Goal: Task Accomplishment & Management: Complete application form

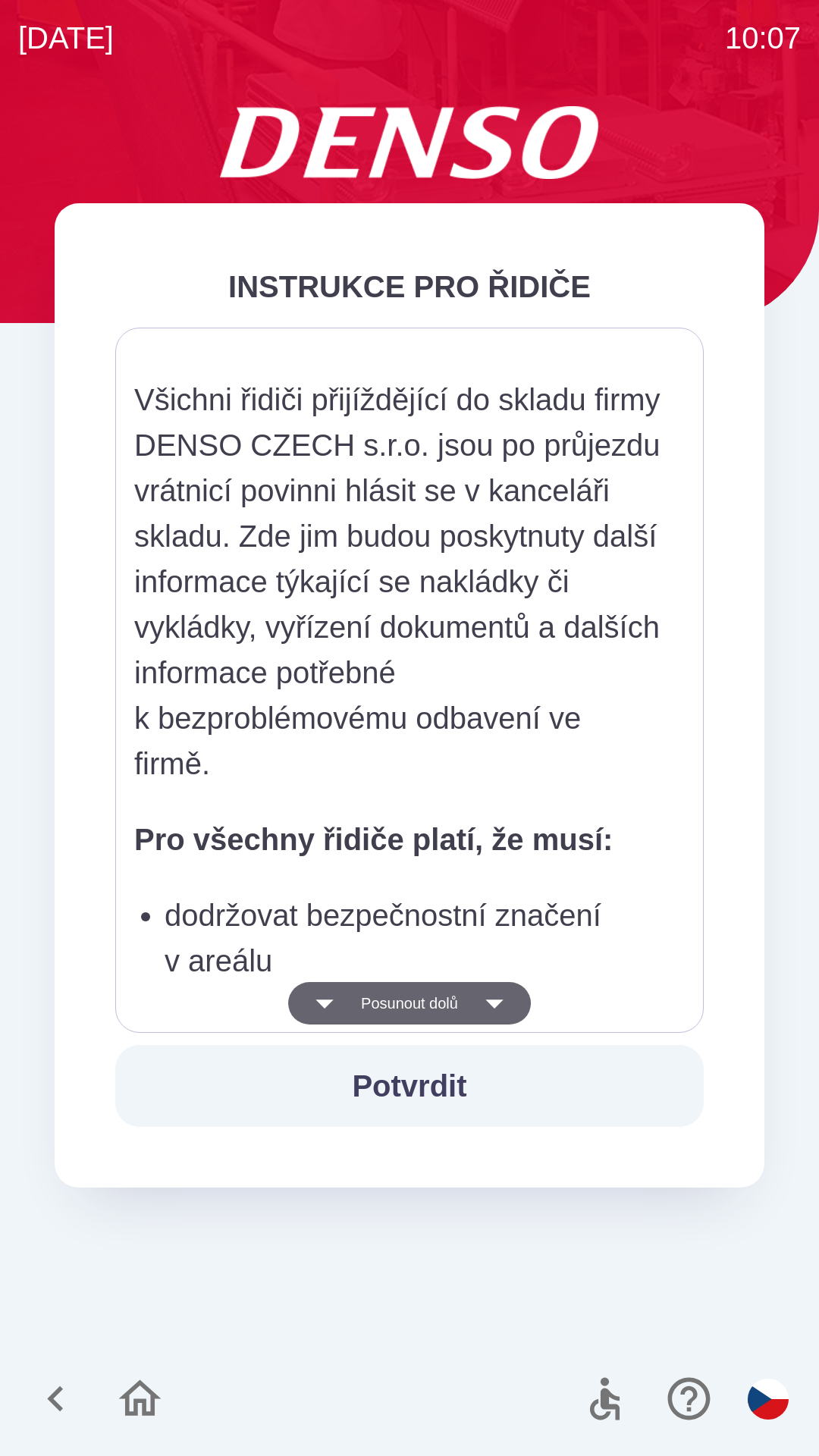
click at [455, 1092] on button "Potvrdit" at bounding box center [410, 1086] width 588 height 82
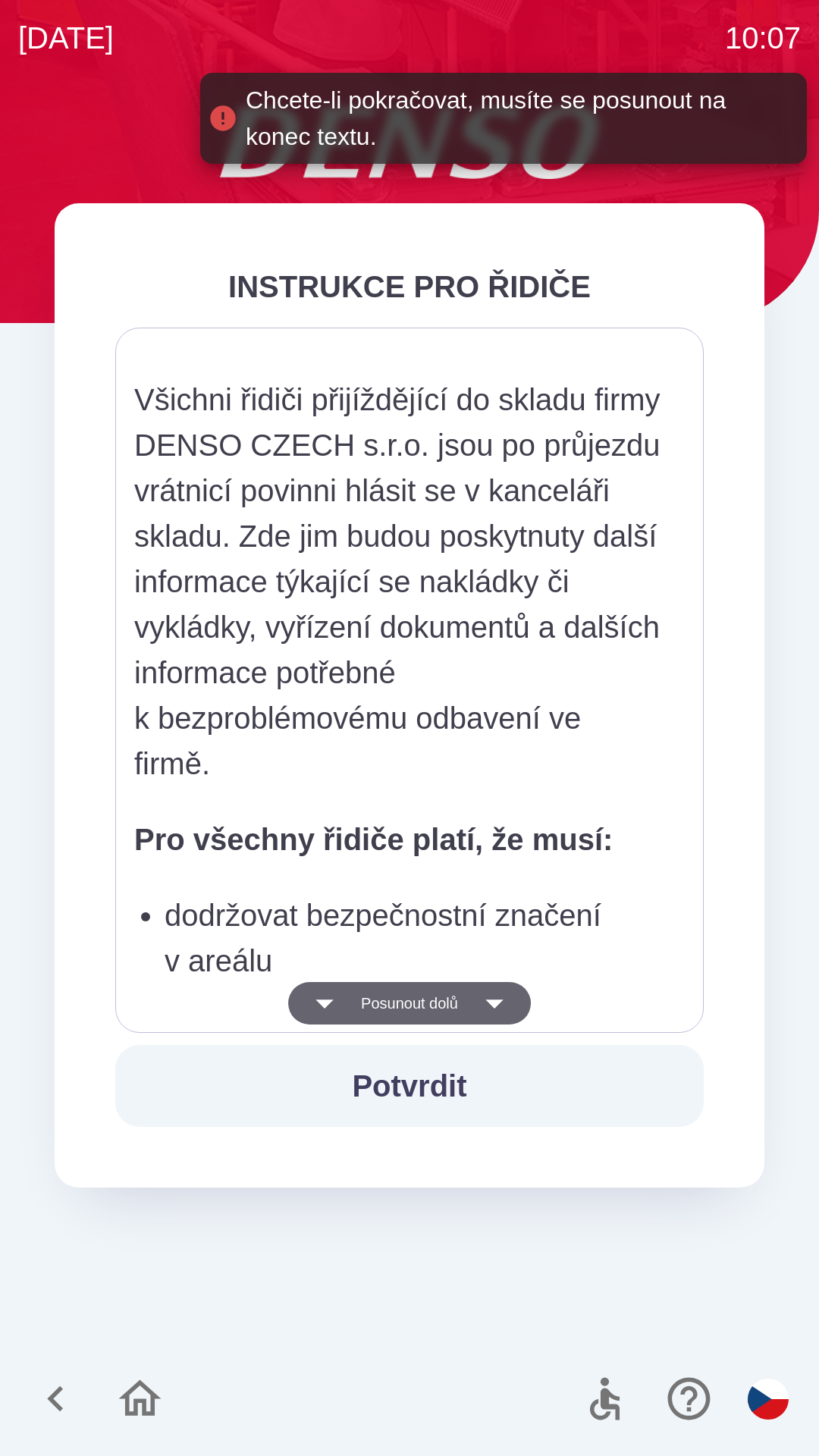
click at [512, 1010] on icon "button" at bounding box center [494, 1003] width 43 height 43
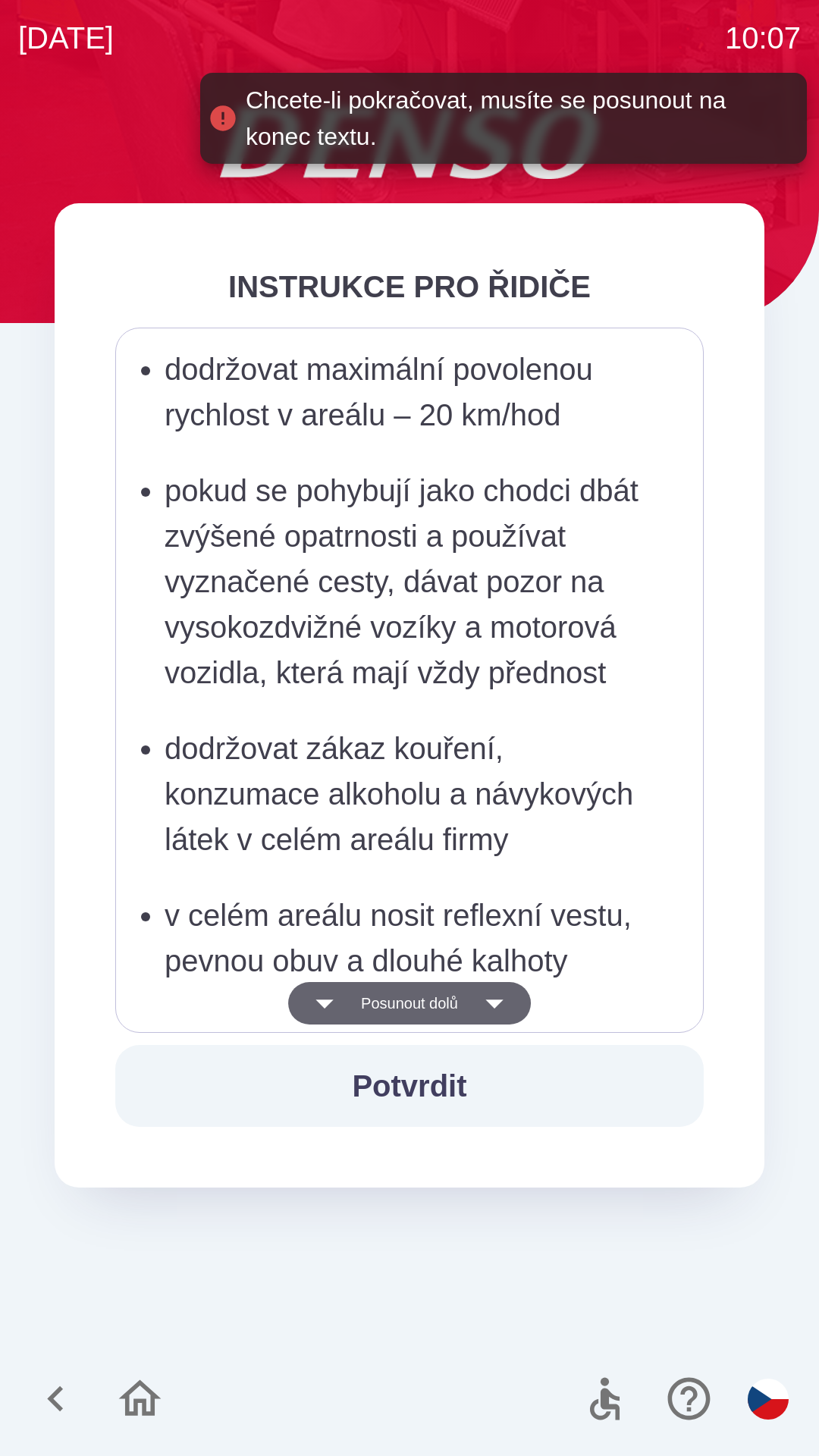
click at [503, 1002] on icon "button" at bounding box center [494, 1004] width 18 height 9
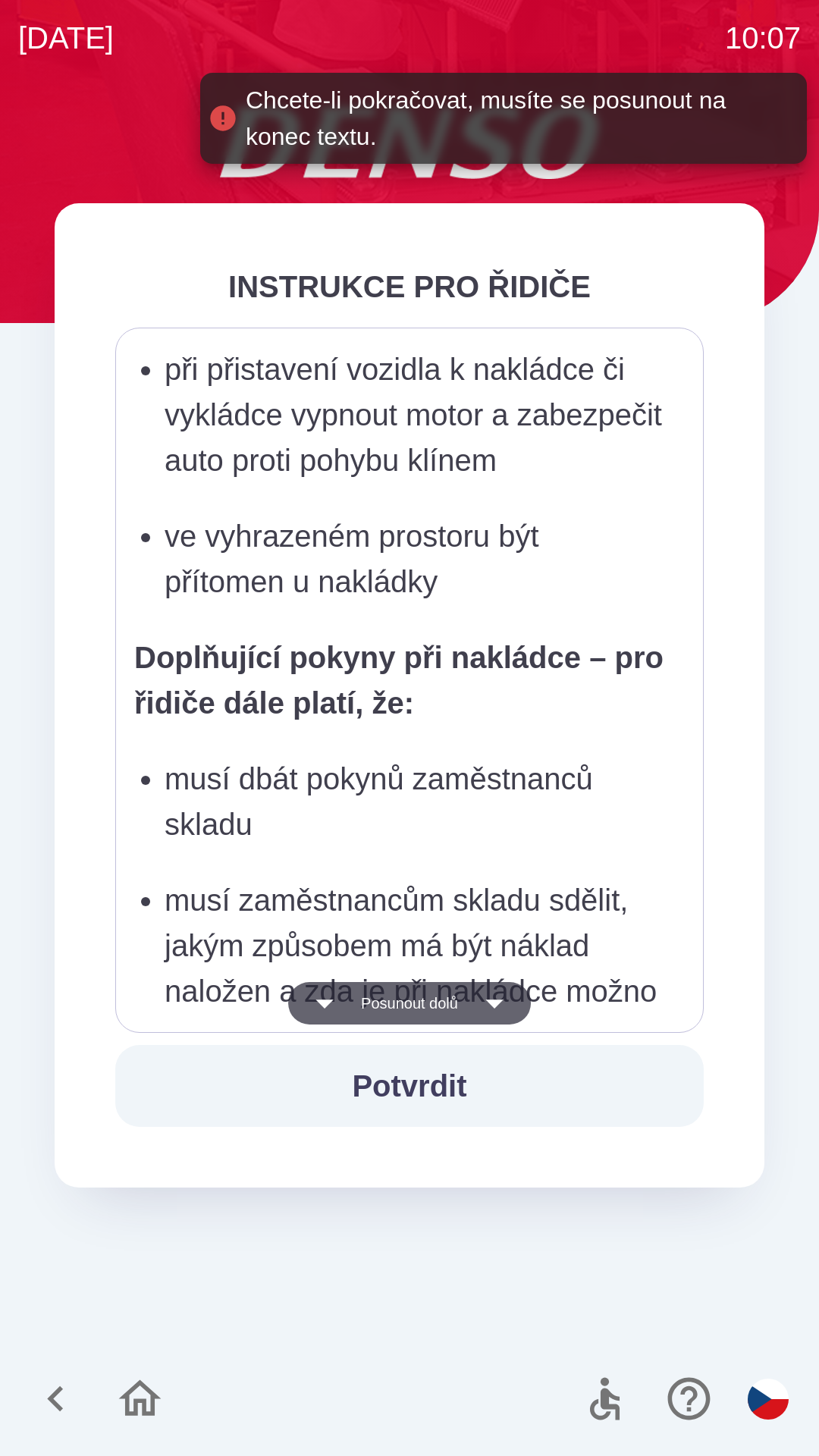
click at [512, 1004] on icon "button" at bounding box center [494, 1003] width 43 height 43
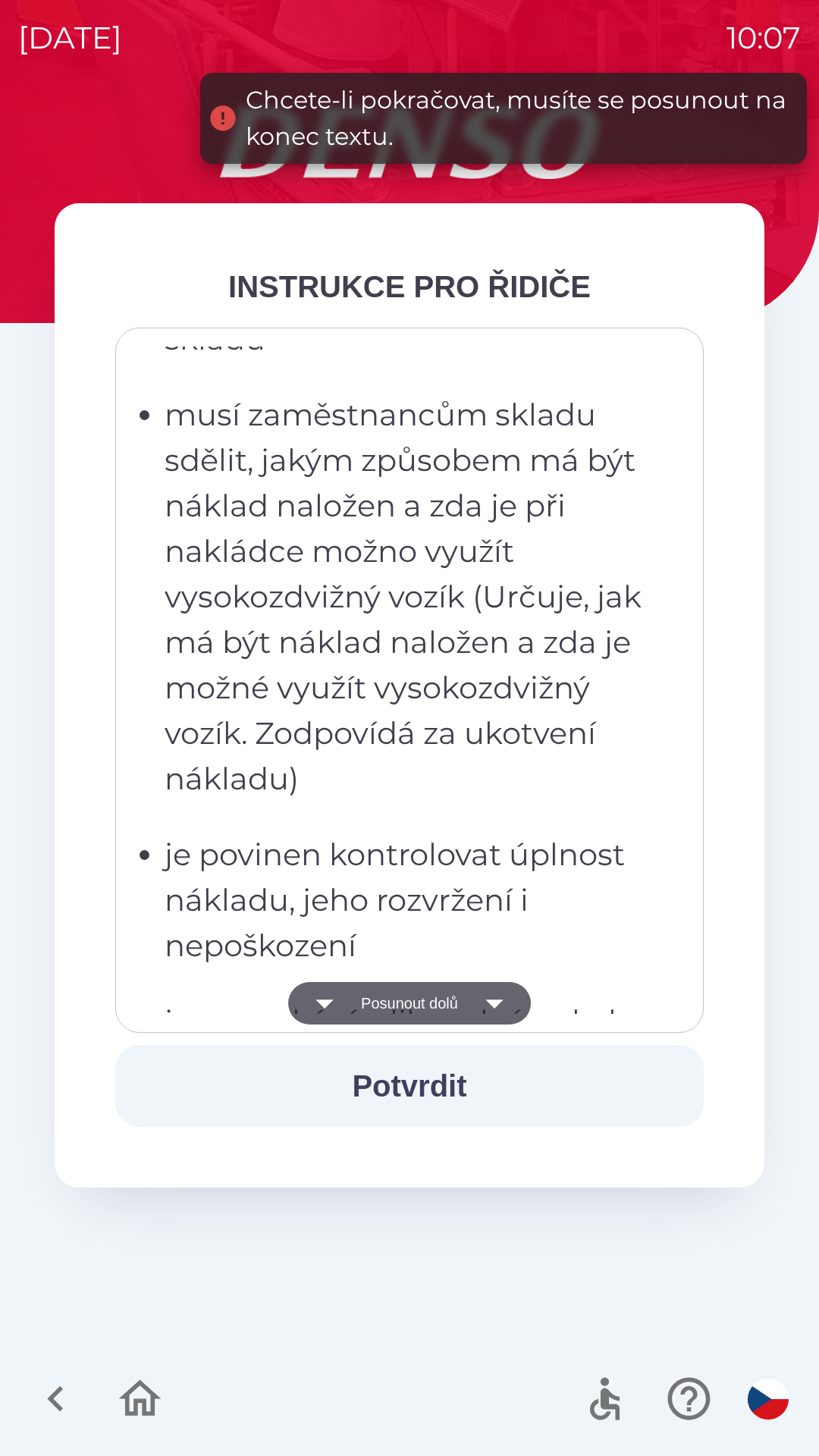
click at [516, 1004] on icon "button" at bounding box center [494, 1003] width 43 height 43
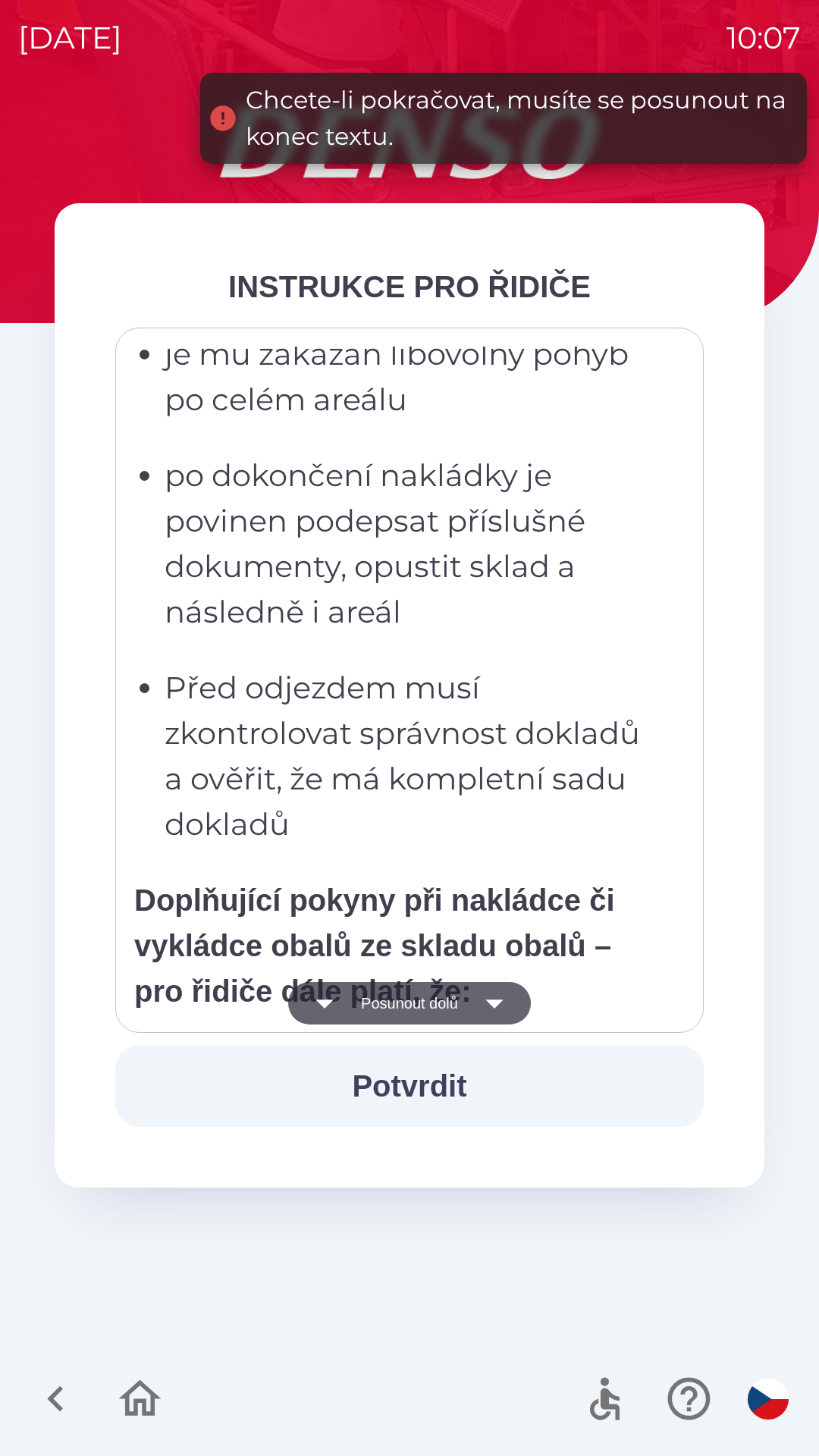
click at [514, 1002] on icon "button" at bounding box center [494, 1003] width 43 height 43
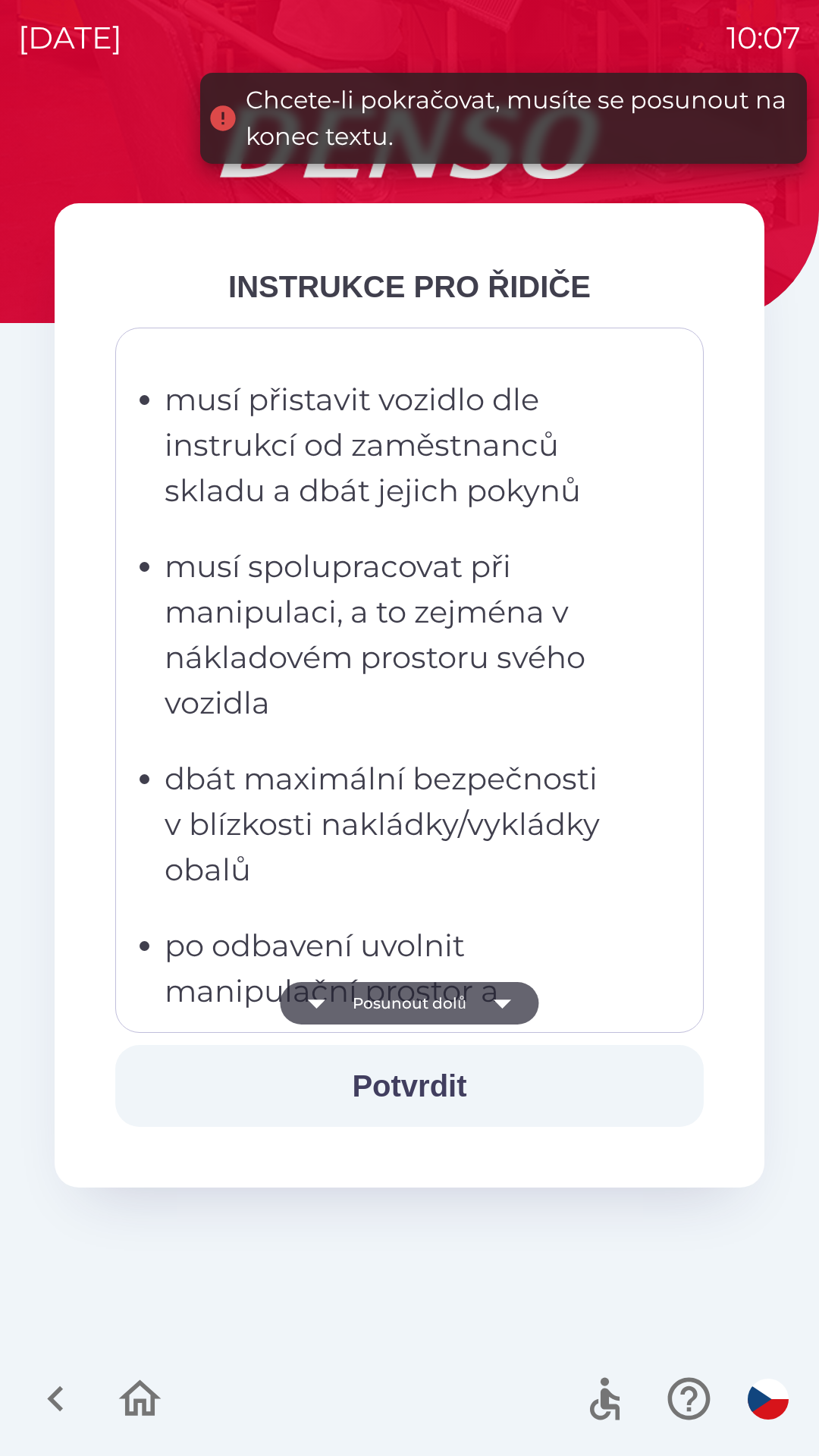
click at [507, 1004] on icon "button" at bounding box center [502, 1004] width 18 height 9
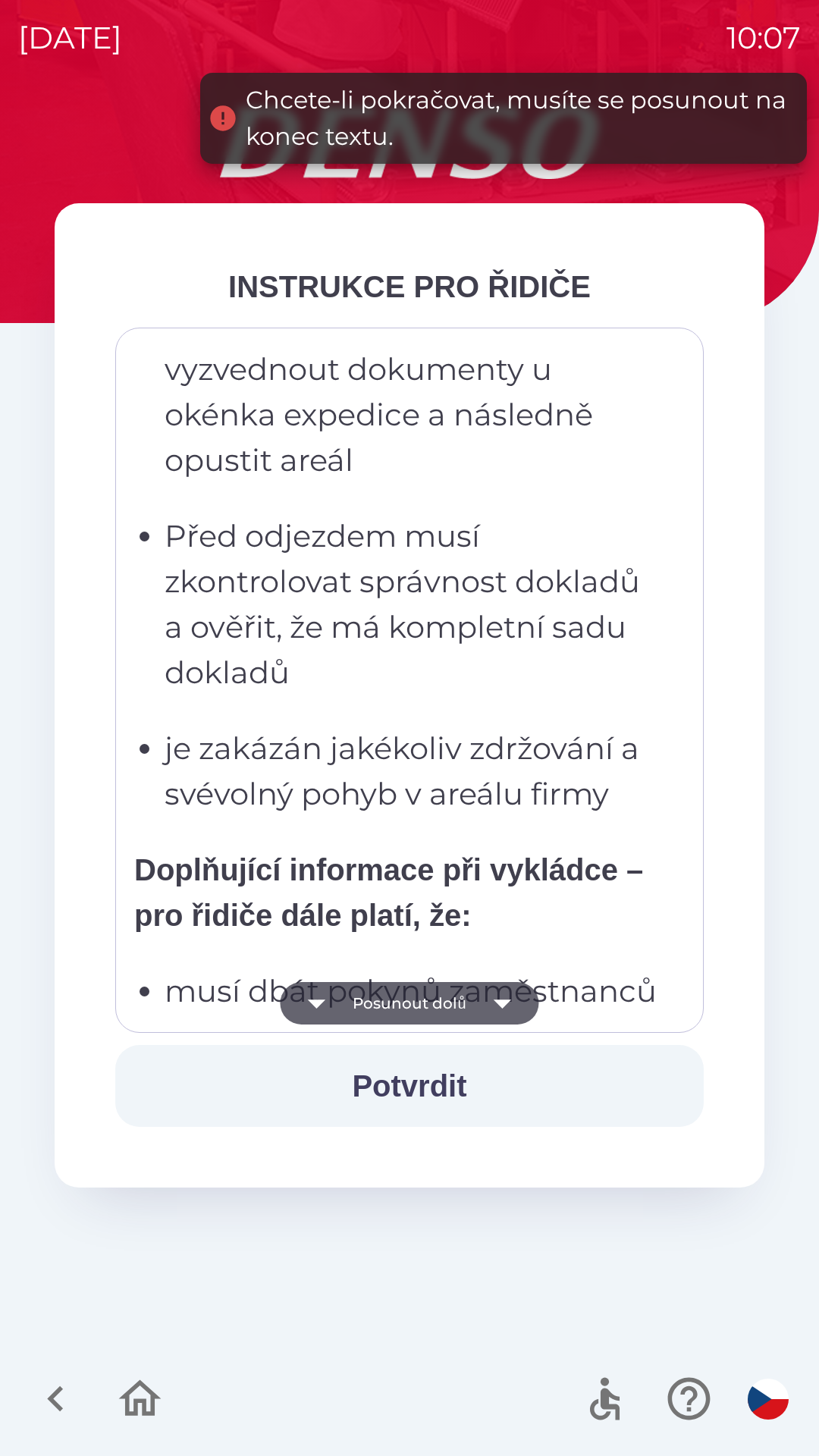
click at [513, 1007] on icon "button" at bounding box center [503, 1003] width 43 height 43
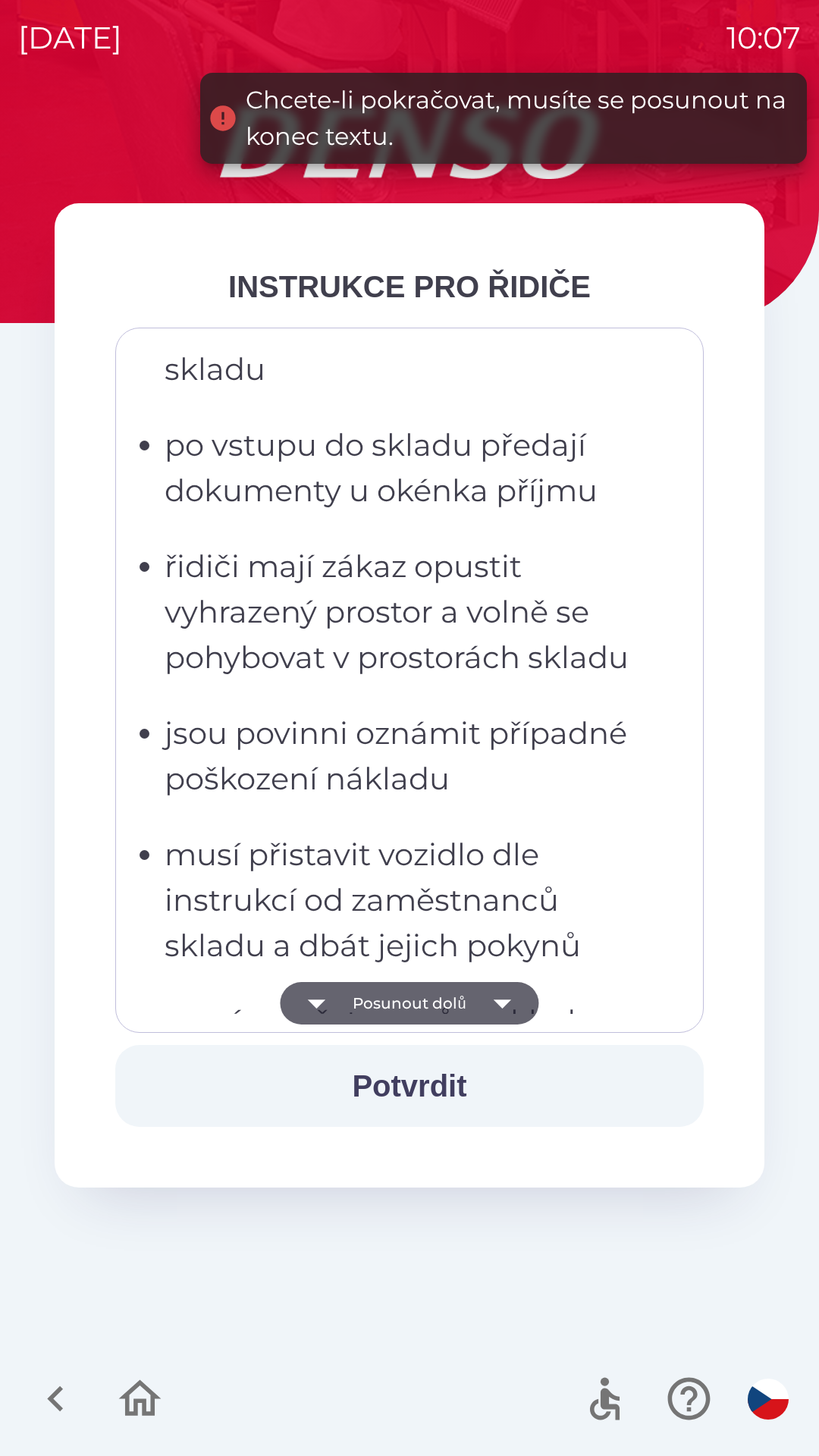
click at [513, 1004] on icon "button" at bounding box center [503, 1003] width 43 height 43
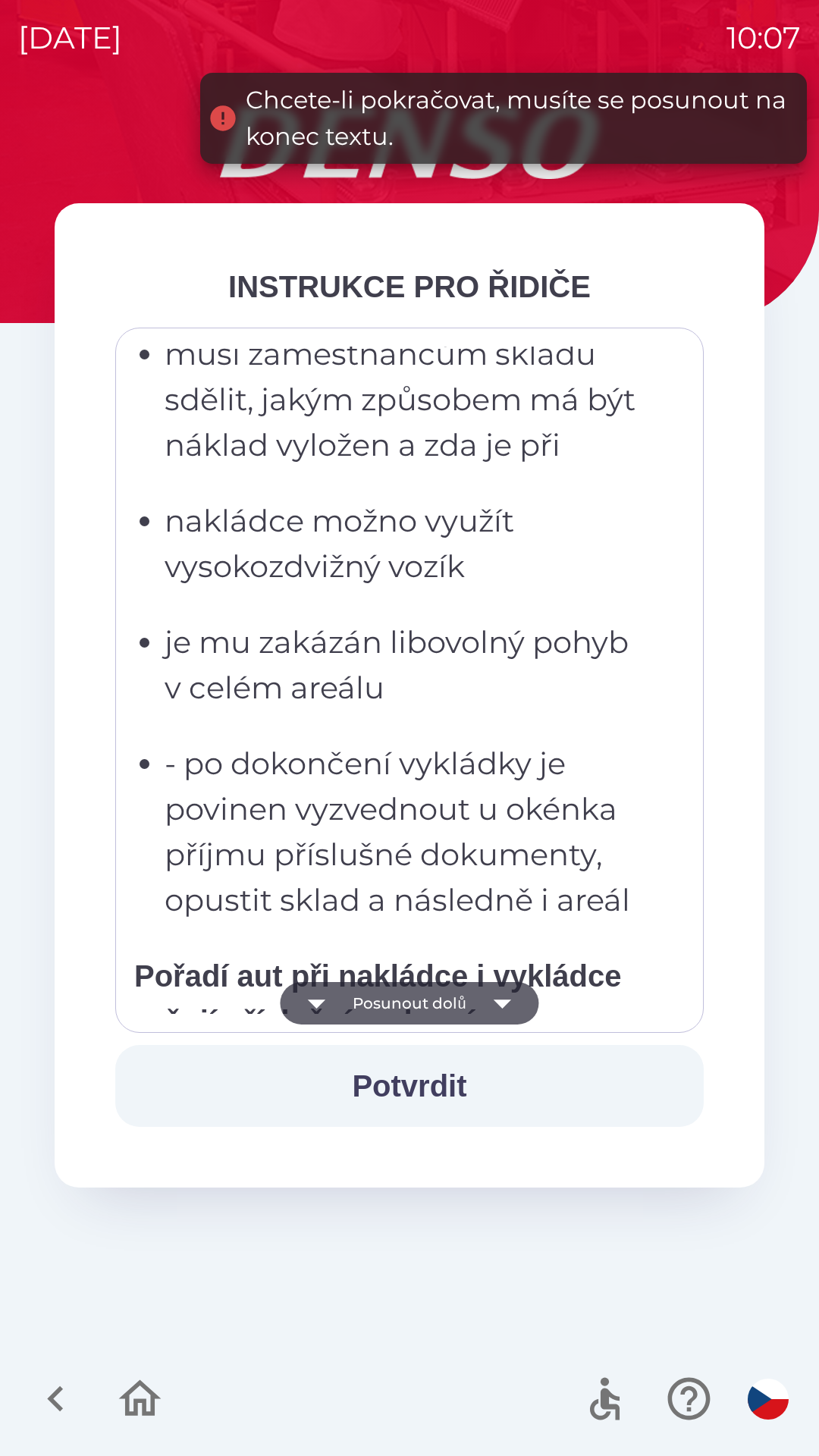
click at [516, 1005] on icon "button" at bounding box center [503, 1003] width 43 height 43
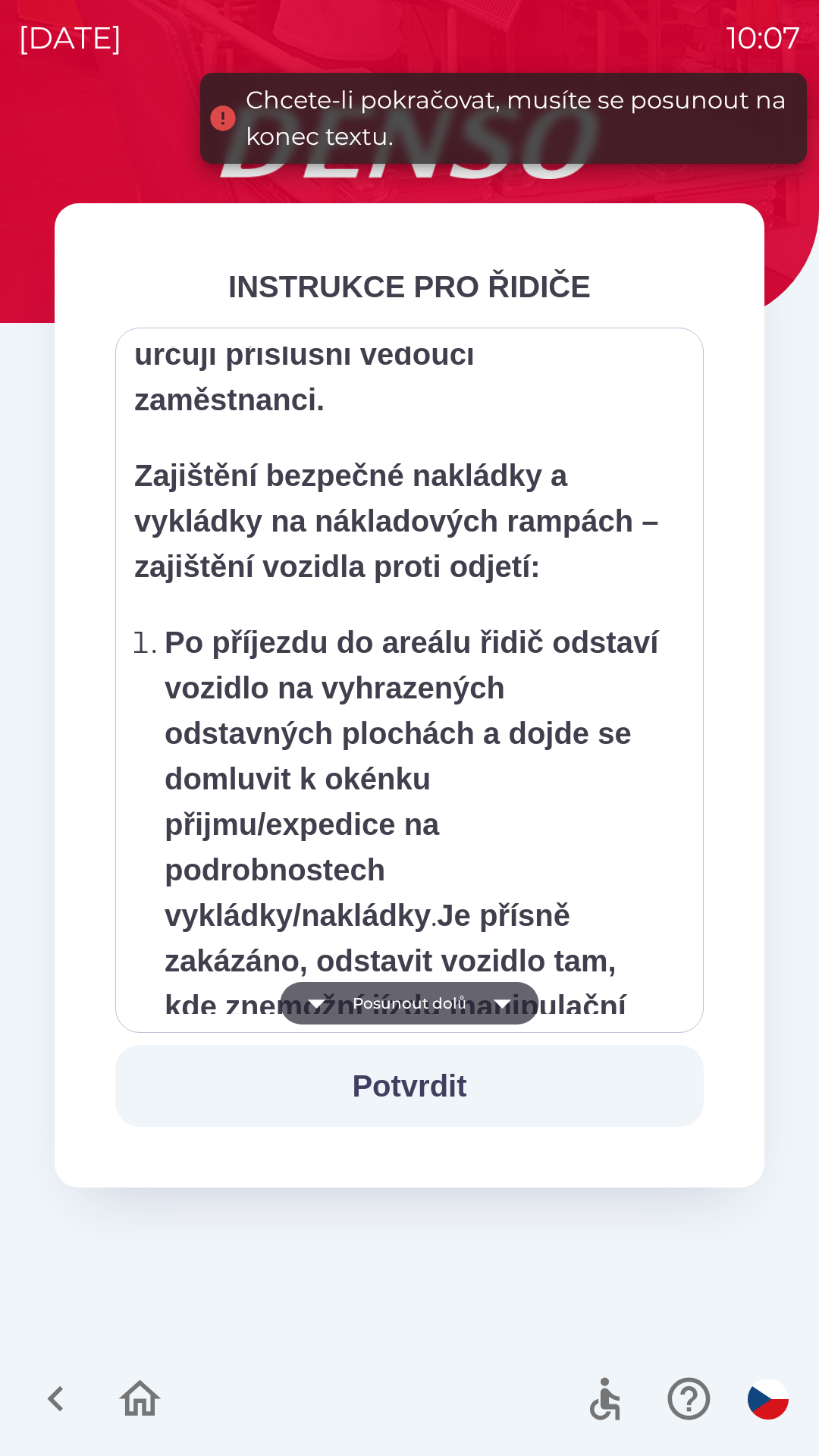
click at [513, 1000] on icon "button" at bounding box center [503, 1003] width 43 height 43
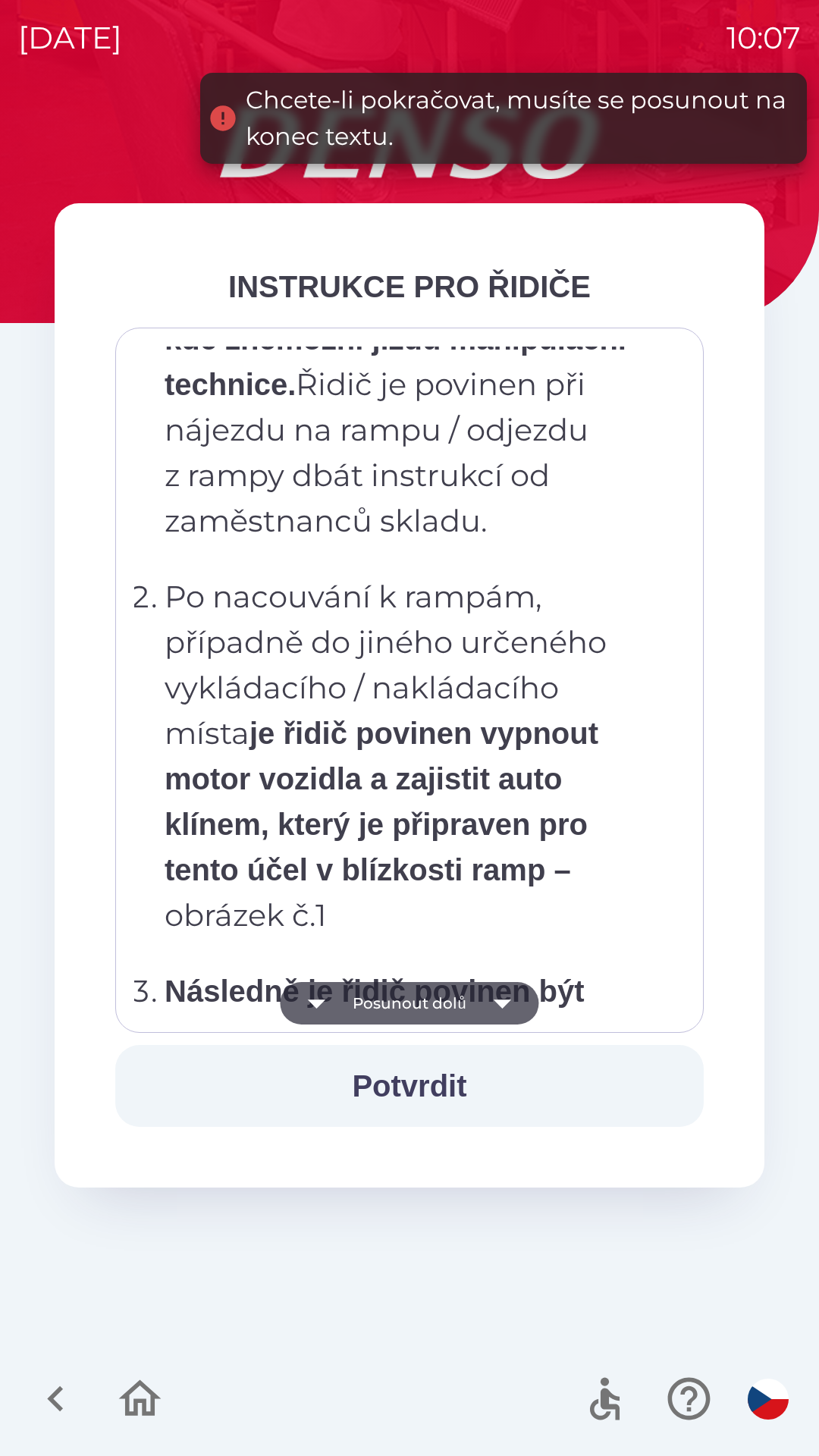
click at [516, 1005] on icon "button" at bounding box center [503, 1003] width 43 height 43
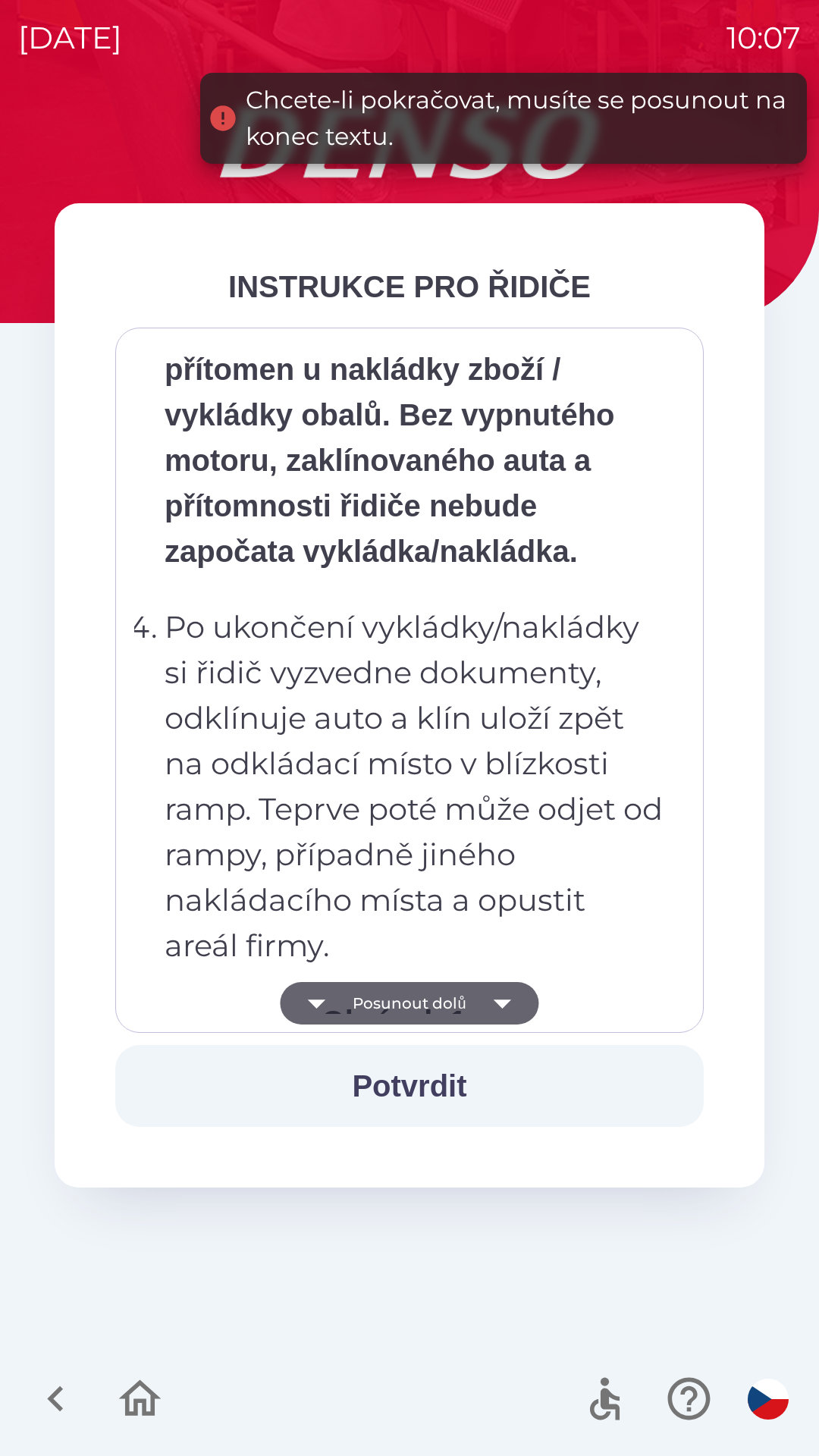
click at [516, 1009] on icon "button" at bounding box center [503, 1003] width 43 height 43
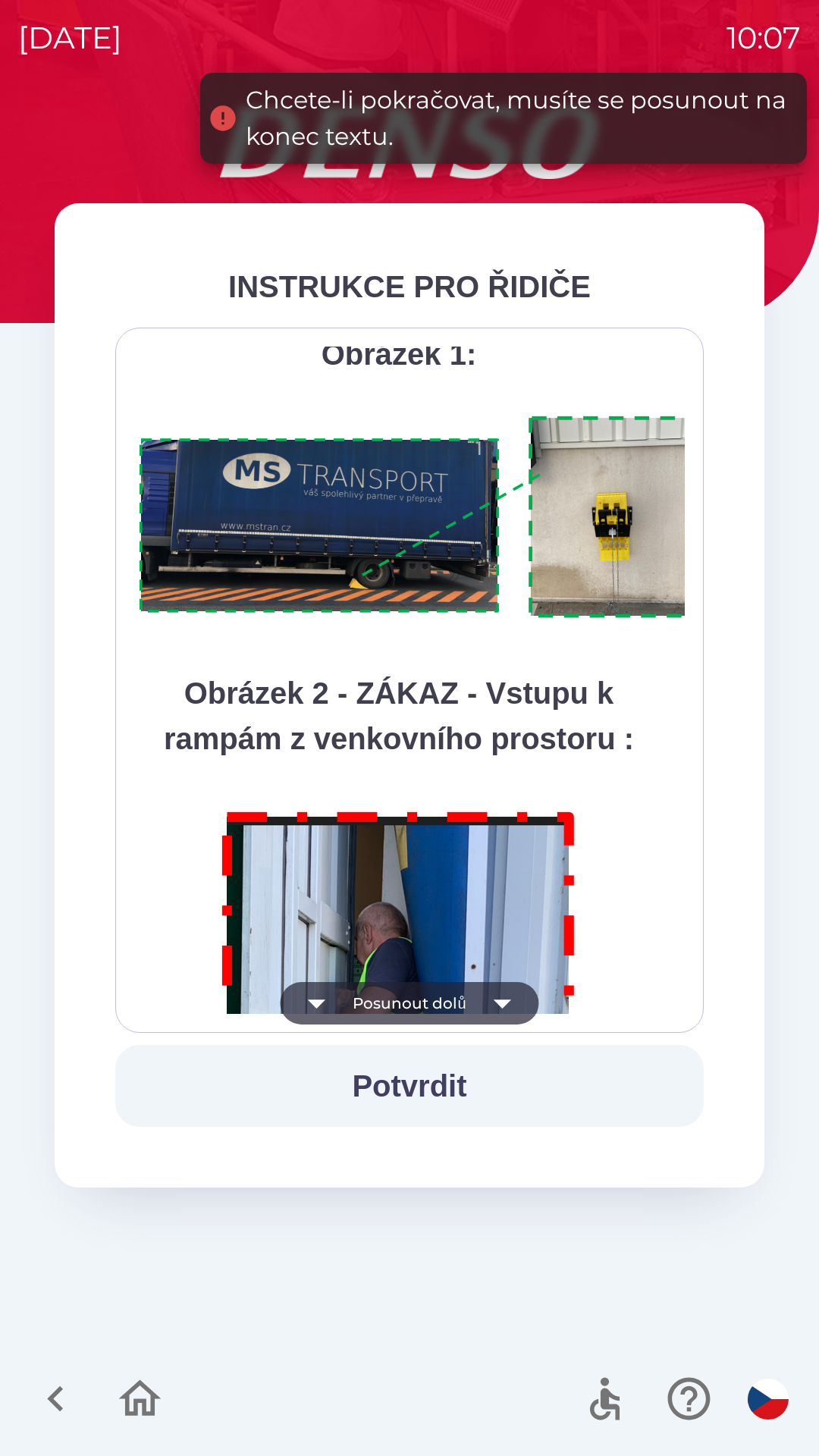
click at [506, 1010] on icon "button" at bounding box center [503, 1003] width 43 height 43
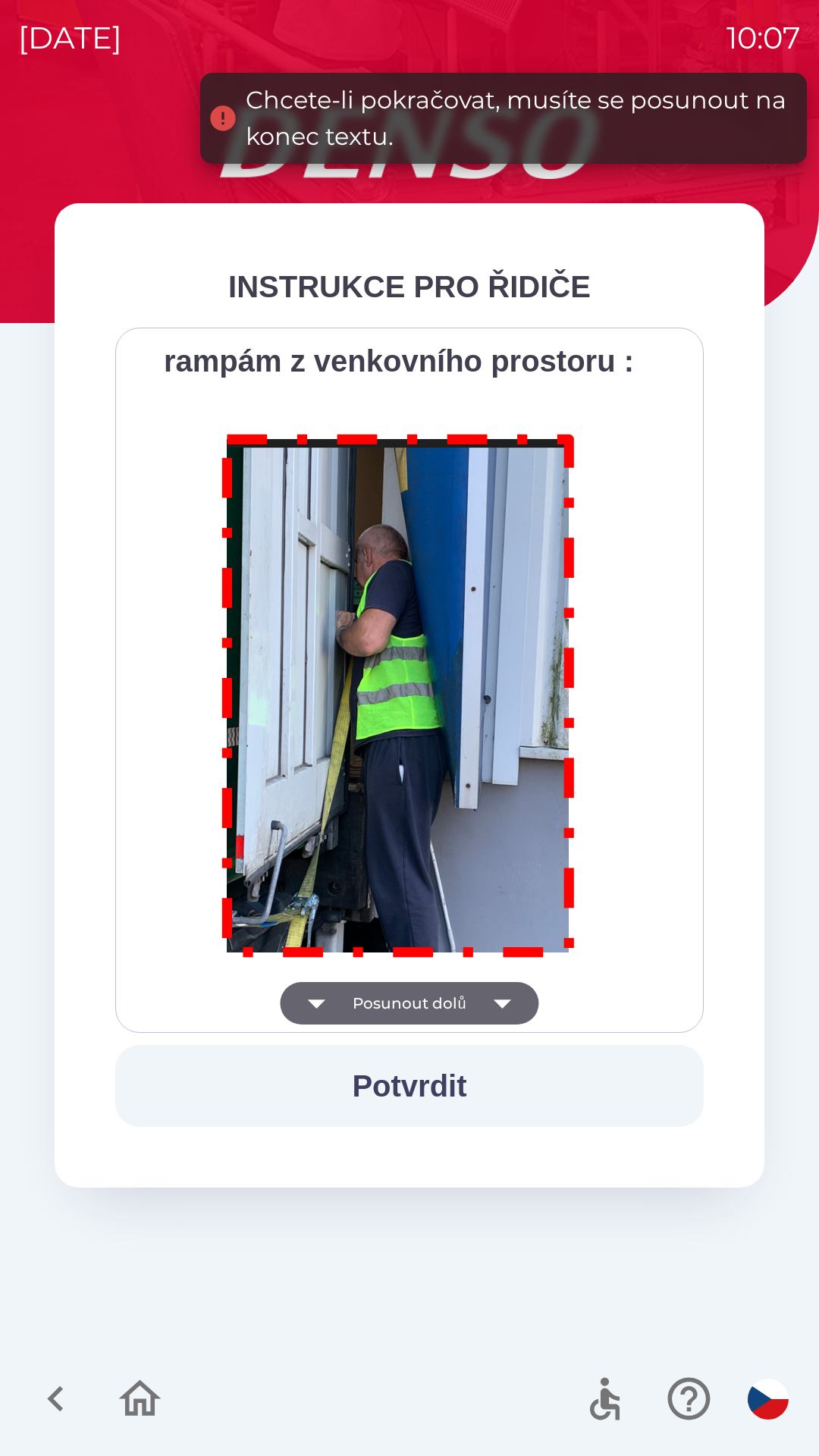
click at [501, 1001] on div "Všichni řidiči přijíždějící do skladu firmy DENSO CZECH s.r.o. jsou po průjezdu…" at bounding box center [410, 680] width 551 height 667
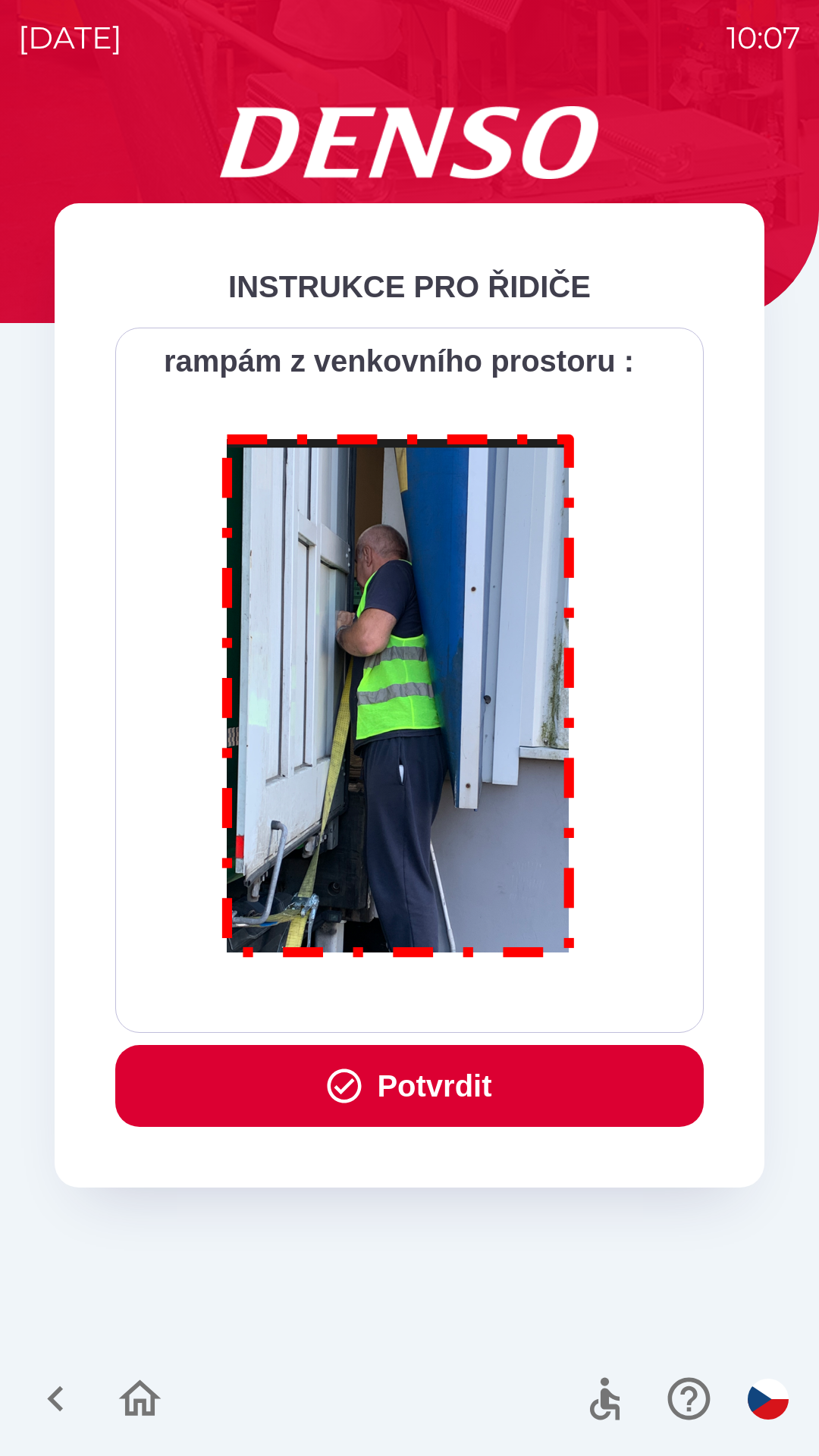
click at [467, 1079] on button "Potvrdit" at bounding box center [410, 1086] width 588 height 82
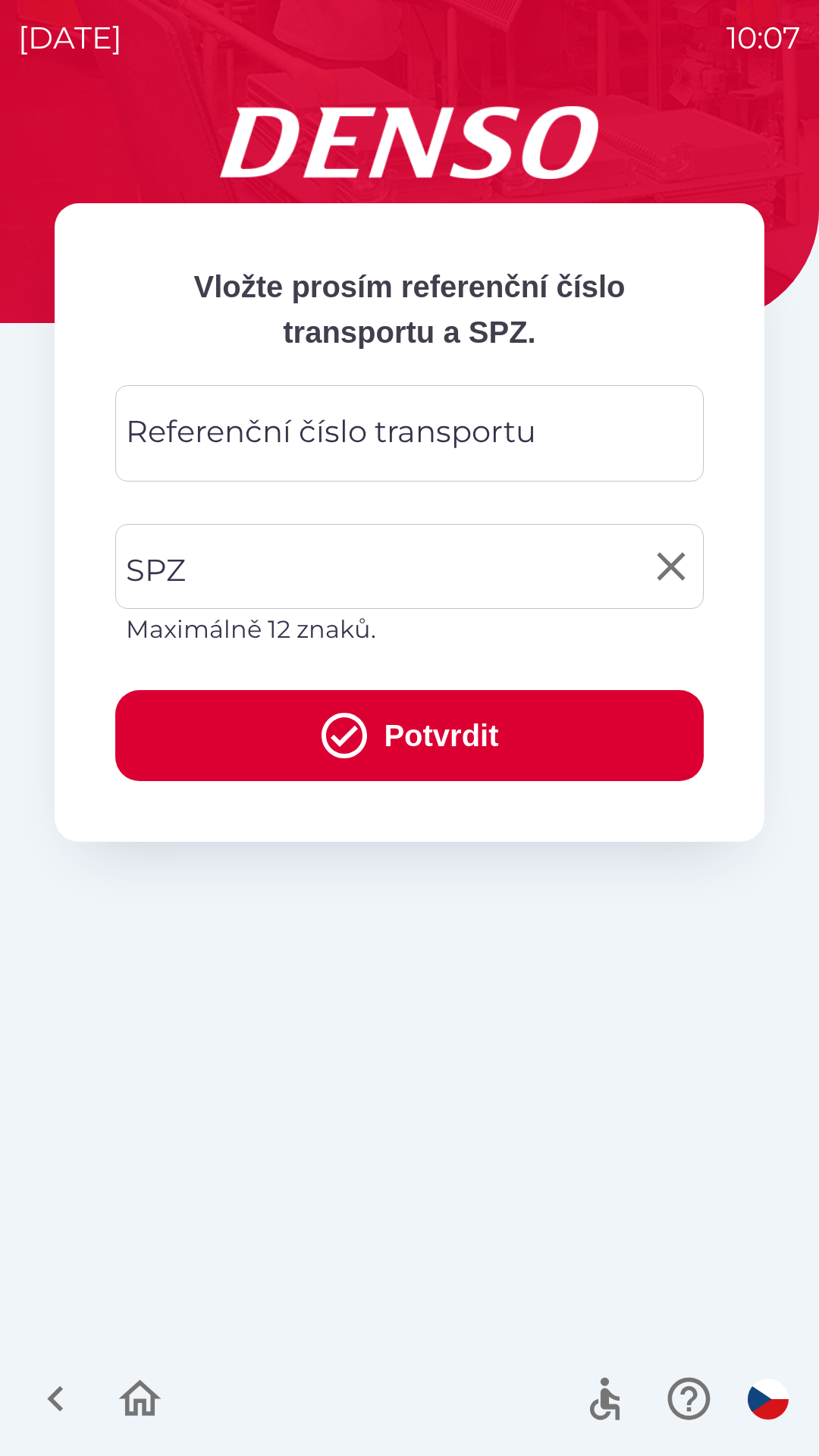
click at [264, 552] on input "SPZ" at bounding box center [398, 566] width 552 height 71
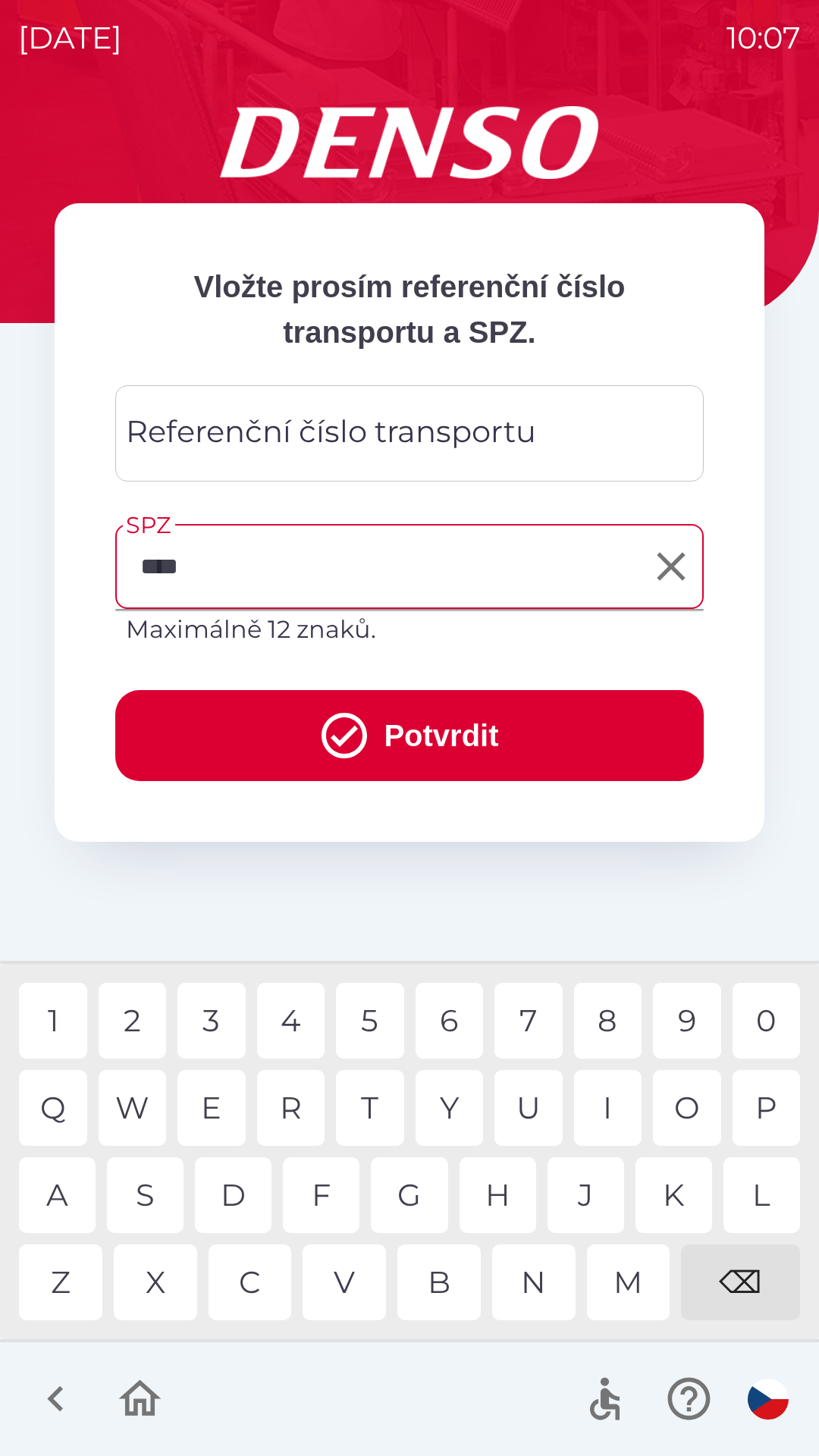
click at [748, 1105] on div "P" at bounding box center [766, 1108] width 68 height 76
click at [749, 1269] on div "⌫" at bounding box center [740, 1282] width 119 height 76
click at [453, 1022] on div "6" at bounding box center [449, 1020] width 68 height 76
click at [369, 1012] on div "5" at bounding box center [370, 1020] width 68 height 76
type input "********"
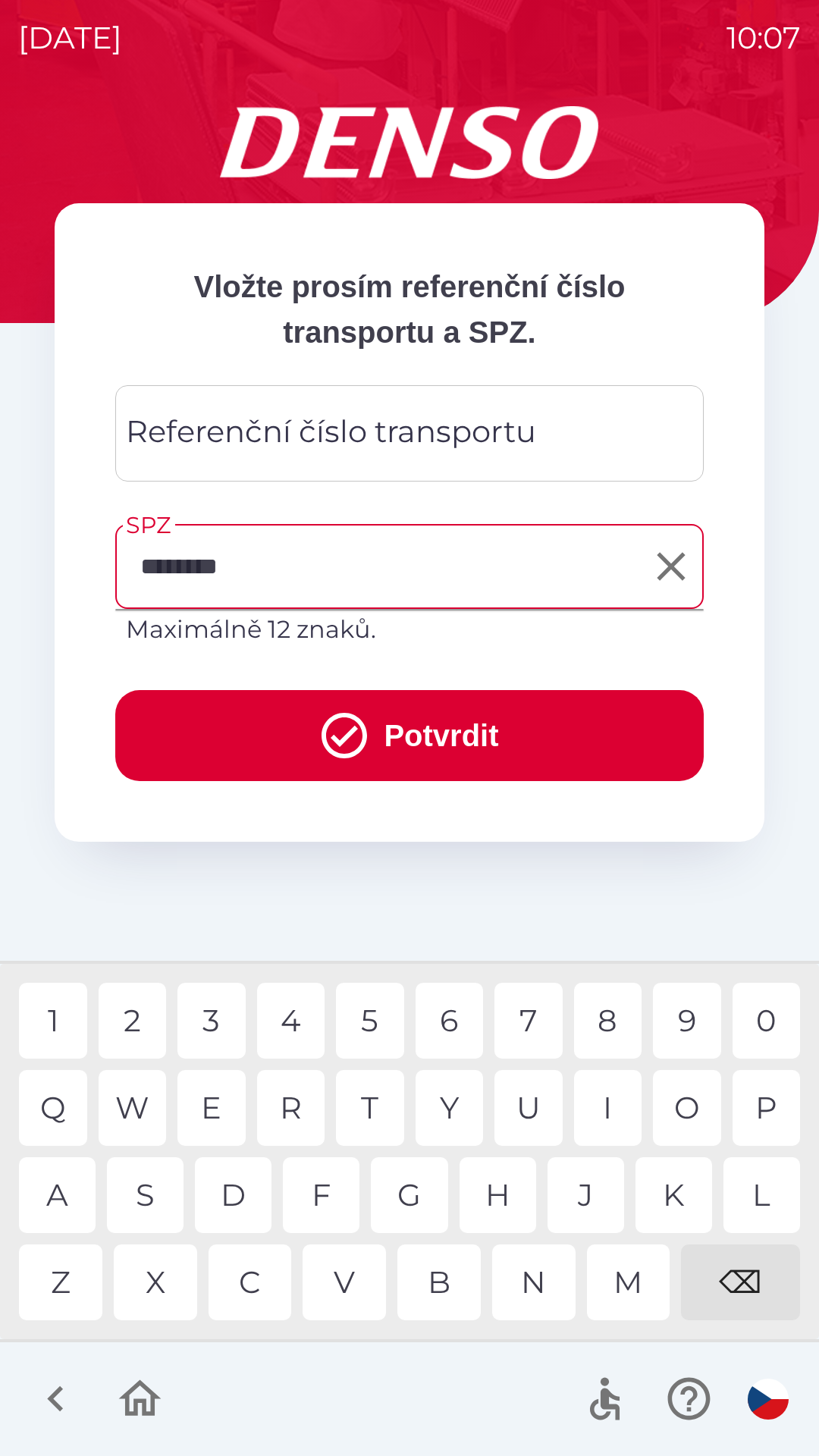
click at [150, 1186] on div "S" at bounding box center [145, 1195] width 76 height 76
click at [379, 426] on div "Referenční číslo transportu Referenční číslo transportu" at bounding box center [410, 433] width 588 height 96
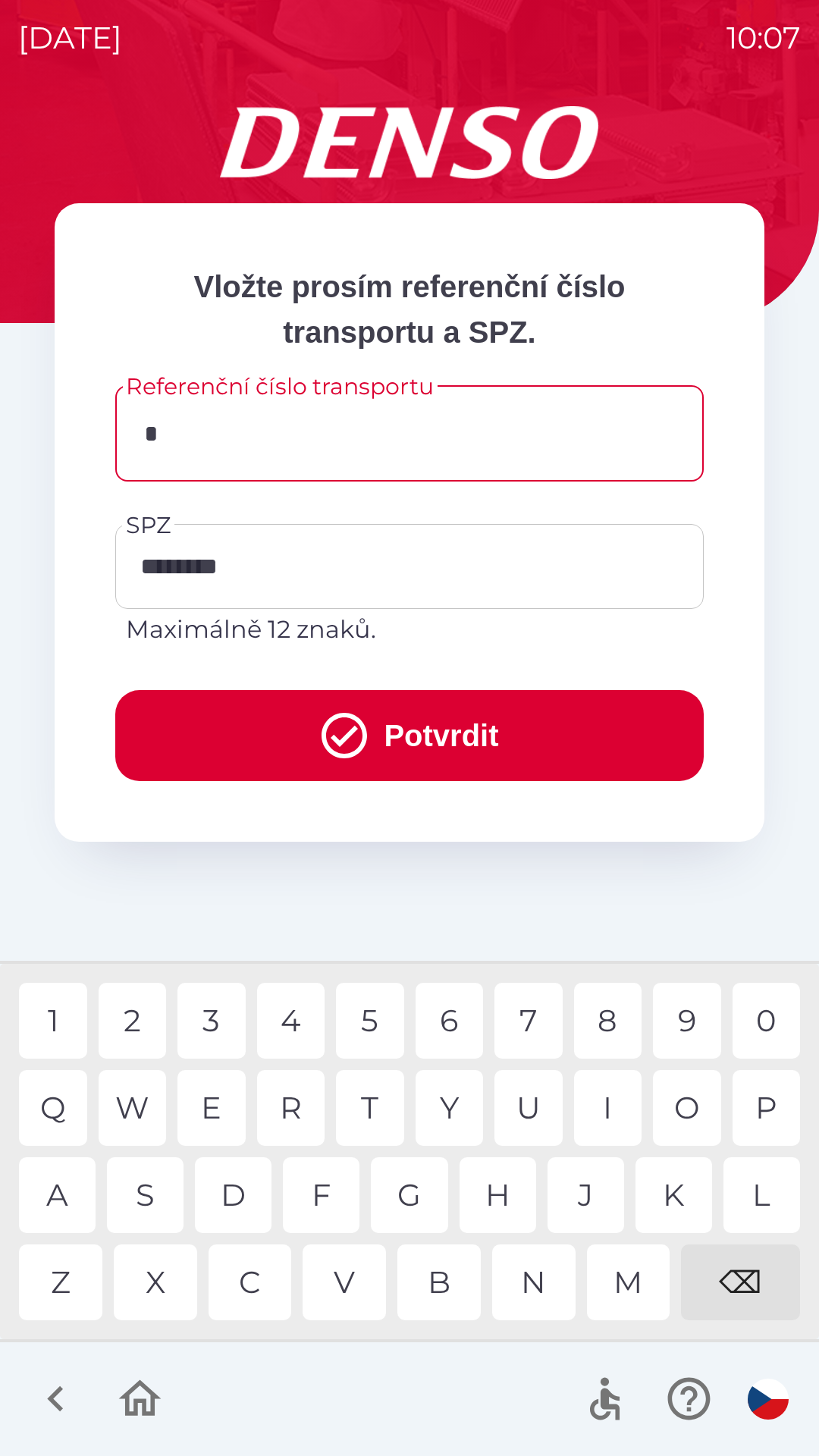
click at [221, 1024] on div "3" at bounding box center [211, 1020] width 68 height 76
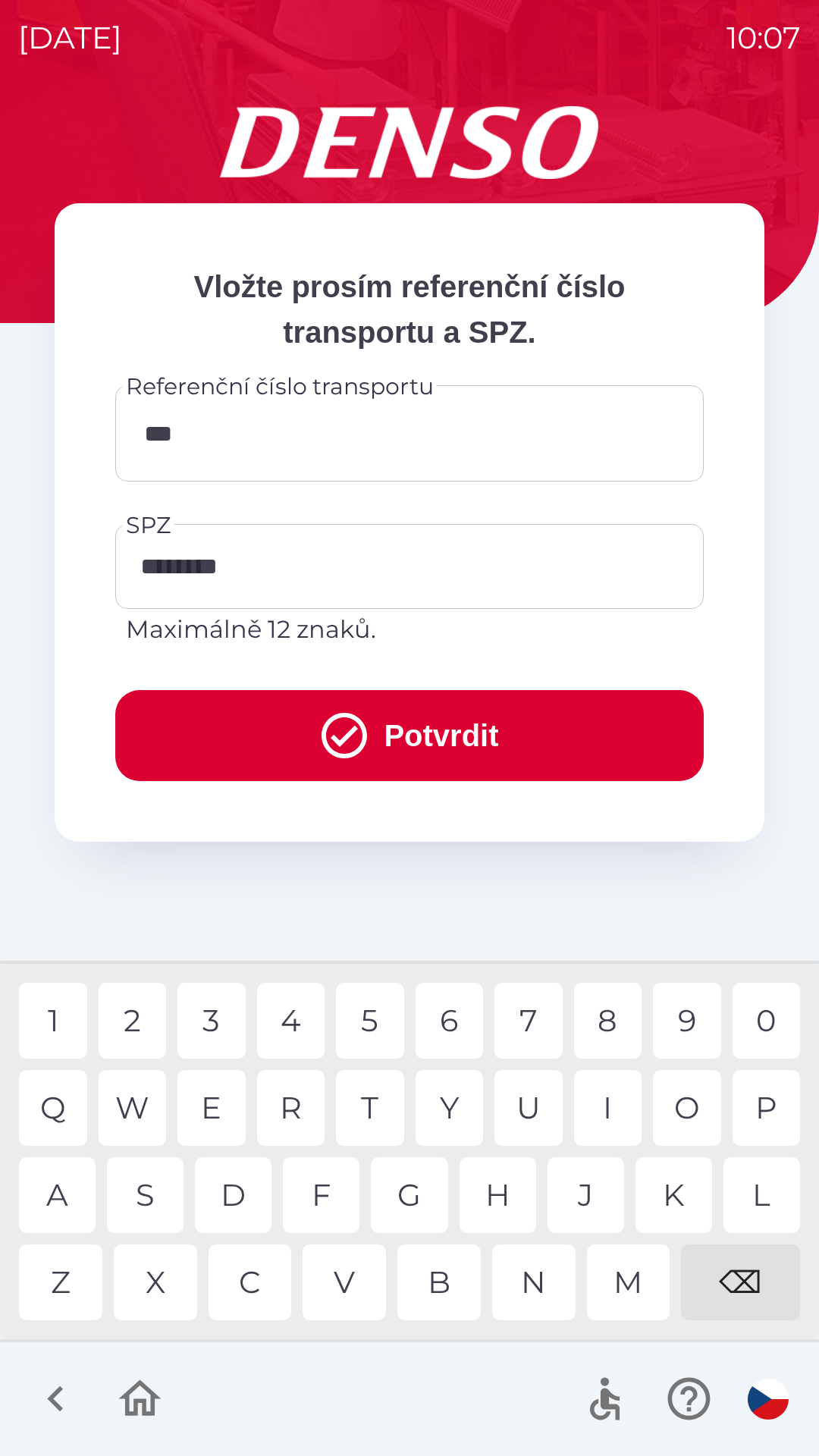
click at [378, 1014] on div "5" at bounding box center [370, 1020] width 68 height 76
click at [306, 1016] on div "4" at bounding box center [290, 1020] width 68 height 76
type input "******"
click at [425, 730] on button "Potvrdit" at bounding box center [410, 735] width 588 height 91
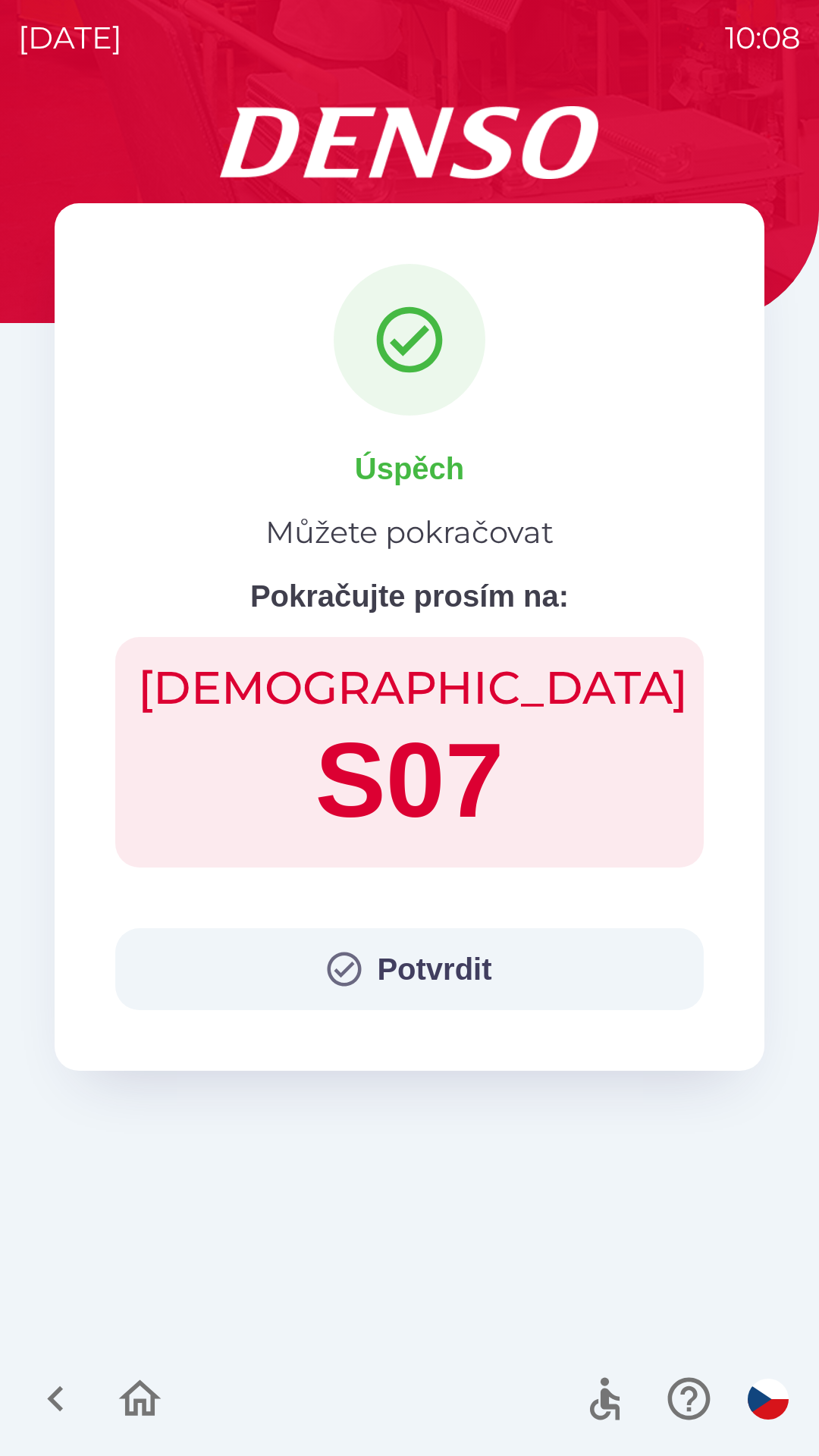
click at [423, 969] on button "Potvrdit" at bounding box center [410, 969] width 588 height 82
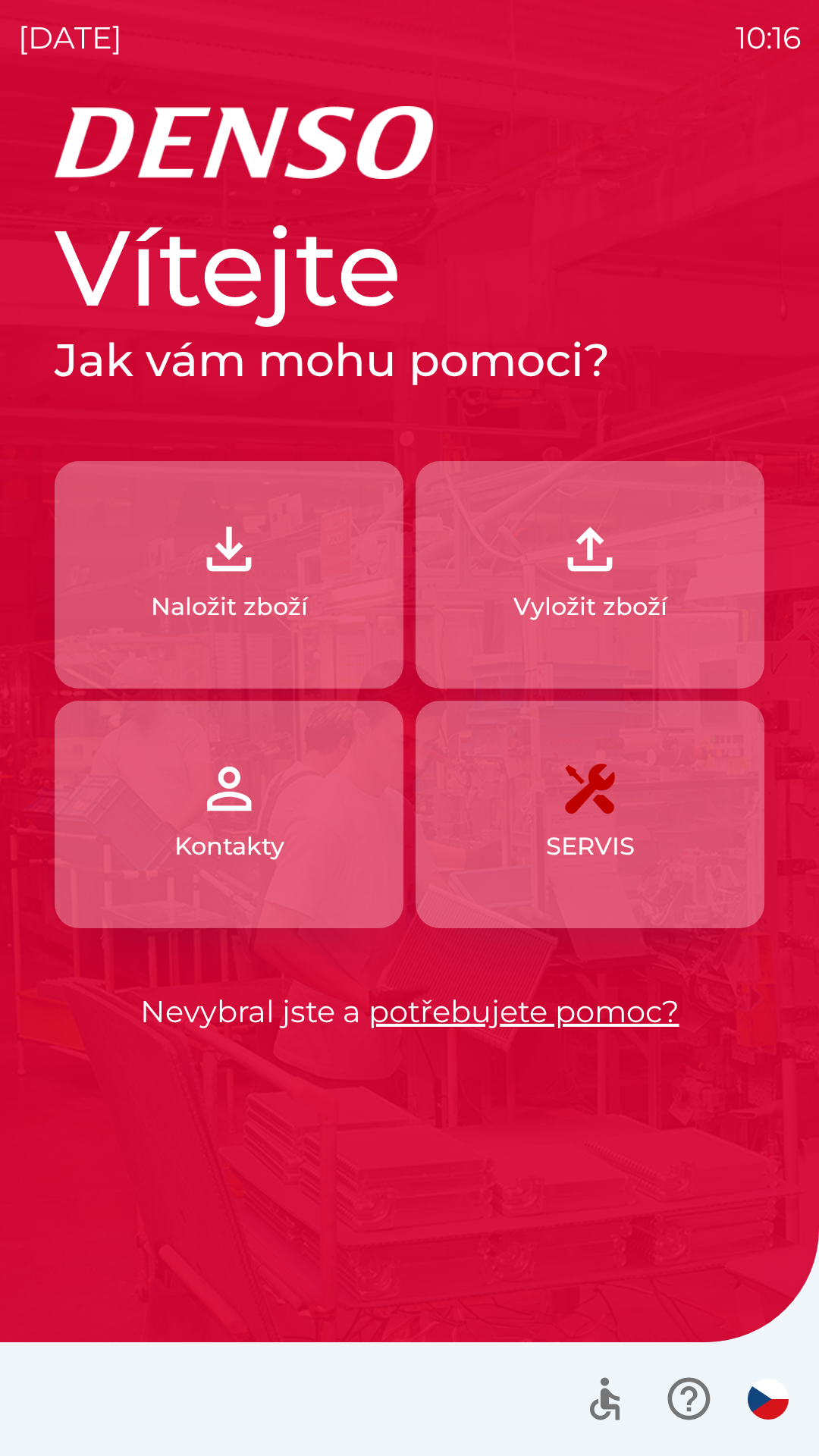
click at [264, 583] on button "Naložit zboží" at bounding box center [228, 574] width 349 height 228
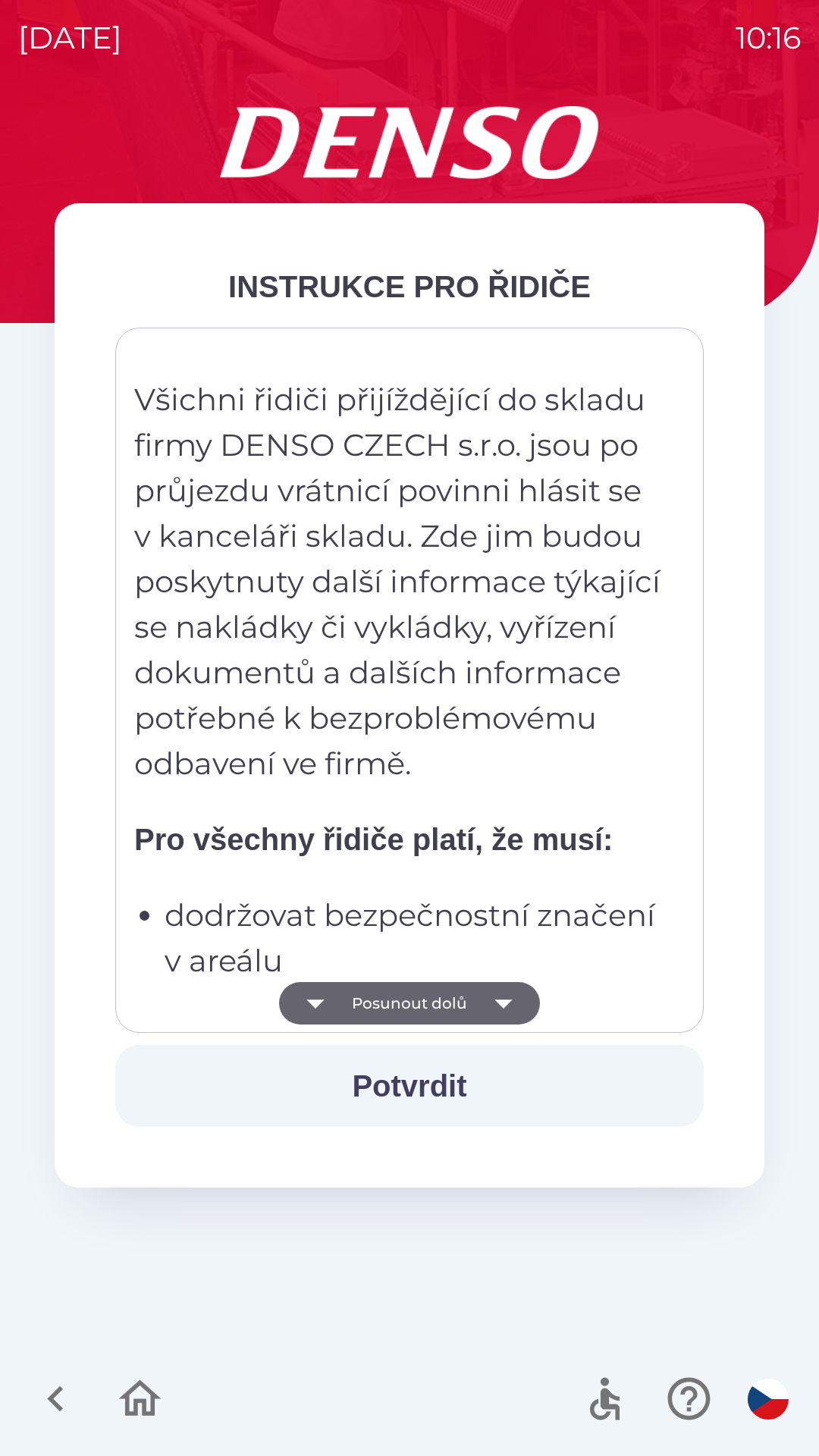
click at [452, 1009] on button "Posunout dolů" at bounding box center [409, 1003] width 261 height 43
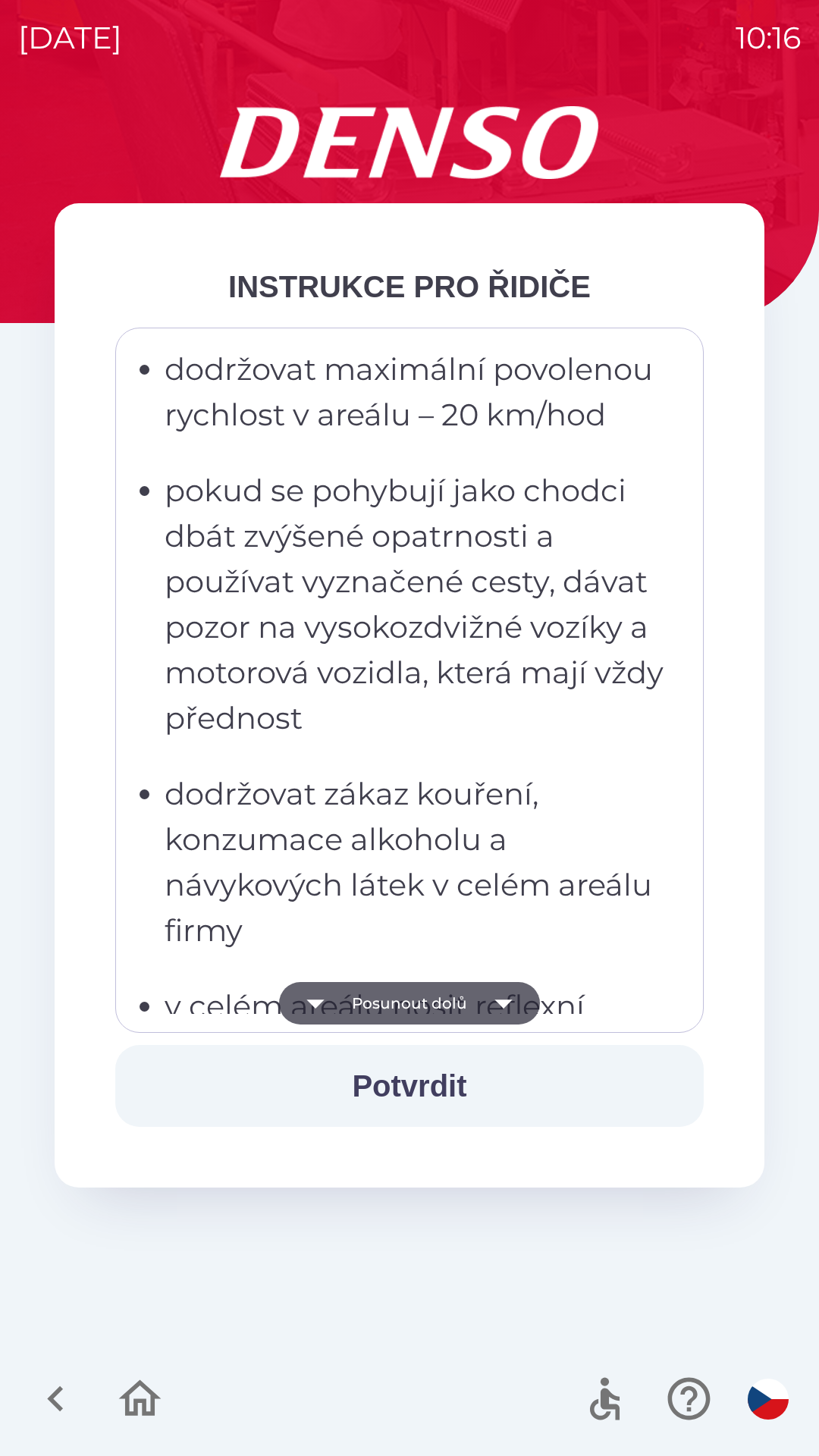
click at [461, 1005] on button "Posunout dolů" at bounding box center [409, 1003] width 261 height 43
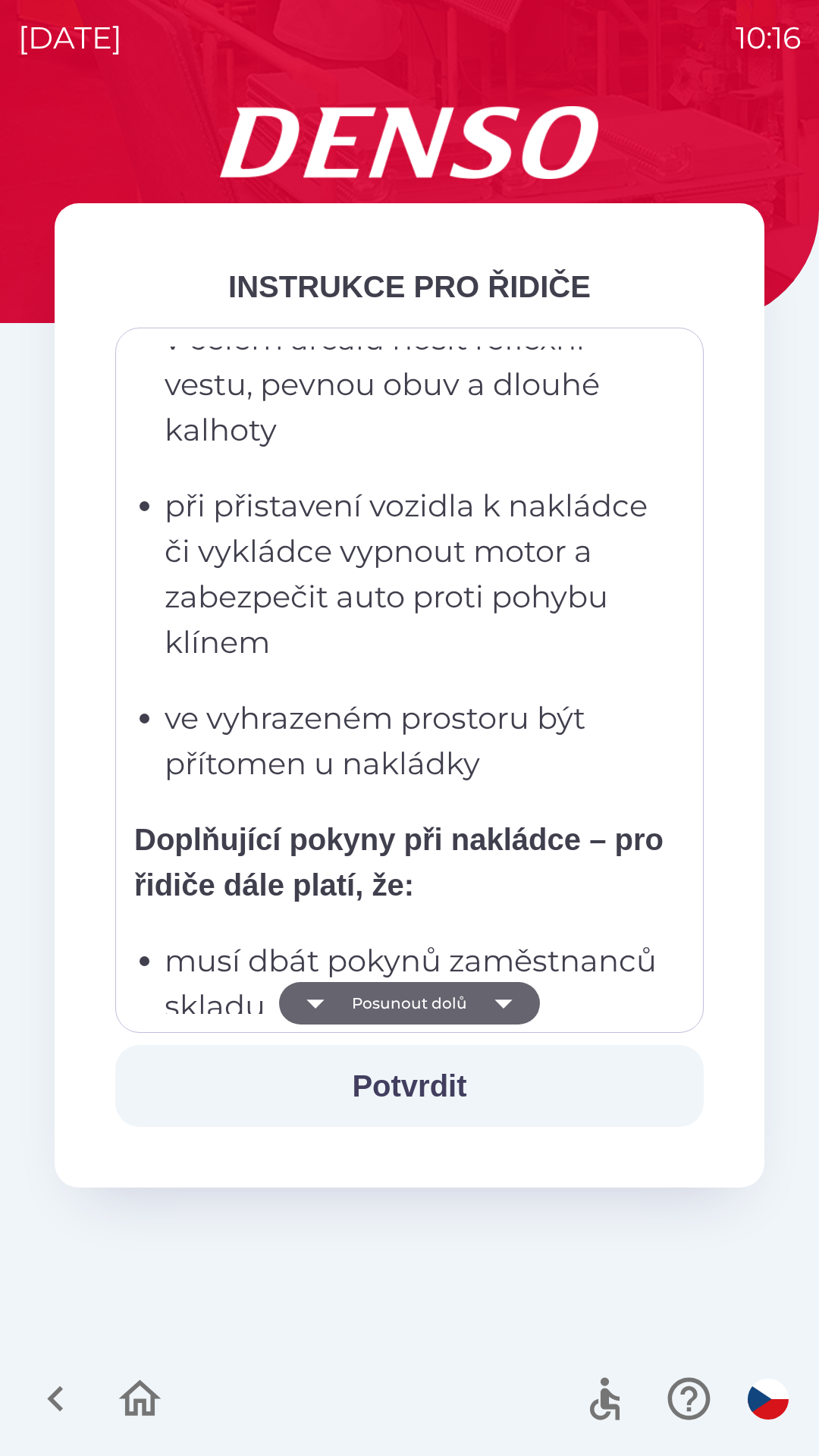
click at [458, 1008] on button "Posunout dolů" at bounding box center [409, 1003] width 261 height 43
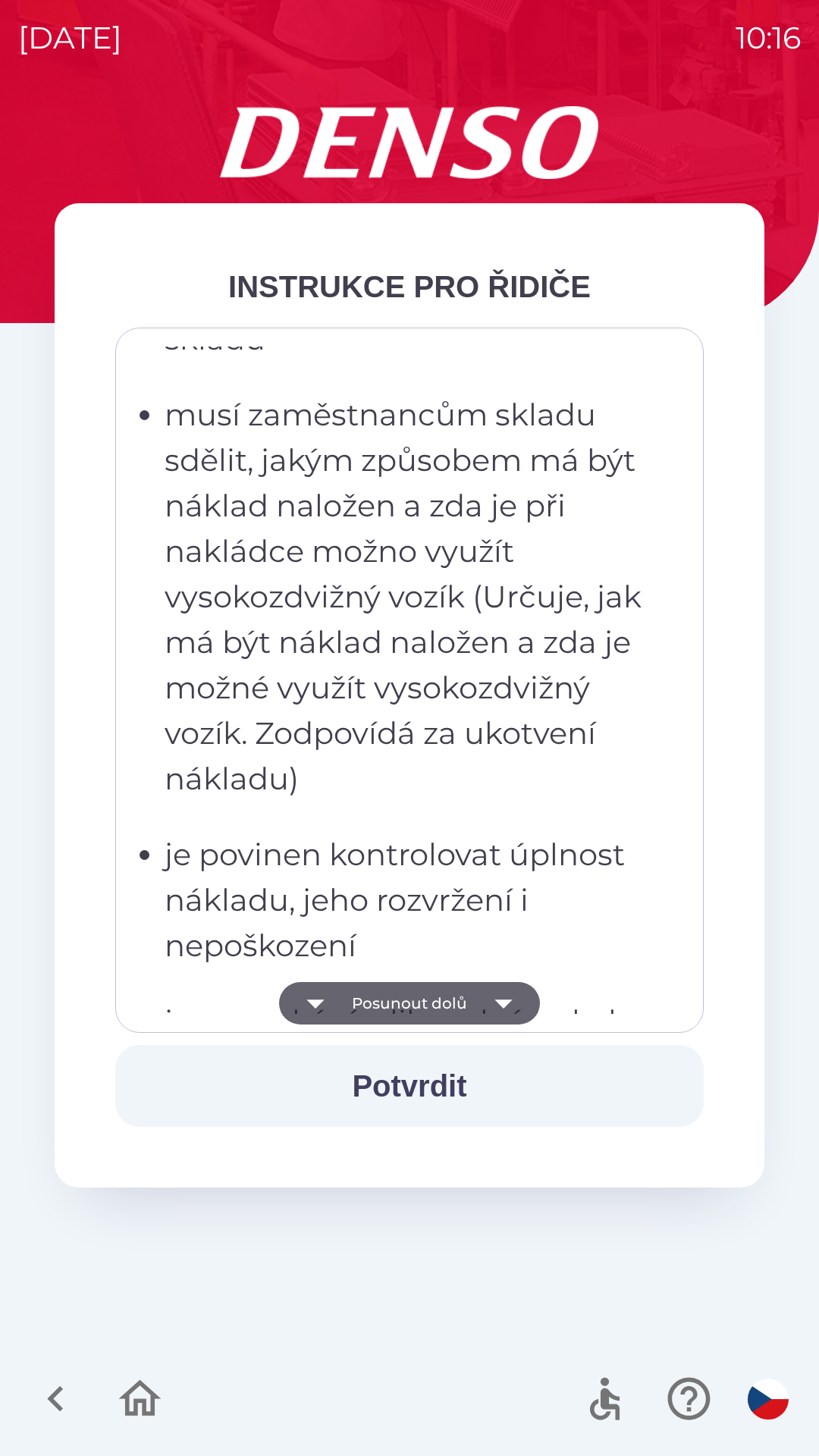
click at [462, 1006] on button "Posunout dolů" at bounding box center [409, 1003] width 261 height 43
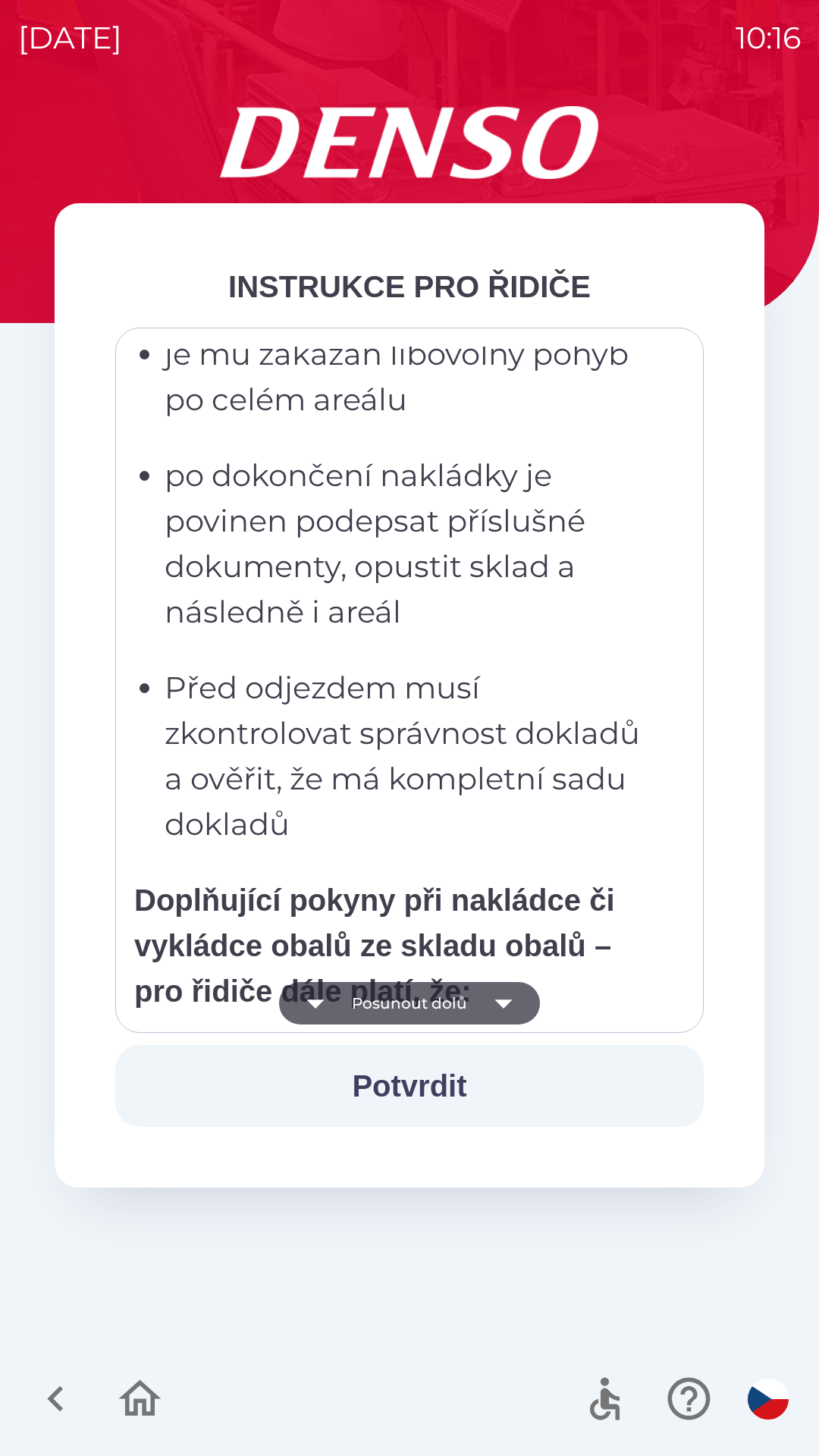
click at [460, 1003] on button "Posunout dolů" at bounding box center [409, 1003] width 261 height 43
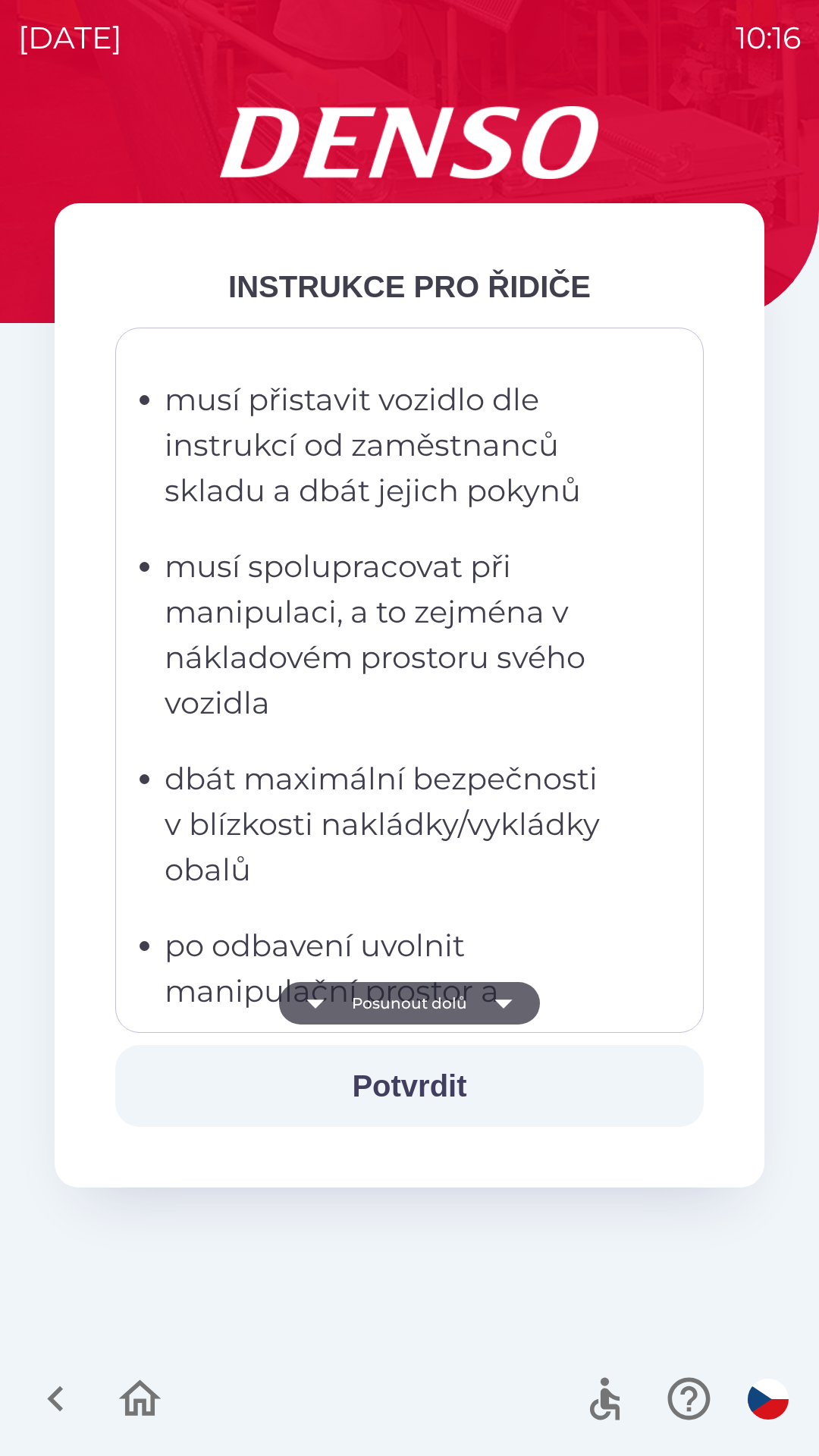
click at [461, 1002] on button "Posunout dolů" at bounding box center [409, 1003] width 261 height 43
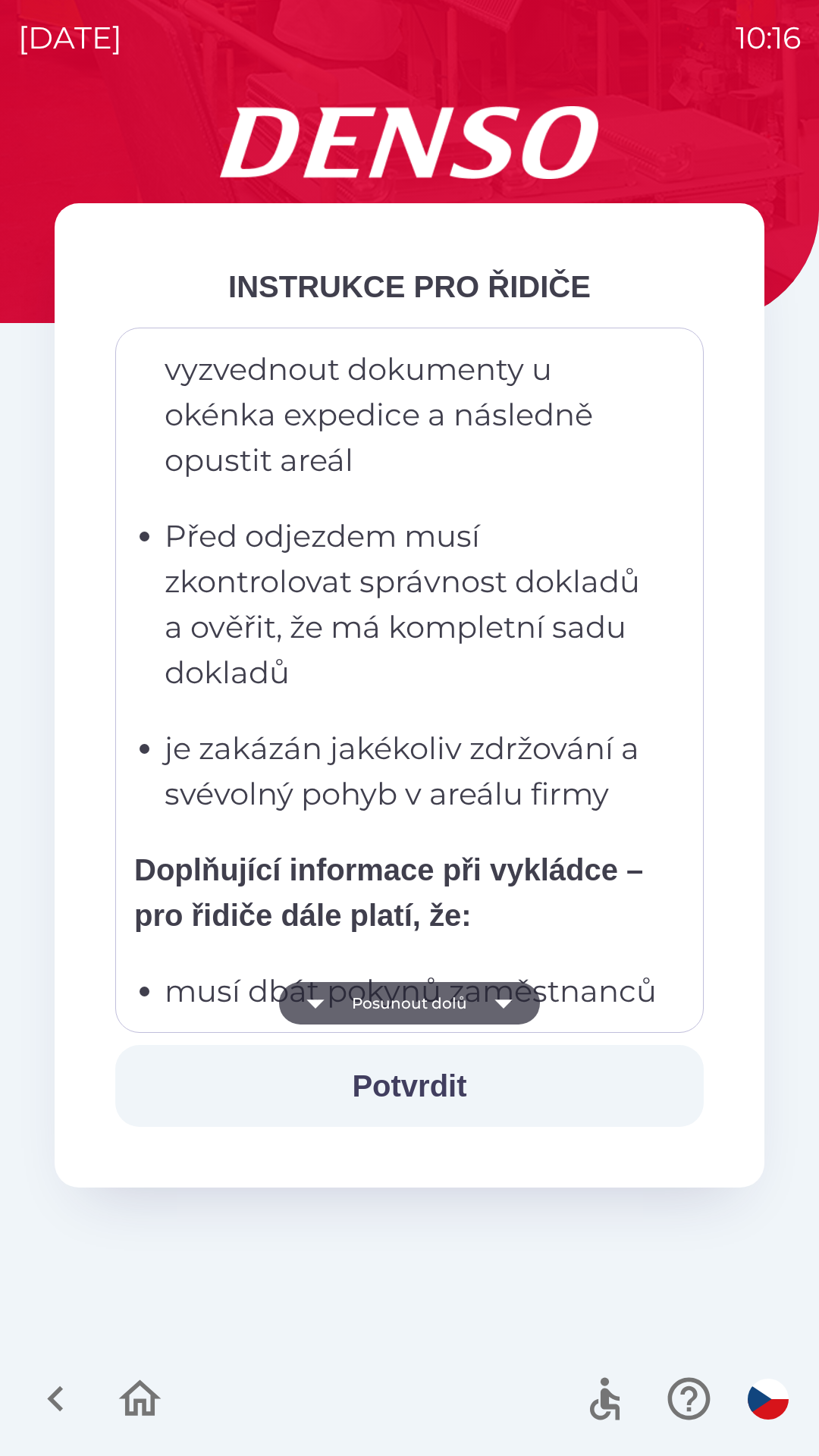
click at [458, 1002] on button "Posunout dolů" at bounding box center [409, 1003] width 261 height 43
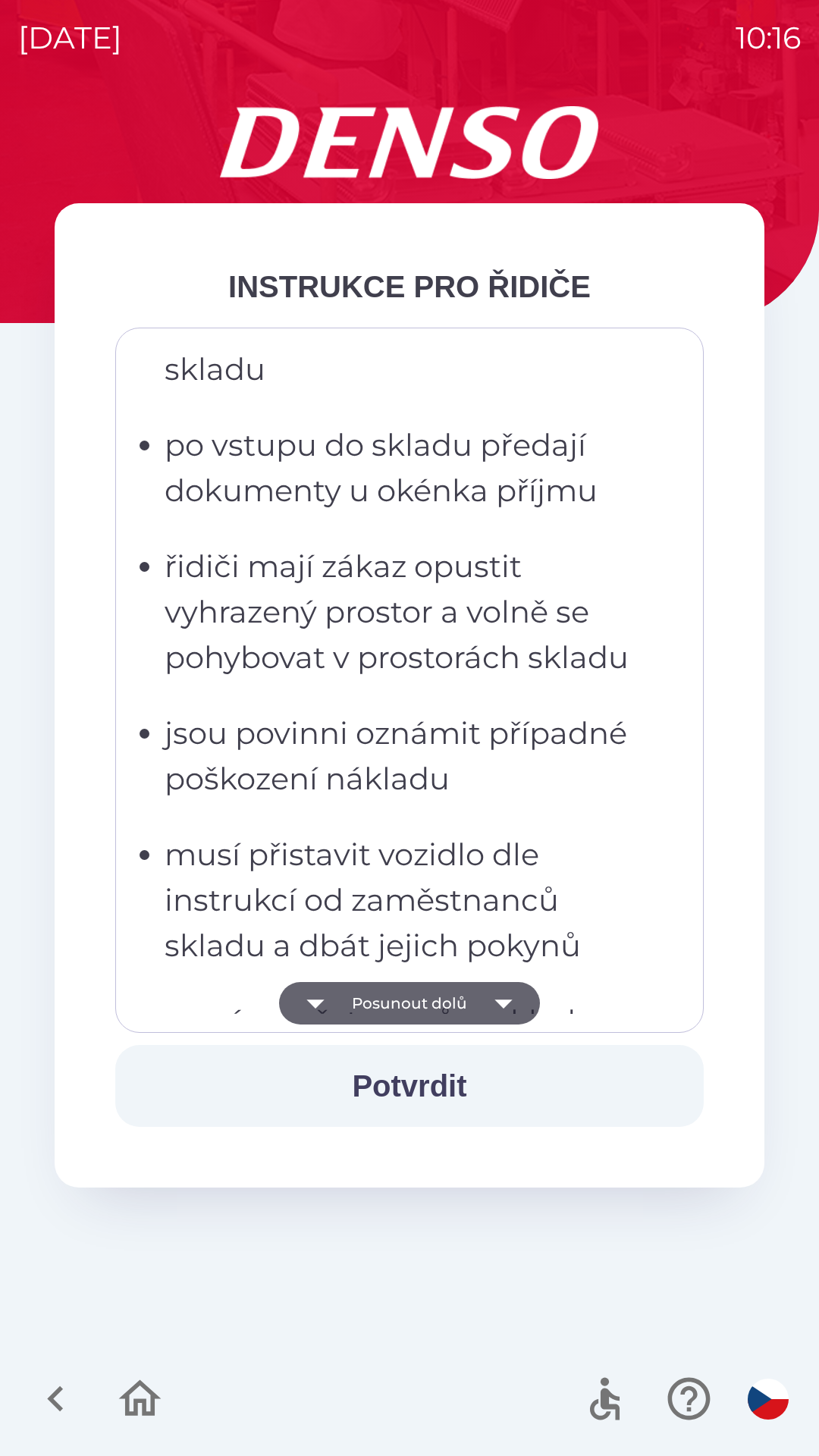
click at [459, 999] on button "Posunout dolů" at bounding box center [409, 1003] width 261 height 43
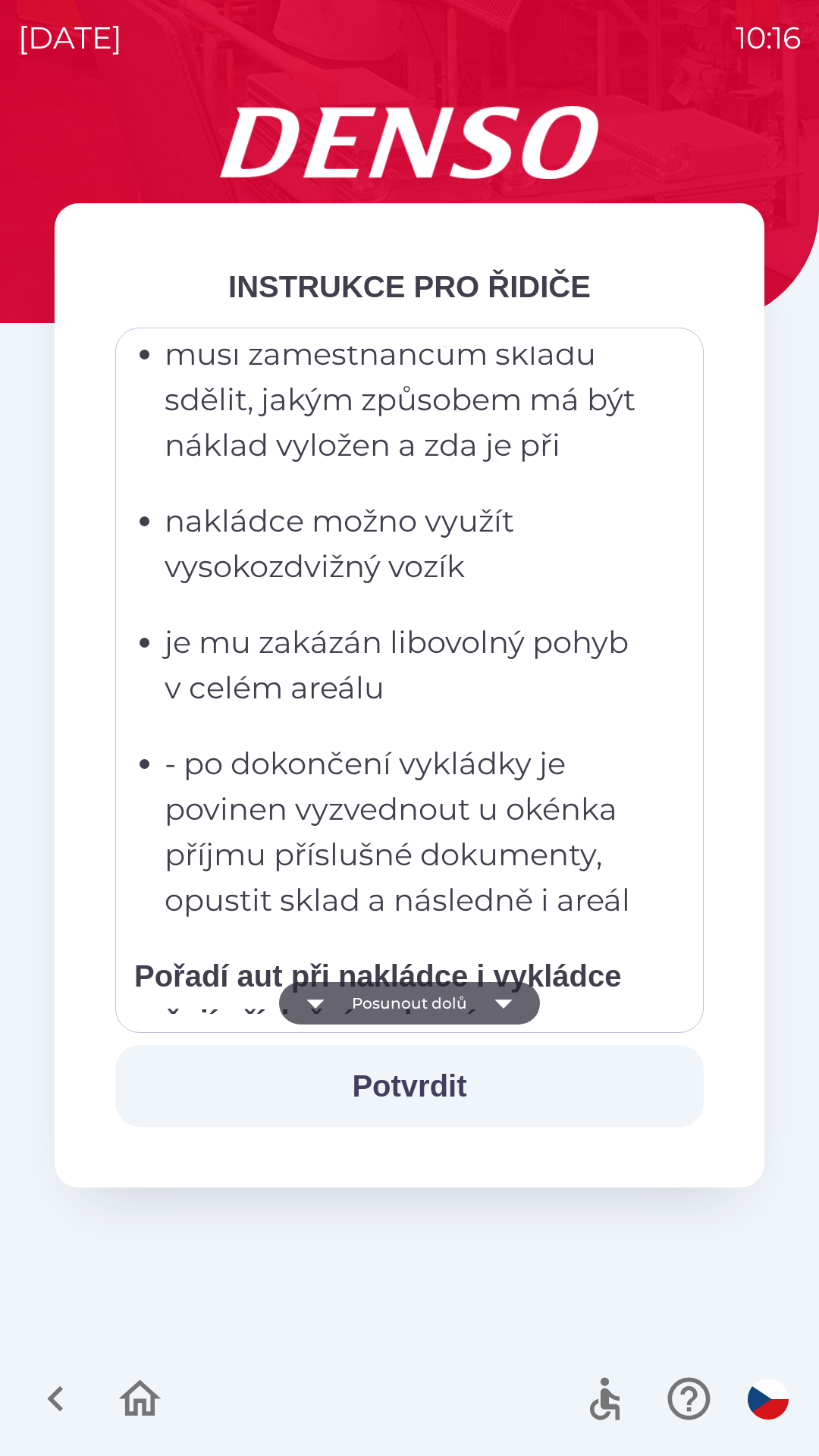
click at [460, 998] on button "Posunout dolů" at bounding box center [409, 1003] width 261 height 43
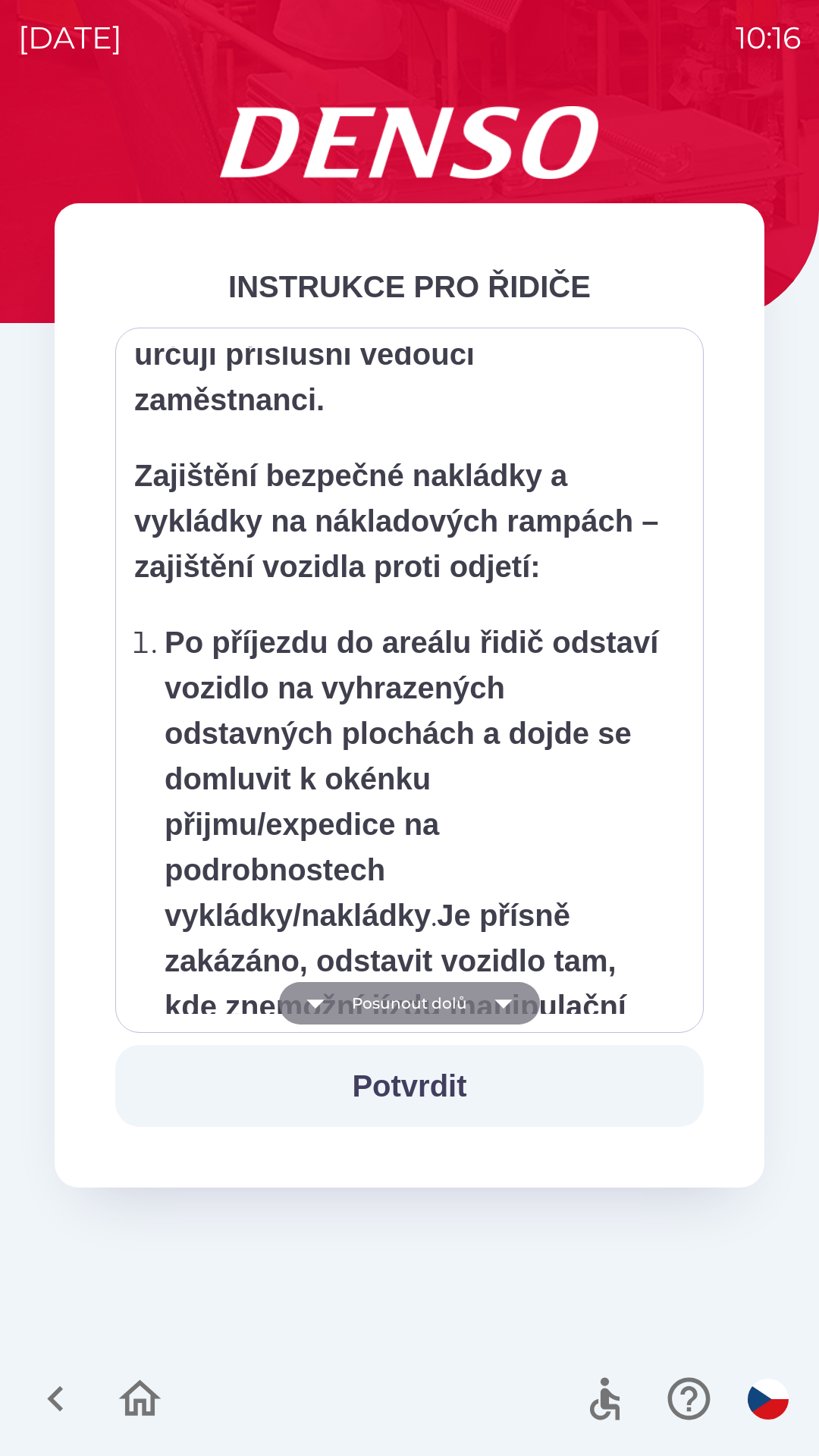
click at [459, 1000] on button "Posunout dolů" at bounding box center [409, 1003] width 261 height 43
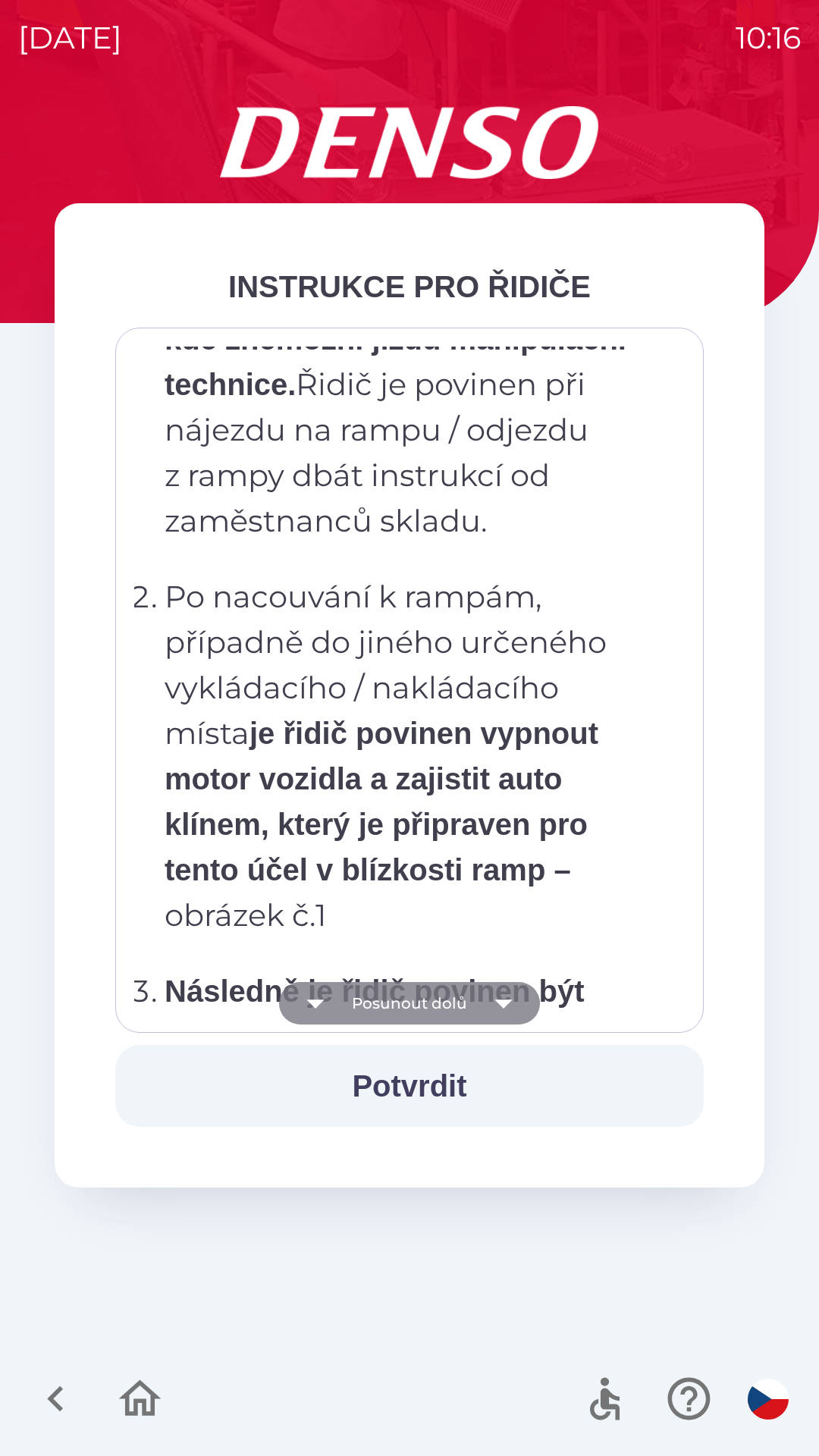
click at [458, 1001] on button "Posunout dolů" at bounding box center [409, 1003] width 261 height 43
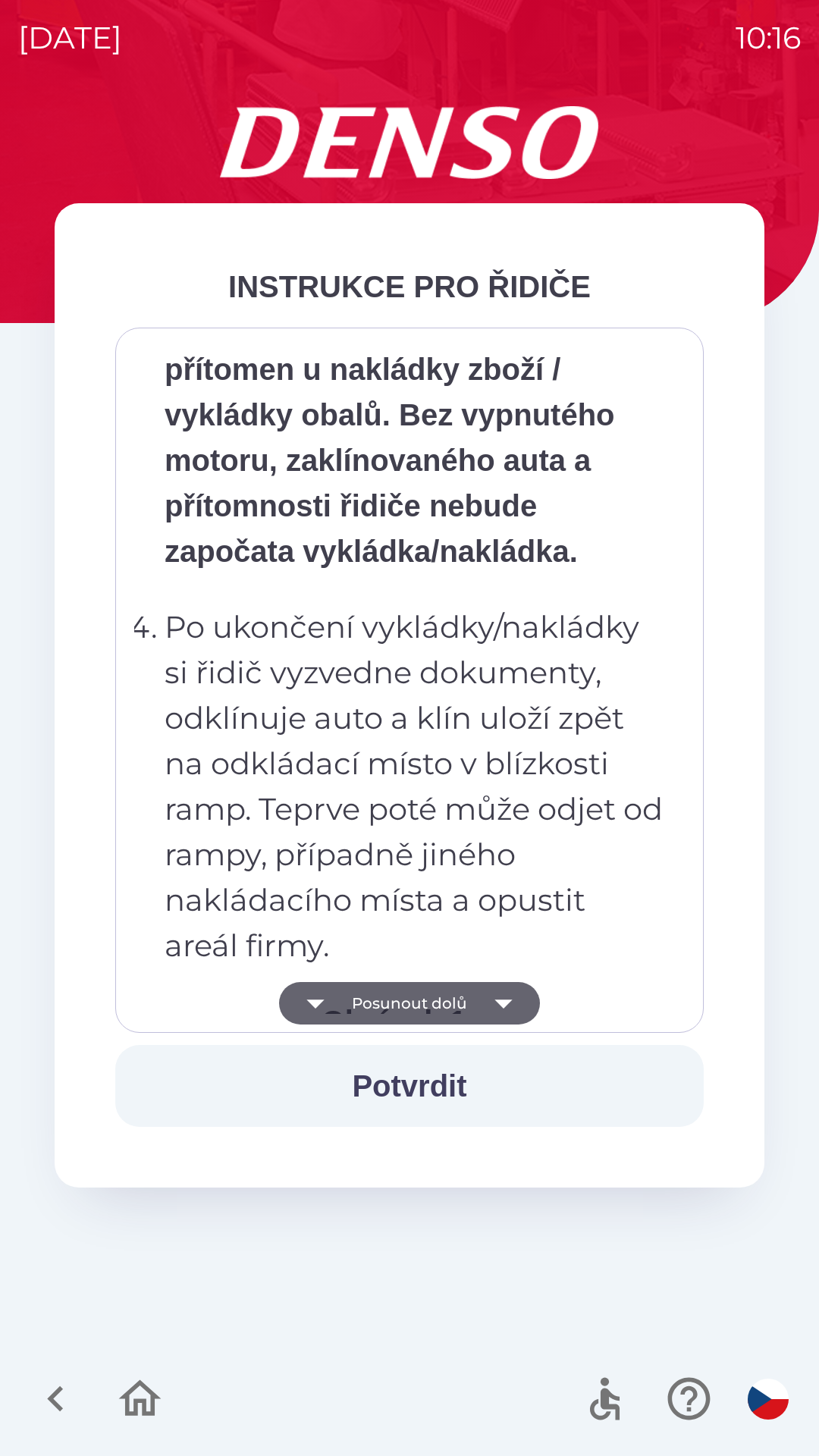
click at [455, 1006] on button "Posunout dolů" at bounding box center [409, 1003] width 261 height 43
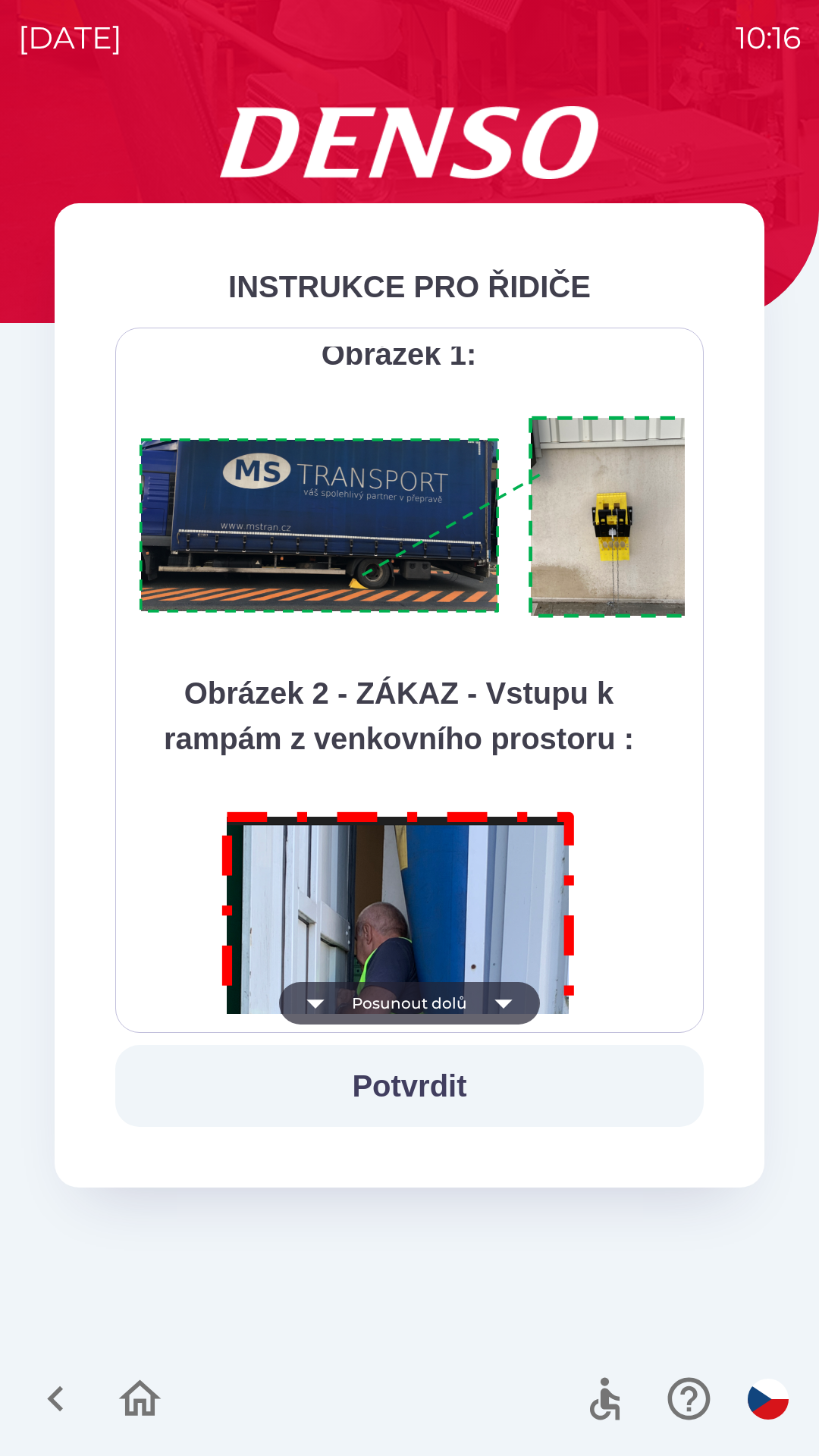
click at [454, 1005] on button "Posunout dolů" at bounding box center [409, 1003] width 261 height 43
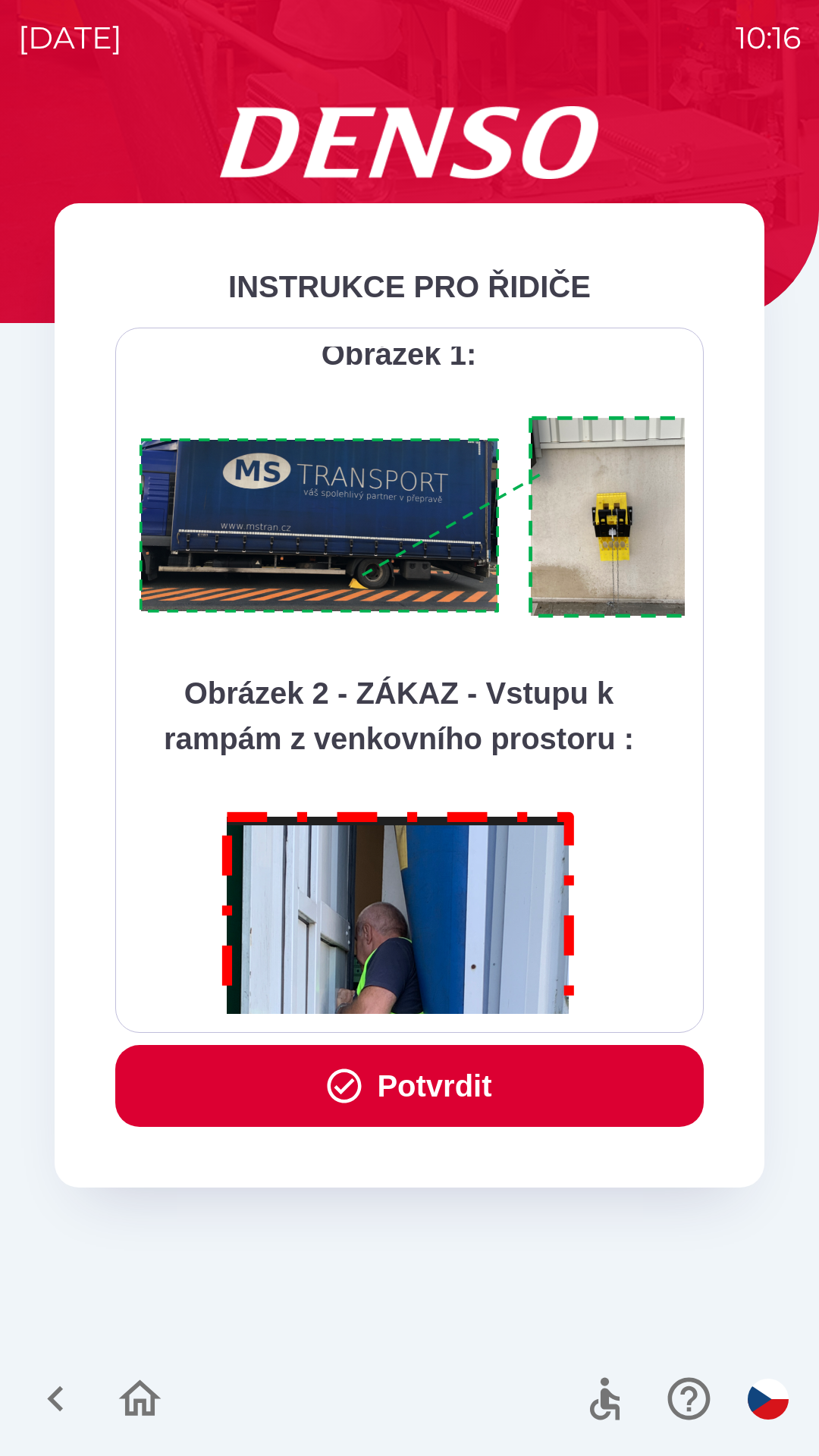
scroll to position [8521, 0]
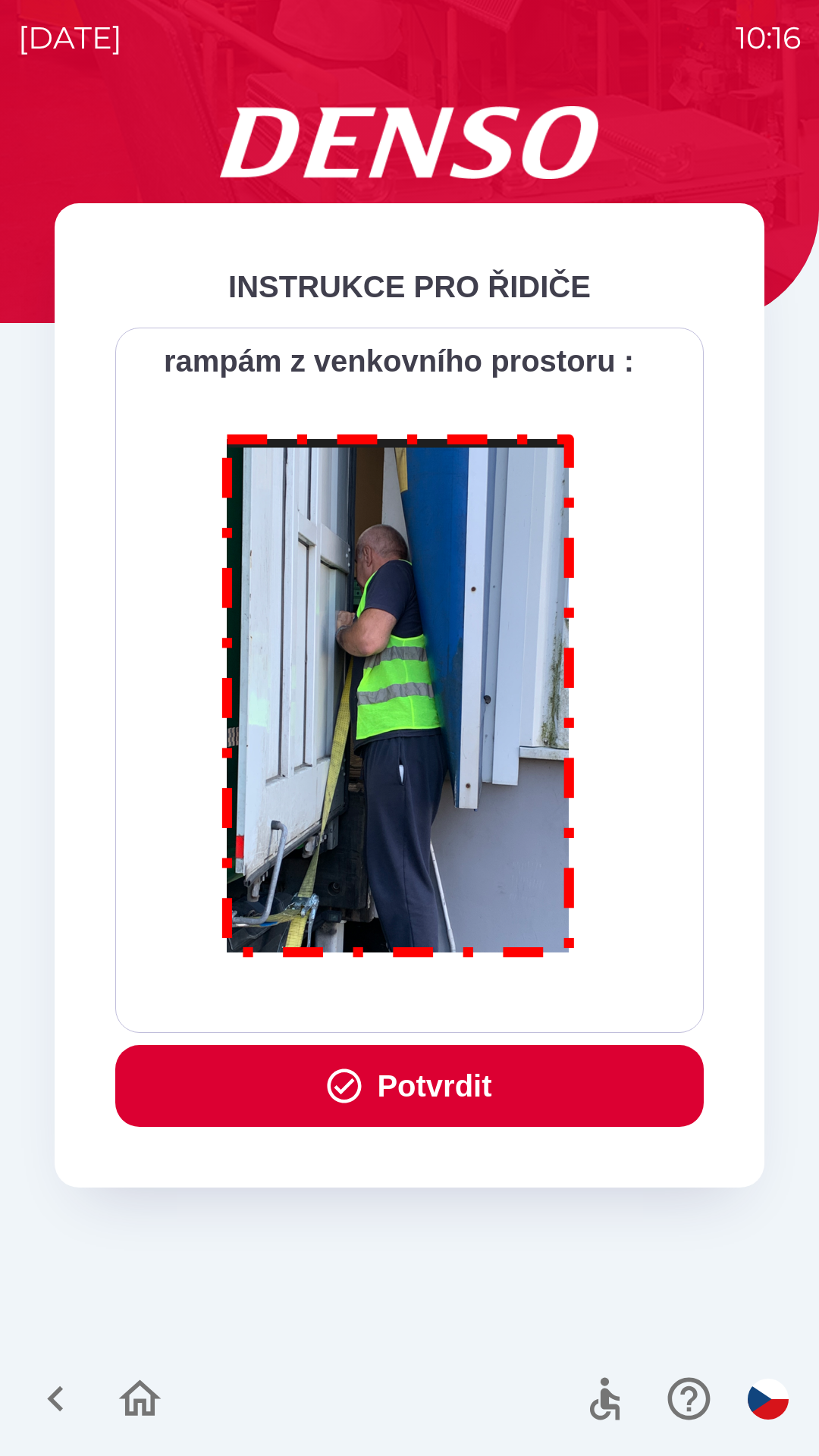
click at [456, 1001] on div "Všichni řidiči přijíždějící do skladu firmy DENSO CZECH s.r.o. jsou po průjezdu…" at bounding box center [410, 680] width 551 height 667
click at [453, 1004] on div "Všichni řidiči přijíždějící do skladu firmy DENSO CZECH s.r.o. jsou po průjezdu…" at bounding box center [410, 680] width 551 height 667
click at [435, 1076] on button "Potvrdit" at bounding box center [410, 1086] width 588 height 82
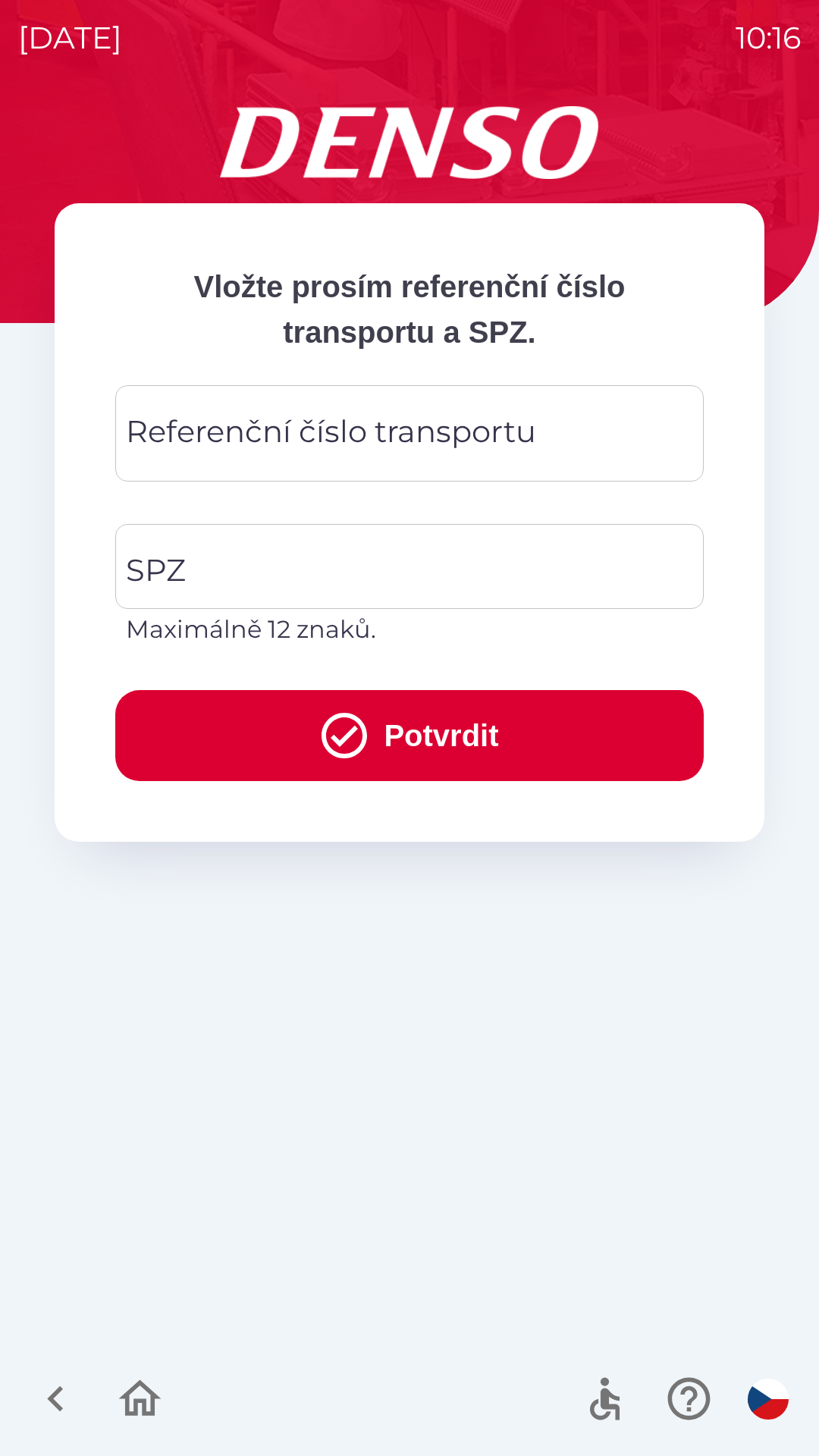
click at [346, 441] on div "Referenční číslo transportu Referenční číslo transportu" at bounding box center [410, 433] width 588 height 96
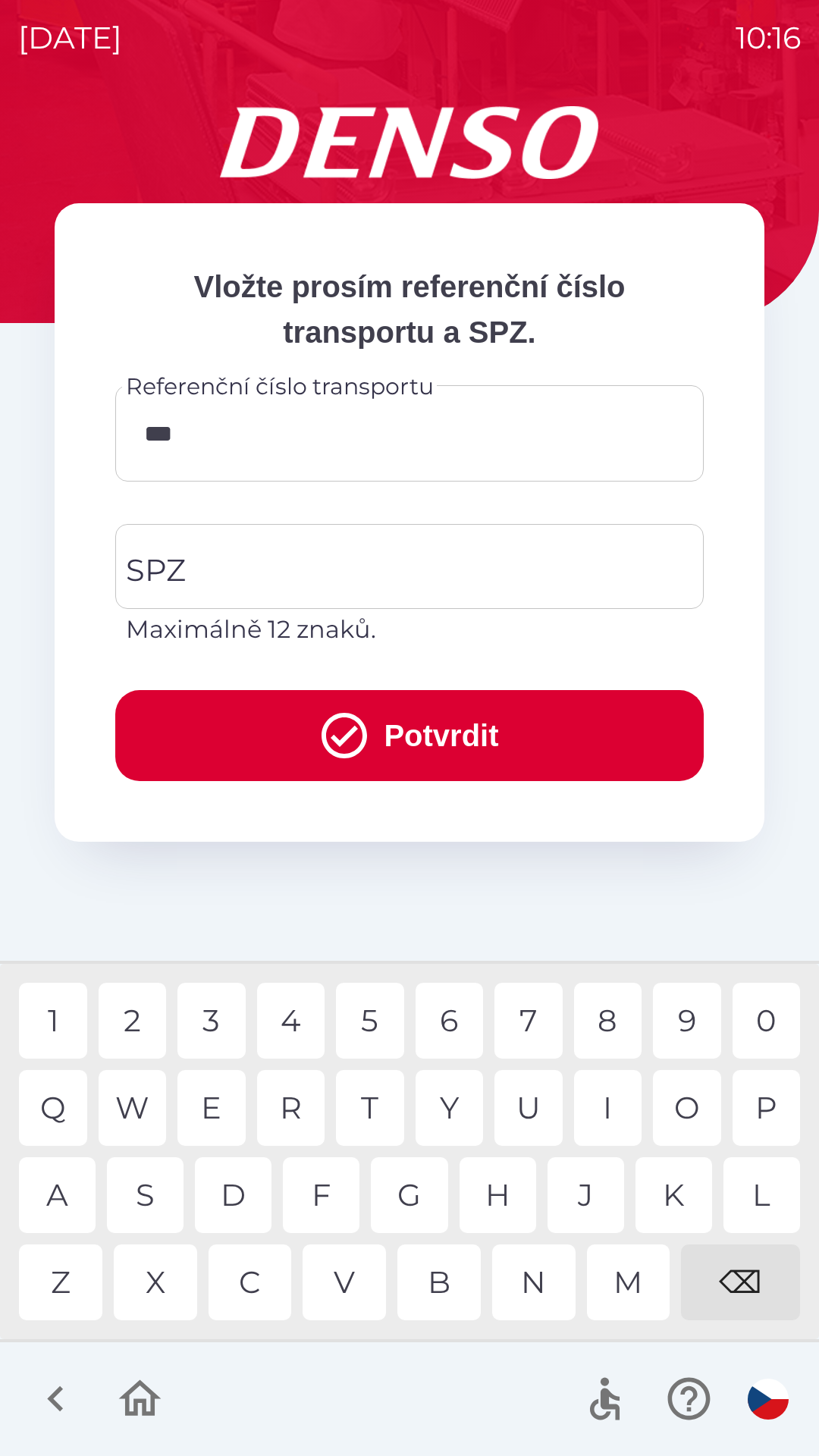
click at [377, 1028] on div "5" at bounding box center [370, 1020] width 68 height 76
click at [214, 1014] on div "3" at bounding box center [211, 1020] width 68 height 76
type input "******"
click at [688, 1011] on div "9" at bounding box center [687, 1020] width 68 height 76
click at [279, 556] on input "SPZ" at bounding box center [398, 566] width 552 height 71
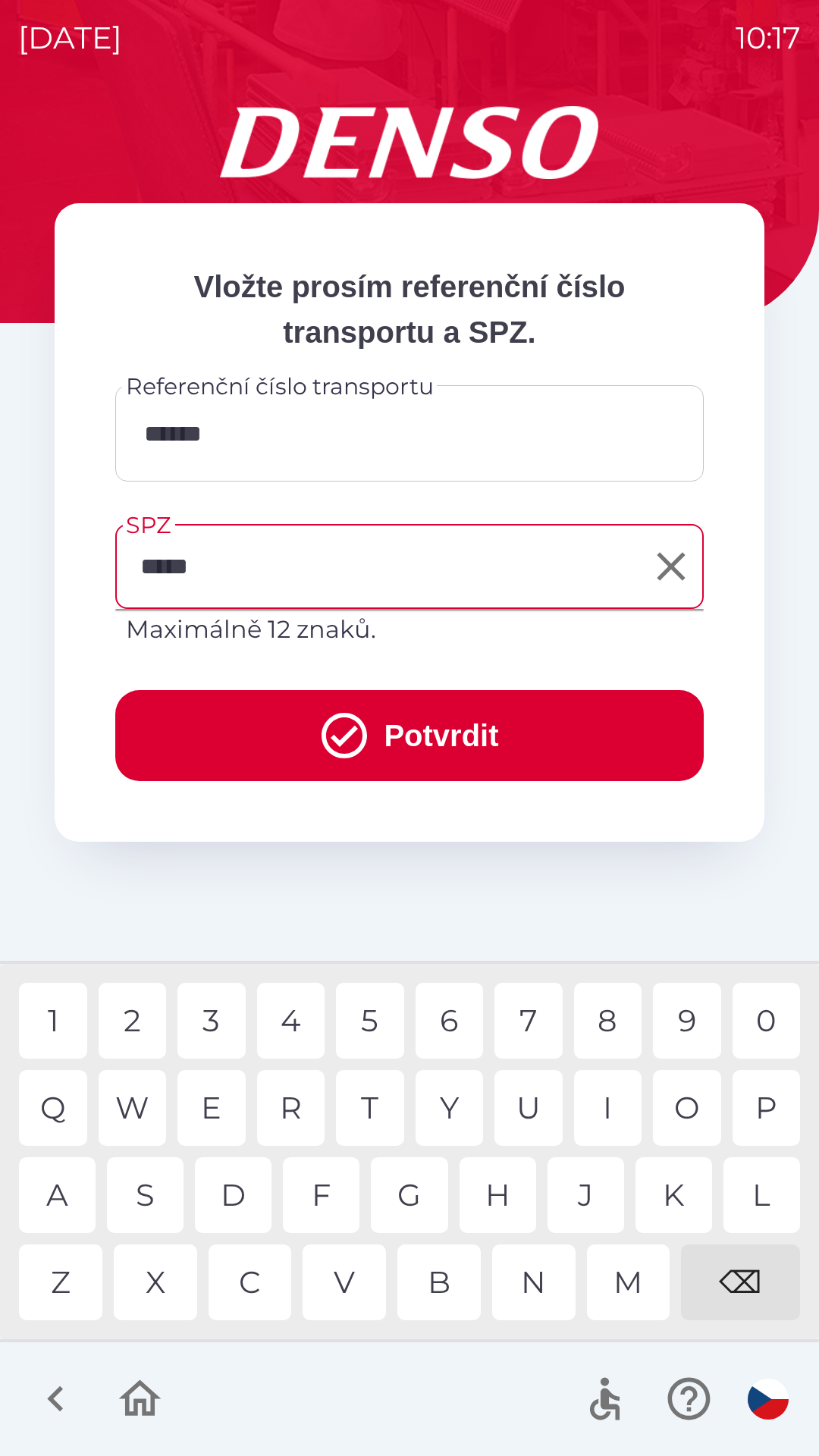
click at [768, 1014] on div "0" at bounding box center [766, 1020] width 68 height 76
type input "*******"
click at [390, 733] on button "Potvrdit" at bounding box center [410, 735] width 588 height 91
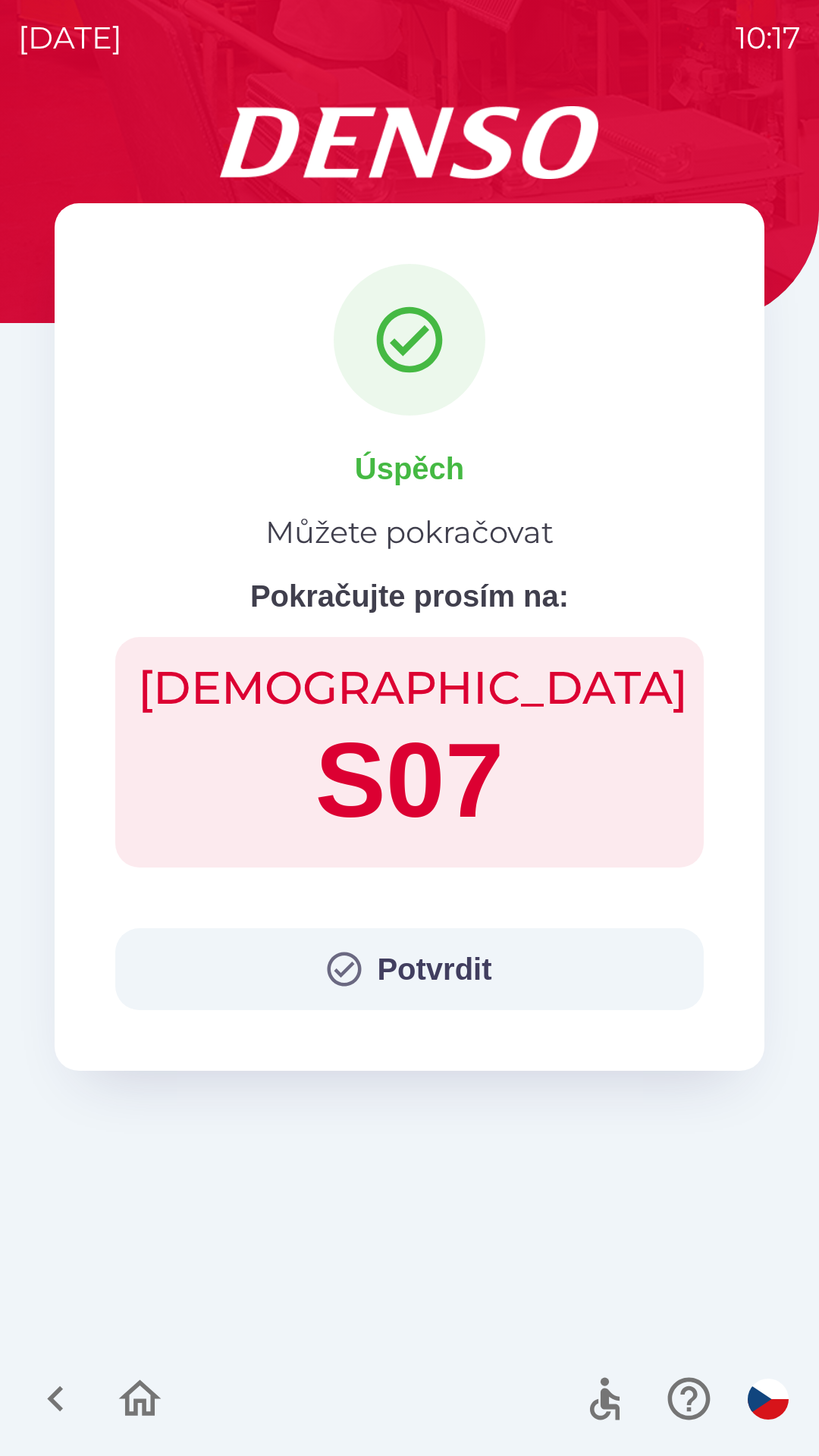
click at [409, 970] on button "Potvrdit" at bounding box center [410, 969] width 588 height 82
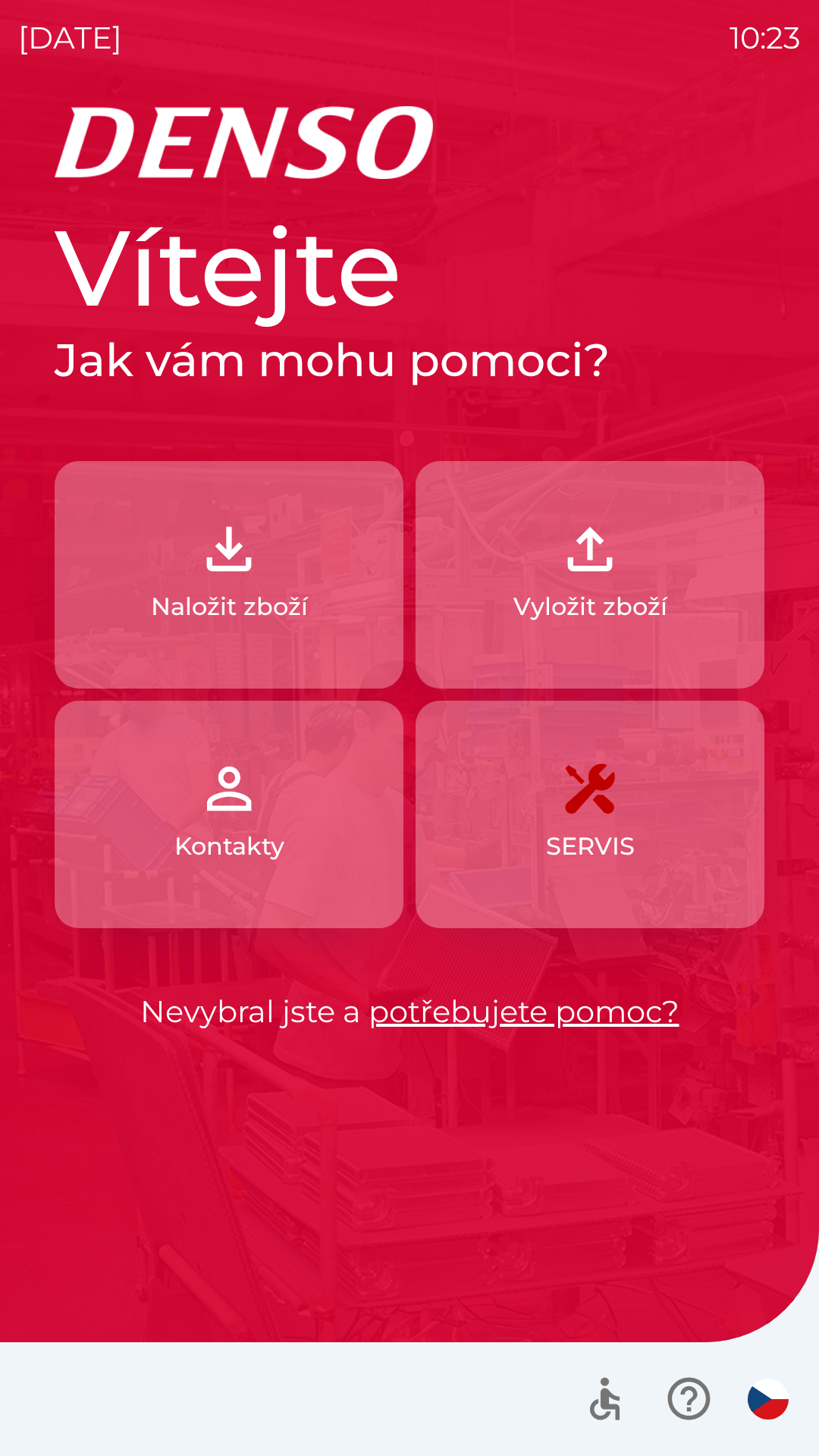
click at [258, 590] on p "Naložit zboží" at bounding box center [229, 607] width 157 height 37
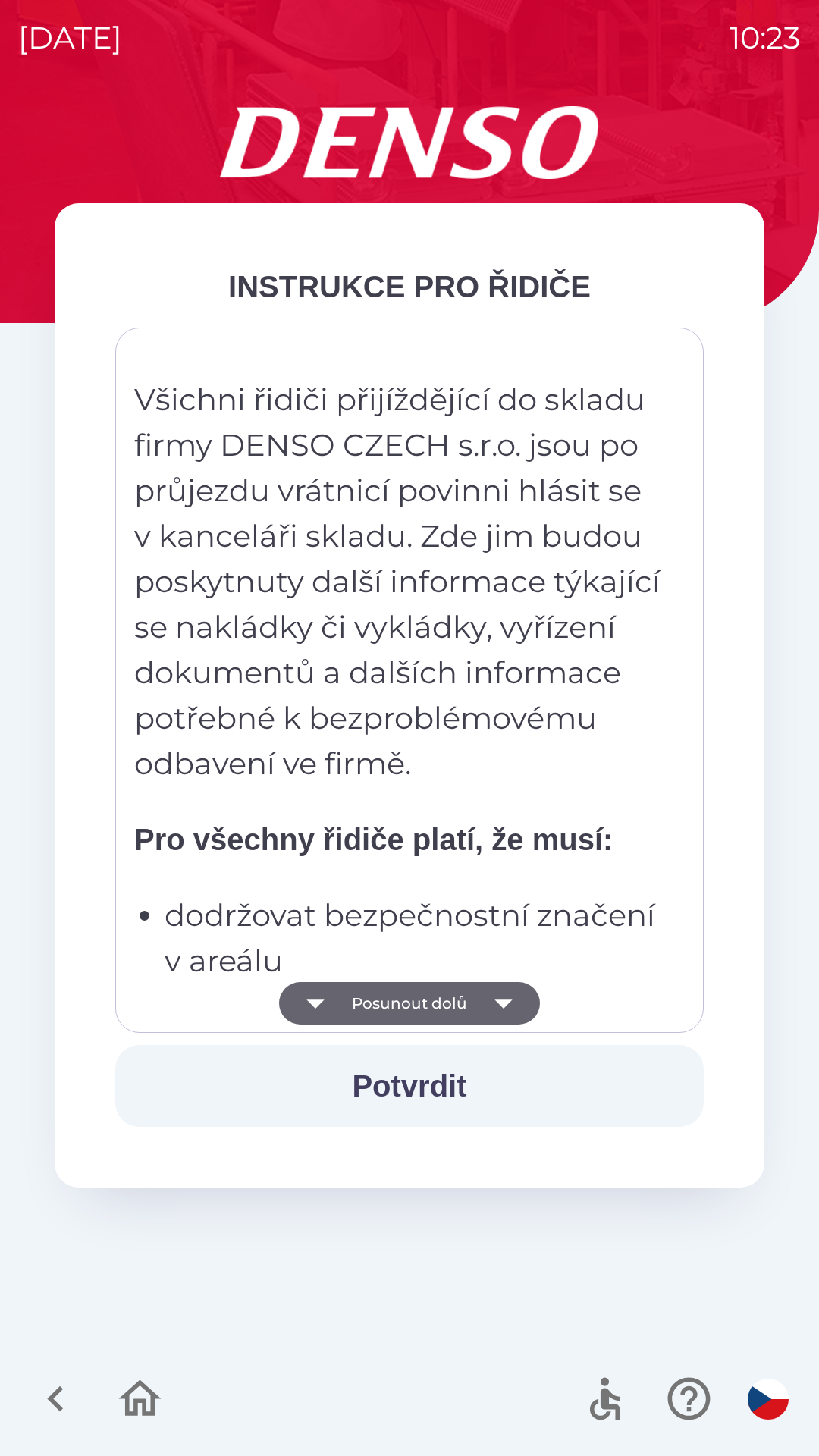
click at [505, 992] on icon "button" at bounding box center [503, 1003] width 43 height 43
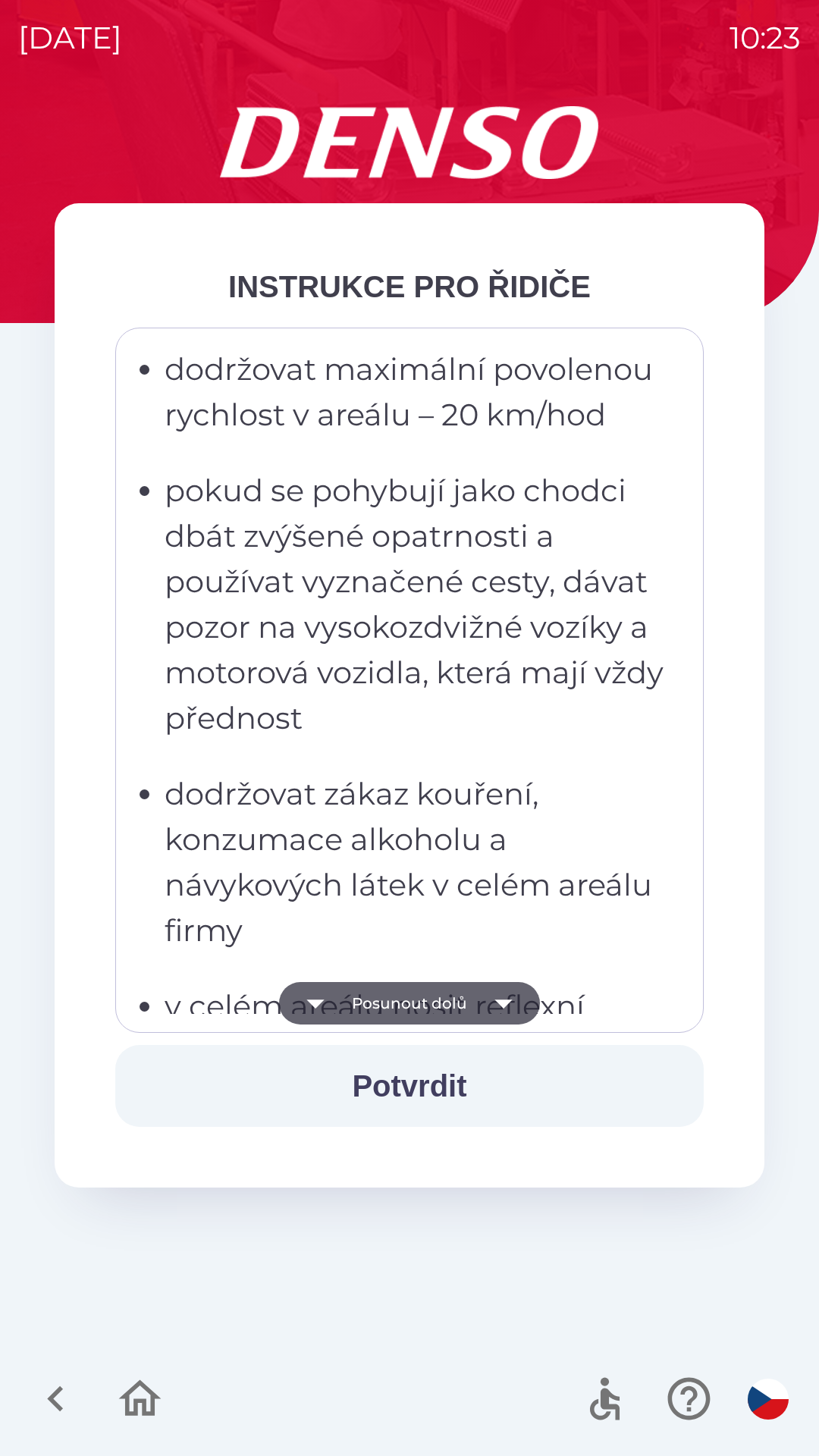
click at [501, 988] on icon "button" at bounding box center [503, 1003] width 43 height 43
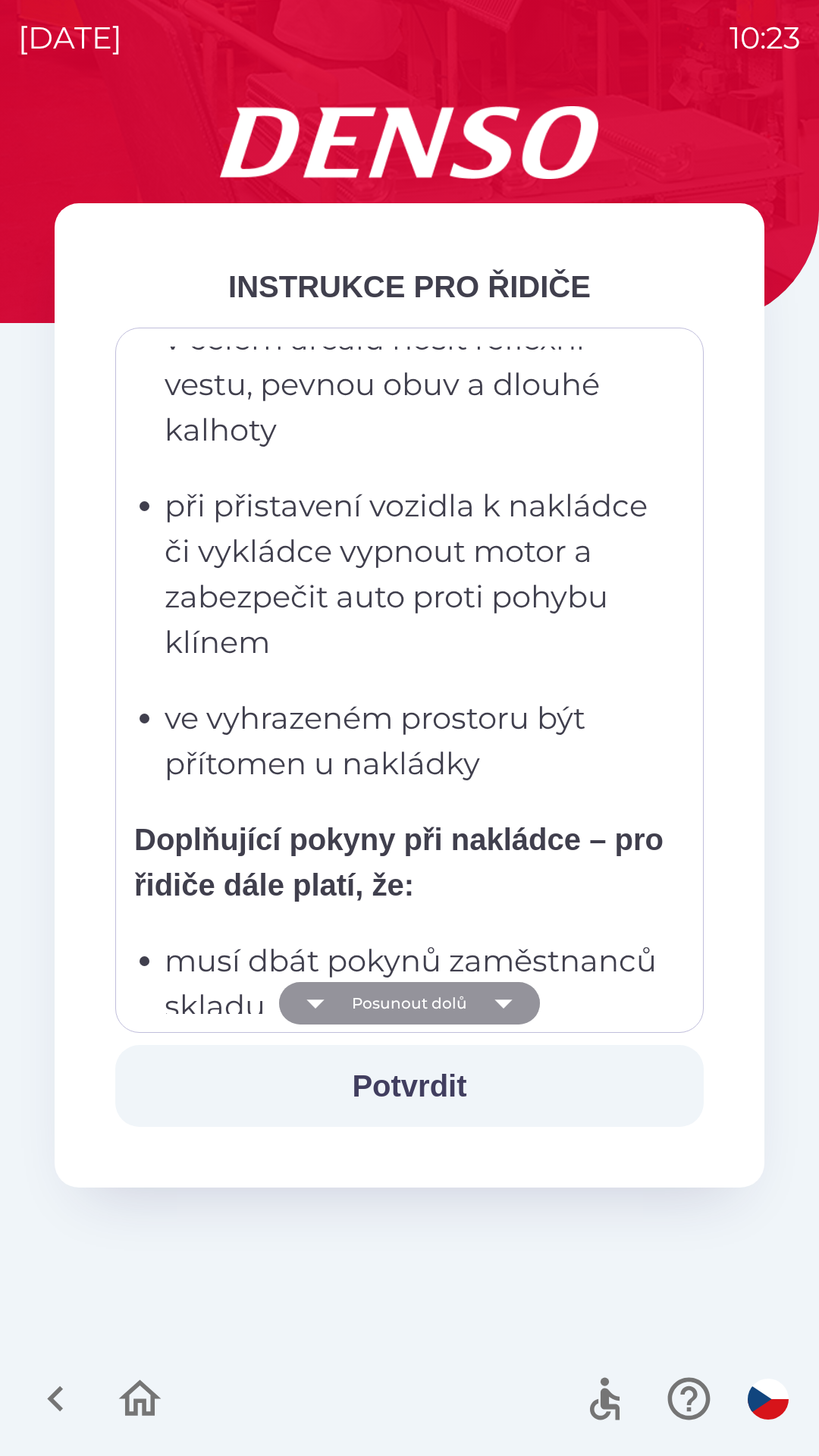
click at [501, 989] on icon "button" at bounding box center [503, 1003] width 43 height 43
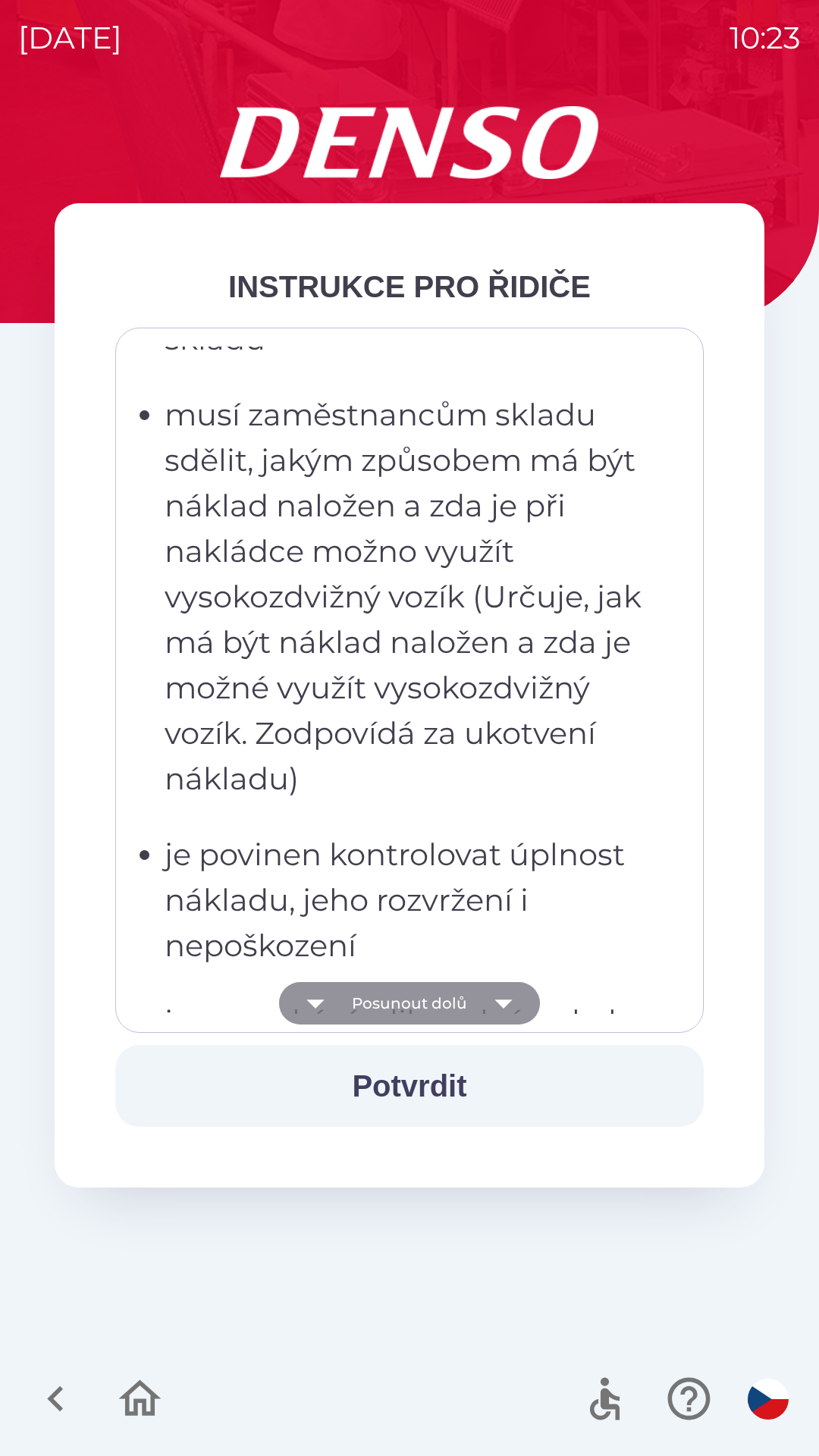
click at [500, 990] on icon "button" at bounding box center [503, 1003] width 43 height 43
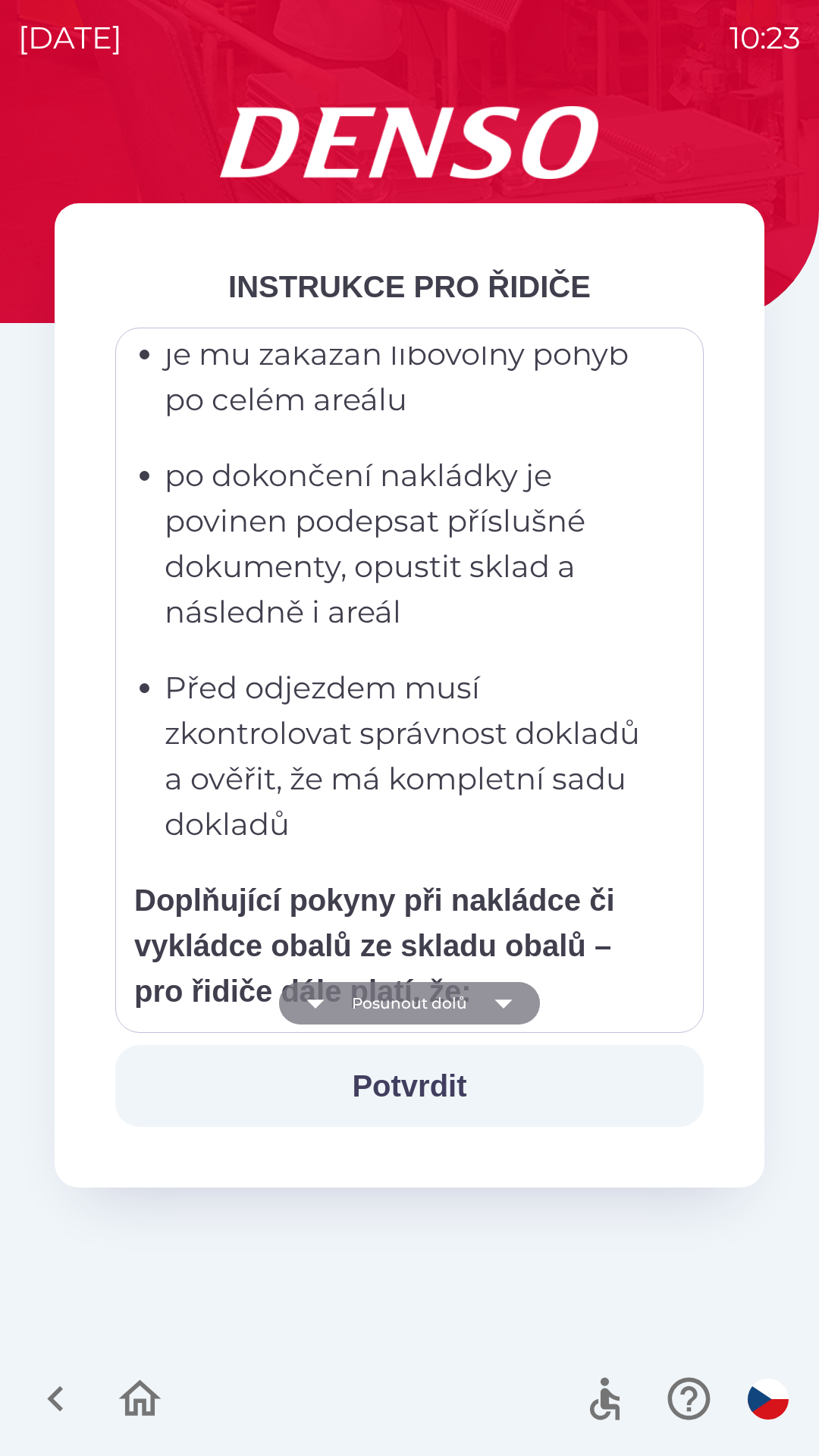
click at [497, 992] on icon "button" at bounding box center [503, 1003] width 43 height 43
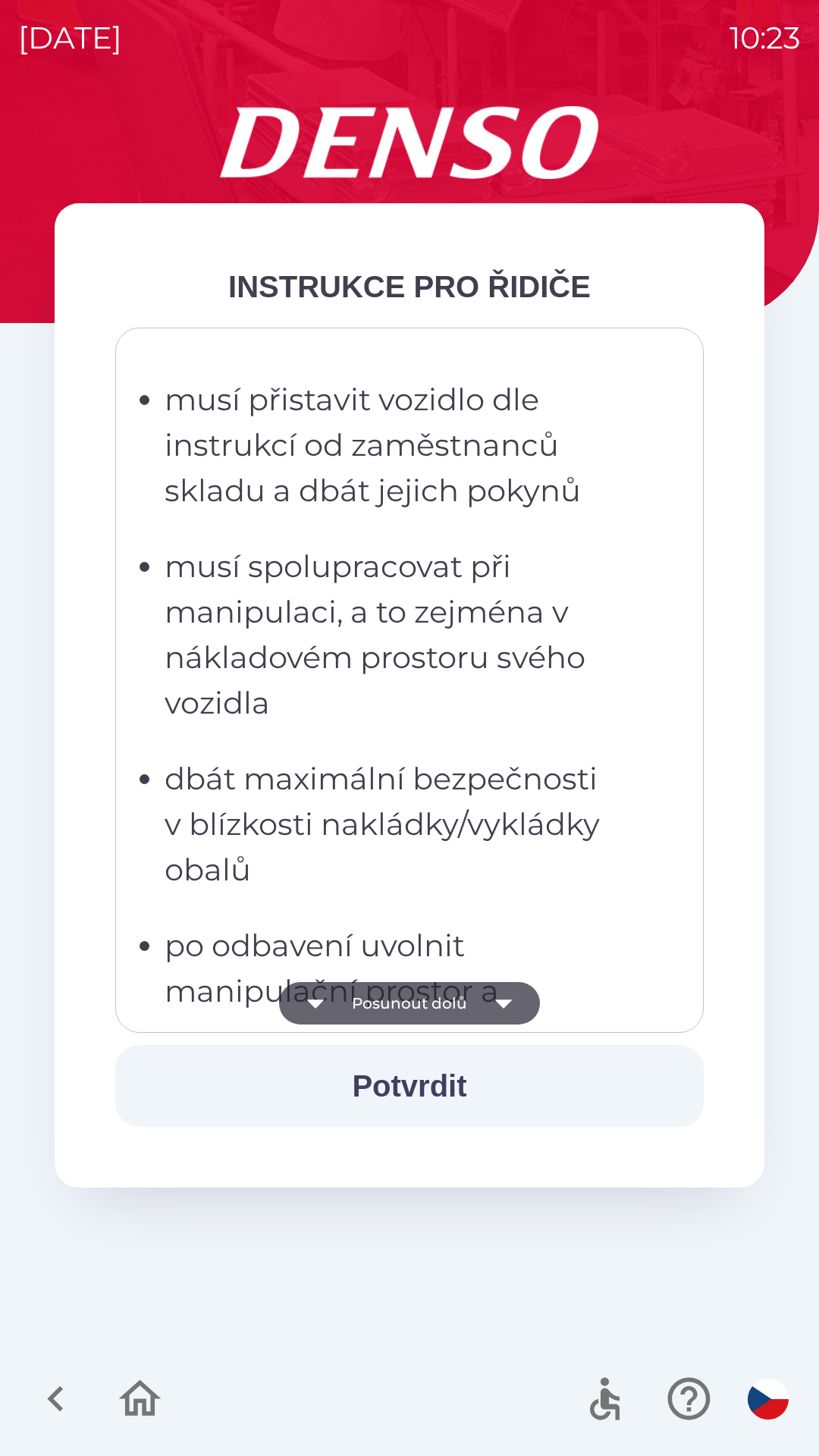
click at [495, 996] on icon "button" at bounding box center [503, 1003] width 43 height 43
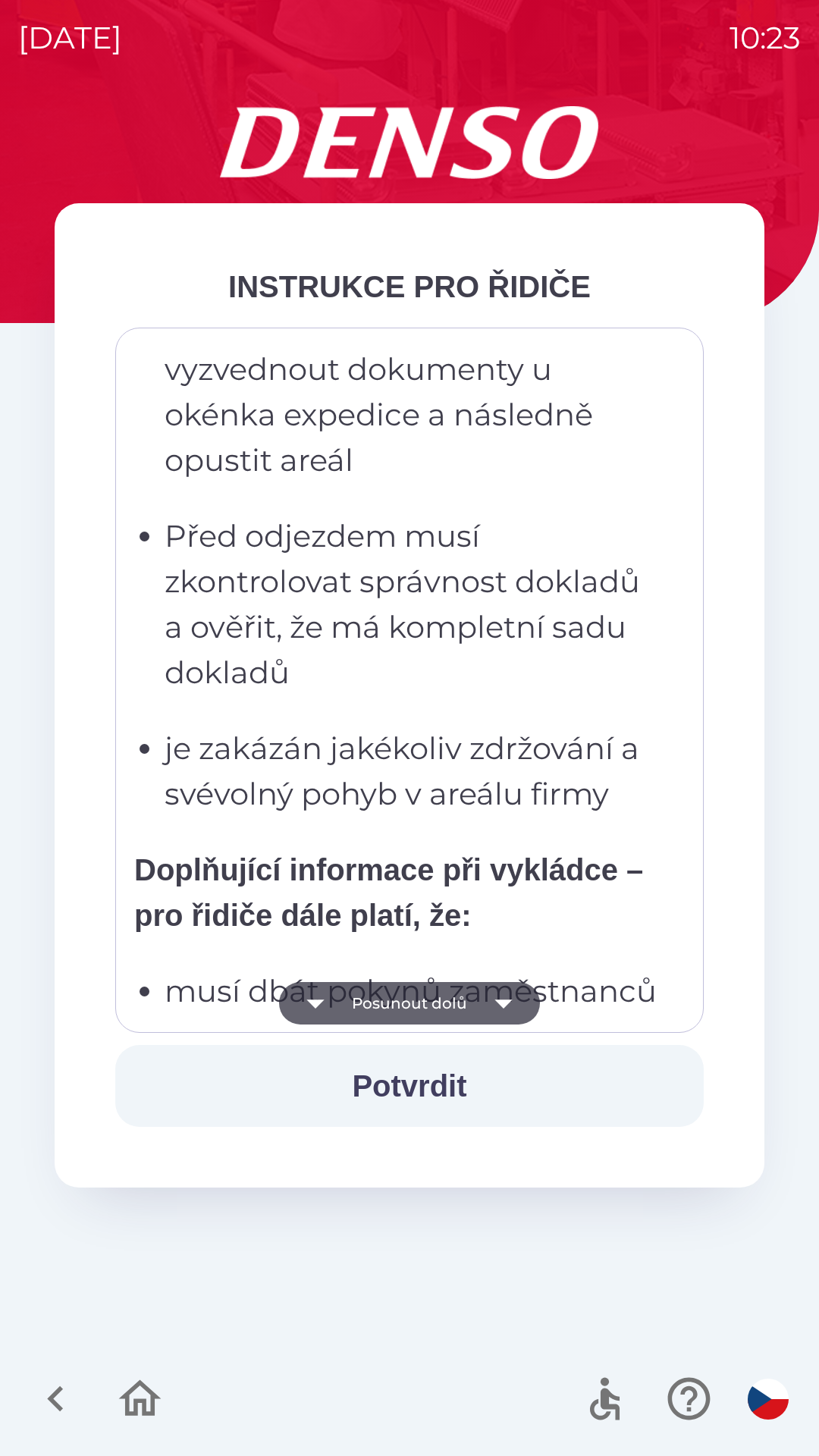
click at [495, 996] on icon "button" at bounding box center [503, 1003] width 43 height 43
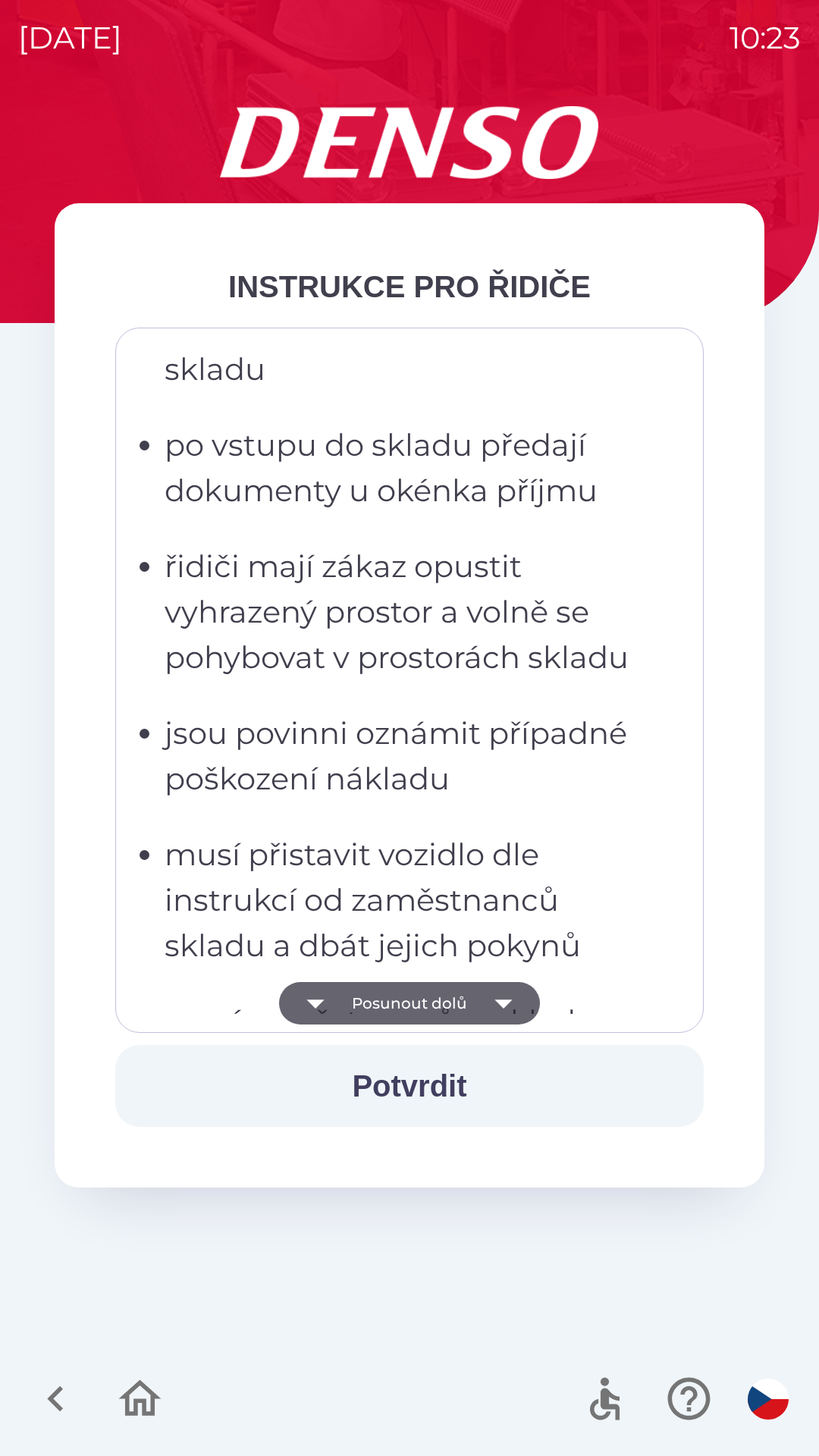
click at [499, 994] on icon "button" at bounding box center [503, 1003] width 43 height 43
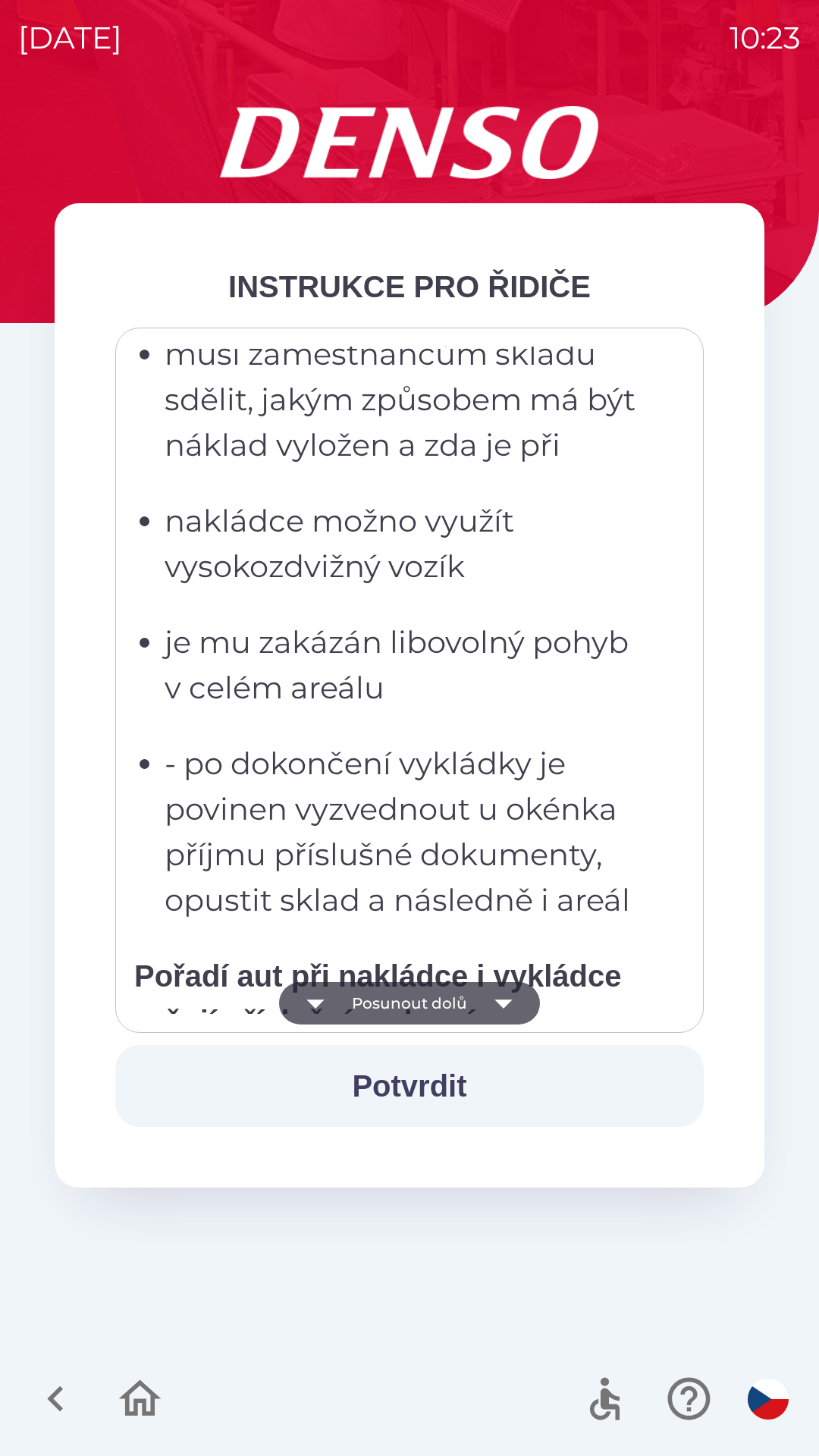
click at [502, 996] on icon "button" at bounding box center [503, 1003] width 43 height 43
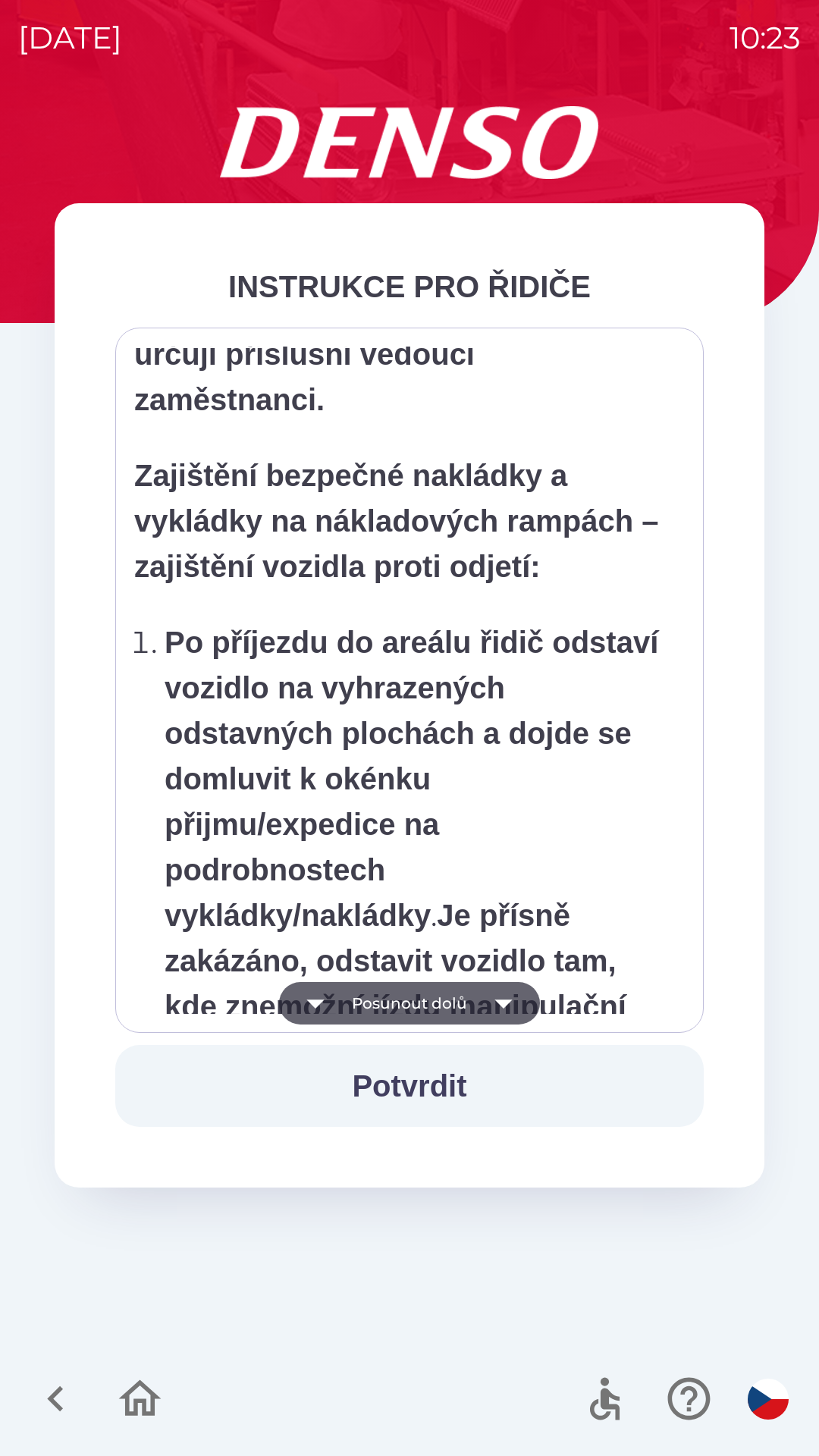
click at [502, 1000] on icon "button" at bounding box center [503, 1004] width 18 height 9
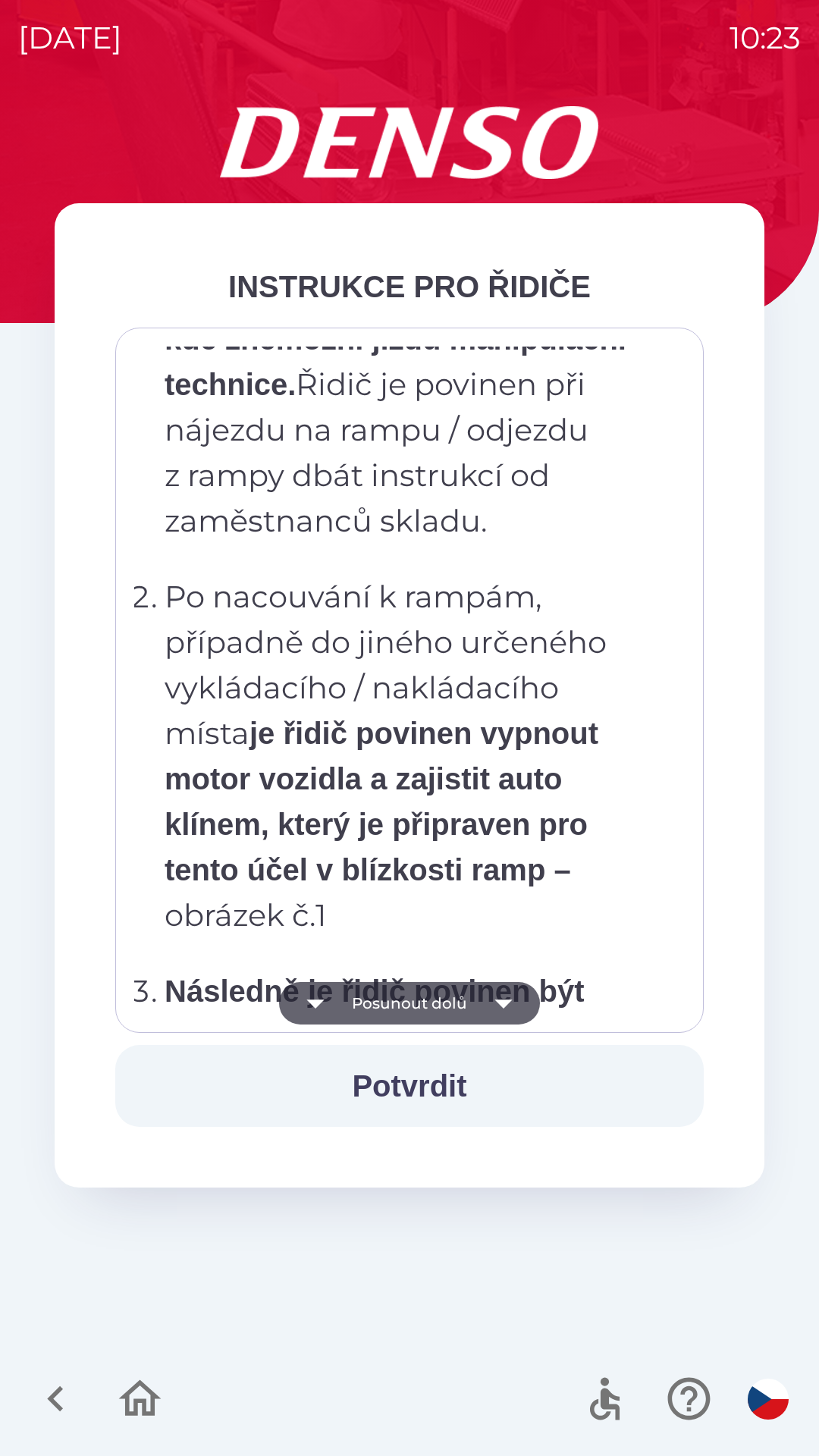
click at [504, 996] on icon "button" at bounding box center [503, 1003] width 43 height 43
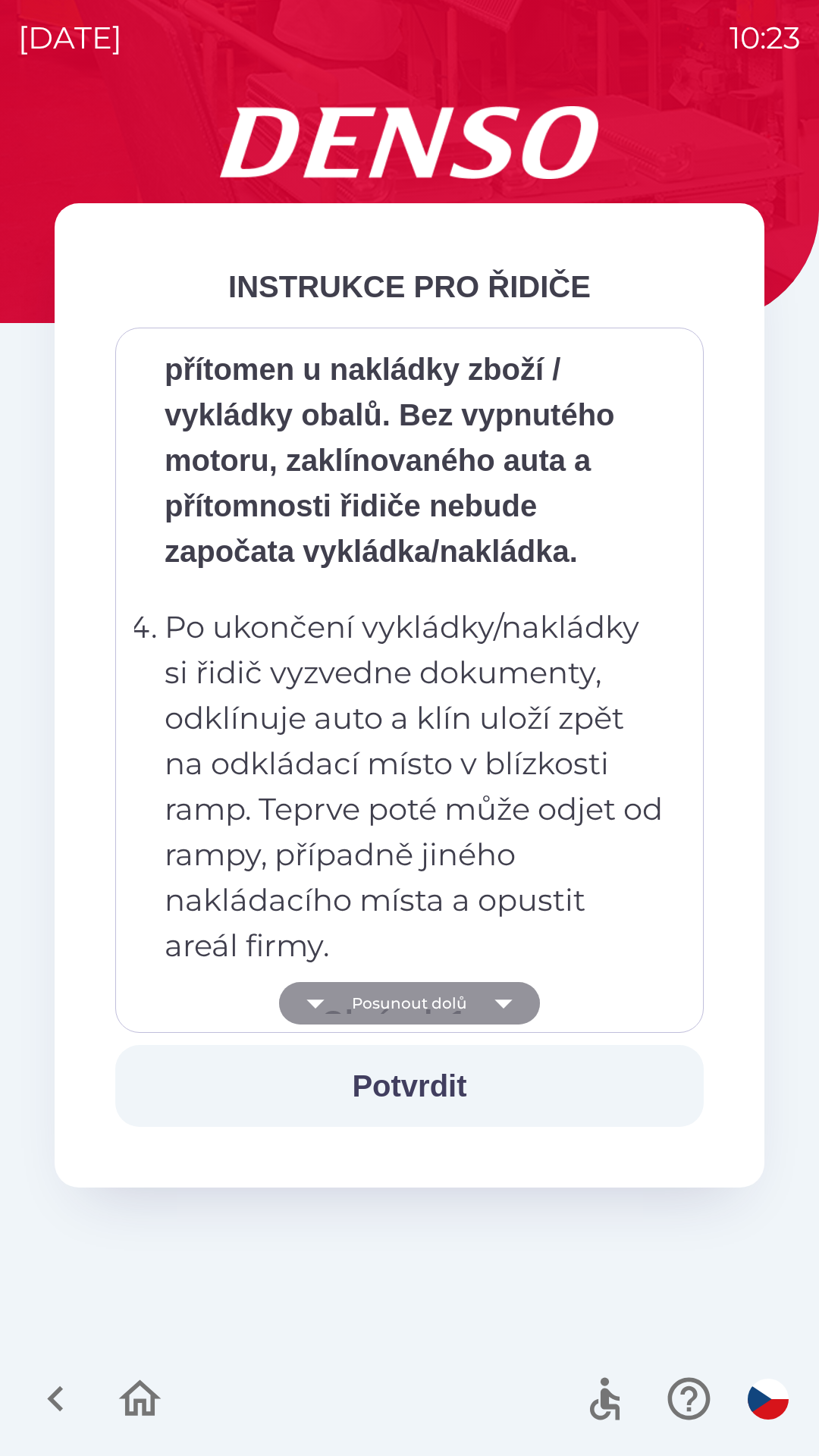
click at [507, 1000] on icon "button" at bounding box center [503, 1004] width 18 height 9
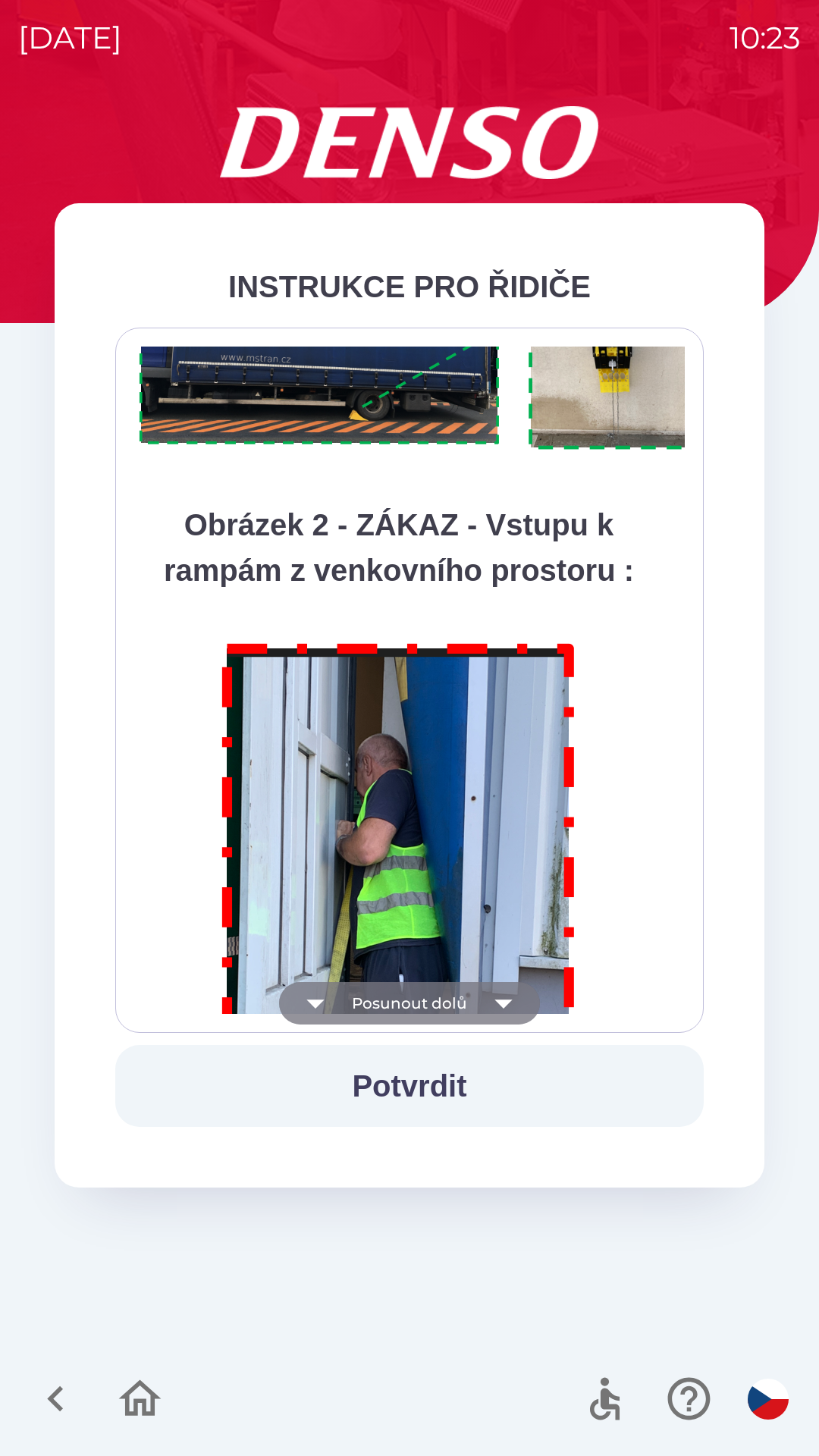
click at [509, 995] on icon "button" at bounding box center [503, 1003] width 43 height 43
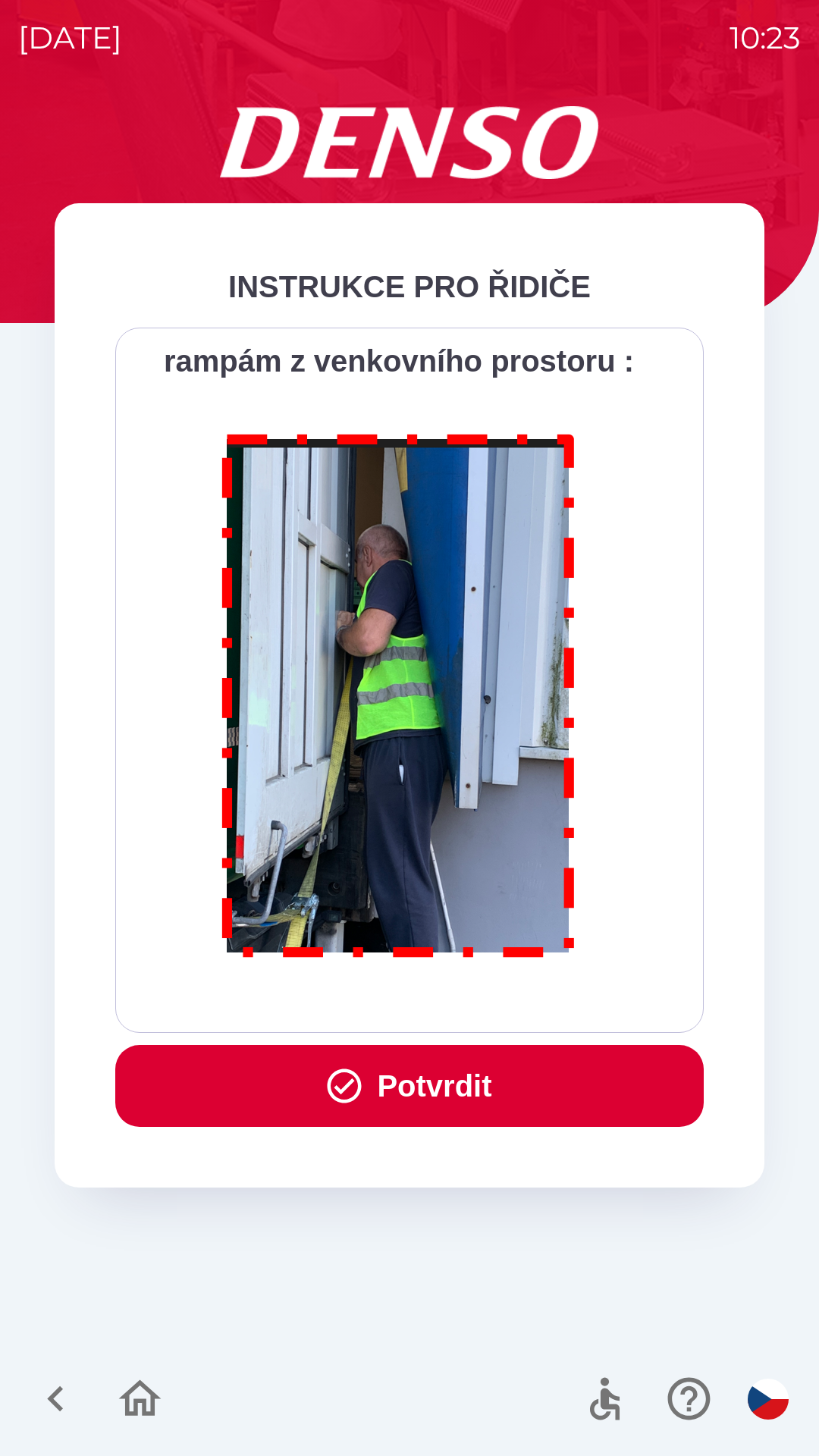
click at [506, 996] on div "Všichni řidiči přijíždějící do skladu firmy DENSO CZECH s.r.o. jsou po průjezdu…" at bounding box center [410, 680] width 551 height 667
click at [445, 1079] on button "Potvrdit" at bounding box center [410, 1086] width 588 height 82
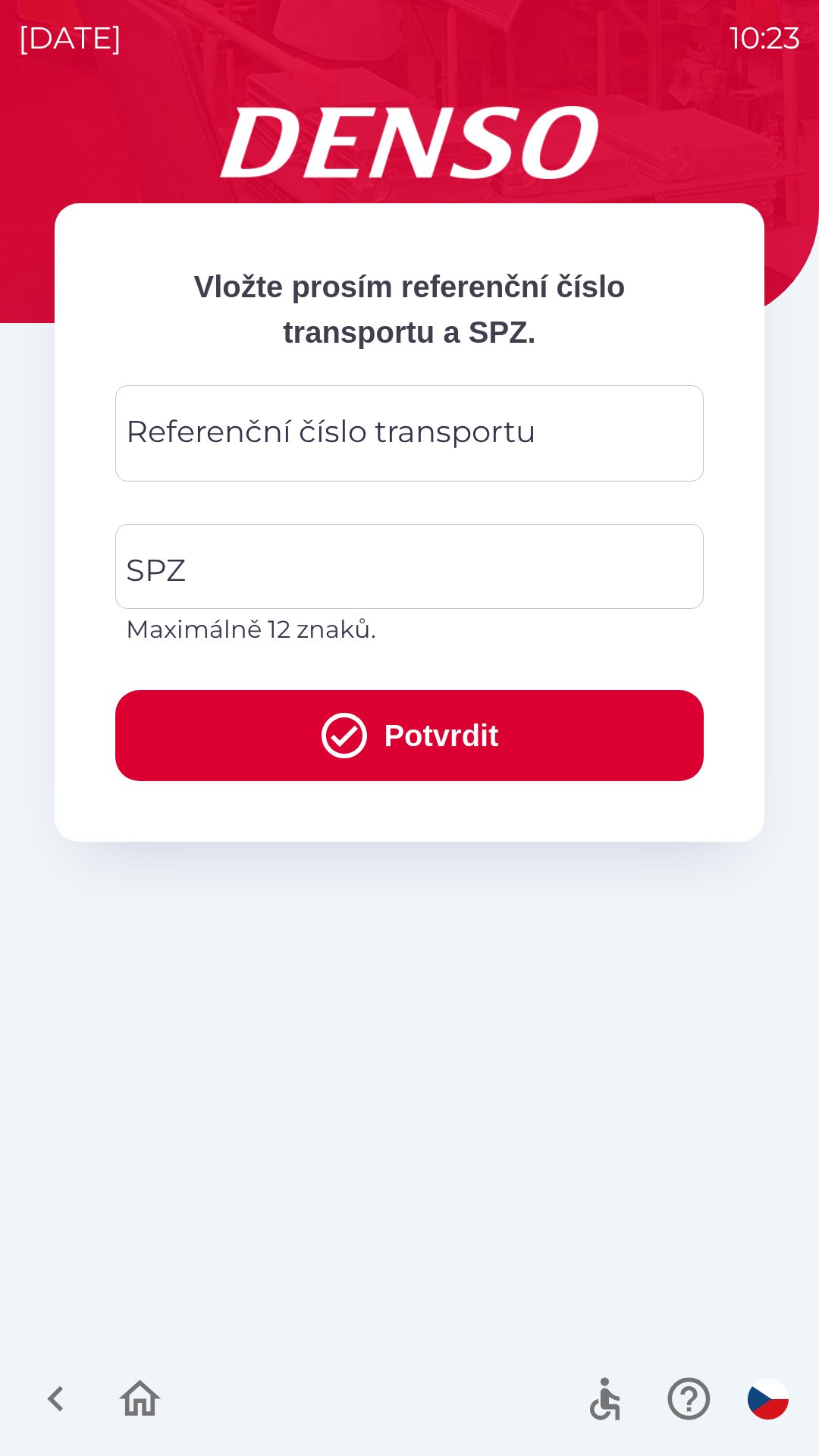
click at [194, 445] on div "Referenční číslo transportu Referenční číslo transportu" at bounding box center [410, 433] width 588 height 96
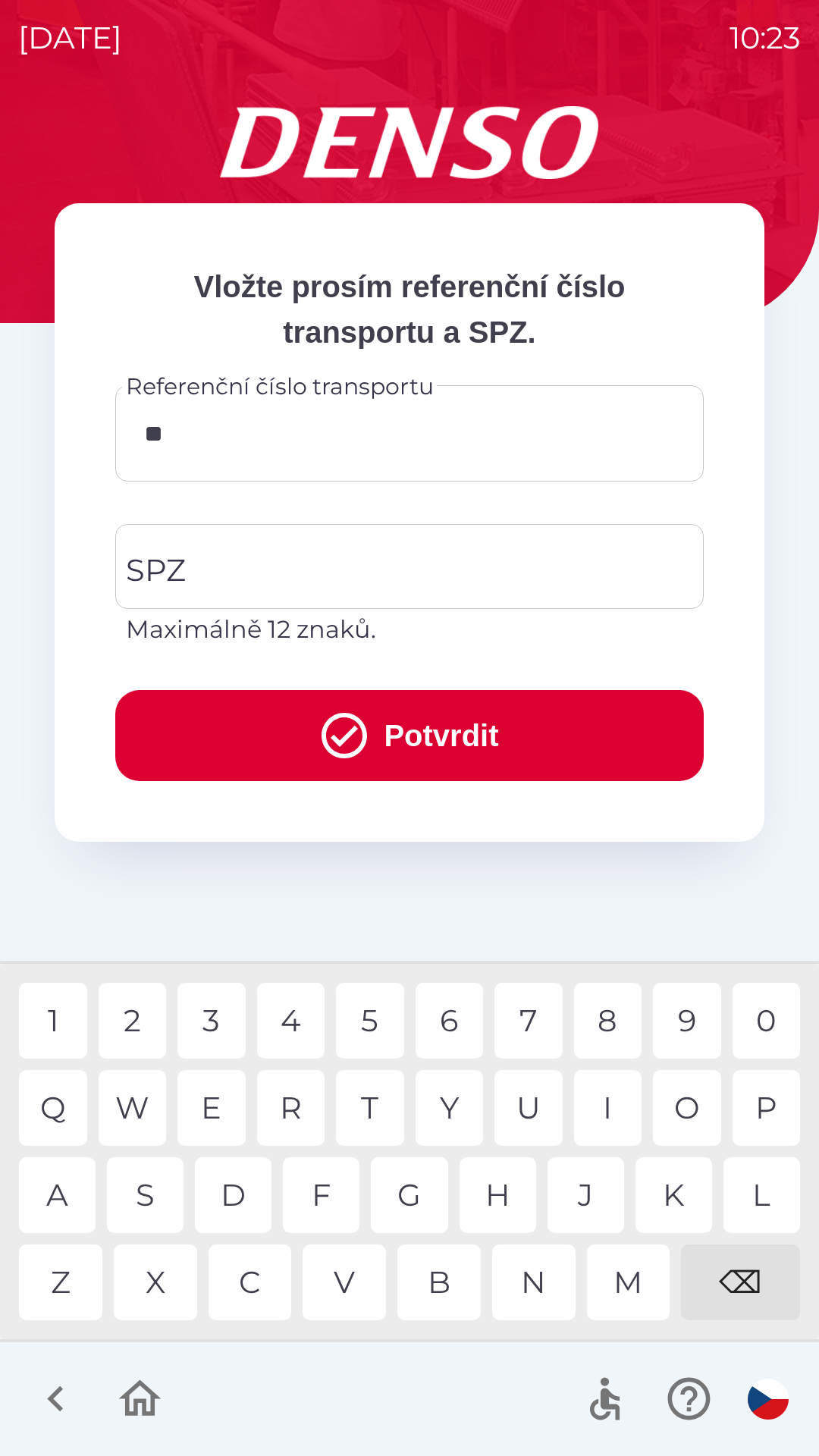
click at [52, 1100] on div "Q" at bounding box center [53, 1108] width 68 height 76
click at [441, 1280] on div "B" at bounding box center [439, 1282] width 83 height 76
click at [213, 1019] on div "3" at bounding box center [211, 1020] width 68 height 76
type input "*********"
click at [219, 573] on input "SPZ" at bounding box center [398, 566] width 552 height 71
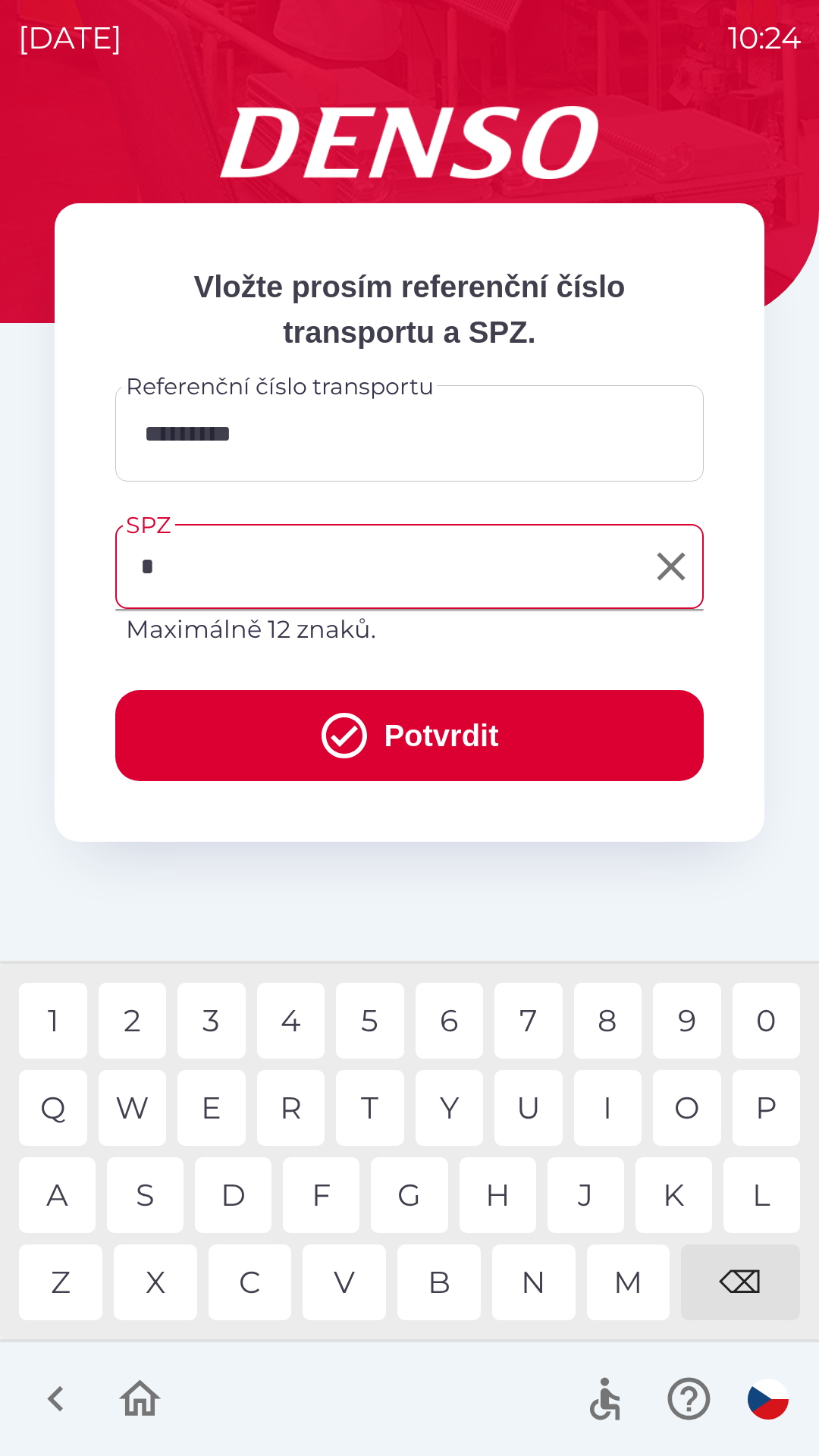
click at [364, 1019] on div "5" at bounding box center [370, 1020] width 68 height 76
click at [143, 1191] on div "S" at bounding box center [145, 1195] width 76 height 76
click at [348, 1273] on div "V" at bounding box center [344, 1282] width 83 height 76
click at [681, 1013] on div "9" at bounding box center [687, 1020] width 68 height 76
click at [53, 1016] on div "1" at bounding box center [53, 1020] width 68 height 76
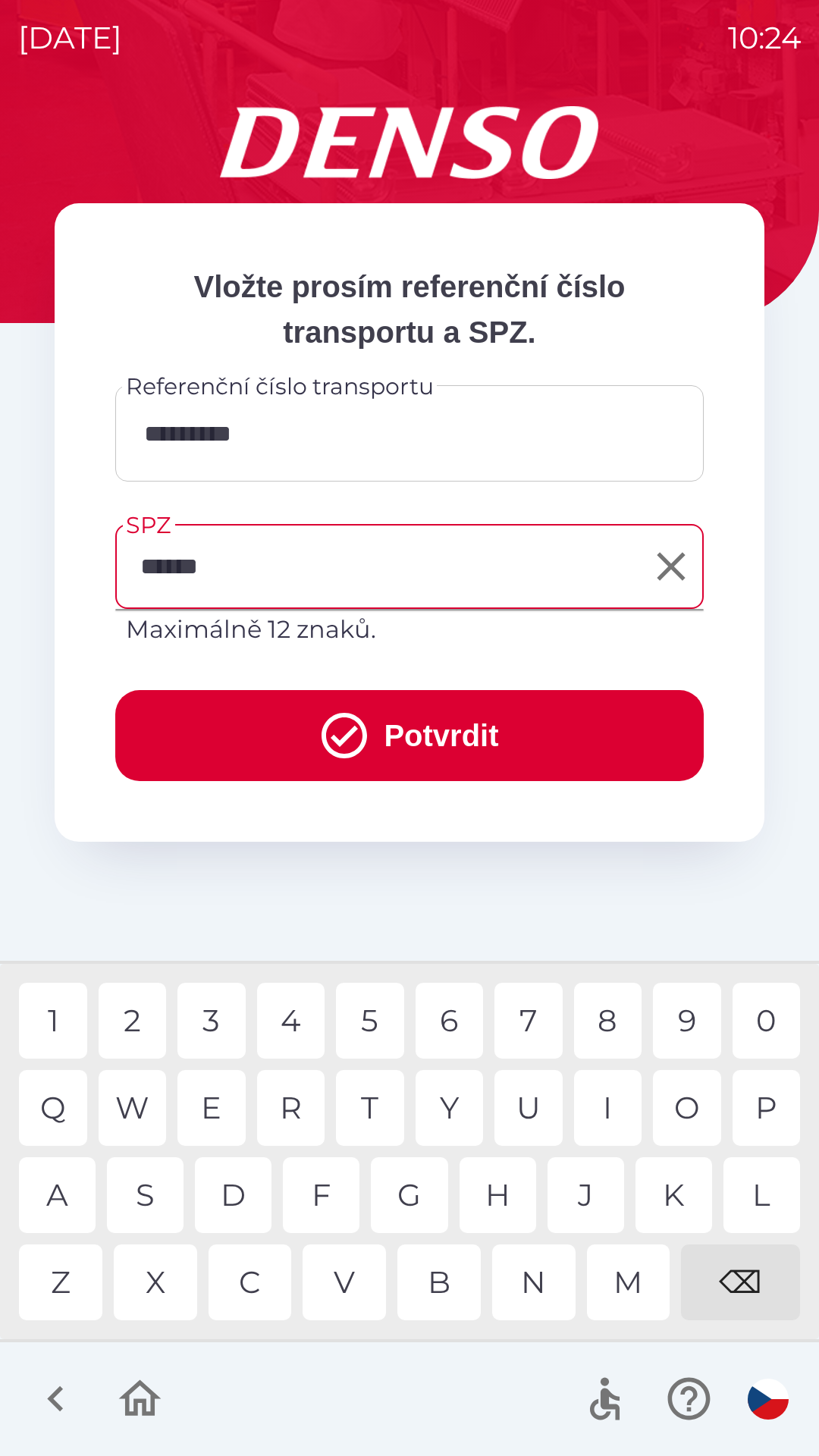
type input "*******"
click at [350, 1015] on div "5" at bounding box center [370, 1020] width 68 height 76
click at [362, 728] on icon "submit" at bounding box center [344, 735] width 54 height 54
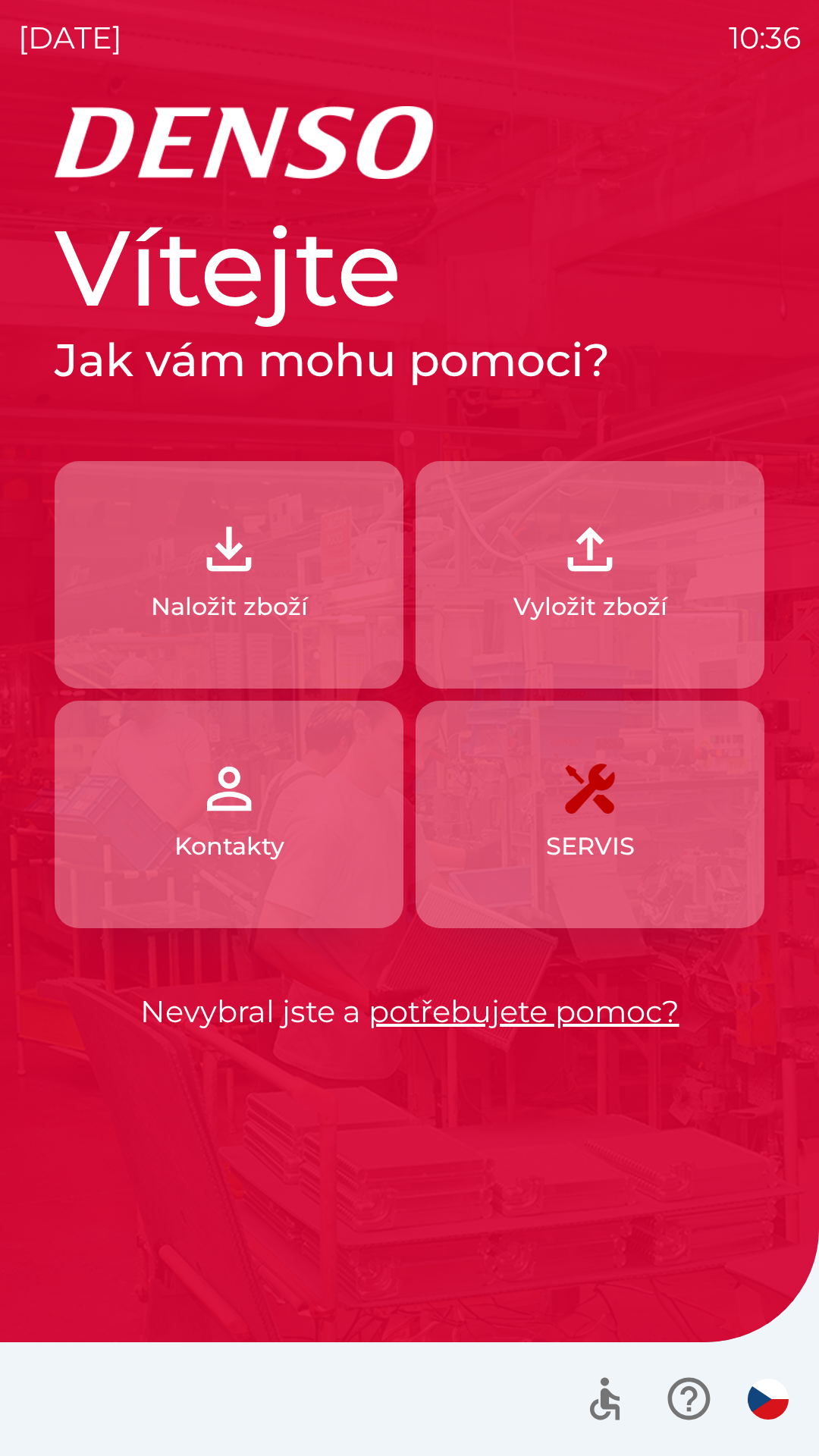
click at [596, 564] on img "button" at bounding box center [590, 548] width 66 height 66
click at [588, 551] on img "button" at bounding box center [590, 548] width 66 height 66
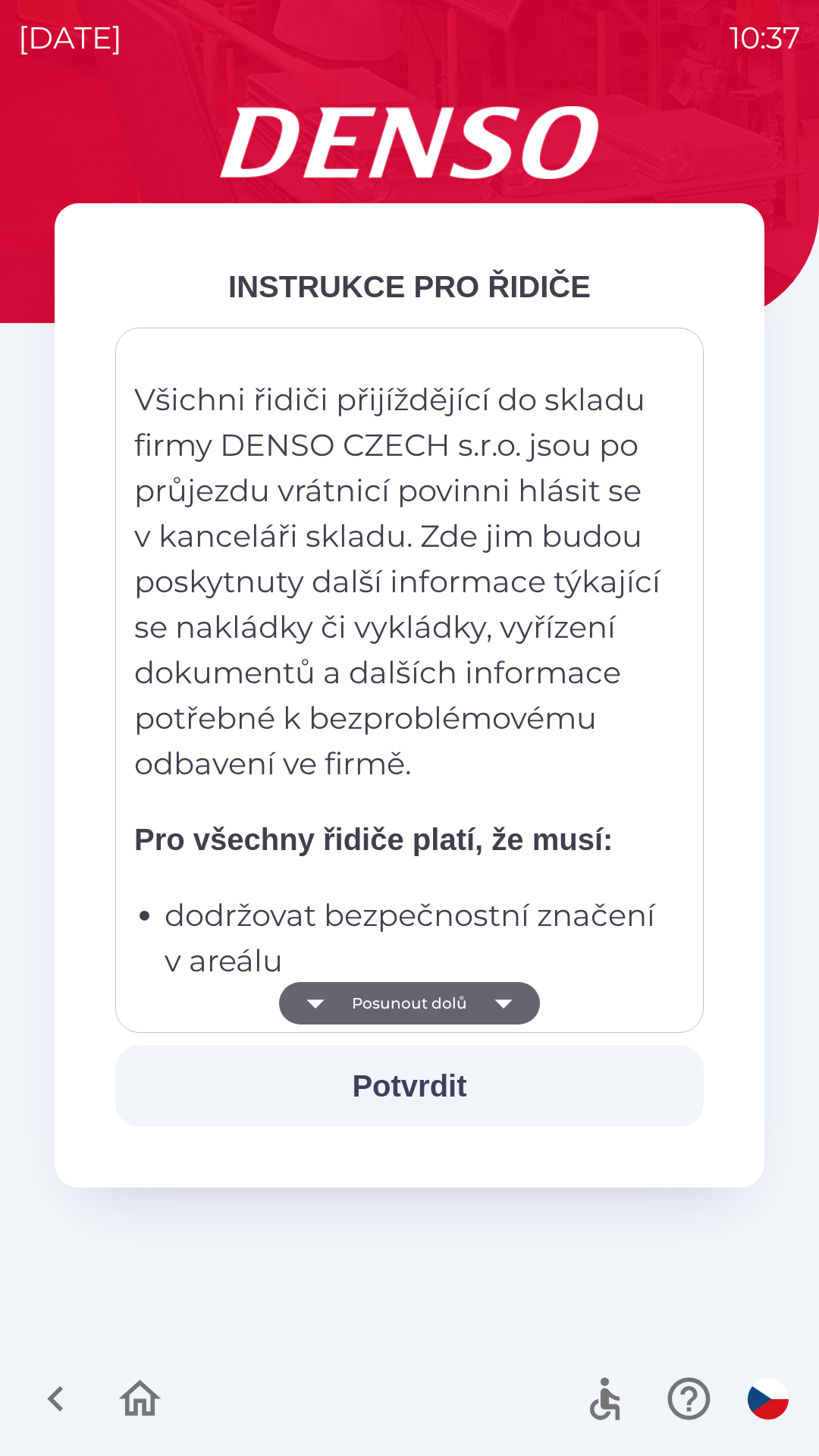
click at [426, 1083] on button "Potvrdit" at bounding box center [410, 1086] width 588 height 82
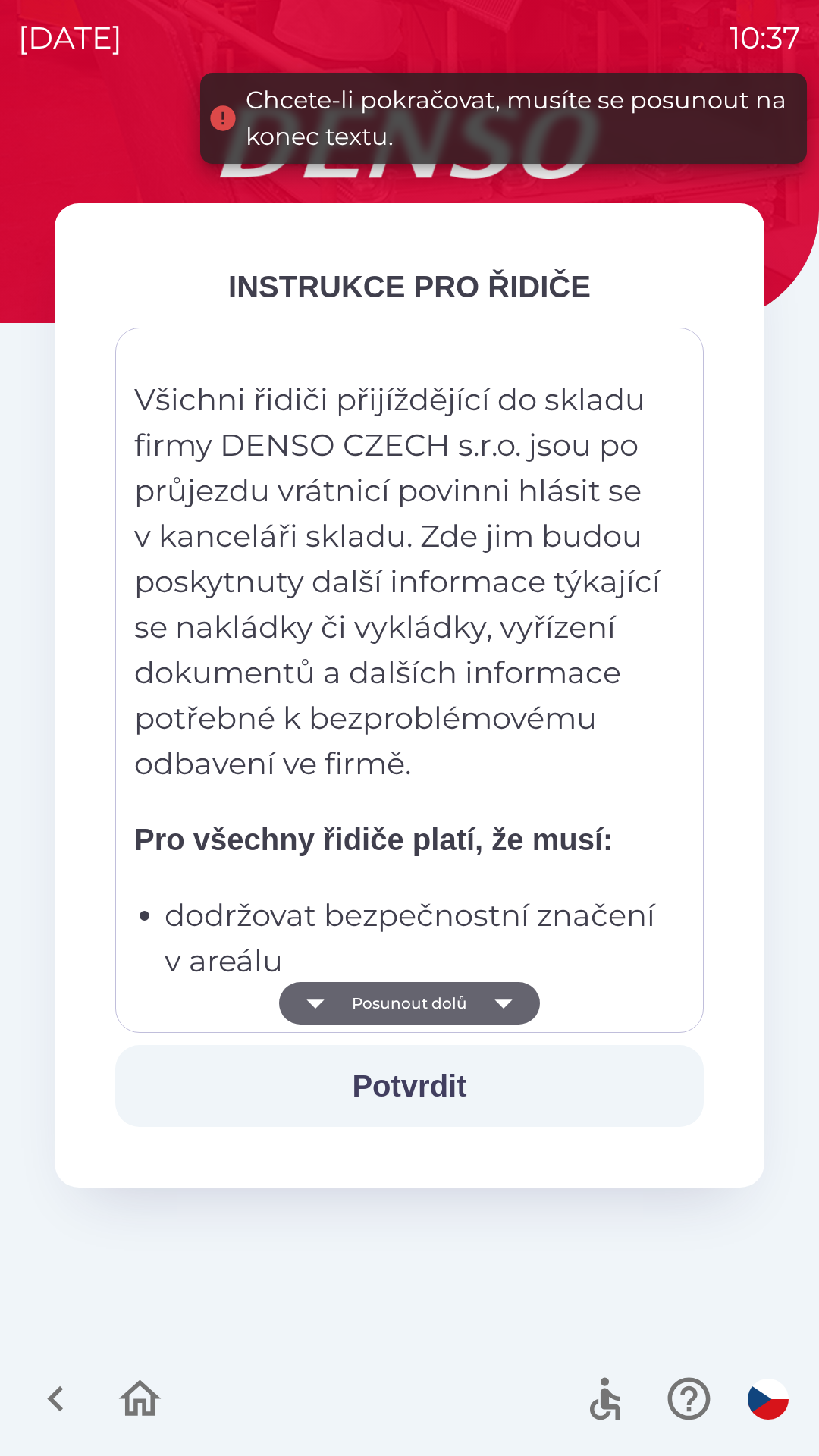
click at [421, 994] on button "Posunout dolů" at bounding box center [409, 1003] width 261 height 43
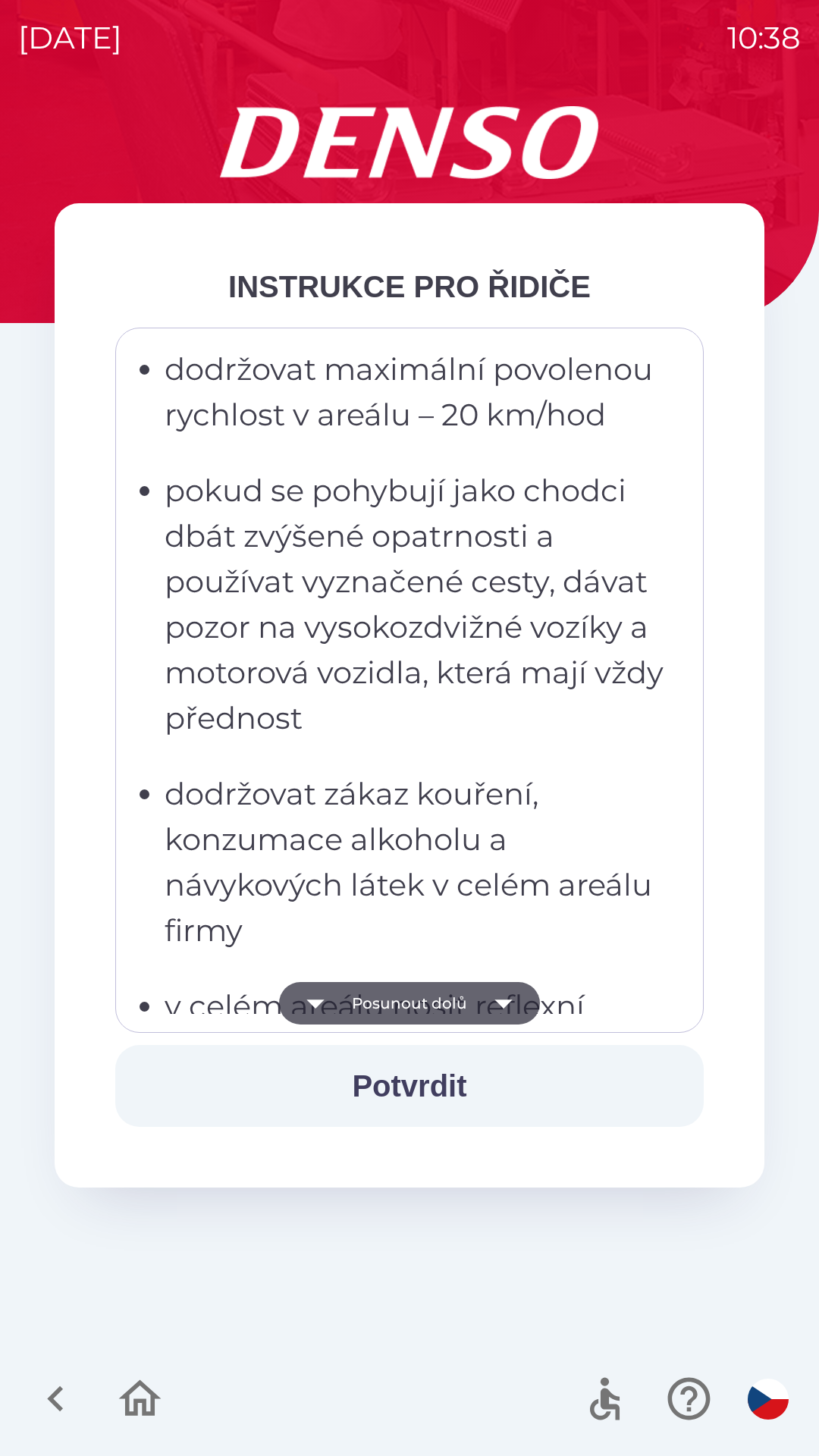
click at [492, 1000] on icon "button" at bounding box center [503, 1003] width 43 height 43
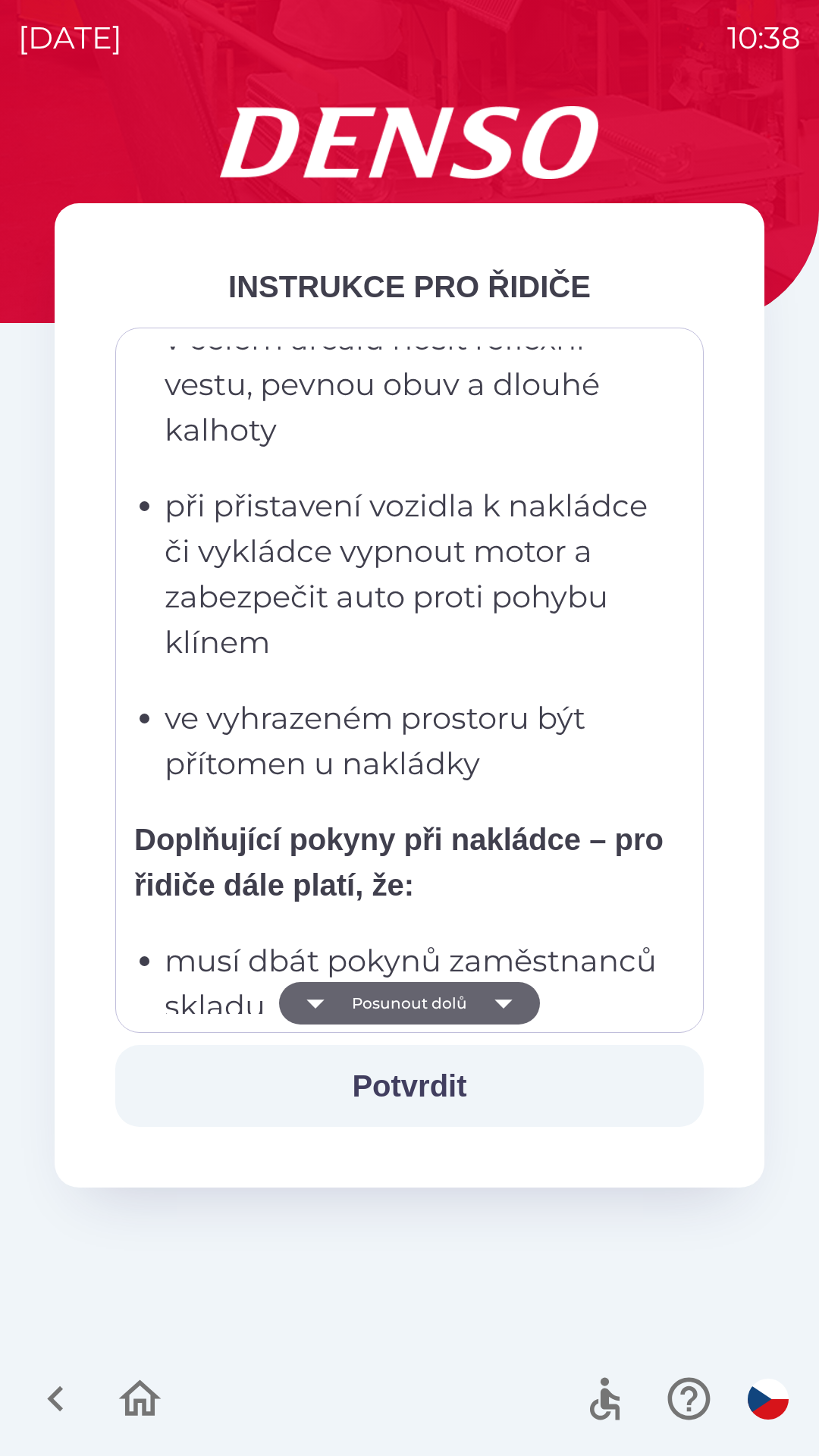
click at [476, 1008] on button "Posunout dolů" at bounding box center [409, 1003] width 261 height 43
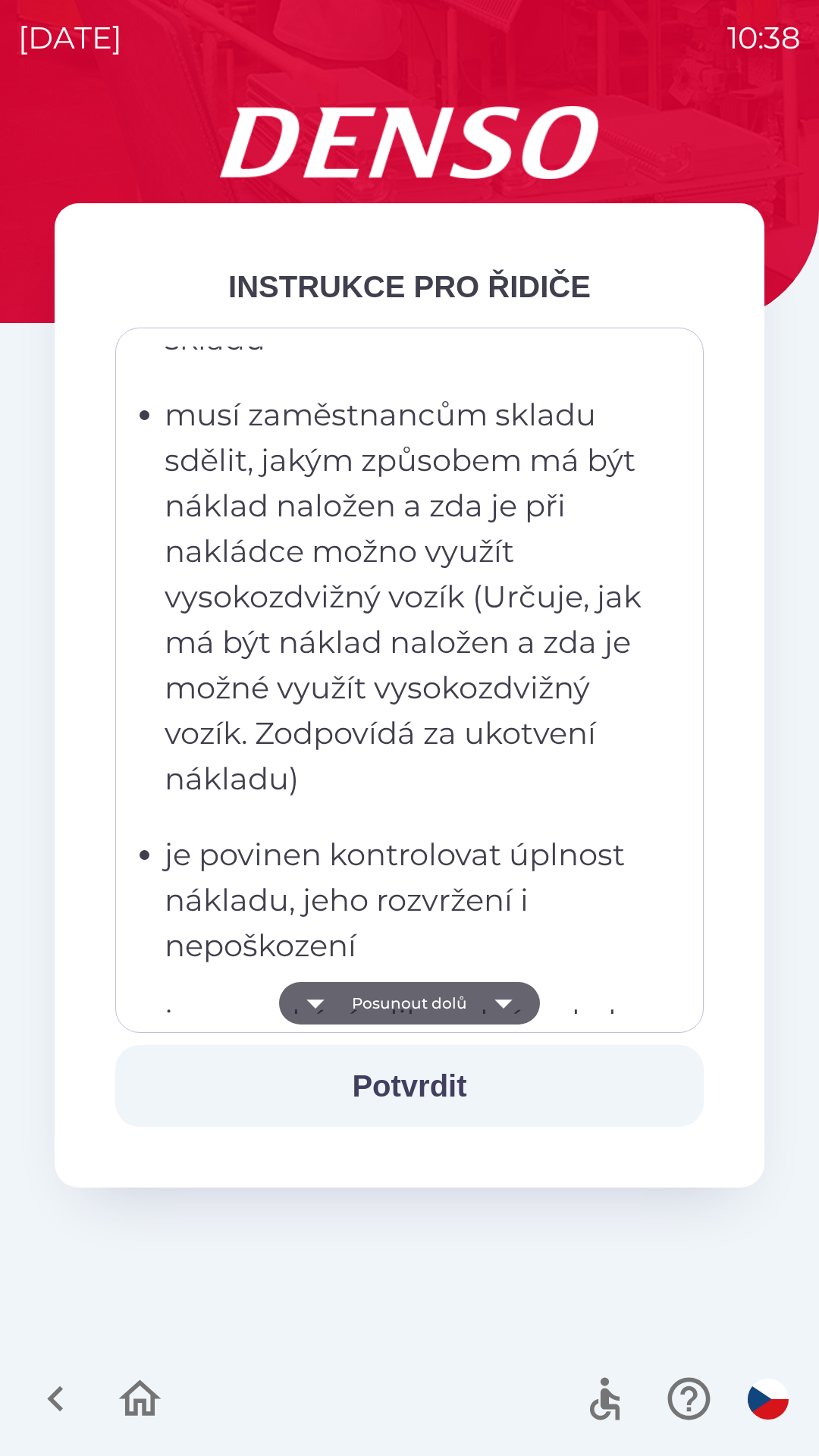
click at [471, 995] on button "Posunout dolů" at bounding box center [409, 1003] width 261 height 43
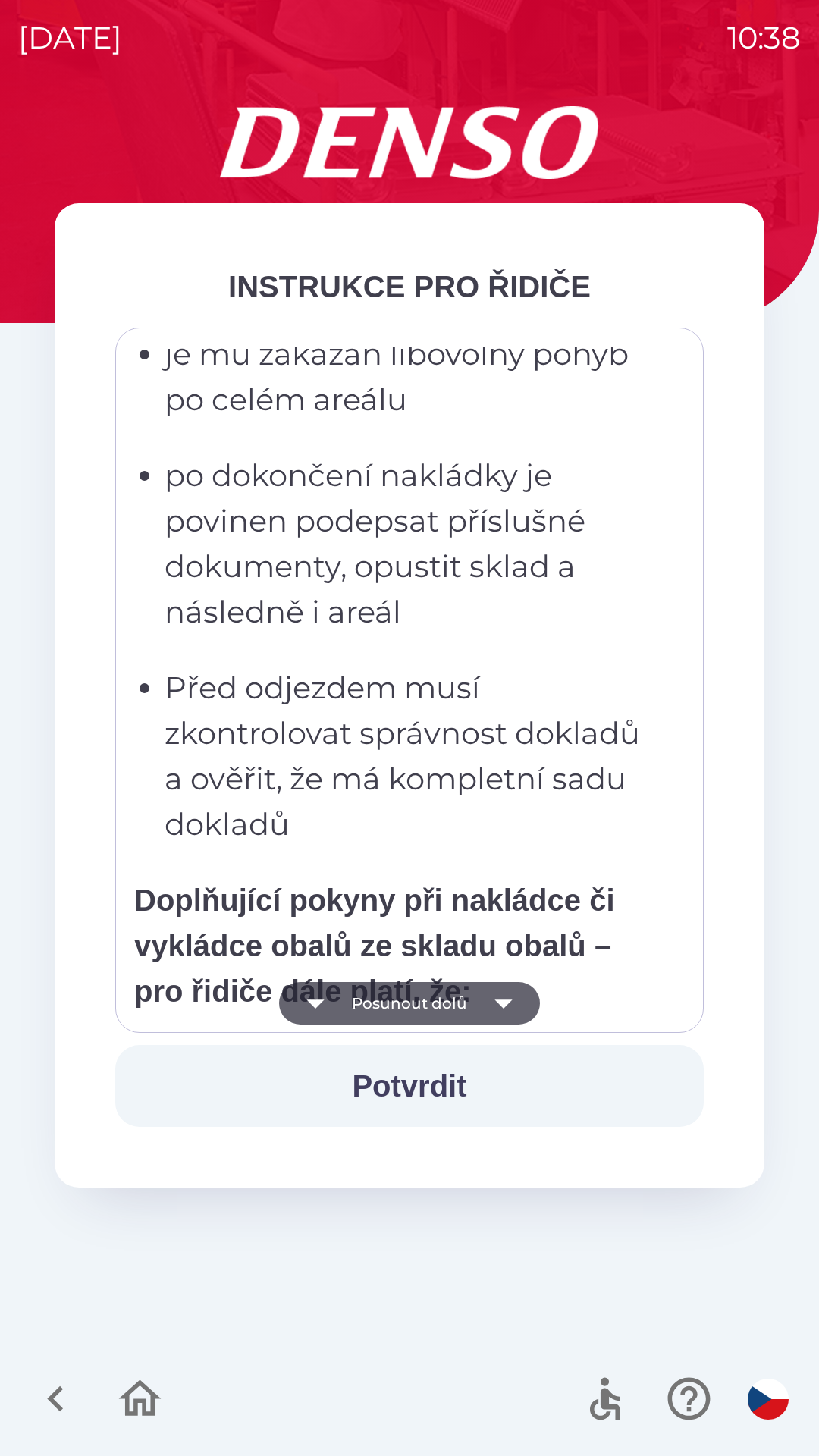
click at [473, 1004] on button "Posunout dolů" at bounding box center [409, 1003] width 261 height 43
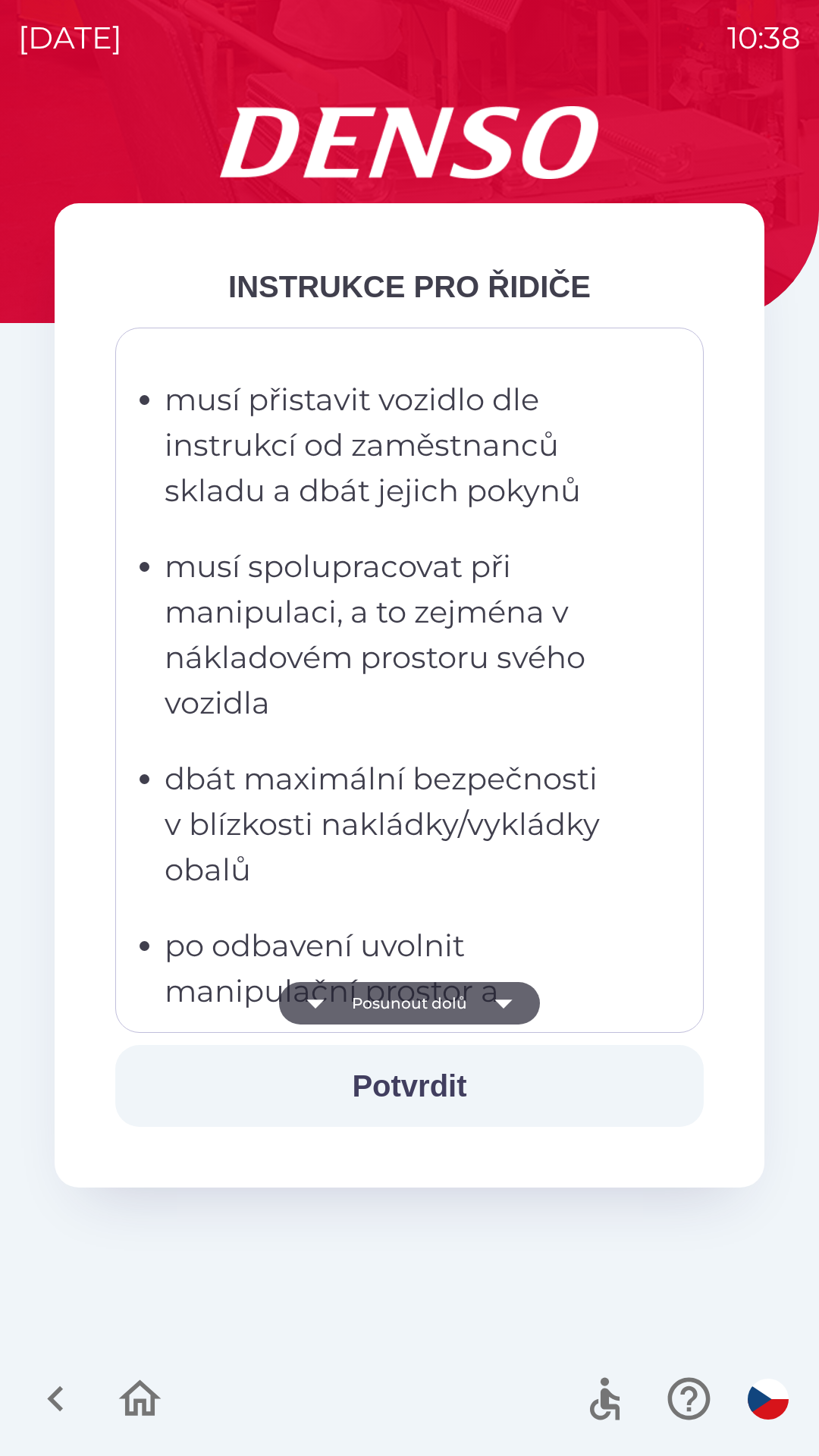
click at [488, 1003] on icon "button" at bounding box center [503, 1003] width 43 height 43
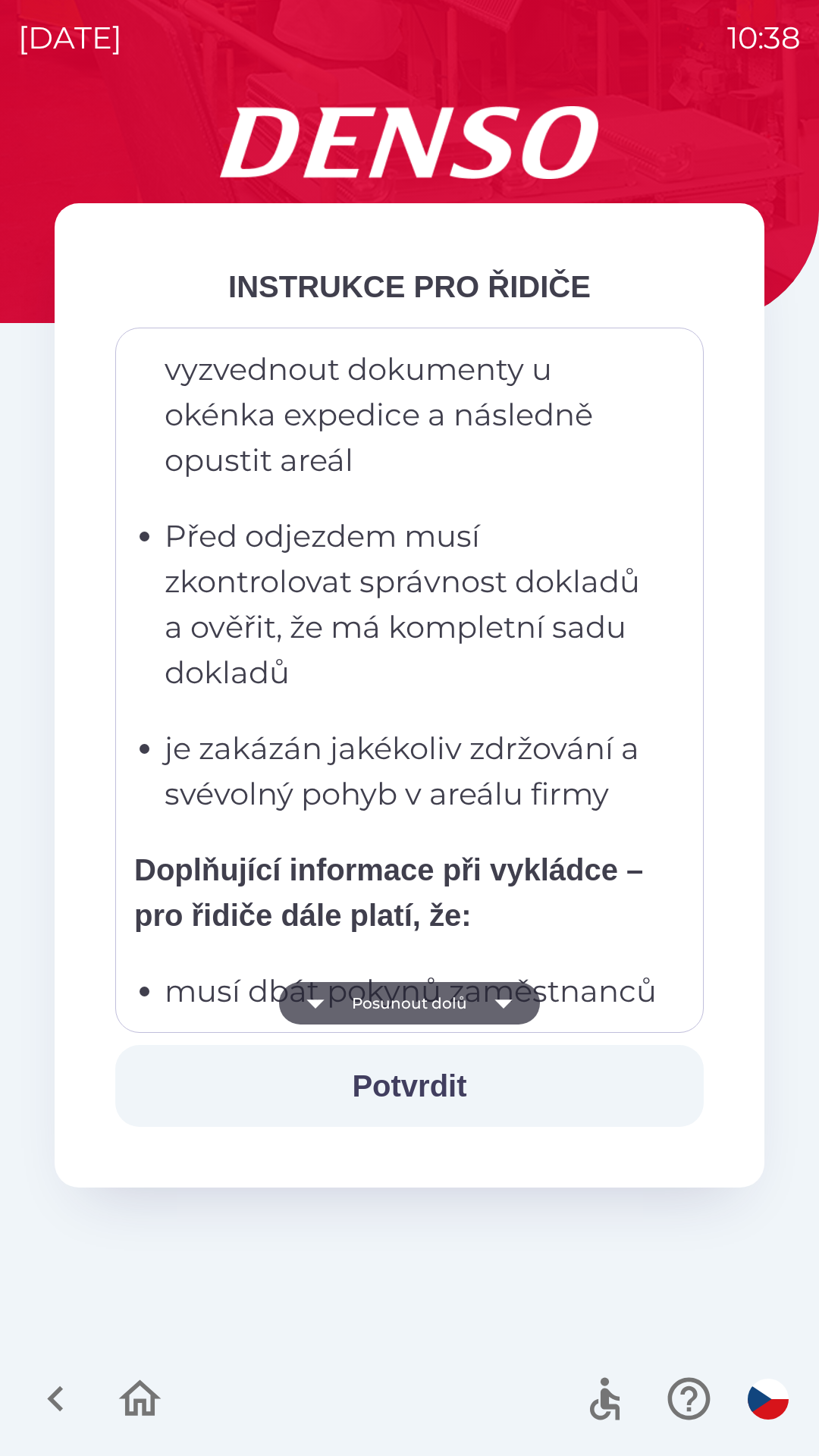
click at [488, 999] on icon "button" at bounding box center [503, 1003] width 43 height 43
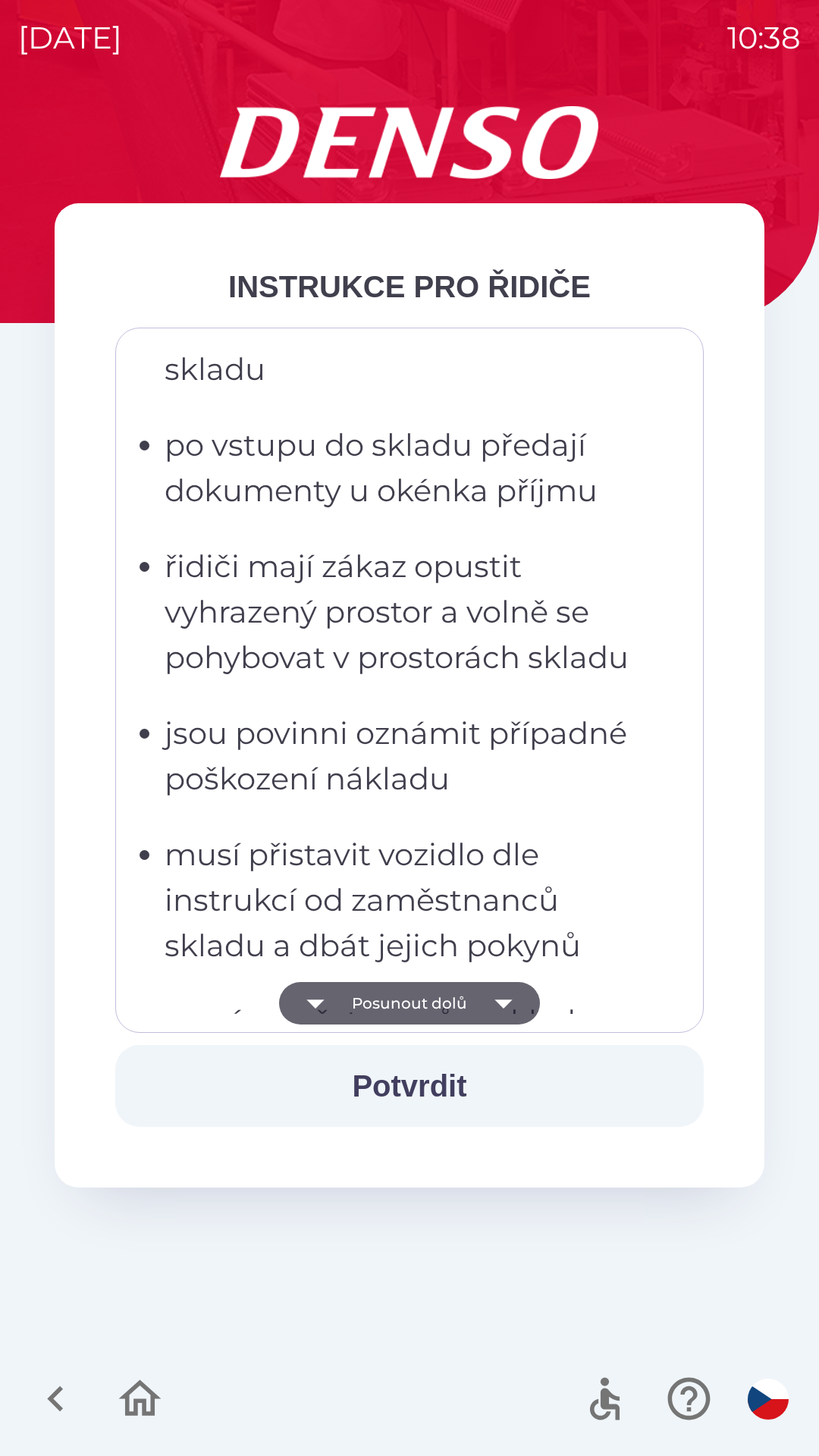
click at [464, 998] on button "Posunout dolů" at bounding box center [409, 1003] width 261 height 43
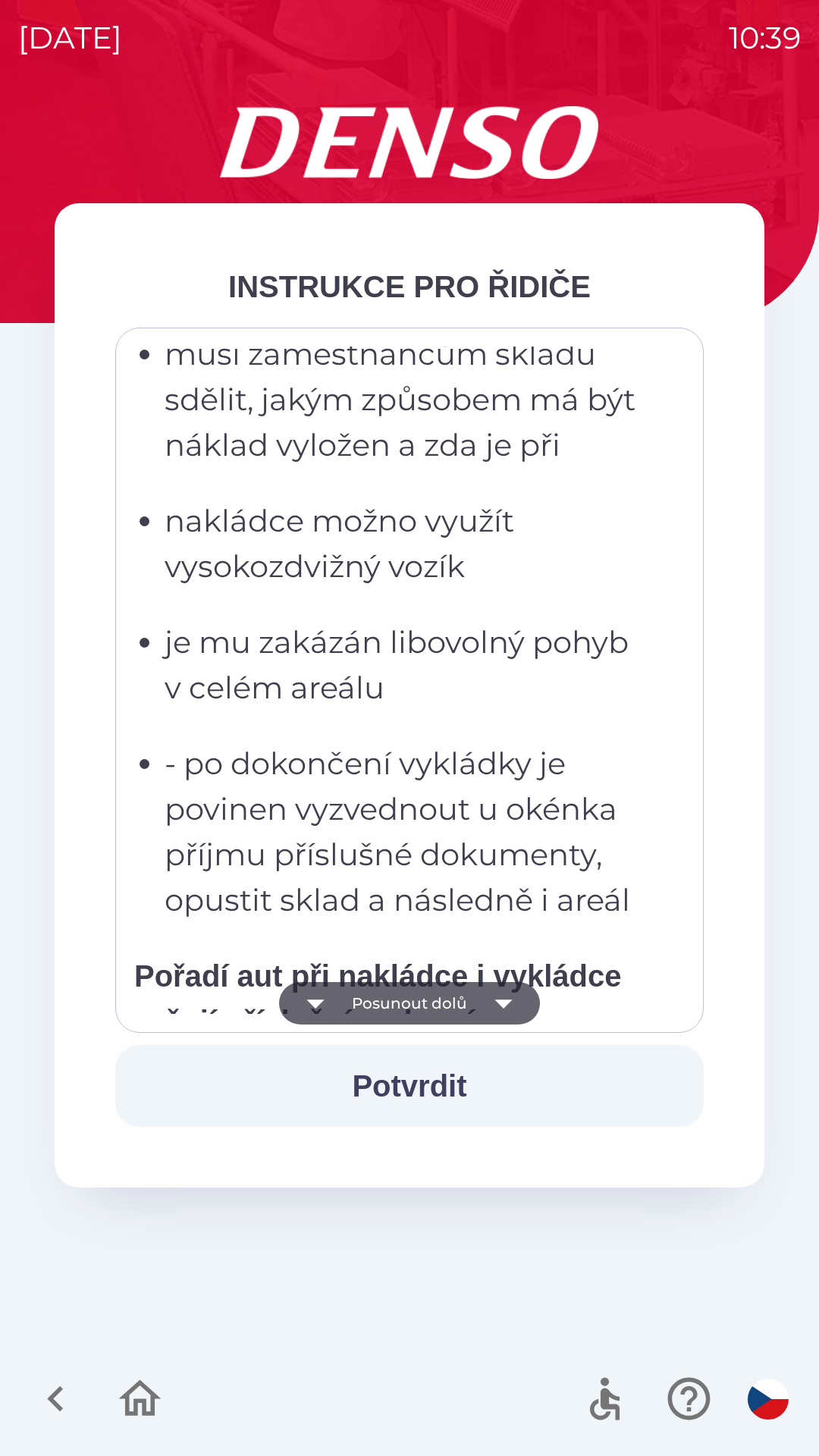
click at [487, 1005] on icon "button" at bounding box center [503, 1003] width 43 height 43
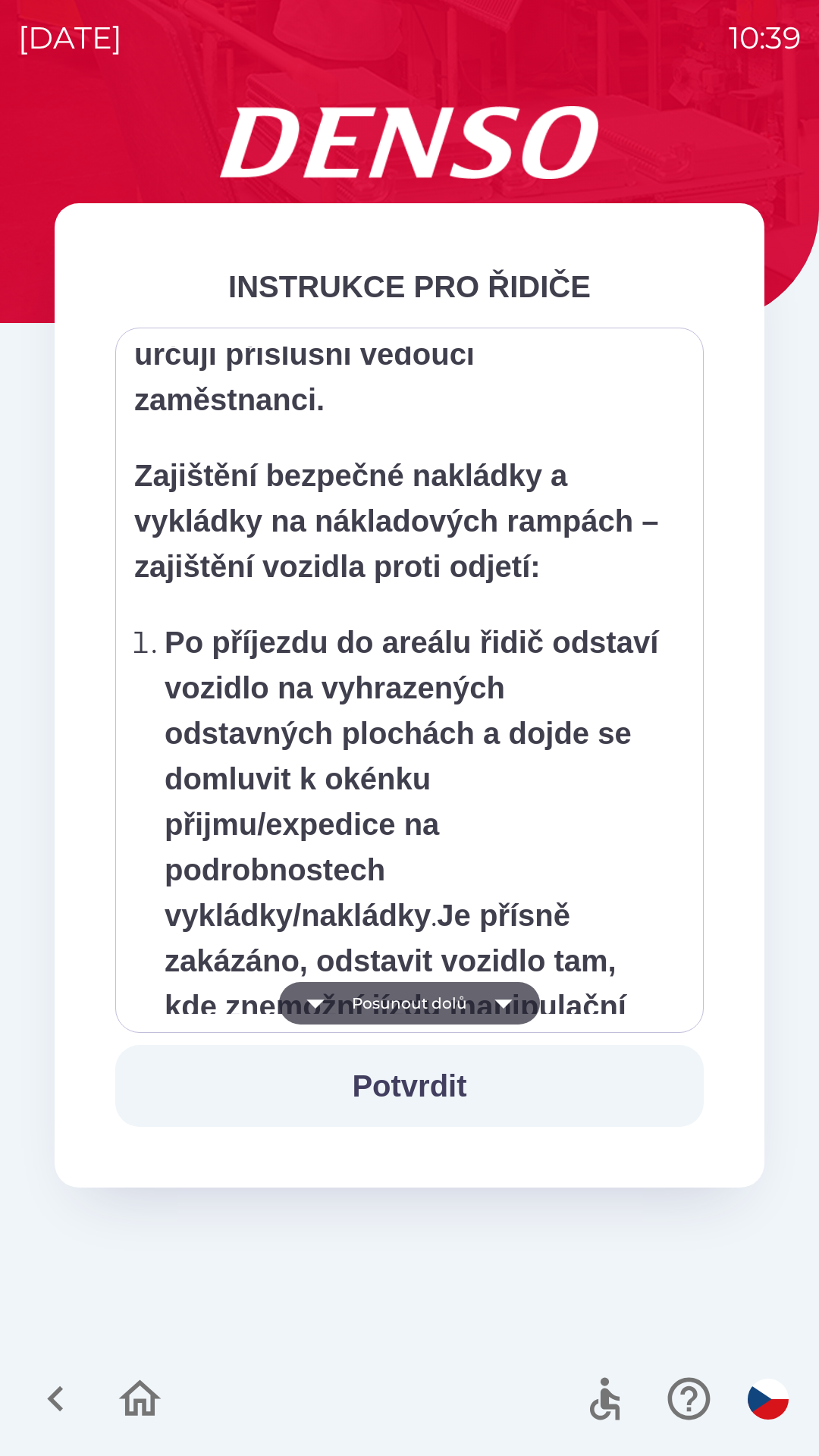
click at [482, 992] on icon "button" at bounding box center [503, 1003] width 43 height 43
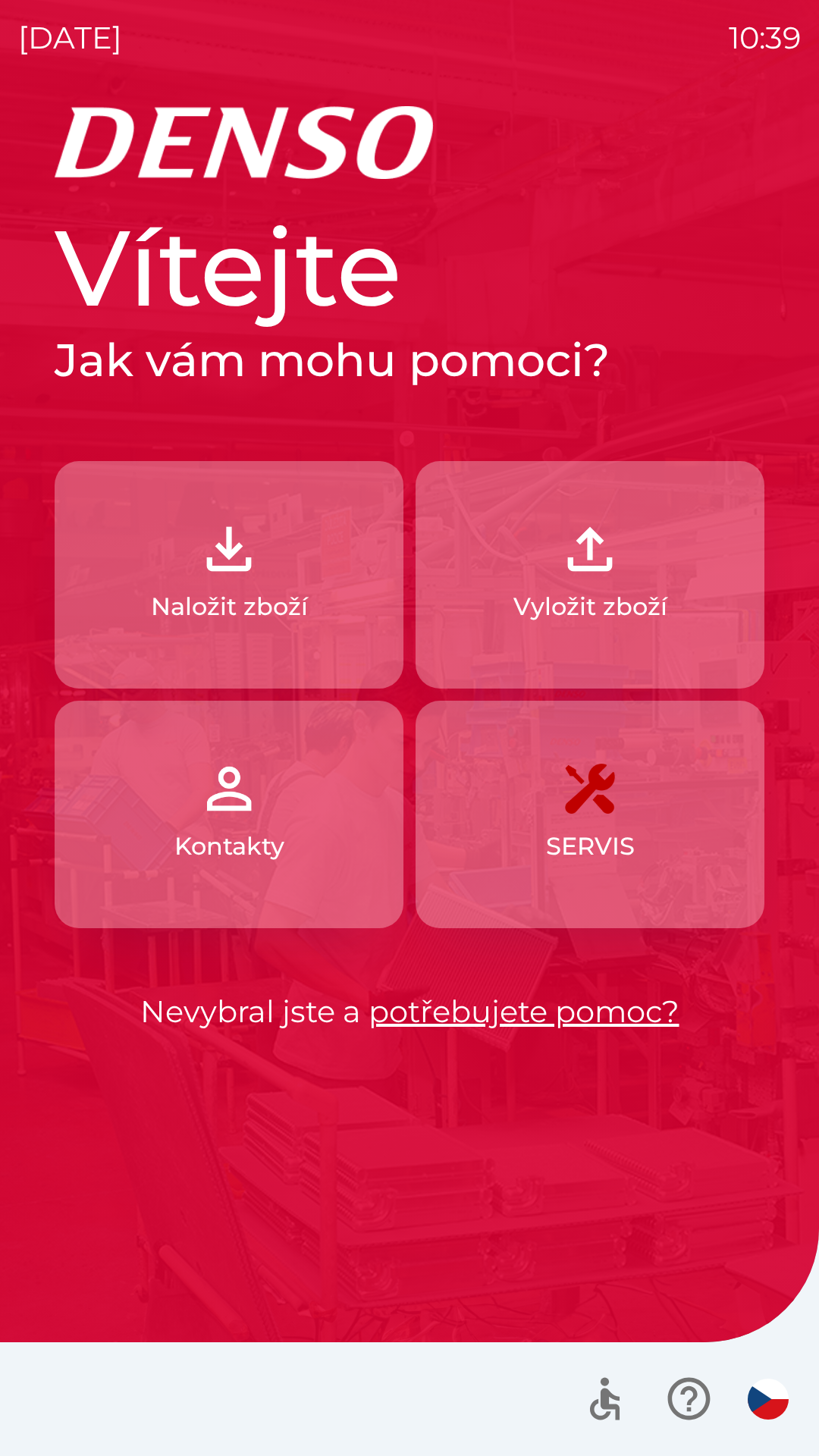
click at [471, 998] on link "potřebujete pomoc?" at bounding box center [523, 1011] width 311 height 37
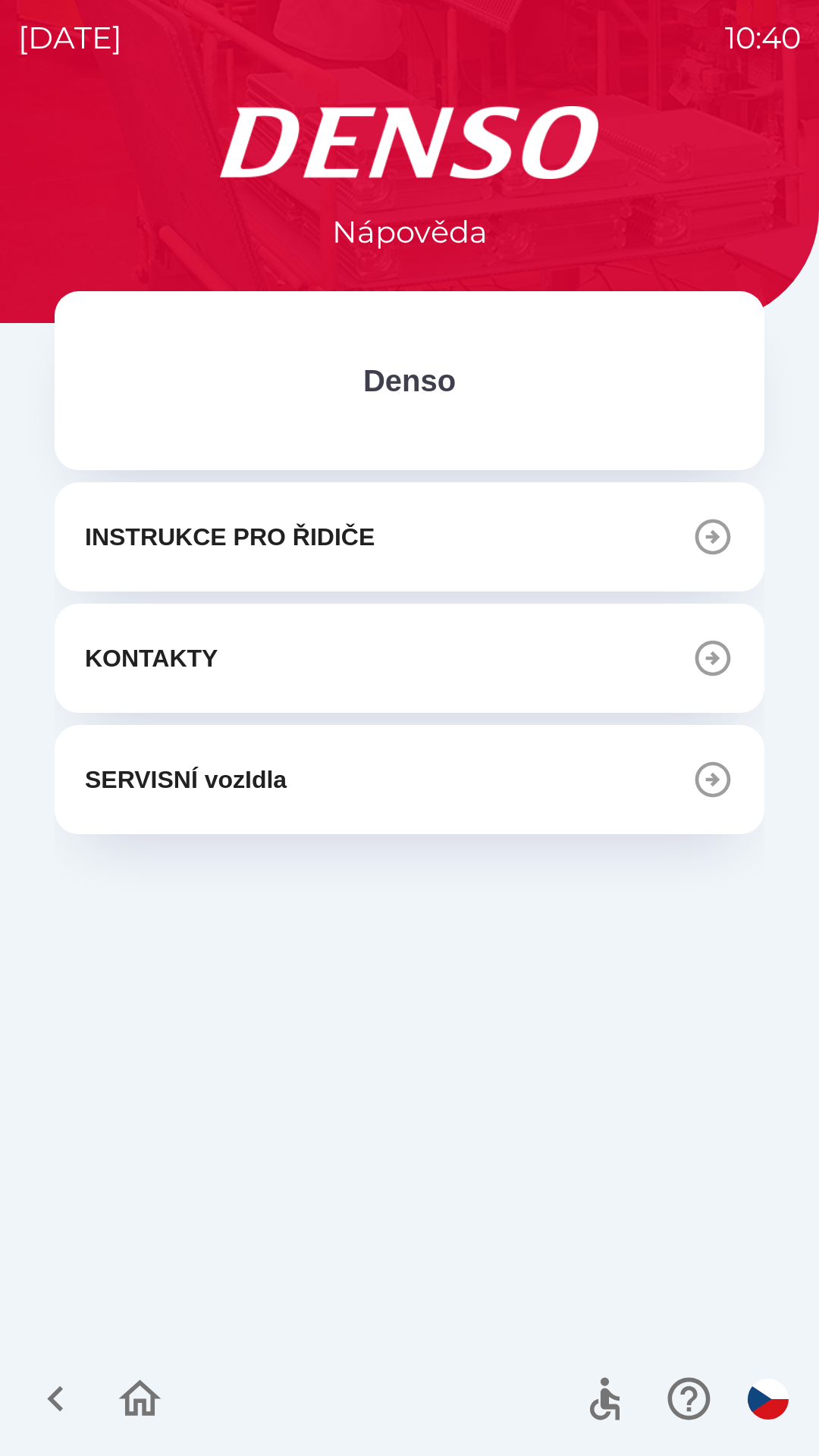
click at [718, 540] on icon "button" at bounding box center [713, 537] width 43 height 43
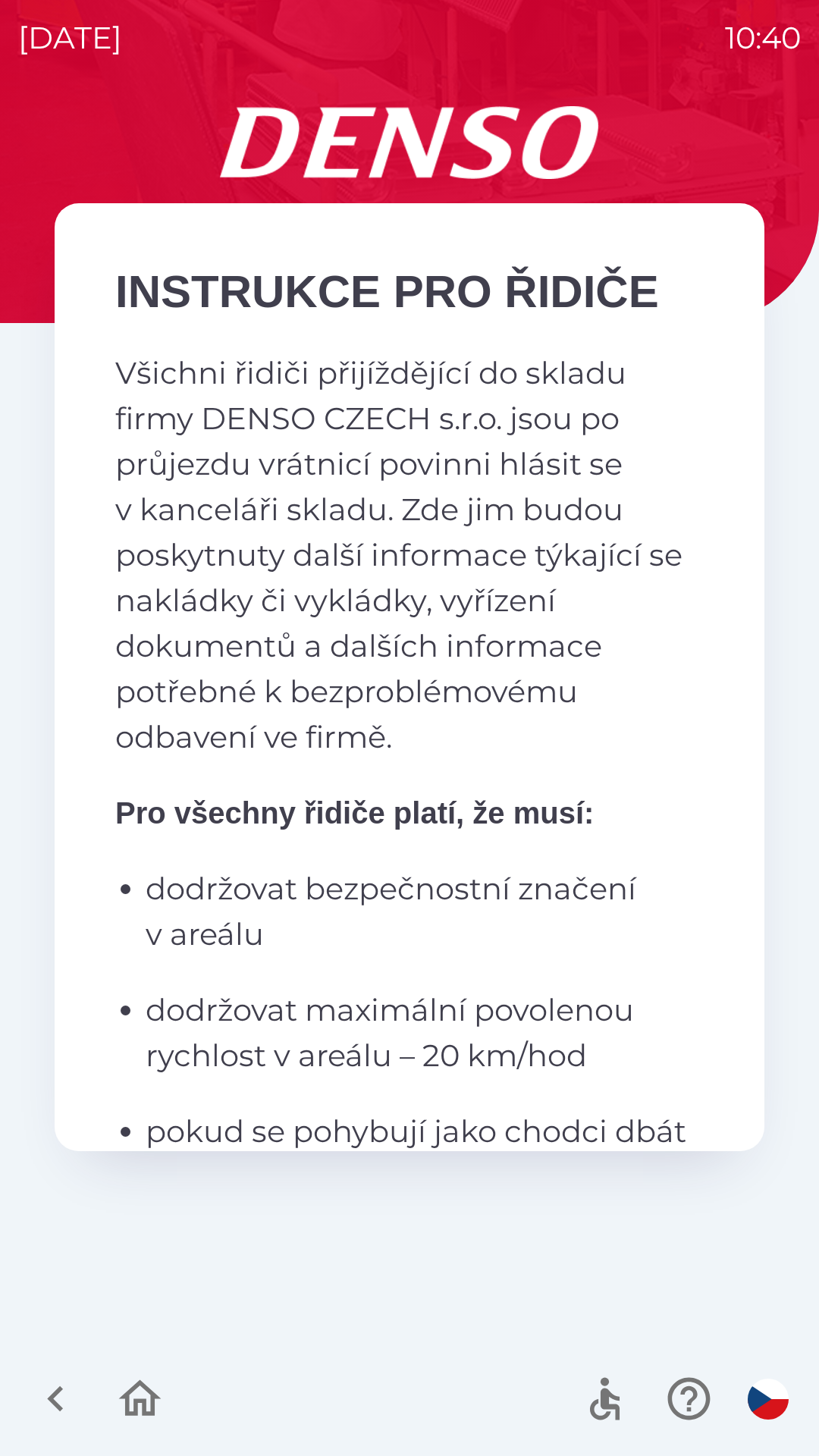
click at [53, 1404] on icon "button" at bounding box center [55, 1399] width 16 height 26
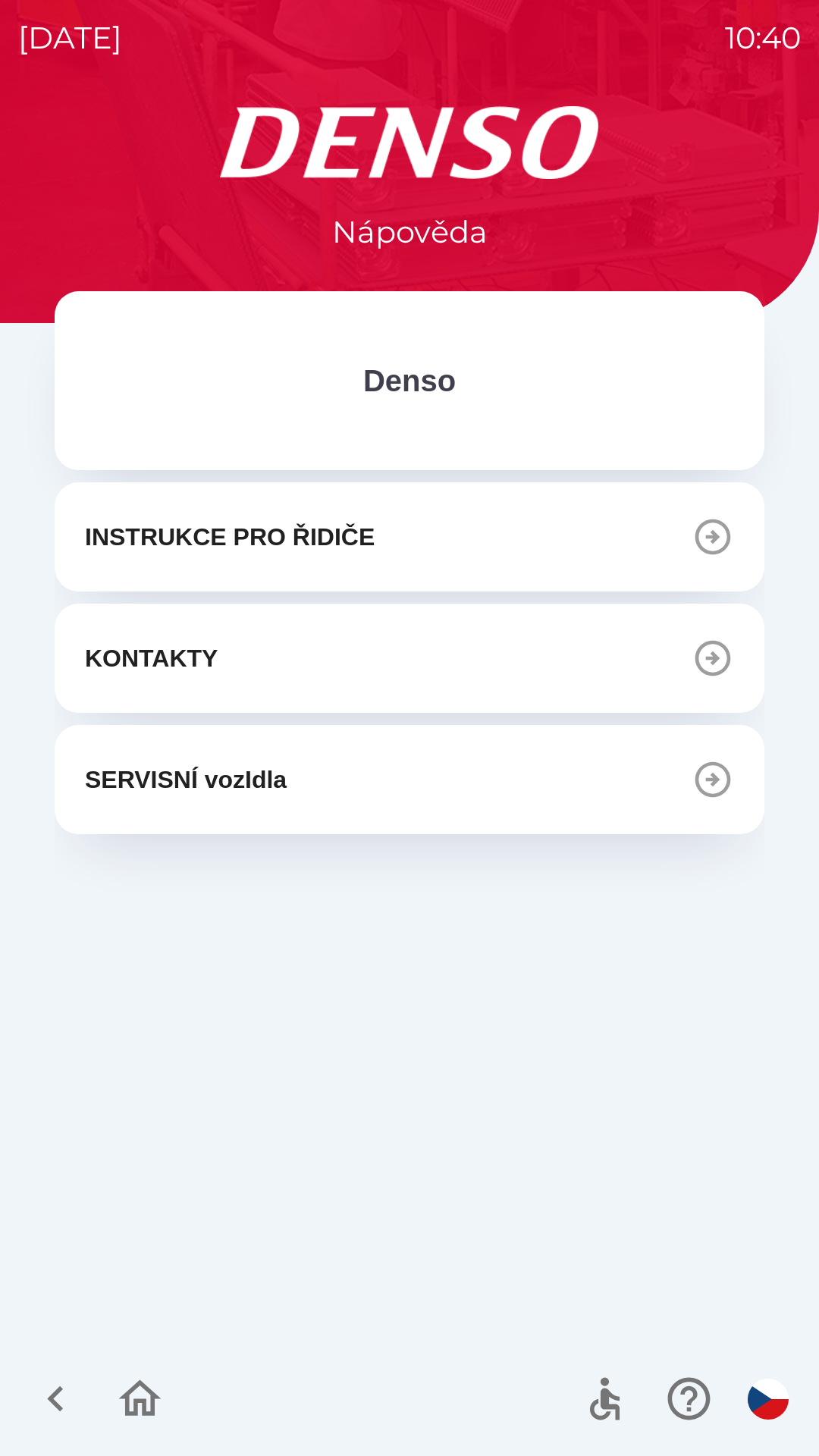
click at [710, 658] on icon "button" at bounding box center [713, 658] width 36 height 36
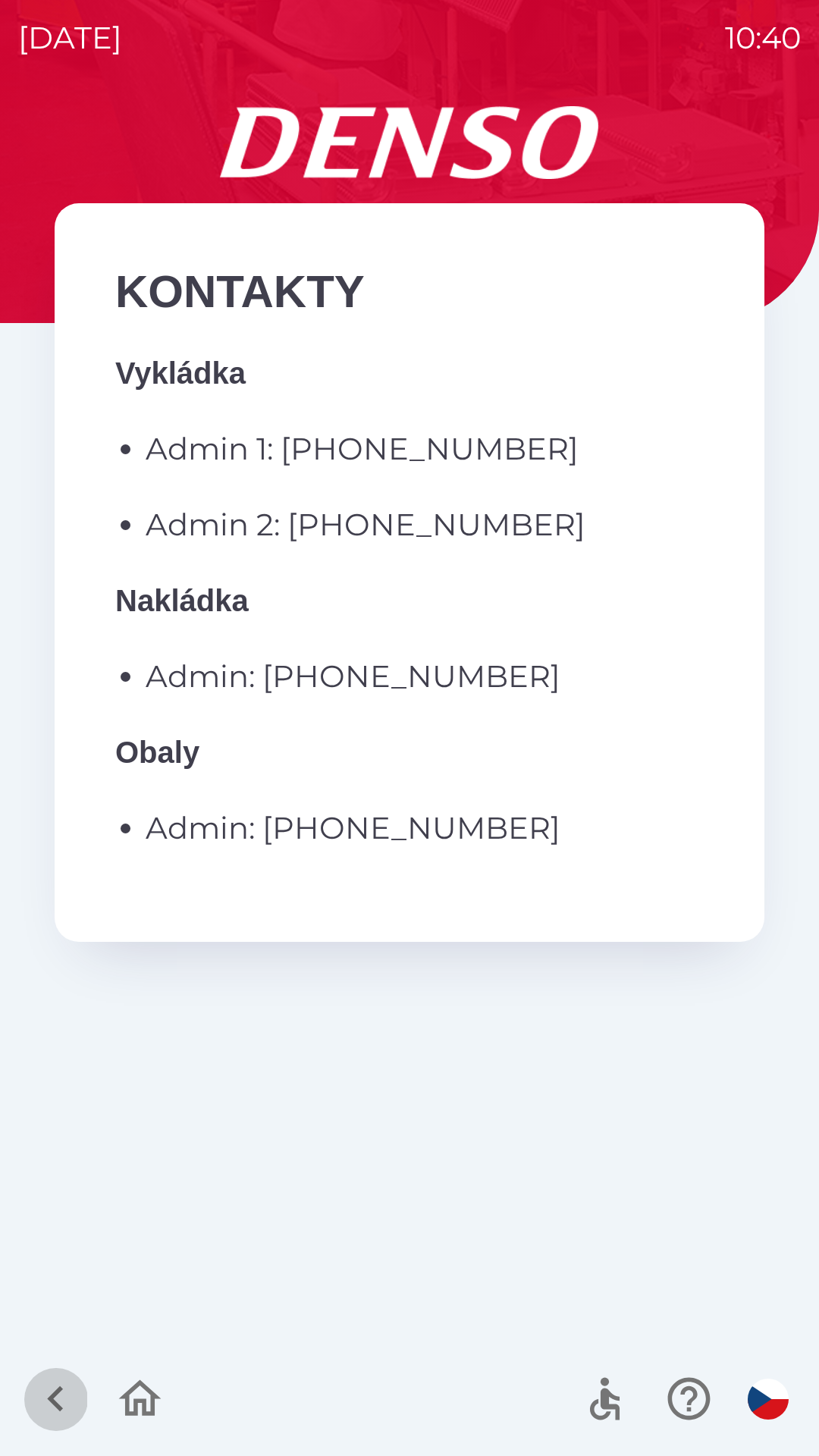
click at [49, 1391] on icon "button" at bounding box center [56, 1399] width 51 height 51
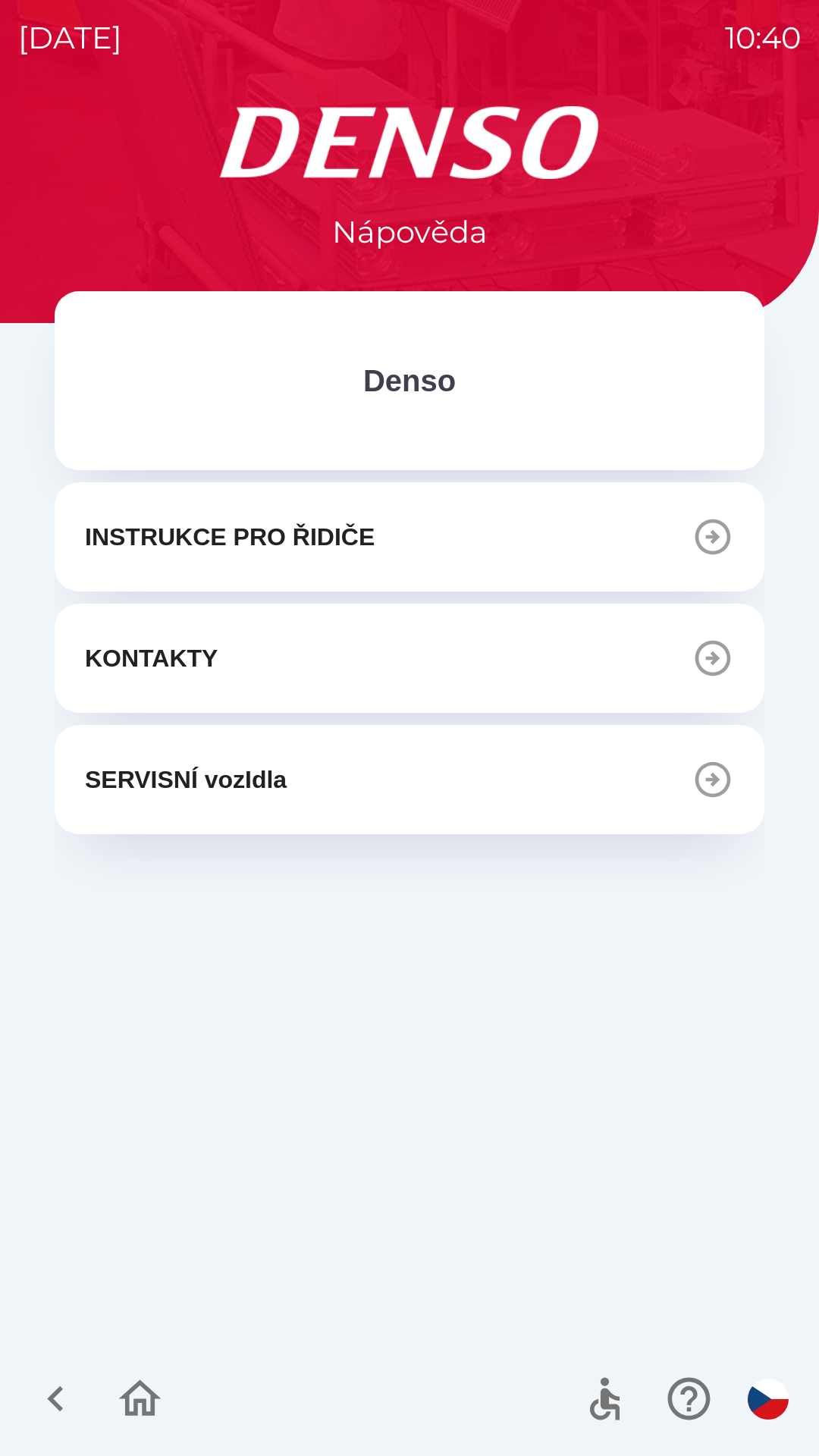
click at [717, 781] on icon "button" at bounding box center [713, 780] width 36 height 36
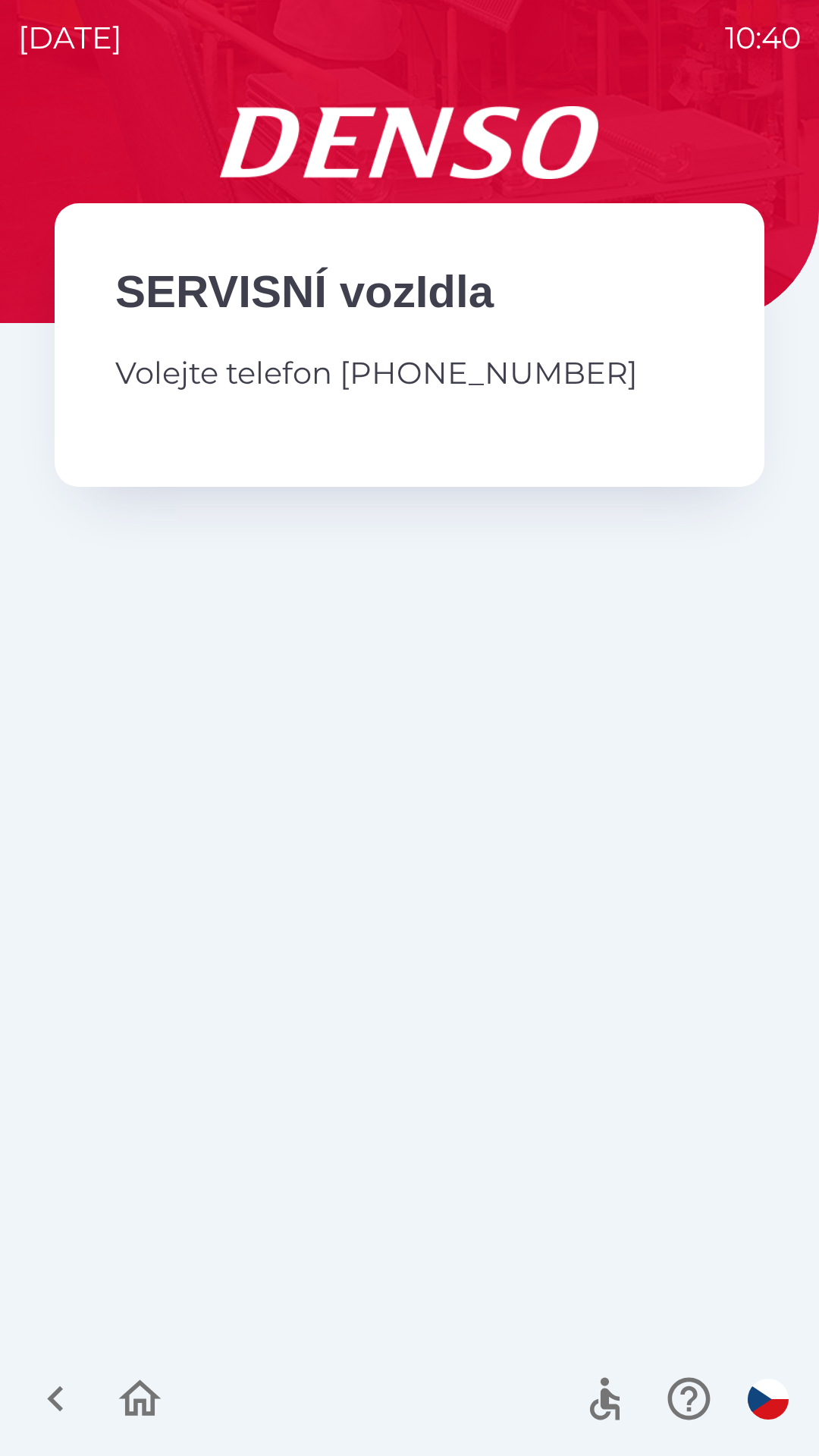
click at [52, 1405] on icon "button" at bounding box center [56, 1399] width 51 height 51
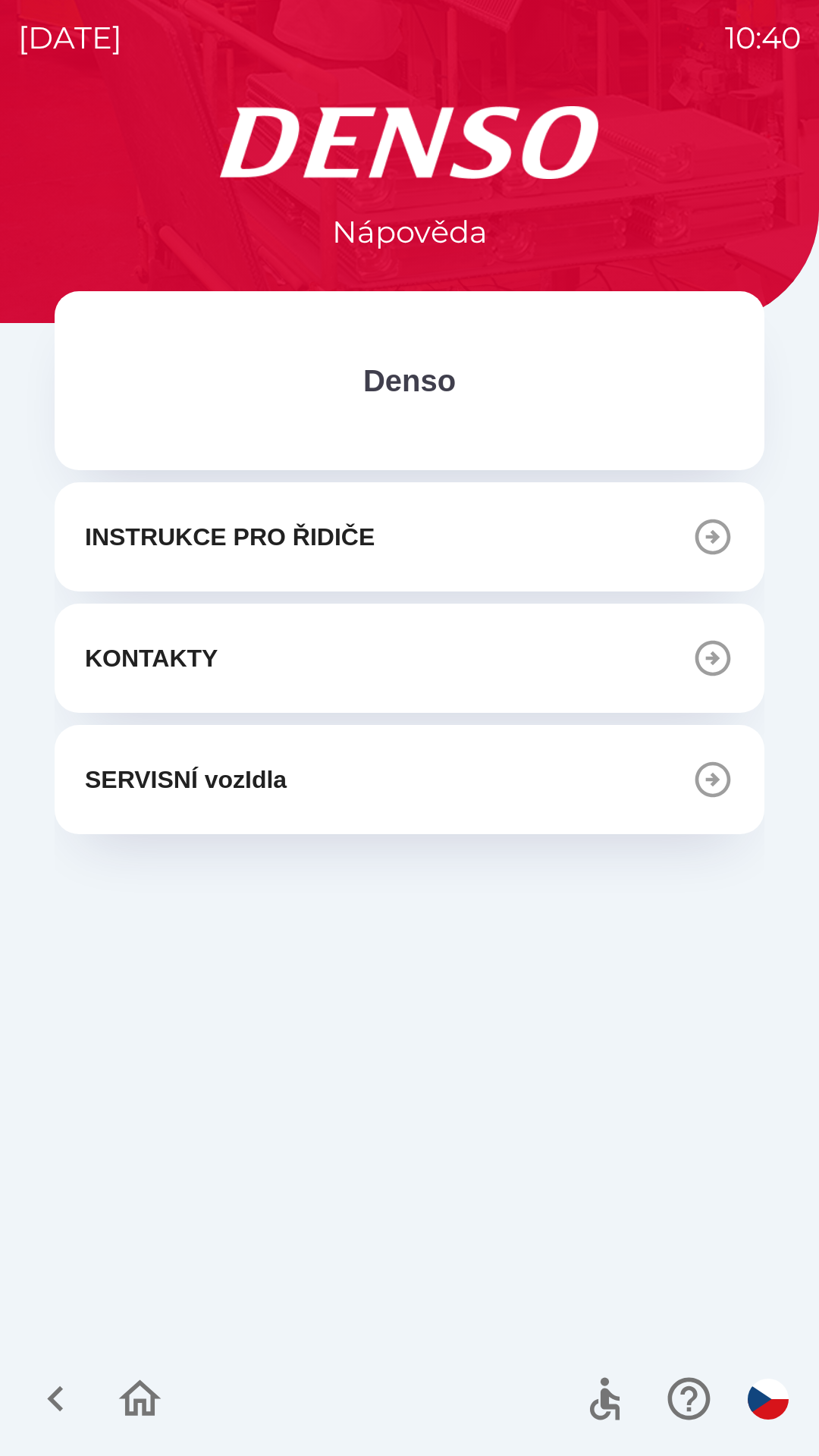
click at [710, 658] on icon "button" at bounding box center [713, 658] width 36 height 36
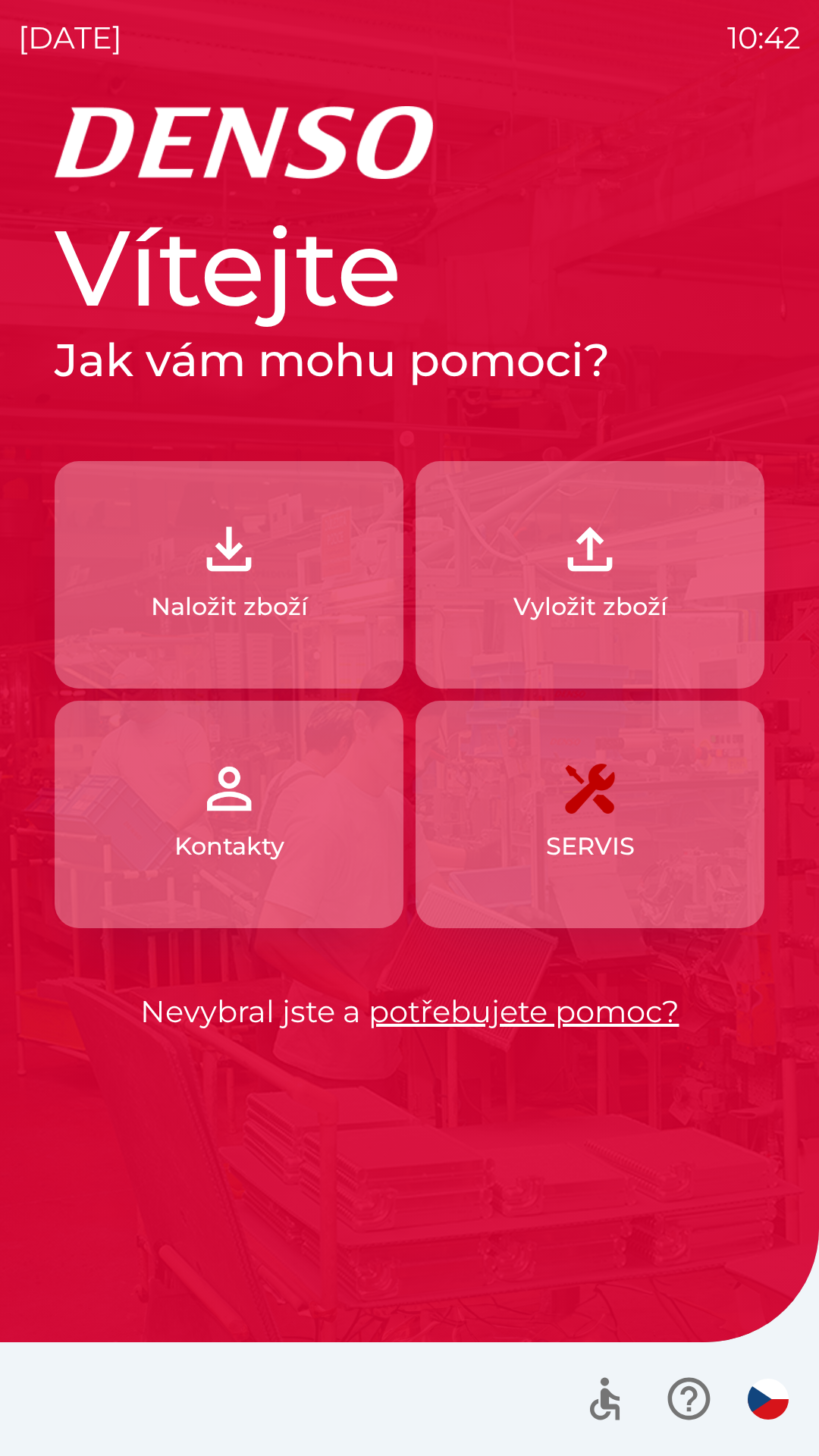
click at [597, 548] on img "button" at bounding box center [590, 548] width 66 height 66
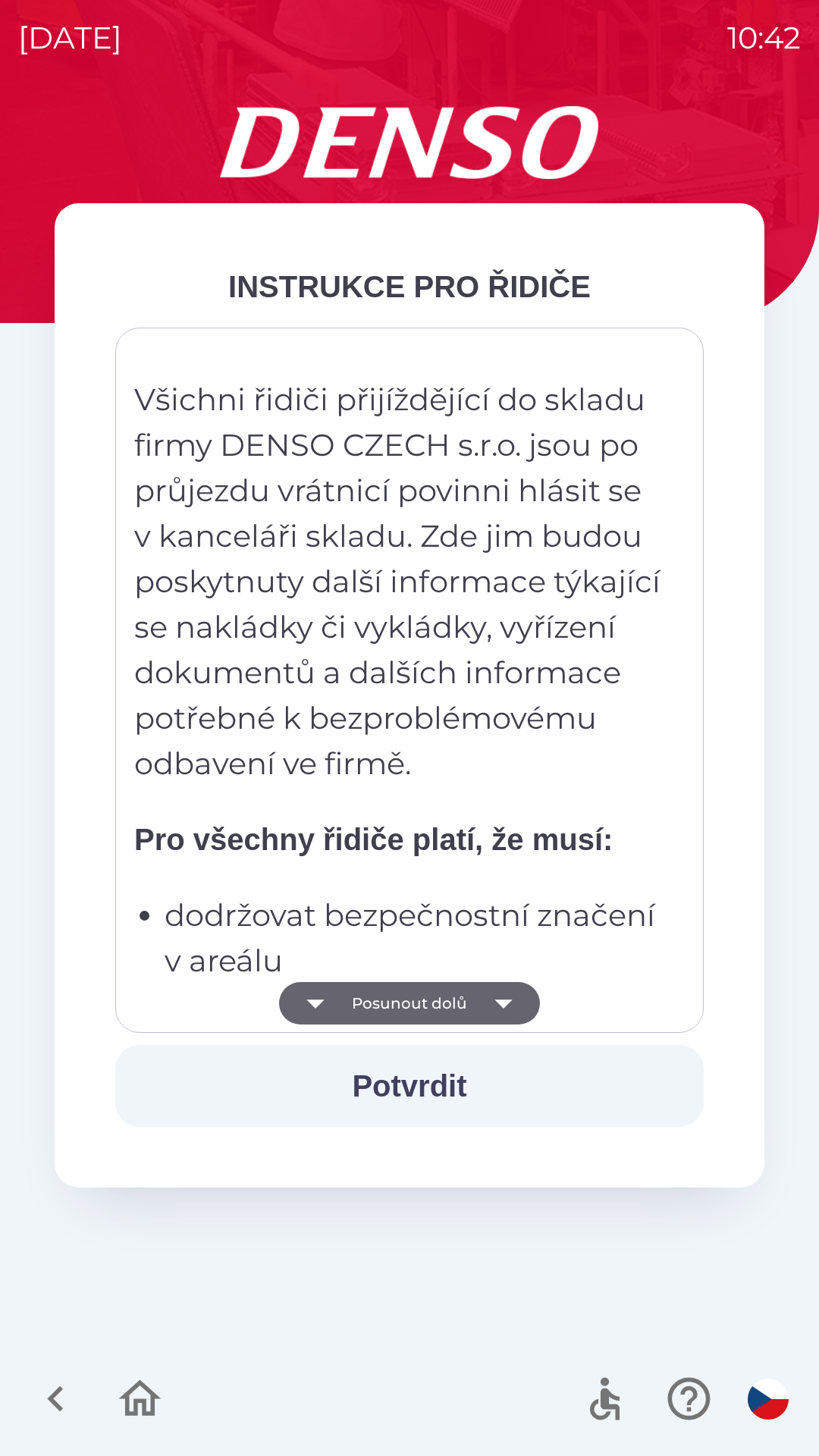
click at [417, 1069] on button "Potvrdit" at bounding box center [410, 1086] width 588 height 82
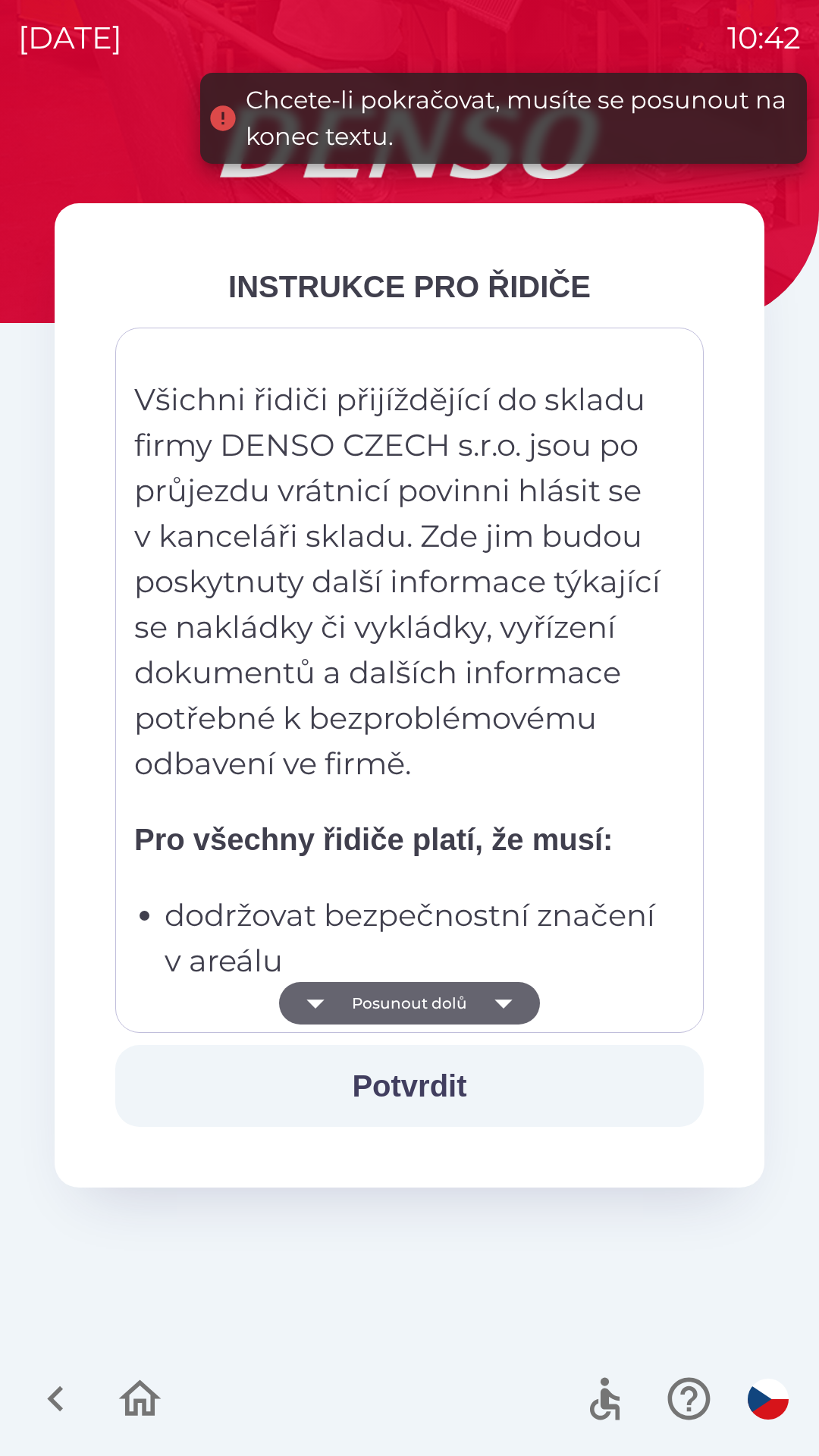
click at [414, 1065] on button "Potvrdit" at bounding box center [410, 1086] width 588 height 82
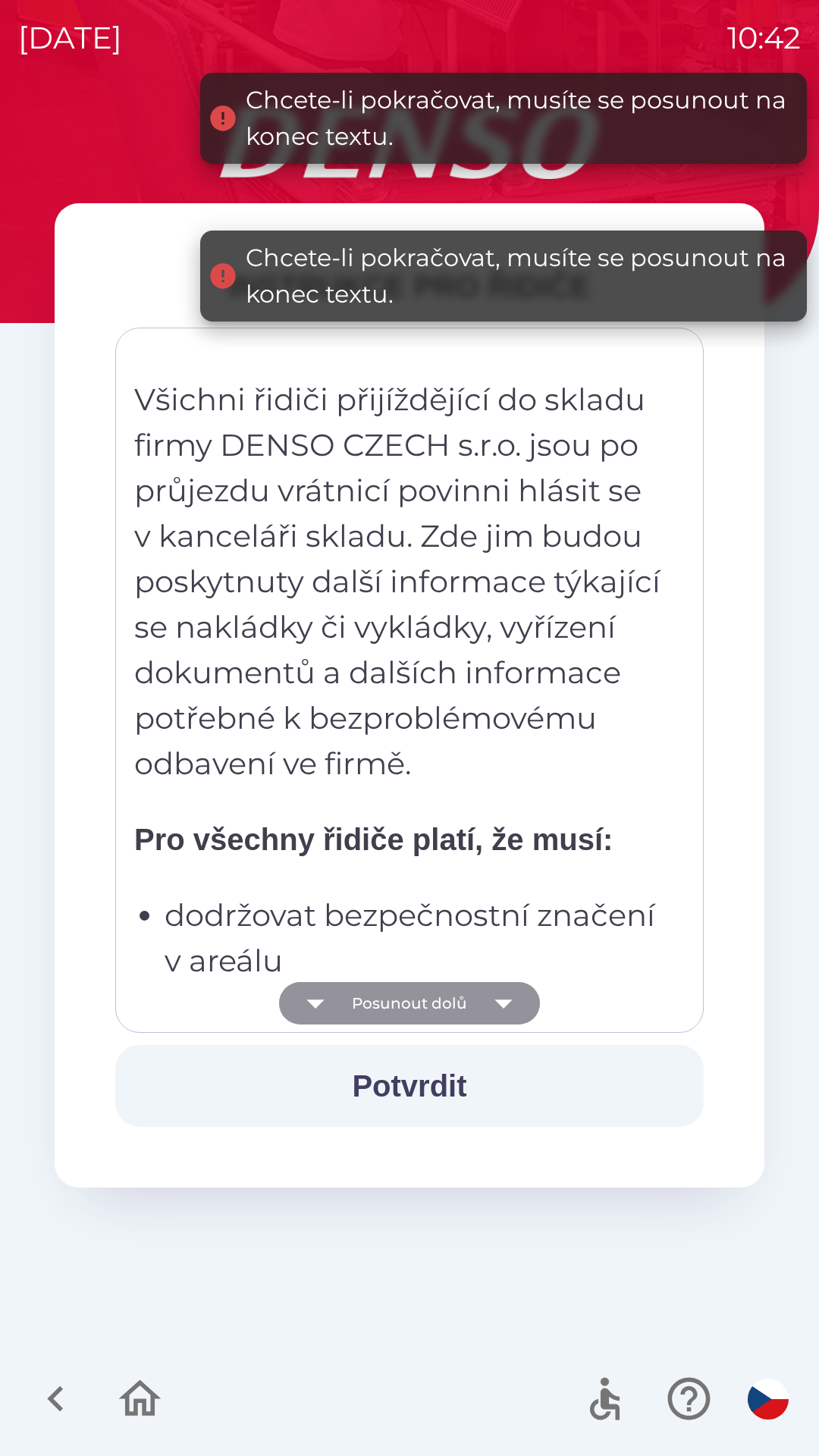
click at [500, 993] on icon "button" at bounding box center [503, 1003] width 43 height 43
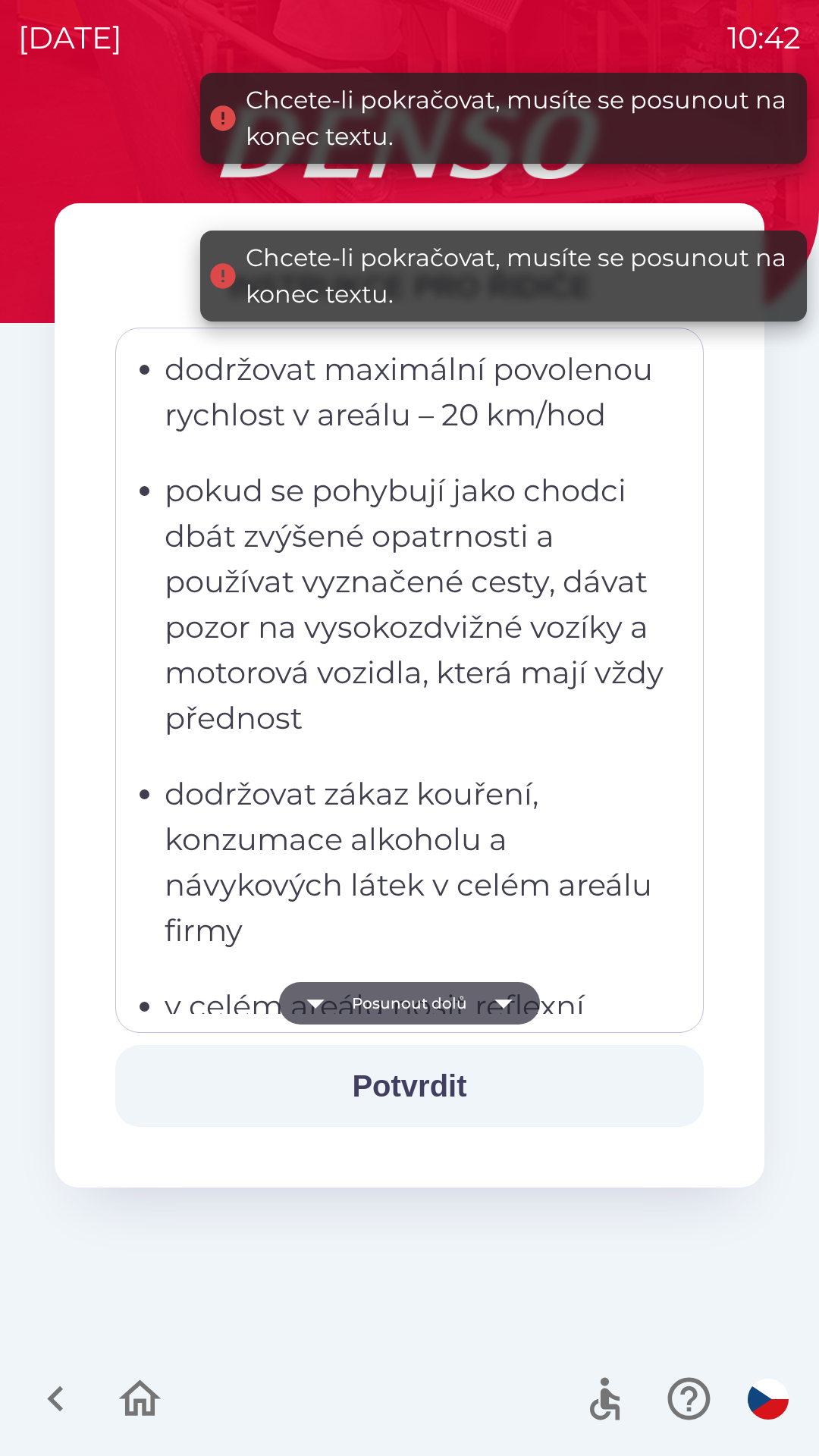
click at [494, 1001] on icon "button" at bounding box center [503, 1003] width 43 height 43
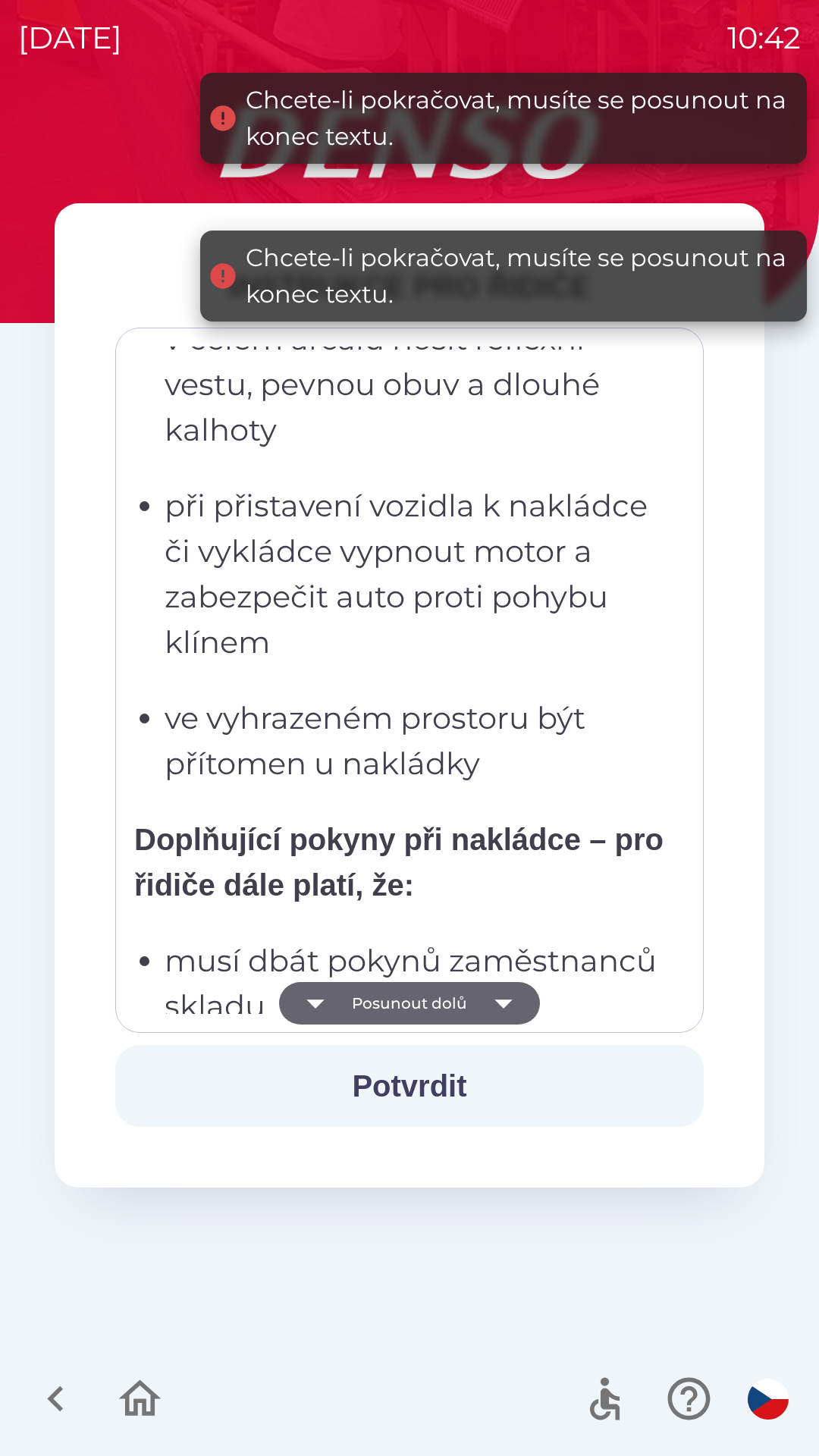
click at [500, 987] on icon "button" at bounding box center [503, 1003] width 43 height 43
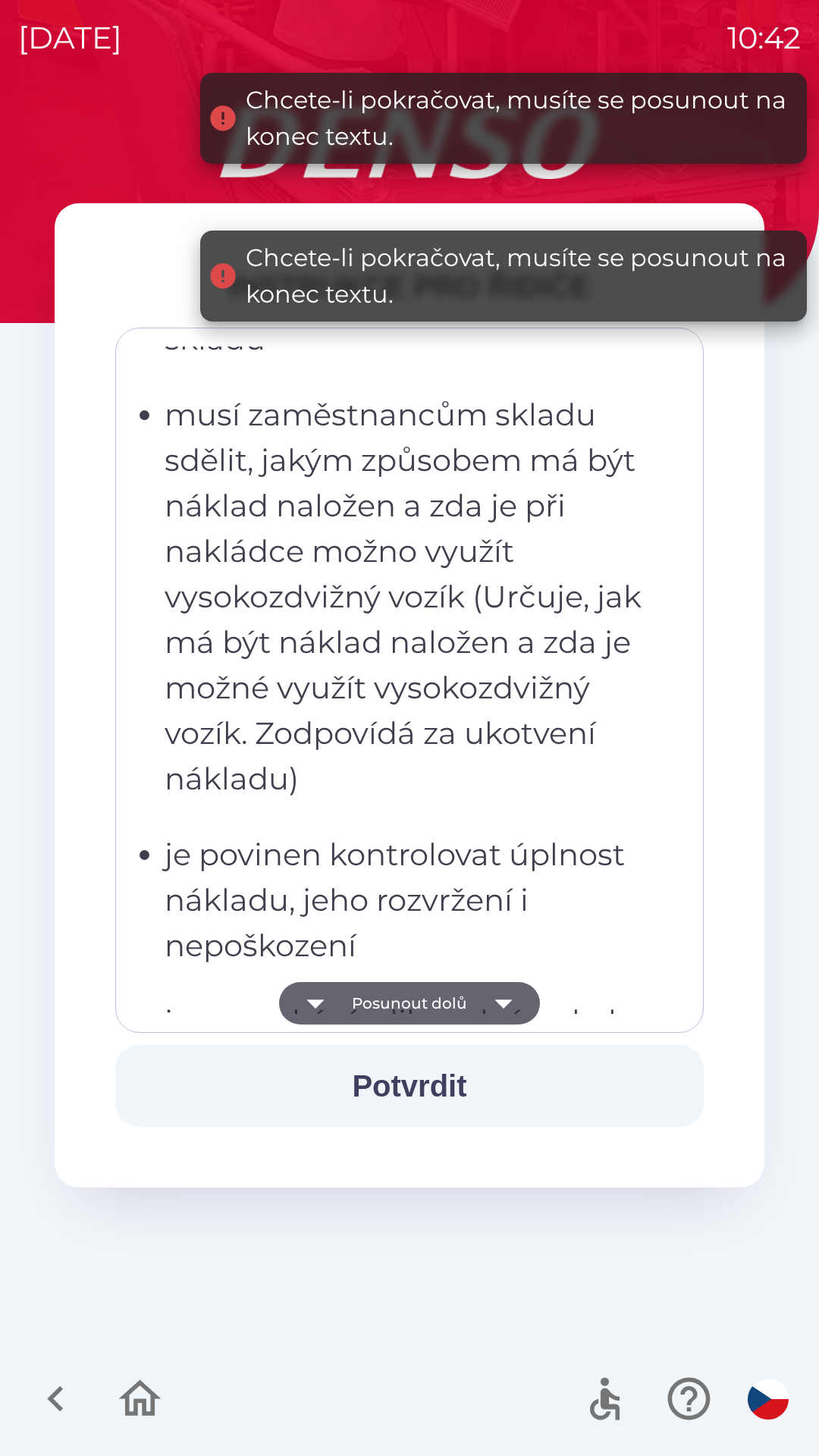
click at [494, 995] on icon "button" at bounding box center [503, 1003] width 43 height 43
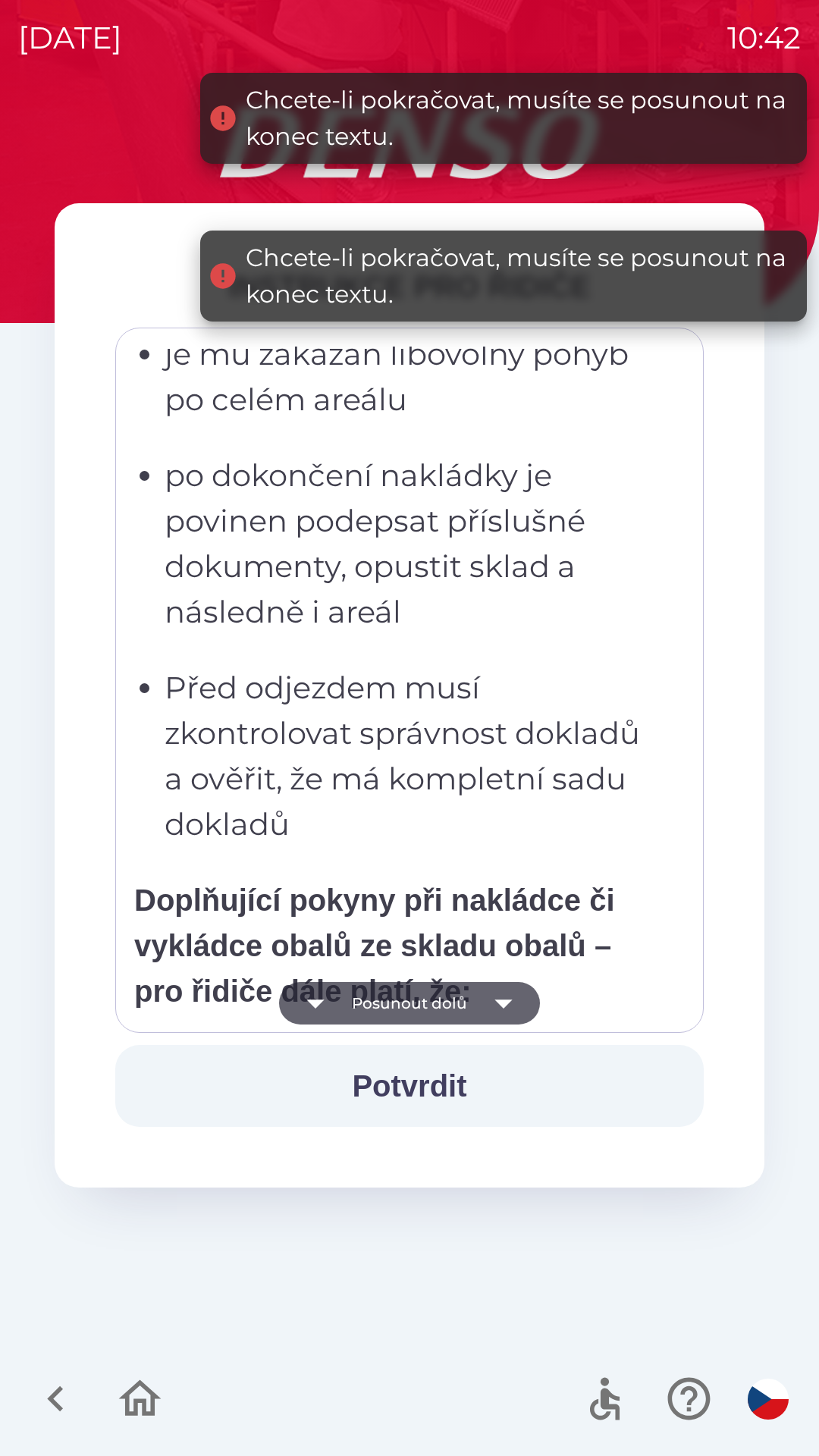
click at [491, 998] on icon "button" at bounding box center [503, 1003] width 43 height 43
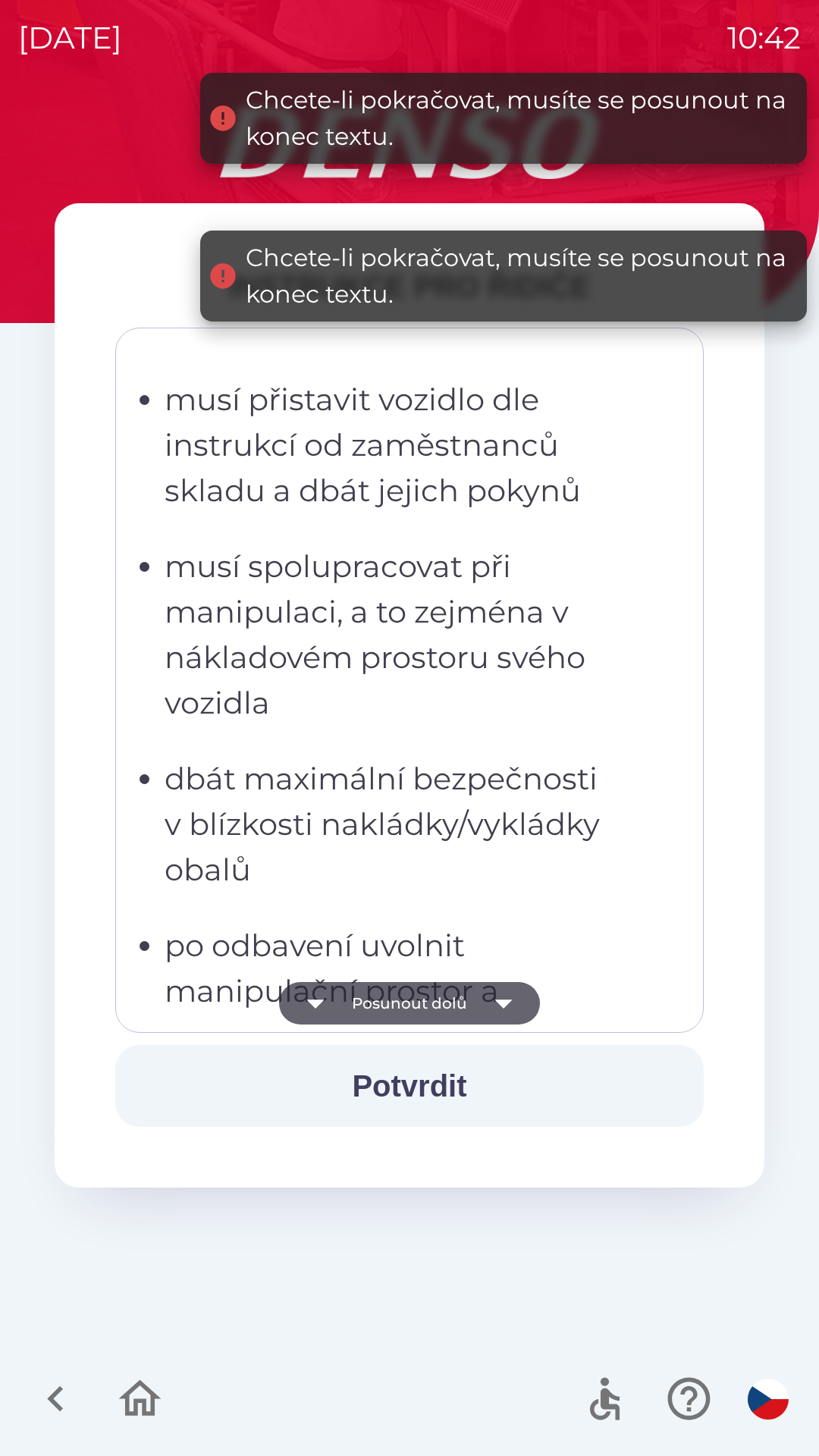
click at [494, 1000] on icon "button" at bounding box center [503, 1003] width 43 height 43
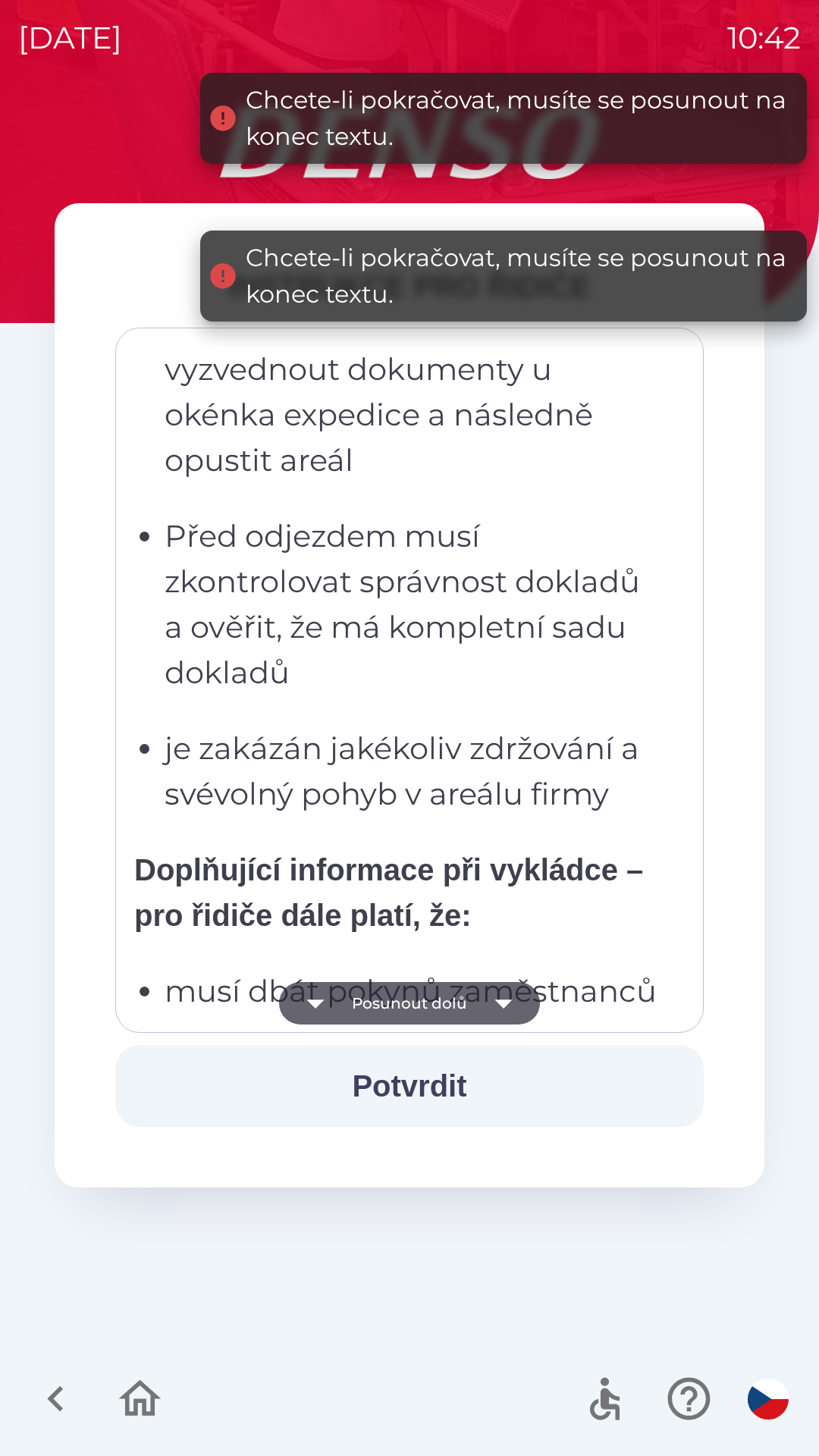
click at [501, 1004] on icon "button" at bounding box center [503, 1004] width 18 height 9
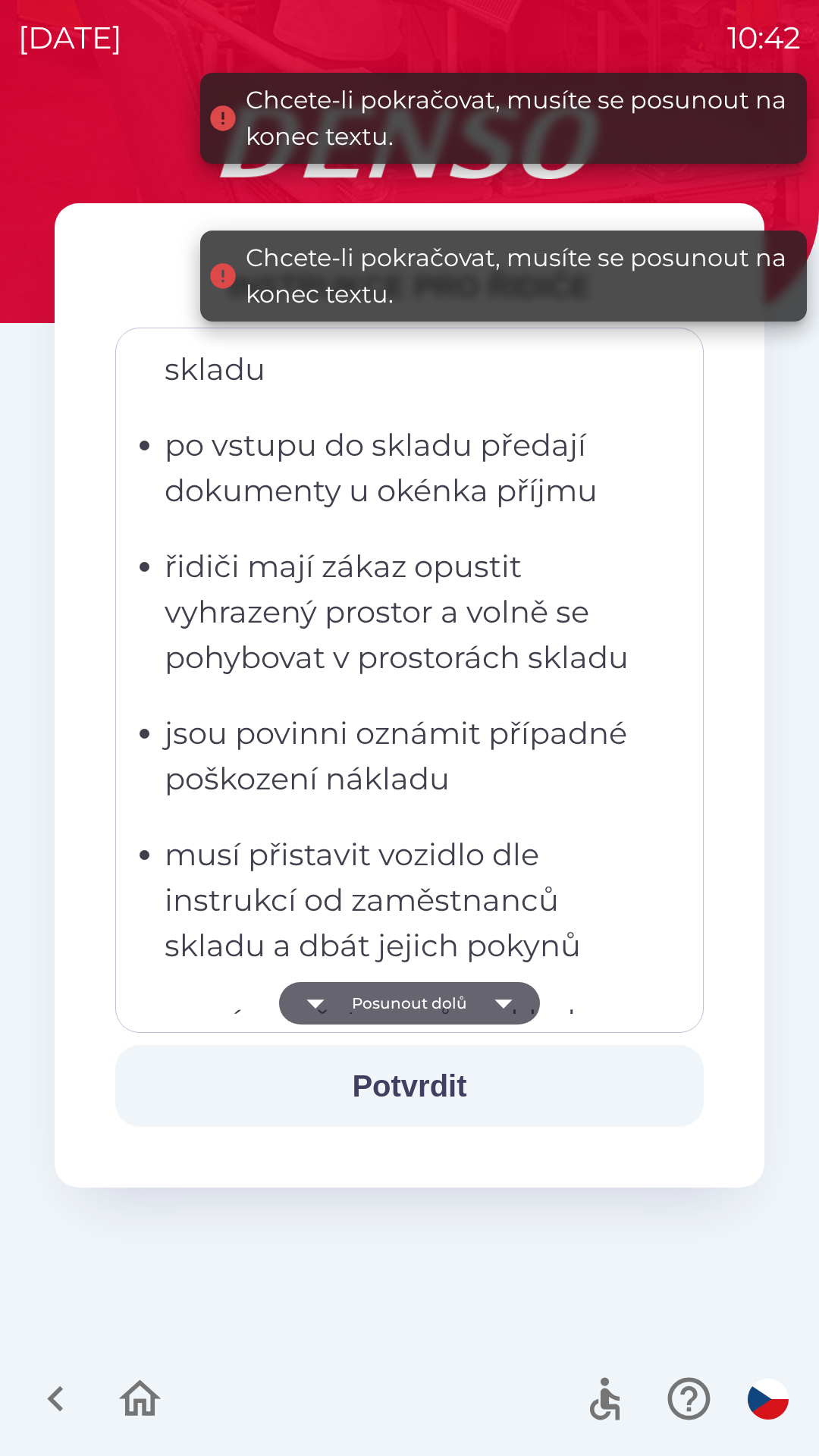
click at [503, 1000] on icon "button" at bounding box center [503, 1004] width 18 height 9
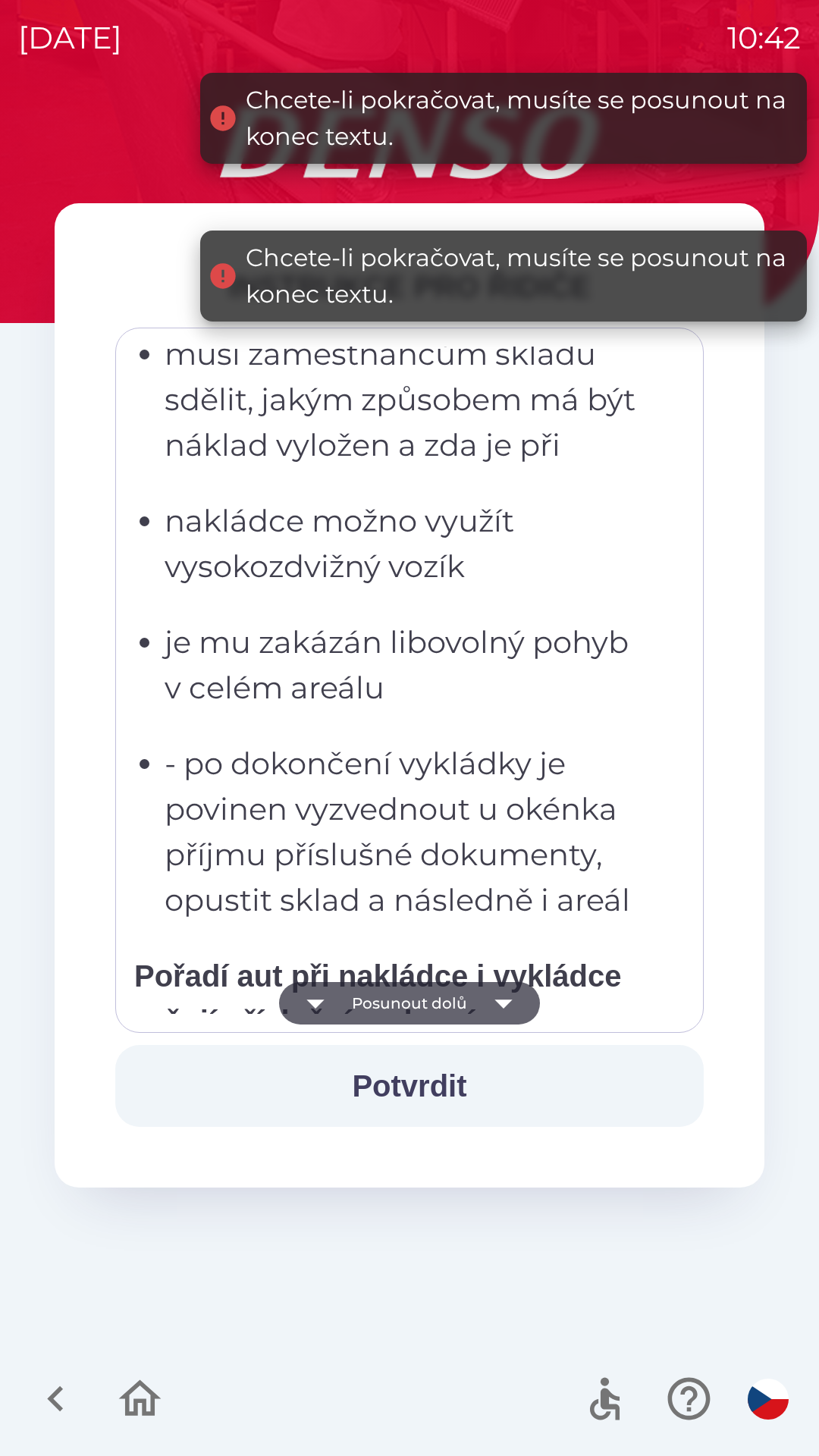
click at [503, 999] on icon "button" at bounding box center [503, 1003] width 43 height 43
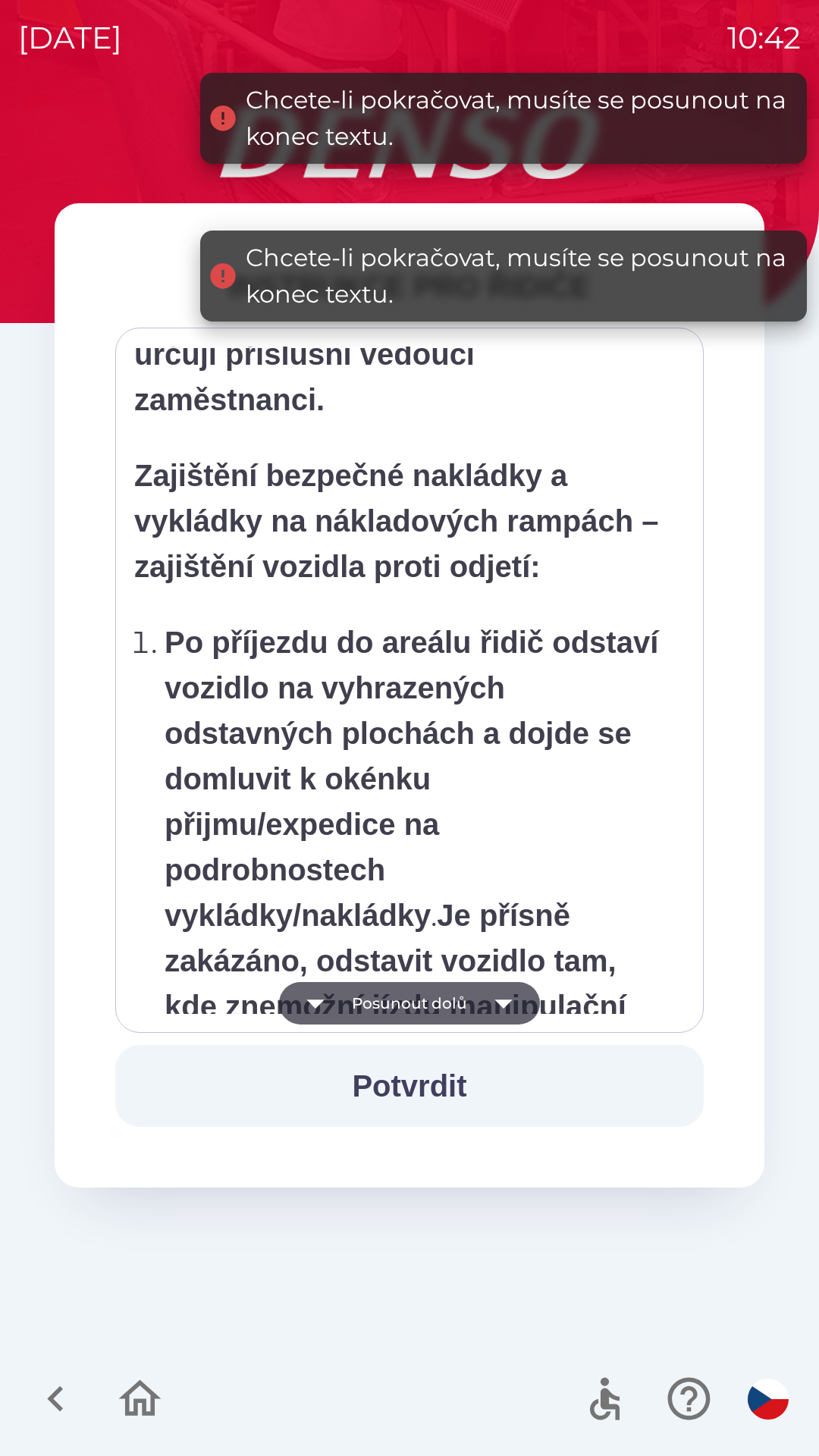
click at [498, 998] on icon "button" at bounding box center [503, 1003] width 43 height 43
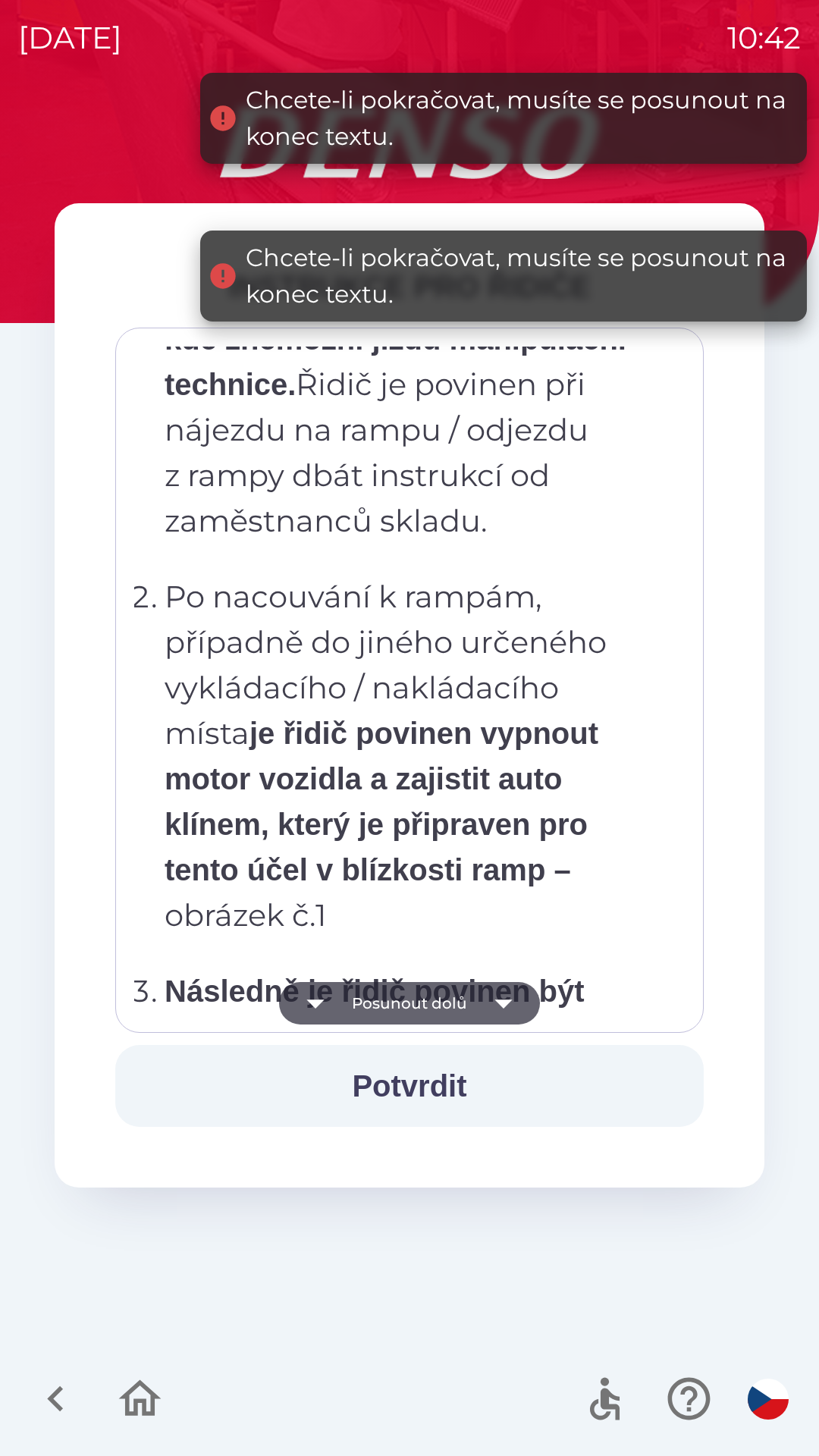
click at [498, 989] on icon "button" at bounding box center [503, 1003] width 43 height 43
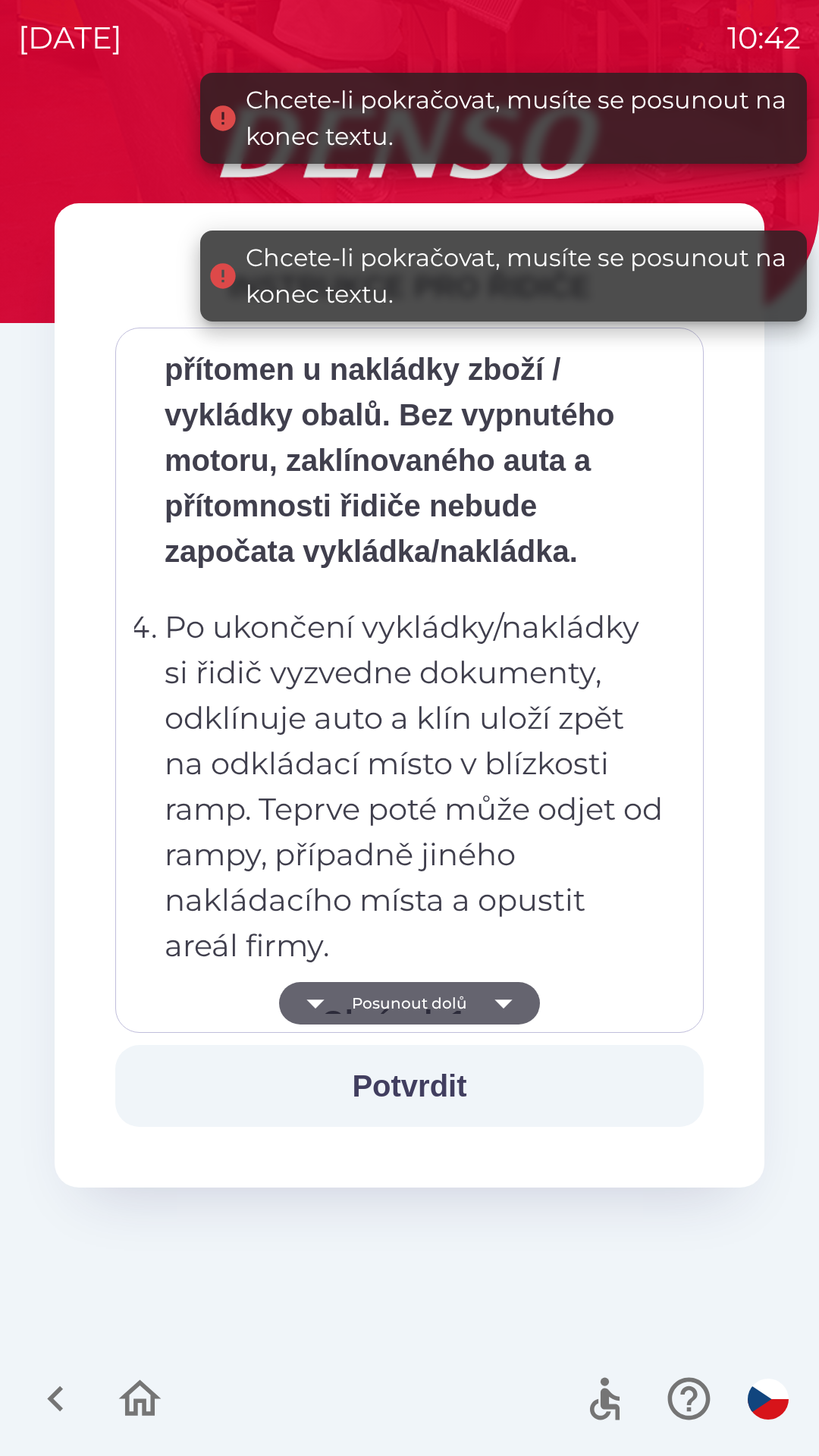
click at [497, 991] on icon "button" at bounding box center [503, 1003] width 43 height 43
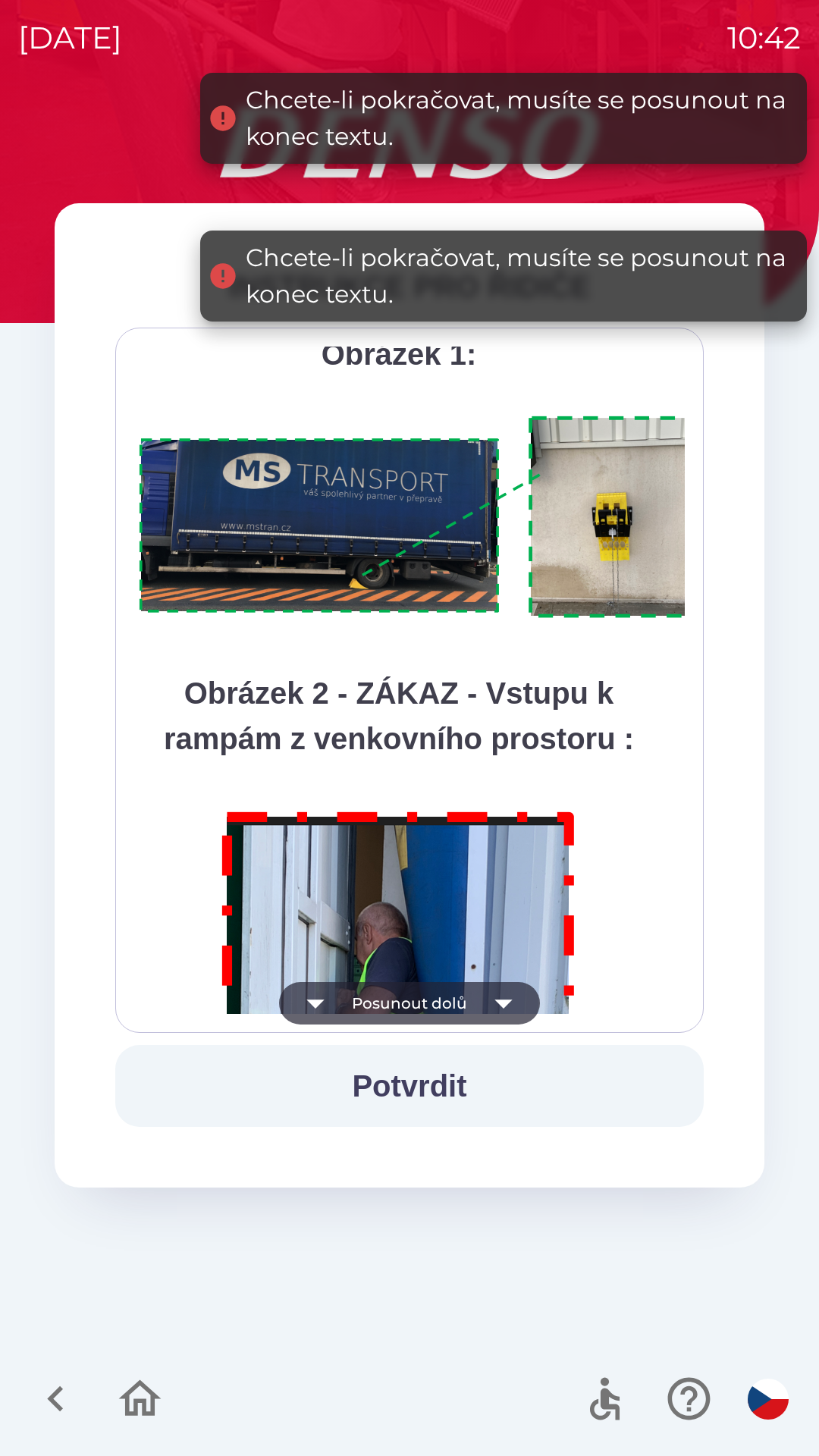
click at [497, 991] on icon "button" at bounding box center [503, 1003] width 43 height 43
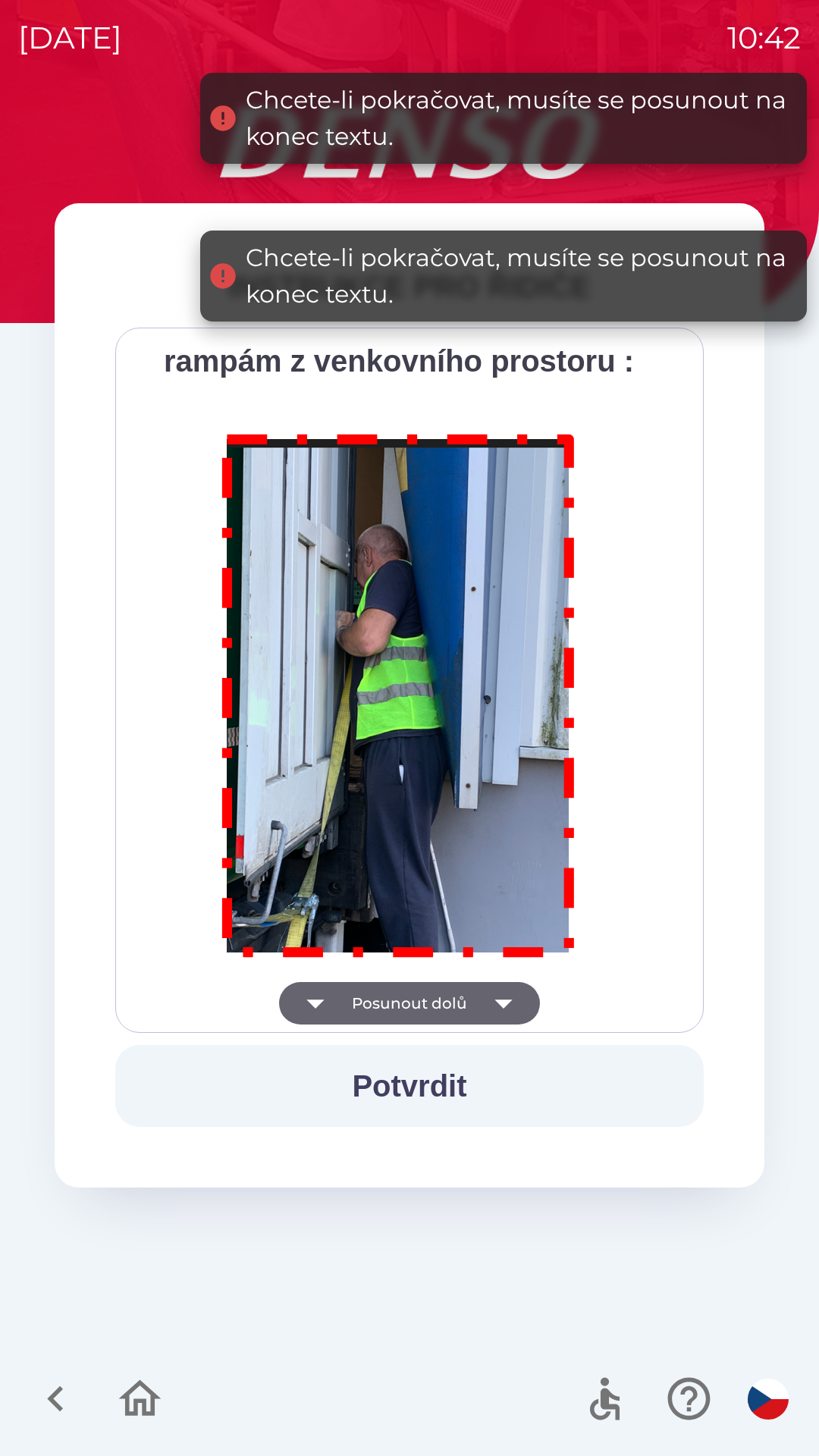
click at [500, 988] on div "Všichni řidiči přijíždějící do skladu firmy DENSO CZECH s.r.o. jsou po průjezdu…" at bounding box center [410, 680] width 551 height 667
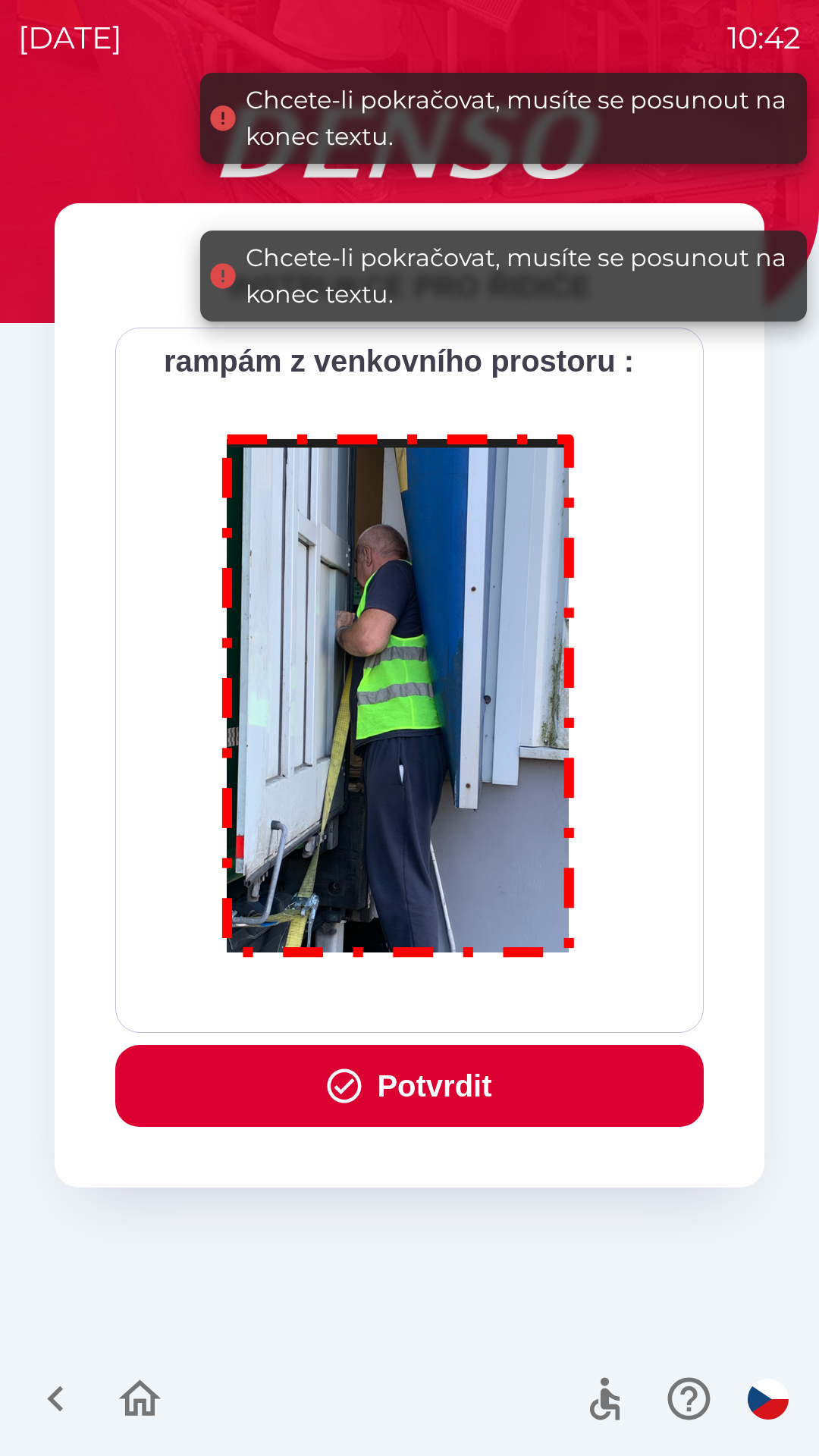
click at [500, 991] on div "Všichni řidiči přijíždějící do skladu firmy DENSO CZECH s.r.o. jsou po průjezdu…" at bounding box center [410, 680] width 551 height 667
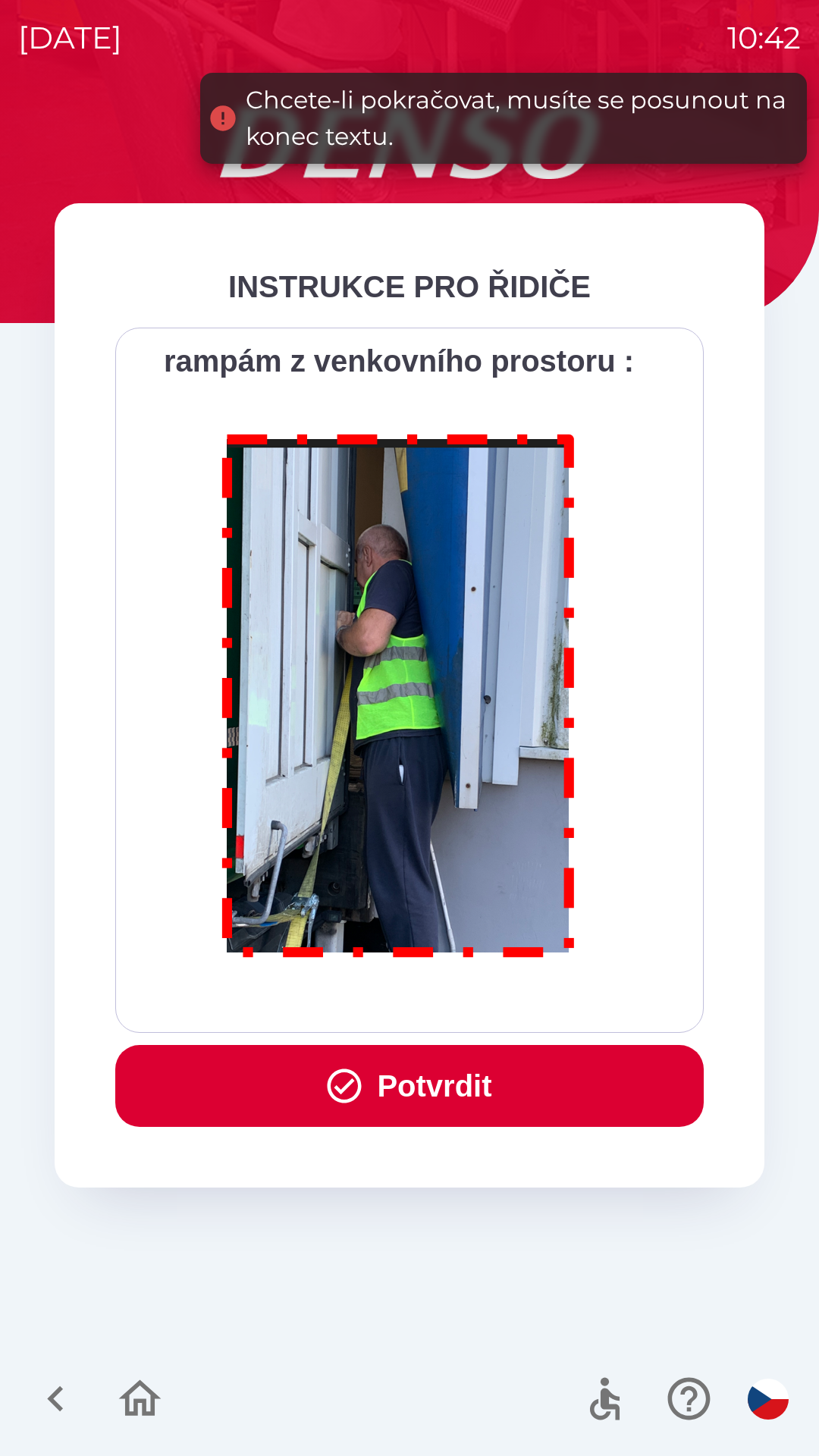
click at [452, 1074] on button "Potvrdit" at bounding box center [410, 1086] width 588 height 82
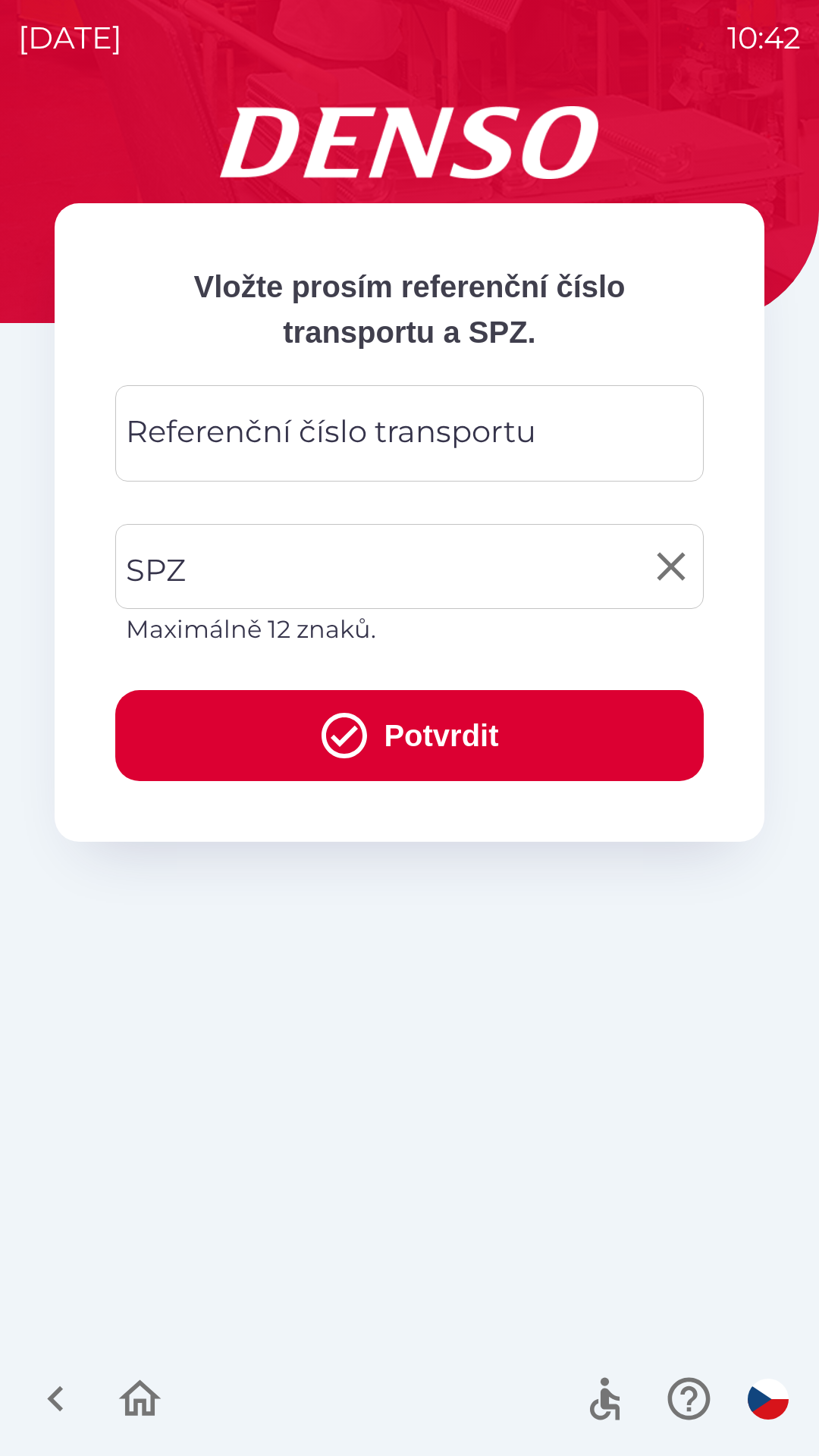
click at [189, 573] on input "SPZ" at bounding box center [398, 566] width 552 height 71
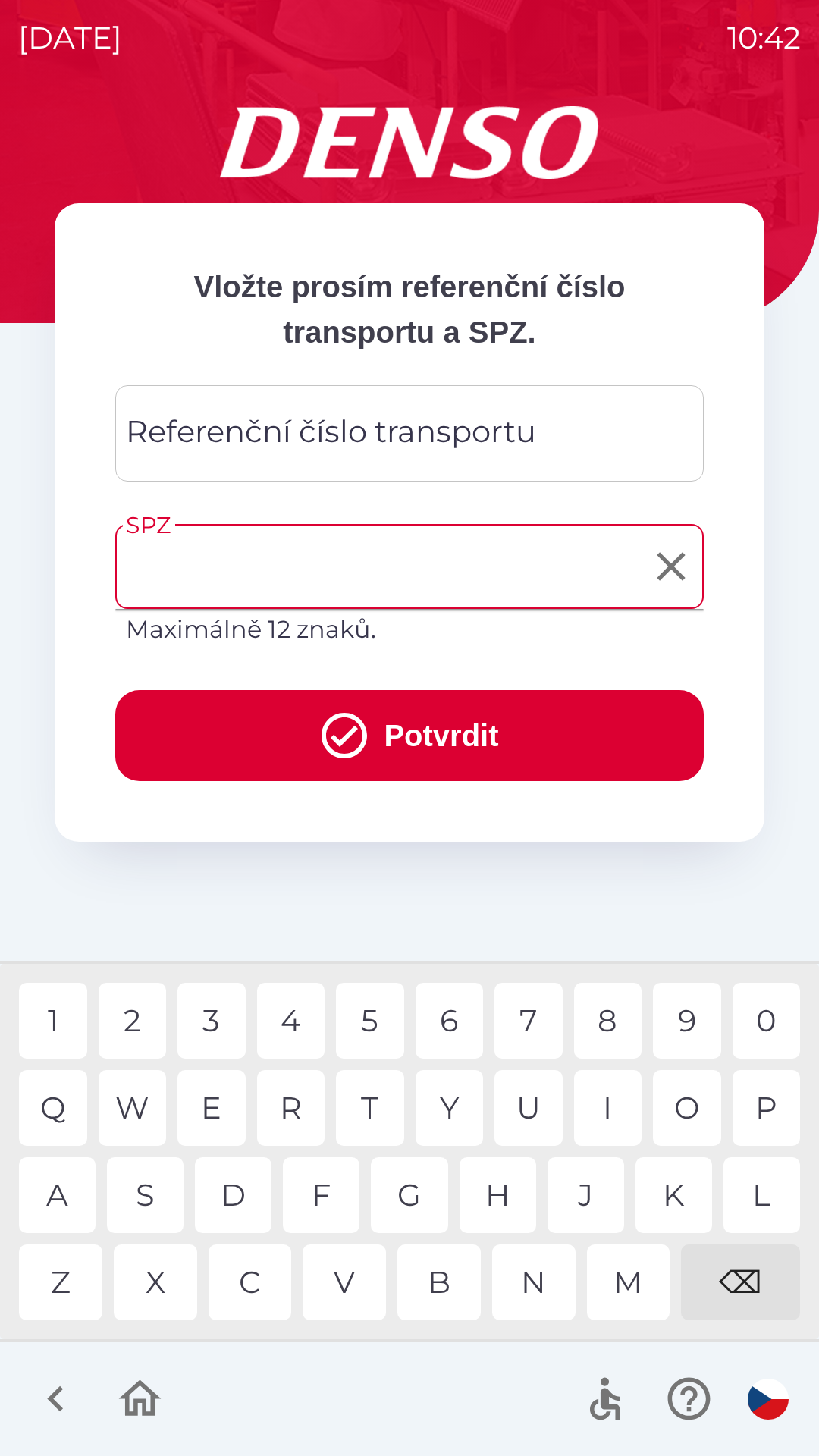
click at [224, 435] on div "Referenční číslo transportu Referenční číslo transportu" at bounding box center [410, 433] width 588 height 96
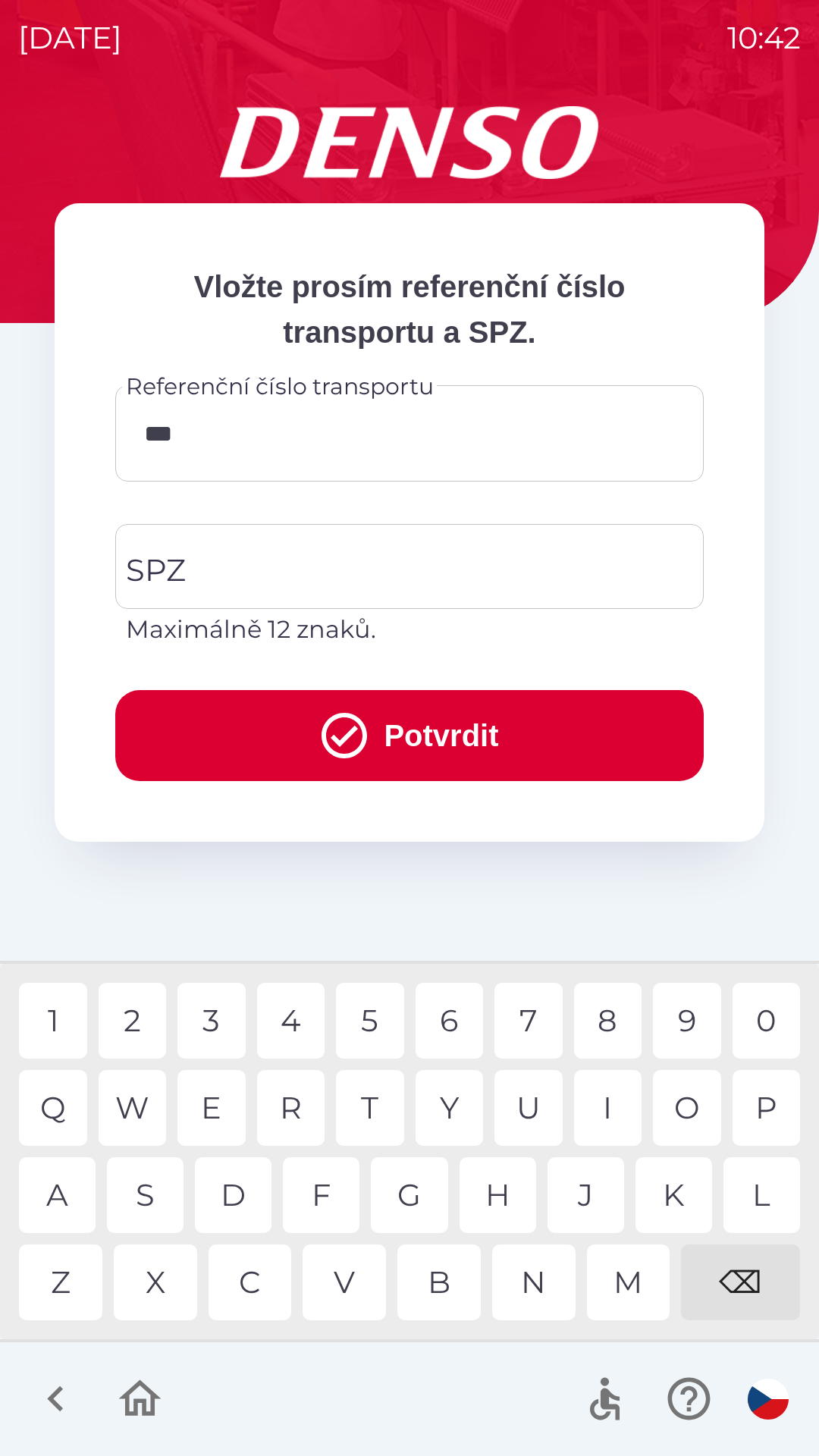
click at [137, 1019] on div "2" at bounding box center [132, 1020] width 68 height 76
type input "******"
click at [225, 571] on input "SPZ" at bounding box center [398, 566] width 552 height 71
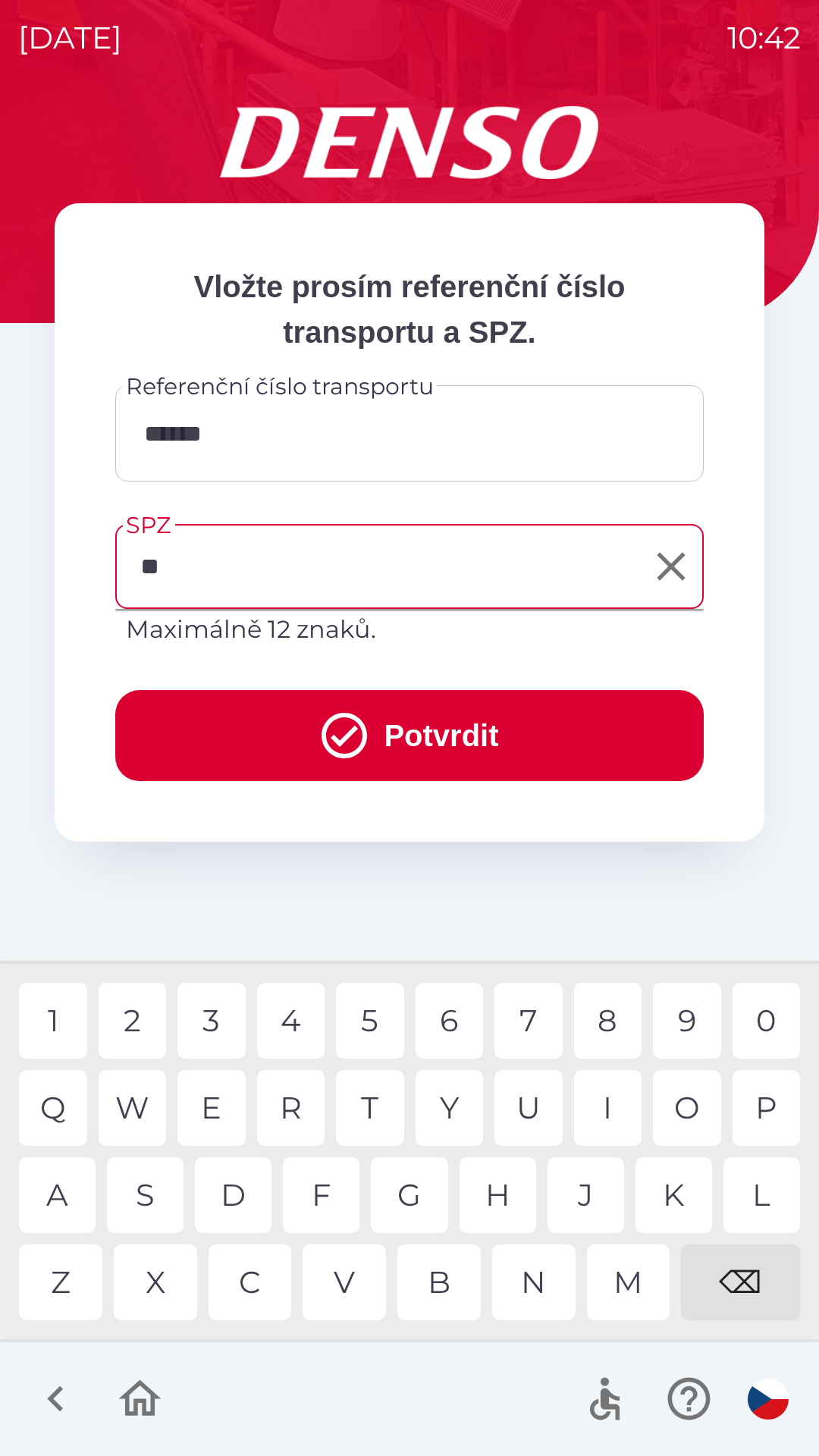
click at [770, 1099] on div "P" at bounding box center [766, 1108] width 68 height 76
click at [212, 1014] on div "3" at bounding box center [211, 1020] width 68 height 76
click at [54, 1018] on div "1" at bounding box center [53, 1020] width 68 height 76
click at [697, 1028] on div "9" at bounding box center [687, 1020] width 68 height 76
click at [122, 1020] on div "2" at bounding box center [132, 1020] width 68 height 76
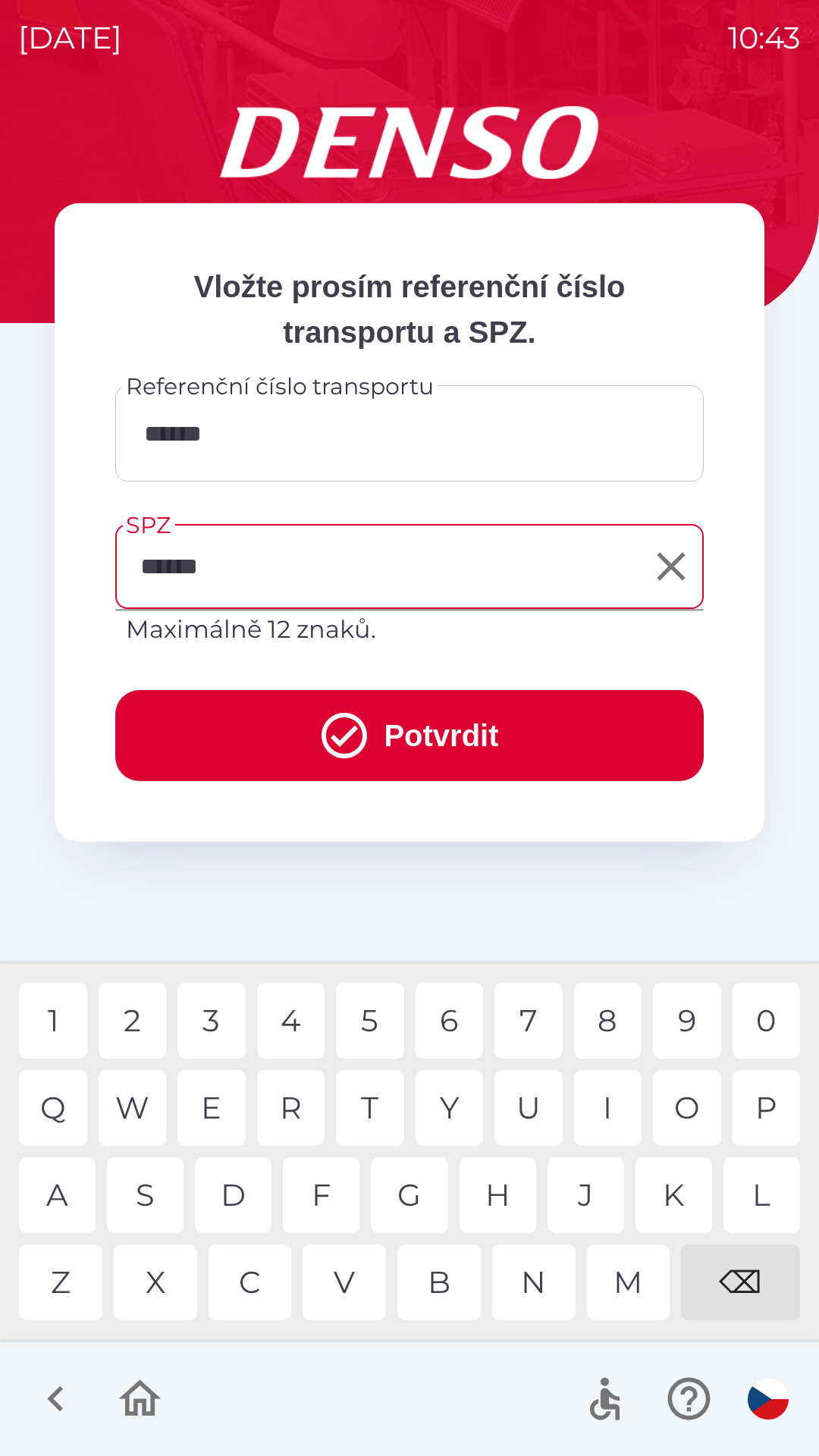
type input "*******"
click at [610, 1028] on div "8" at bounding box center [607, 1020] width 68 height 76
click at [400, 1391] on div at bounding box center [410, 1399] width 819 height 114
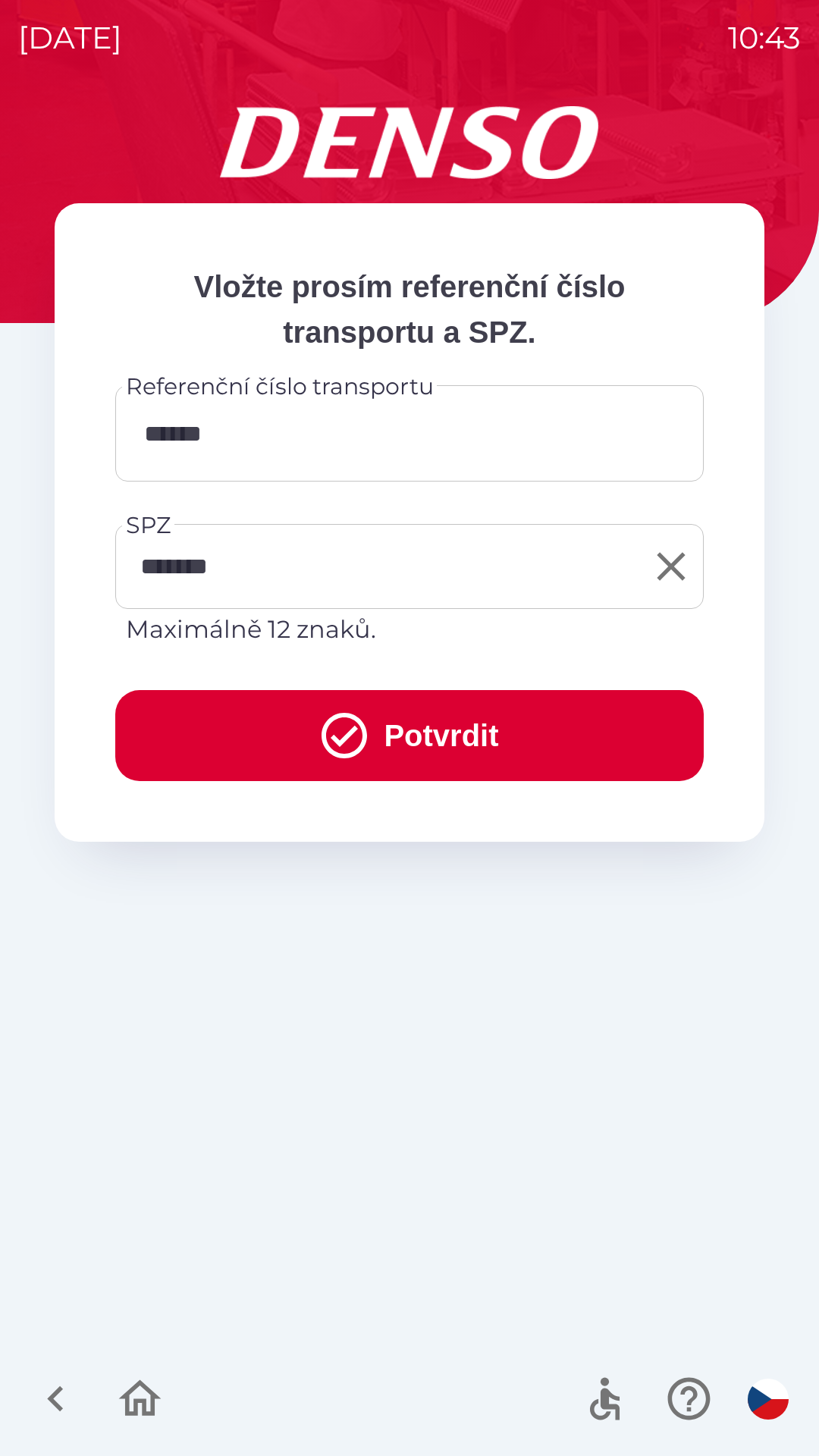
click at [279, 581] on input "*******" at bounding box center [398, 566] width 552 height 71
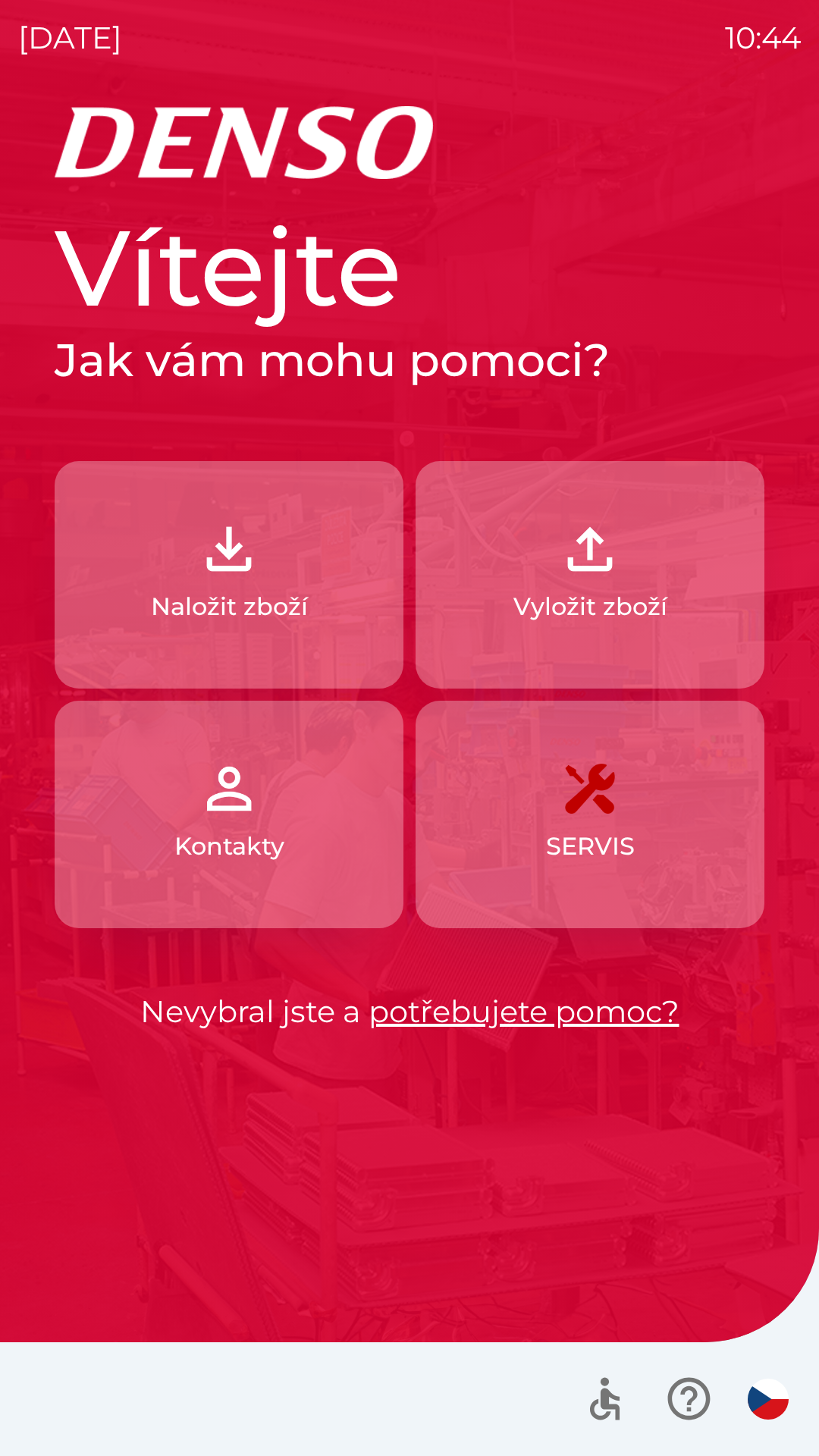
click at [588, 579] on img "button" at bounding box center [590, 548] width 66 height 66
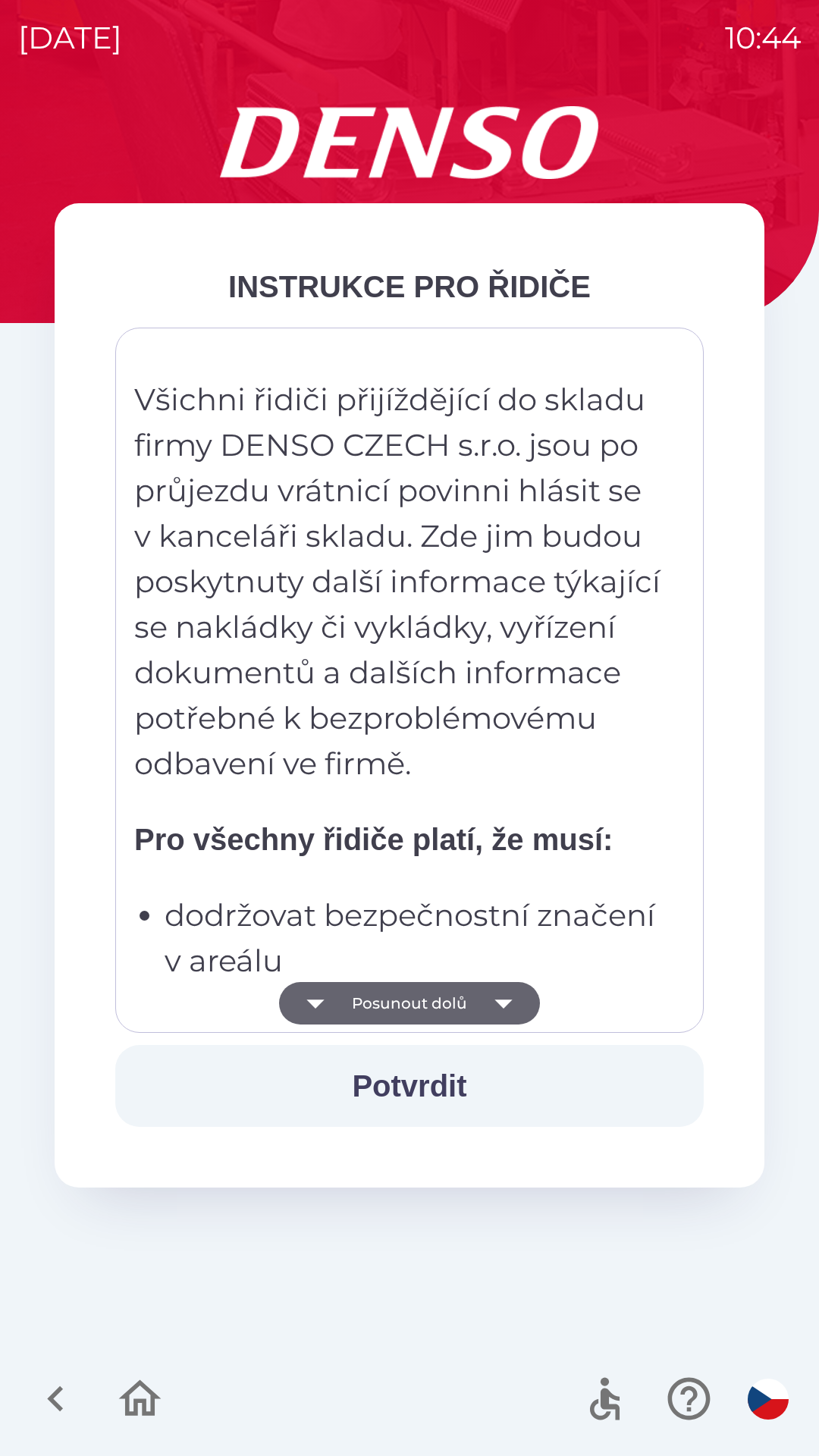
click at [513, 996] on icon "button" at bounding box center [503, 1003] width 43 height 43
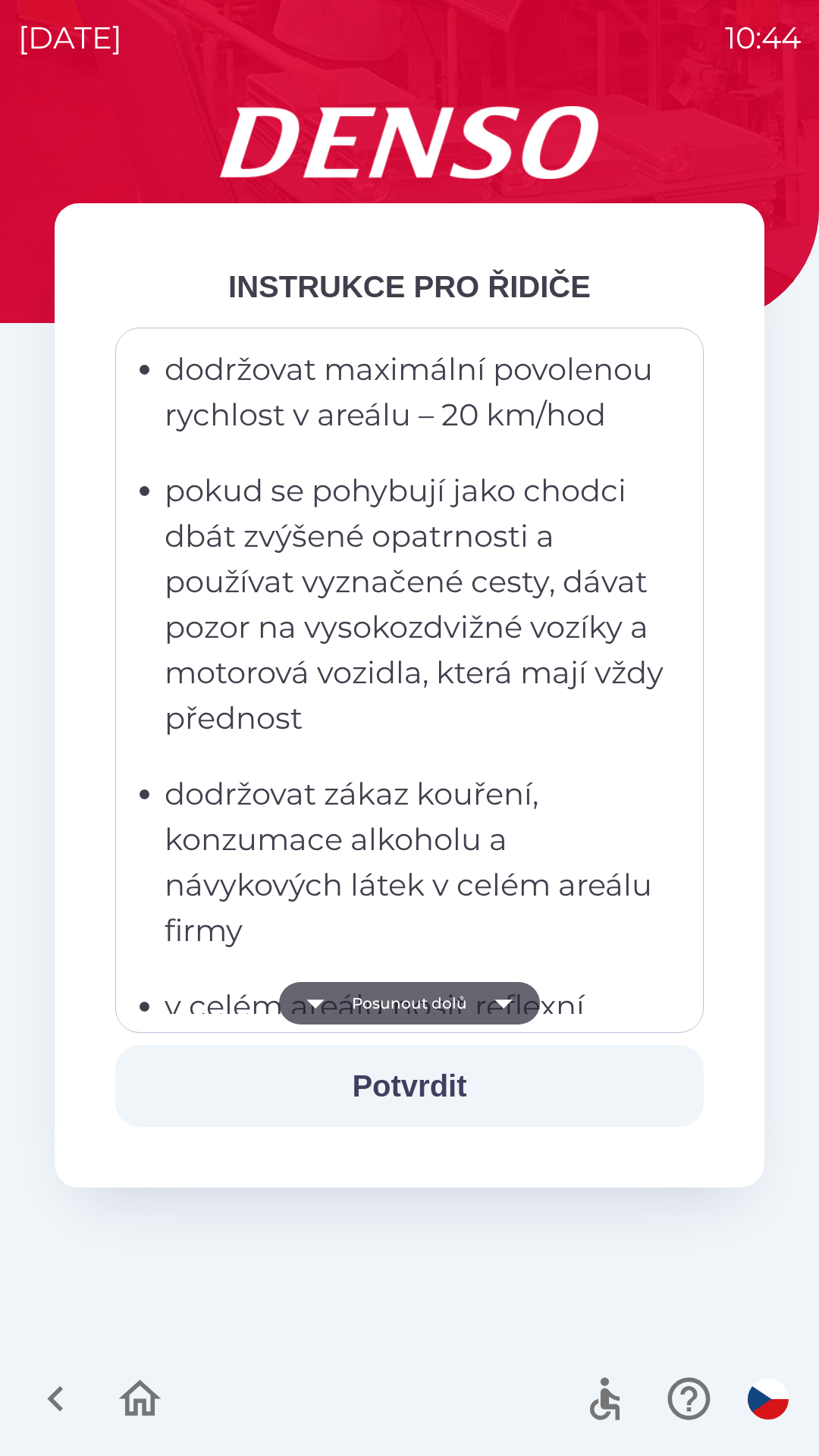
click at [283, 1014] on button "Posunout dolů" at bounding box center [409, 1003] width 261 height 43
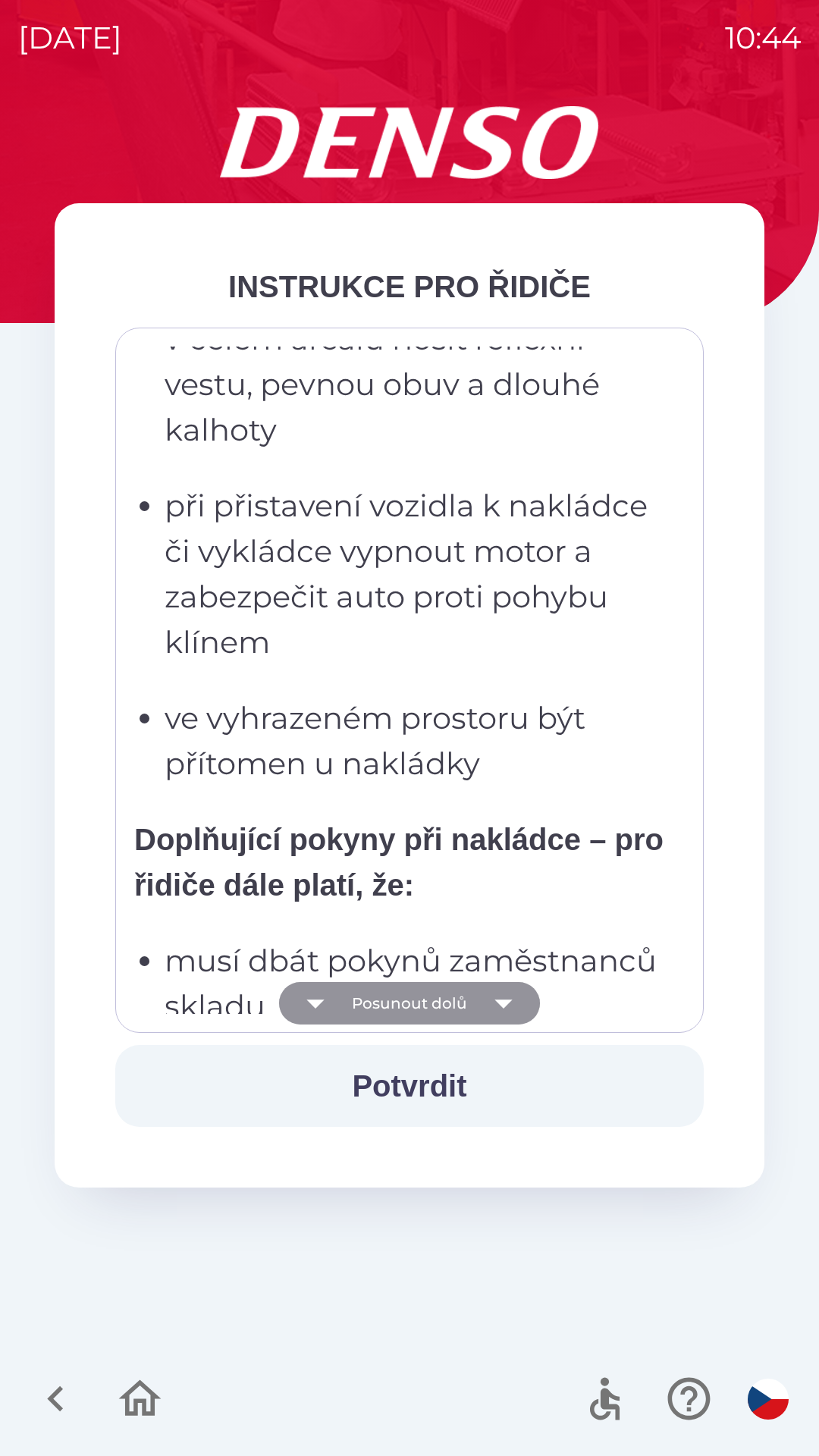
click at [324, 1001] on icon "button" at bounding box center [316, 1003] width 43 height 43
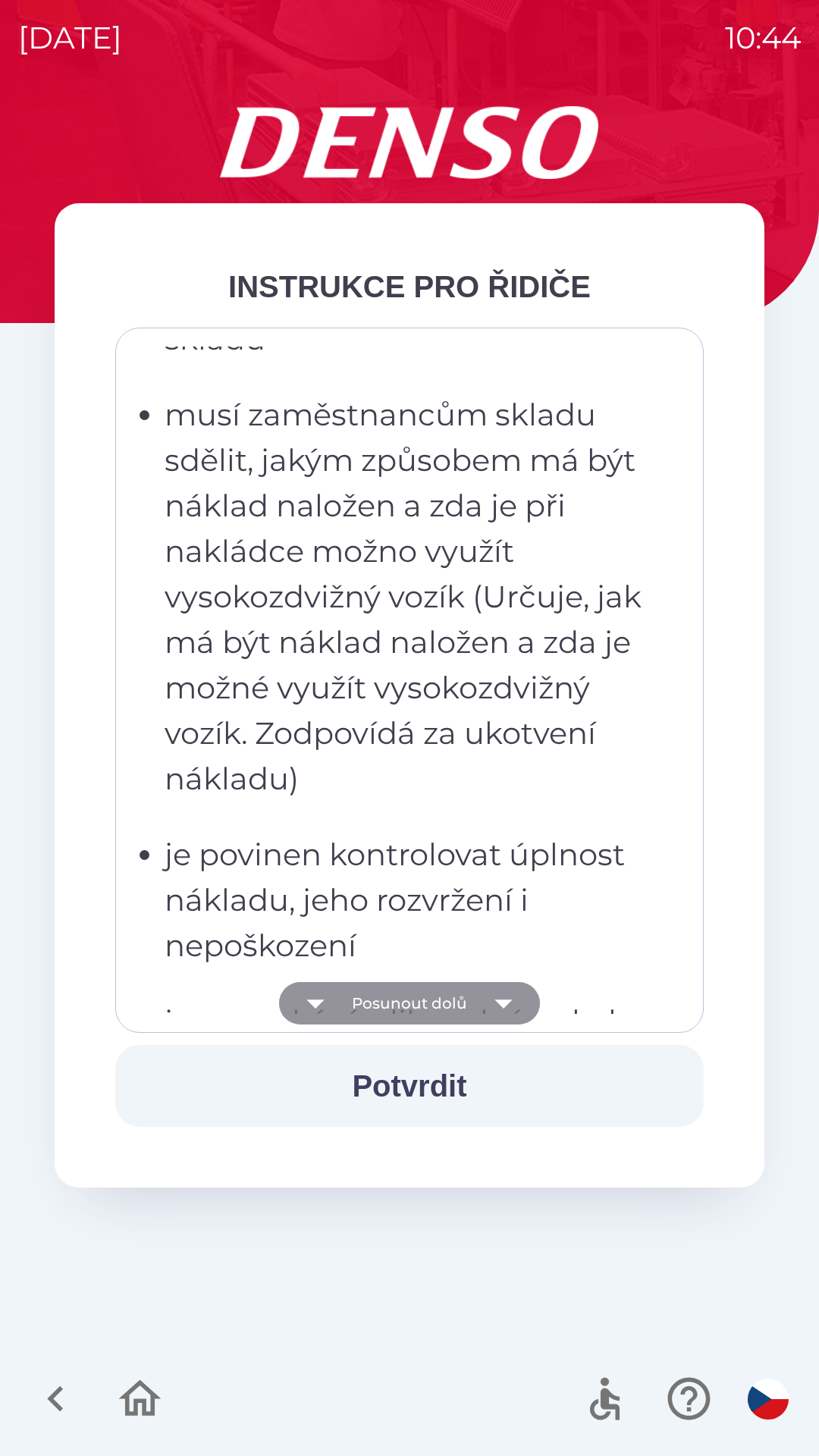
click at [313, 1004] on icon "button" at bounding box center [315, 1004] width 18 height 9
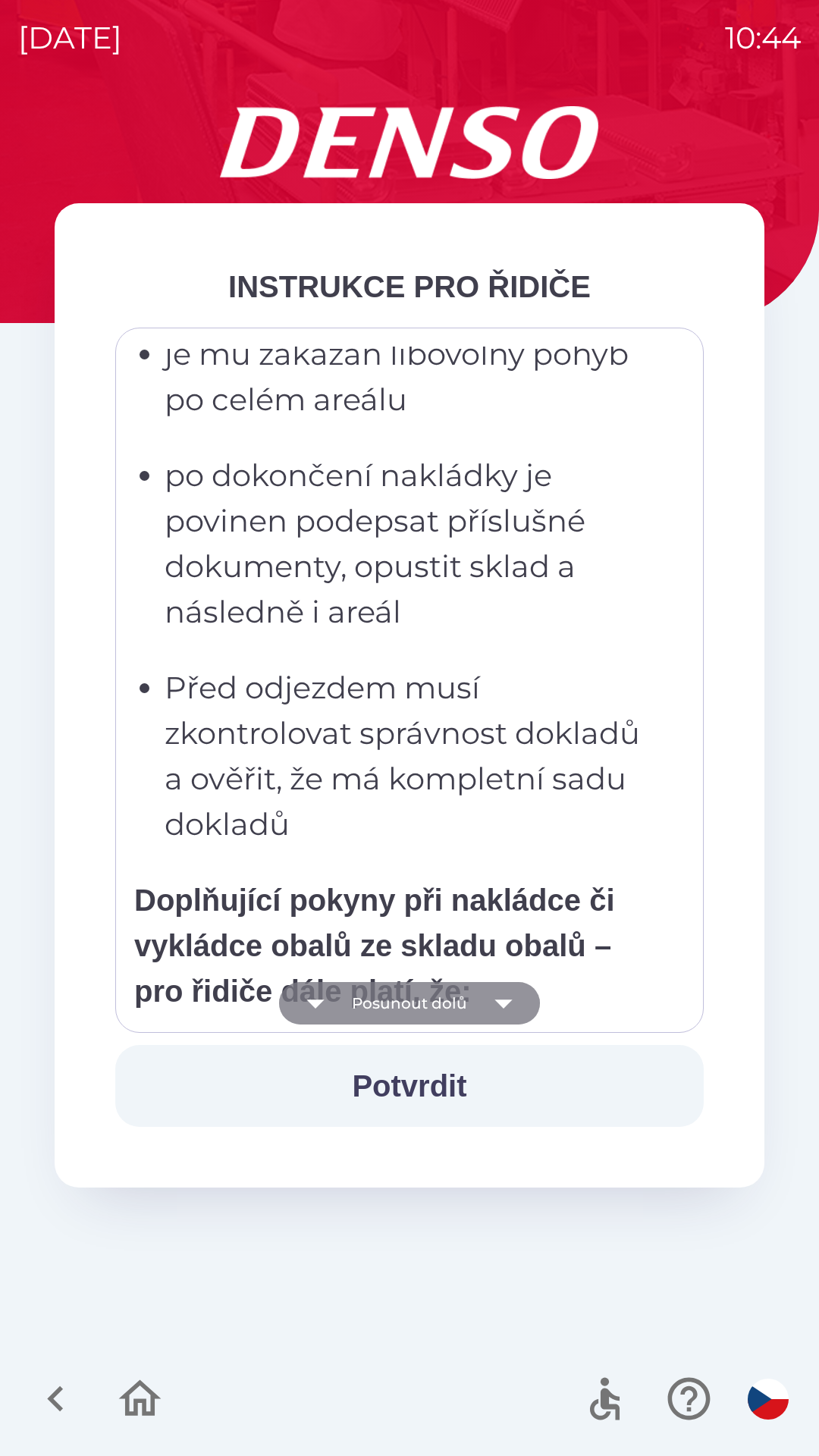
click at [315, 1000] on icon "button" at bounding box center [315, 1004] width 18 height 9
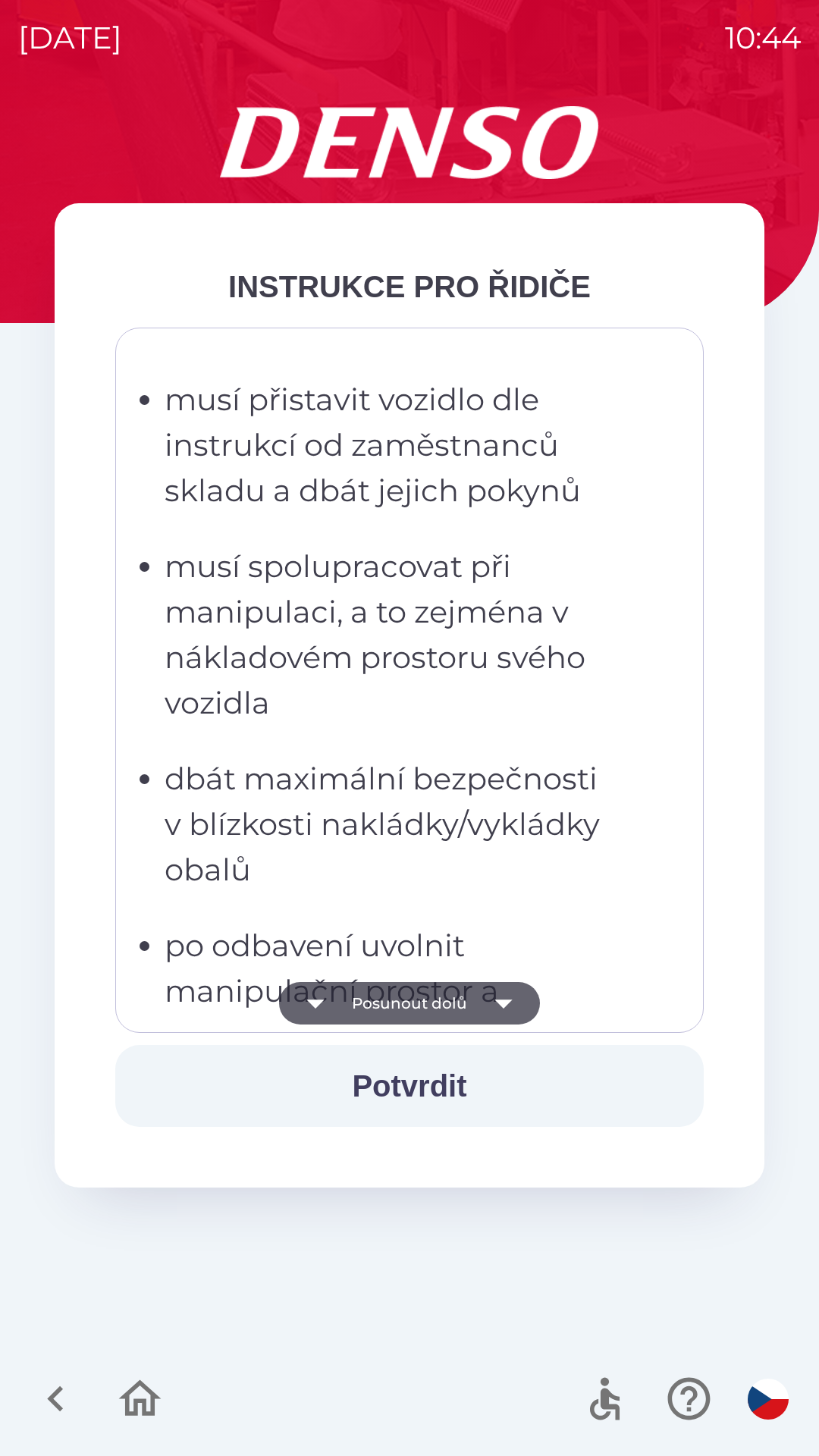
click at [316, 1000] on icon "button" at bounding box center [315, 1004] width 18 height 9
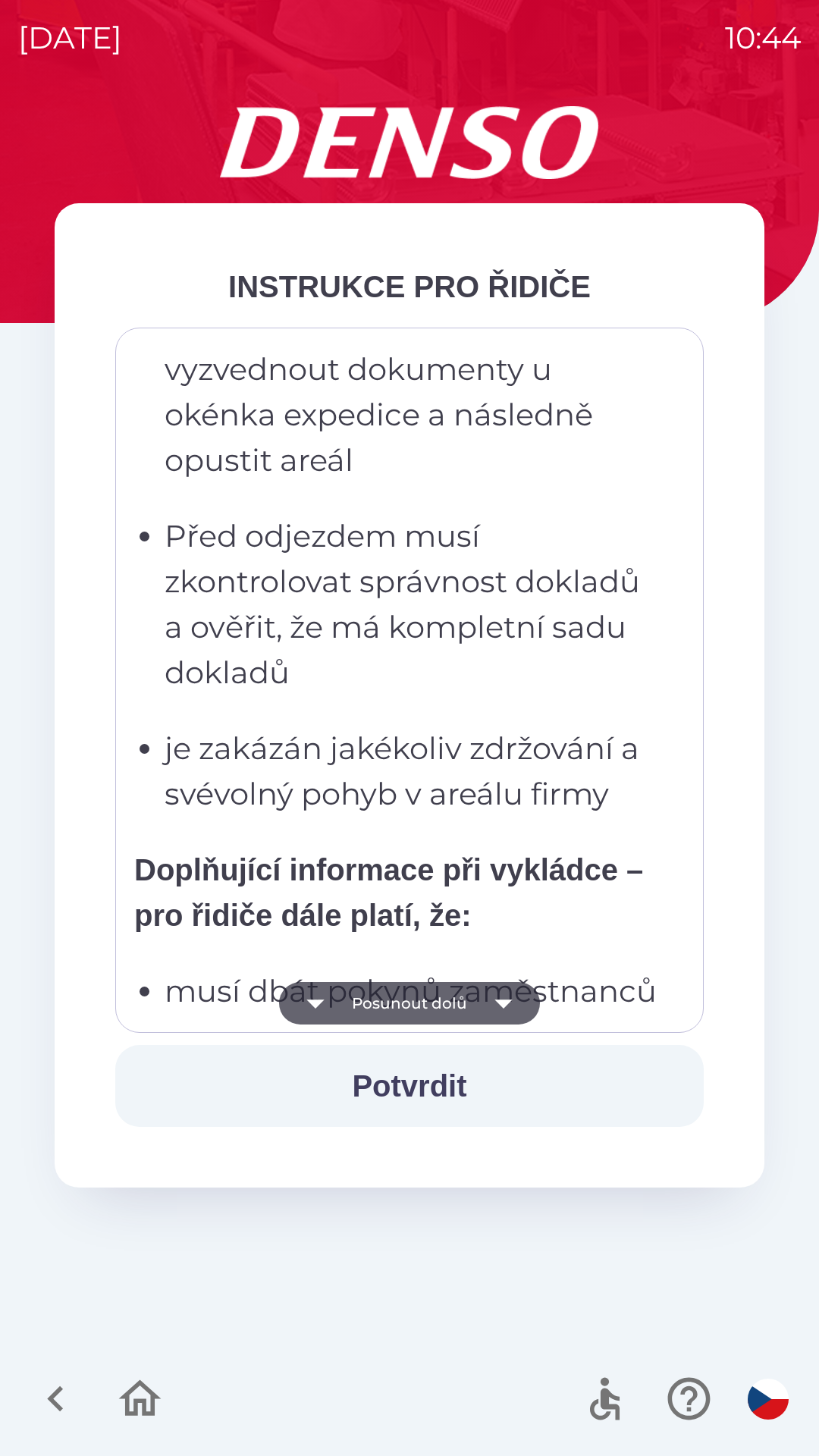
click at [322, 998] on icon "button" at bounding box center [316, 1003] width 43 height 43
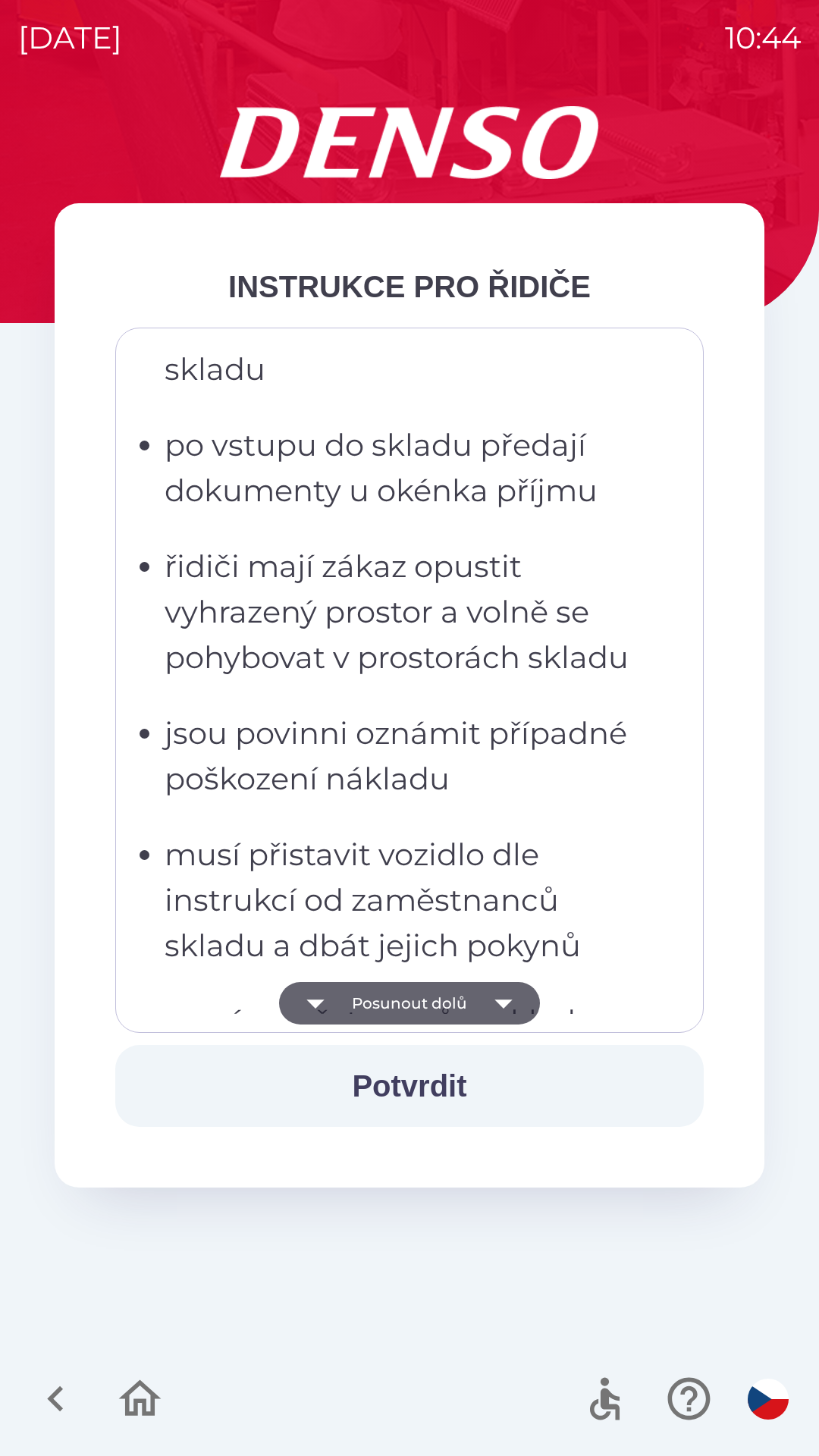
click at [322, 1004] on icon "button" at bounding box center [316, 1003] width 43 height 43
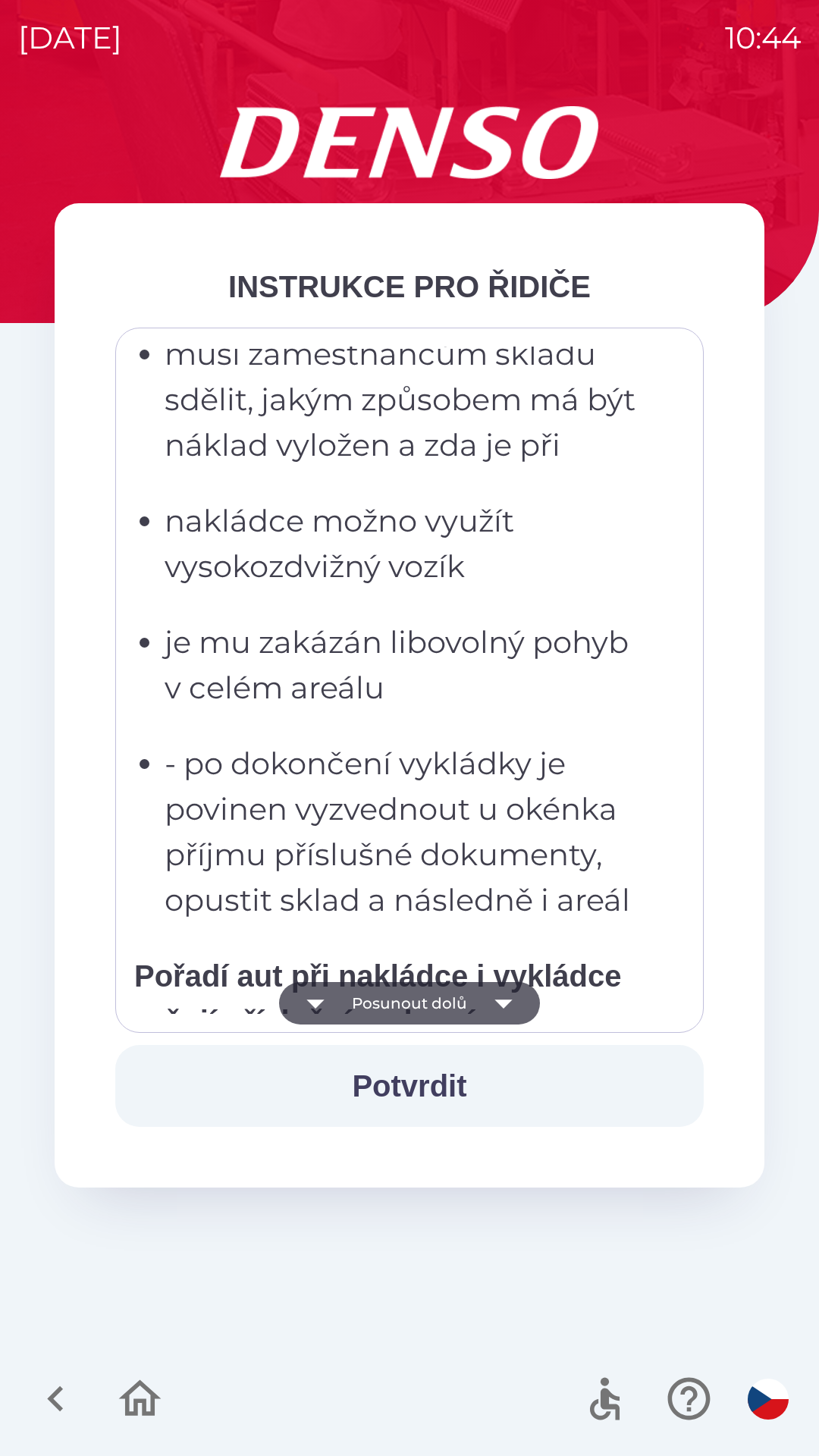
click at [316, 1001] on icon "button" at bounding box center [315, 1004] width 18 height 9
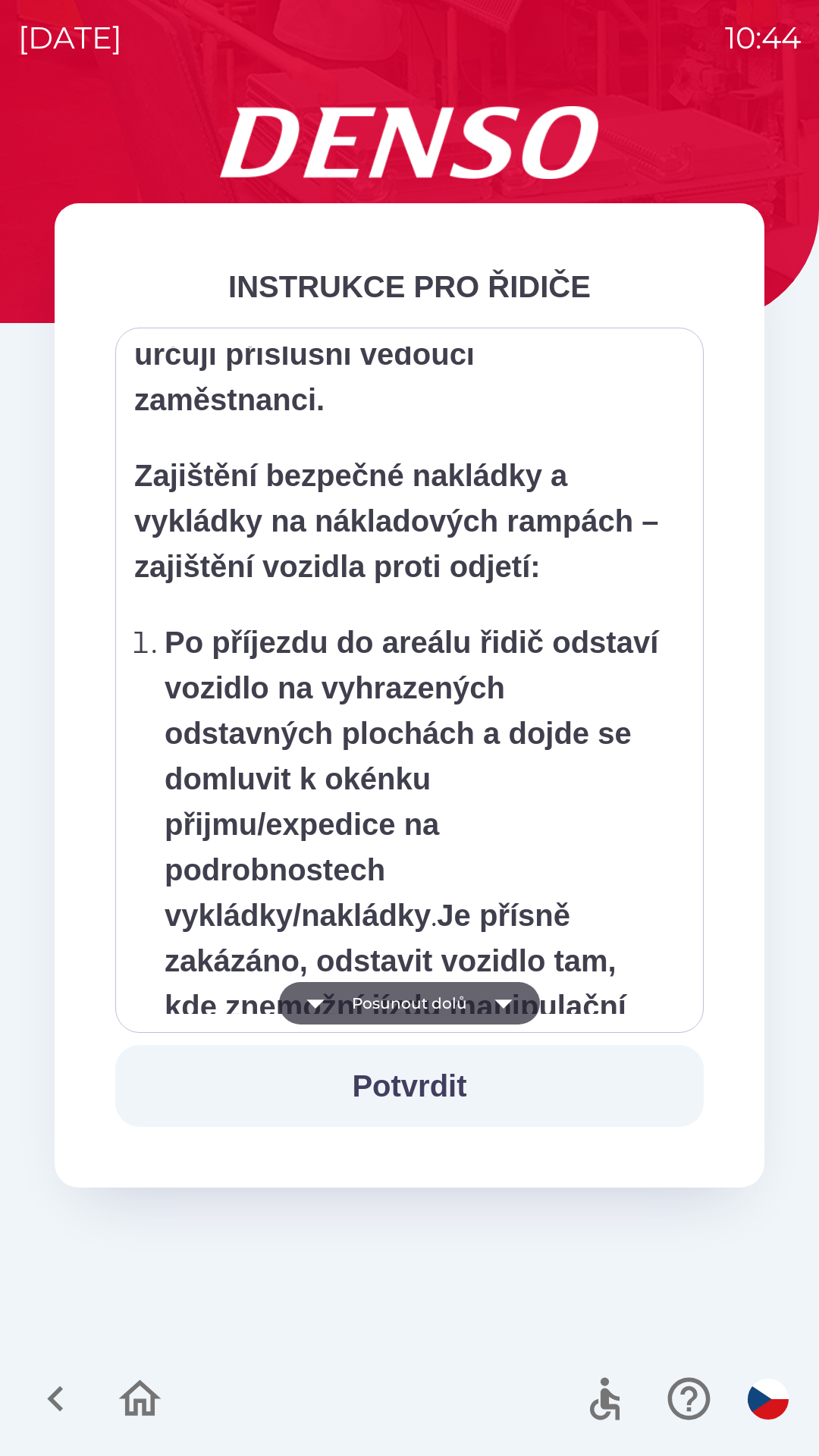
click at [302, 1001] on icon "button" at bounding box center [316, 1003] width 43 height 43
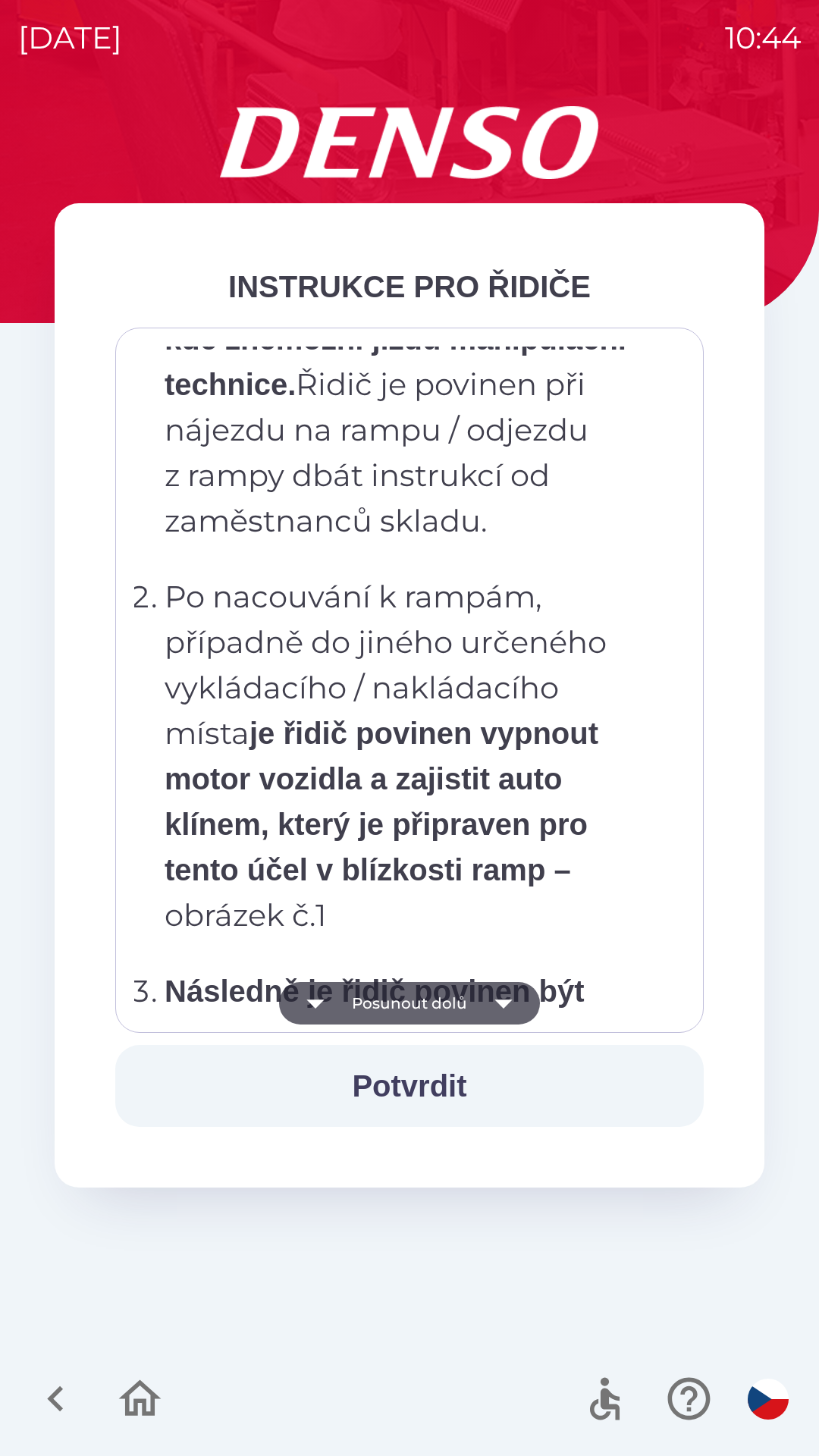
click at [304, 1003] on icon "button" at bounding box center [316, 1003] width 43 height 43
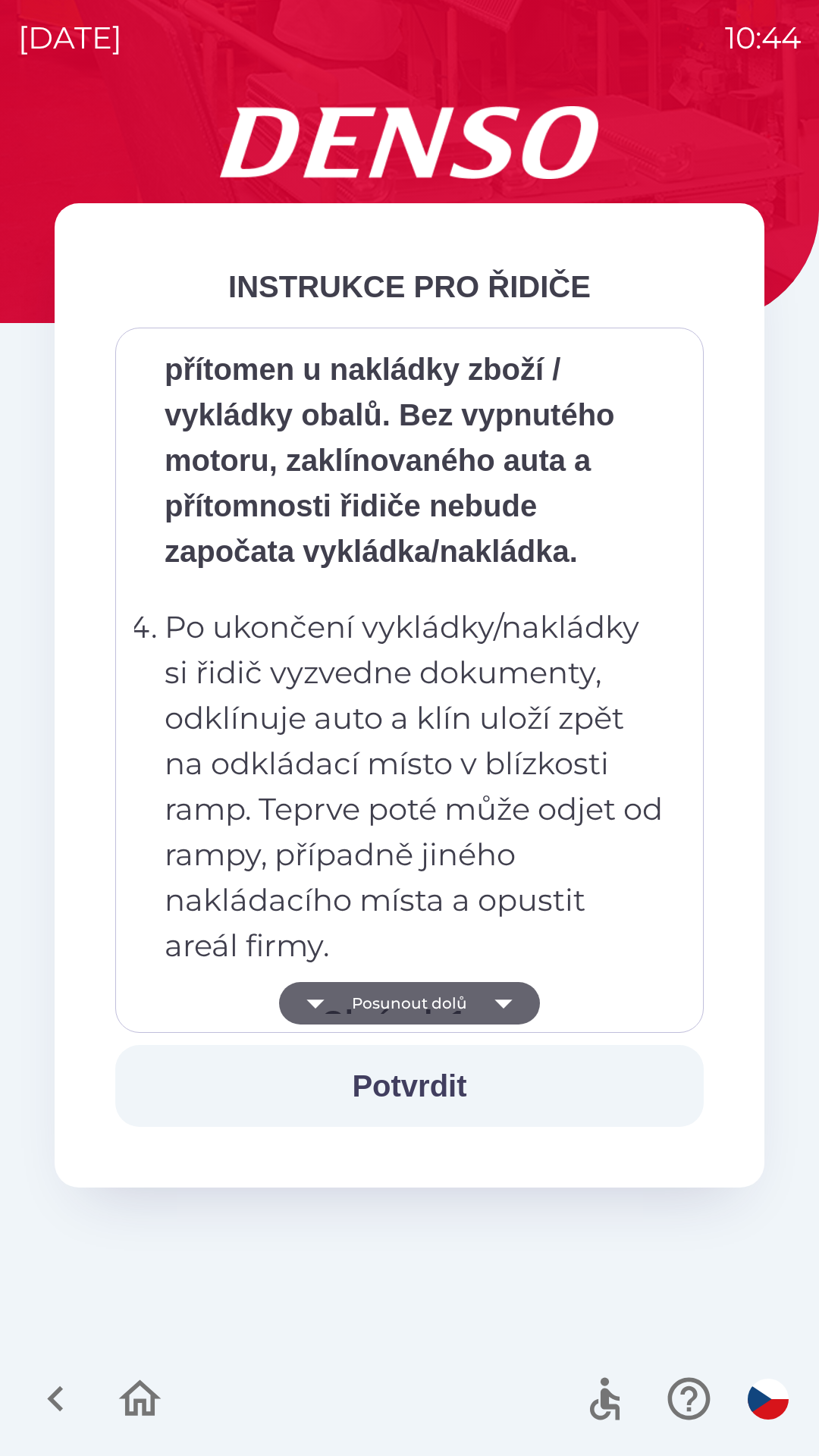
click at [306, 1001] on icon "button" at bounding box center [316, 1003] width 43 height 43
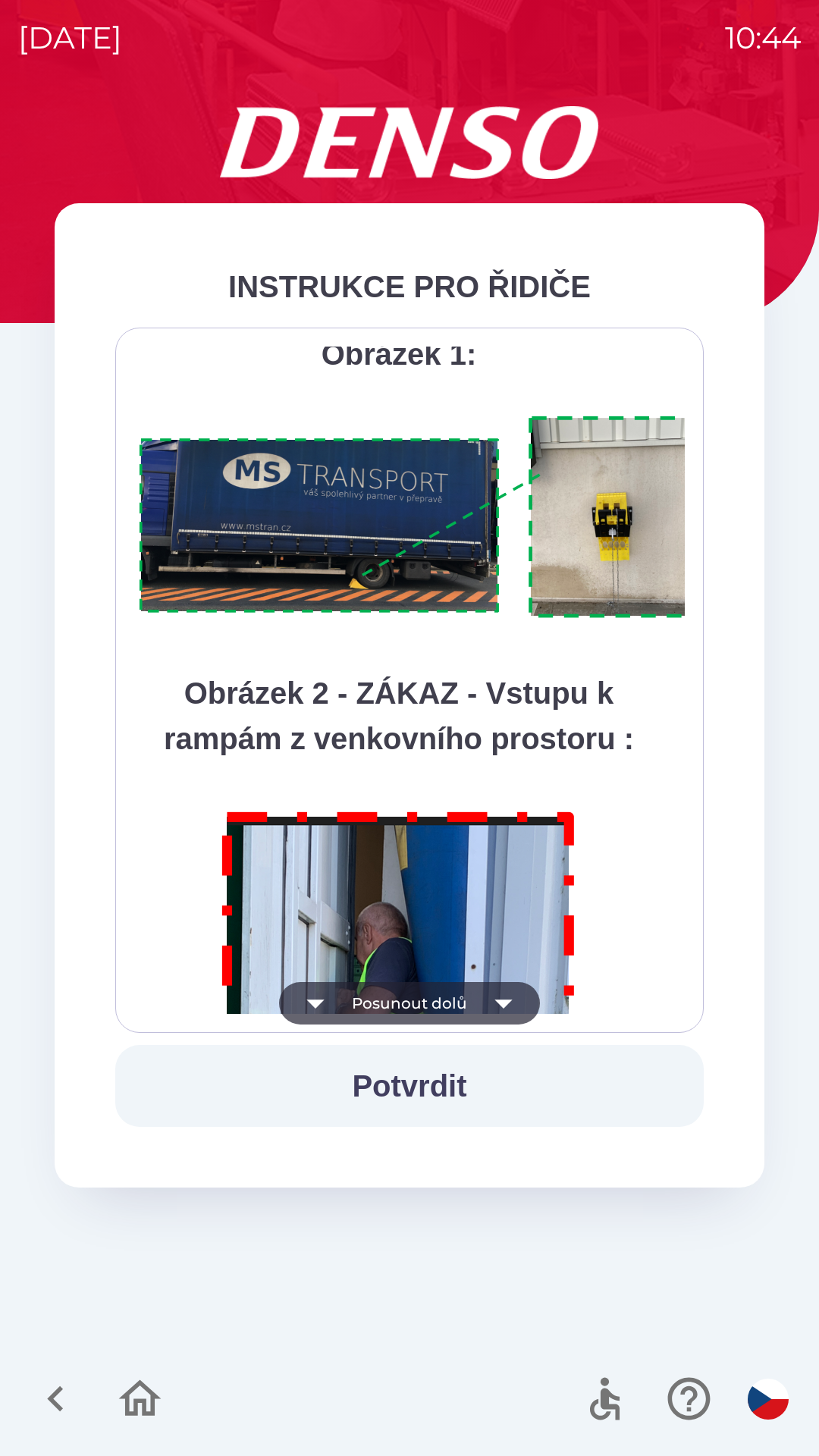
click at [302, 992] on icon "button" at bounding box center [316, 1003] width 43 height 43
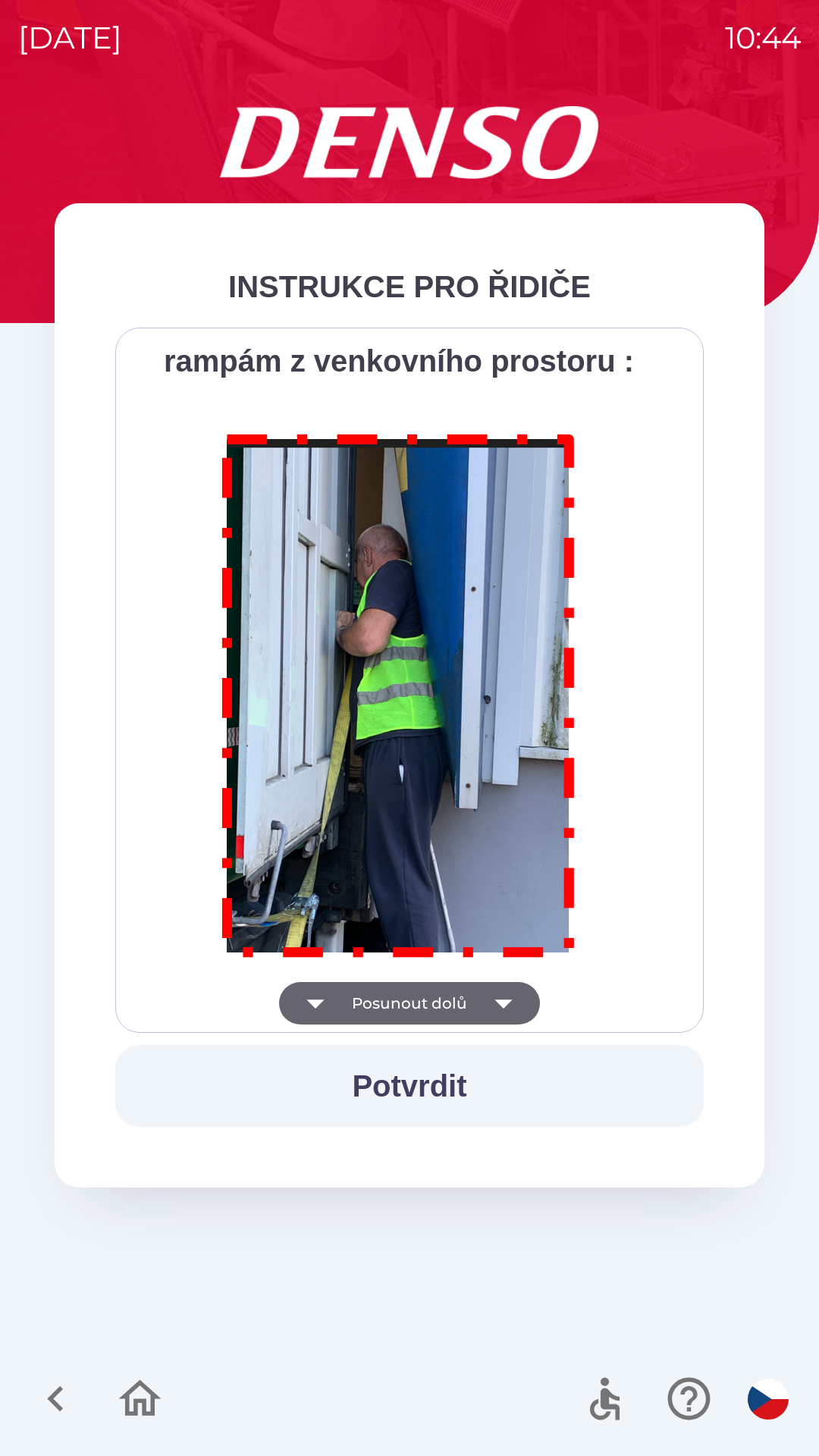
click at [309, 980] on p at bounding box center [399, 698] width 529 height 569
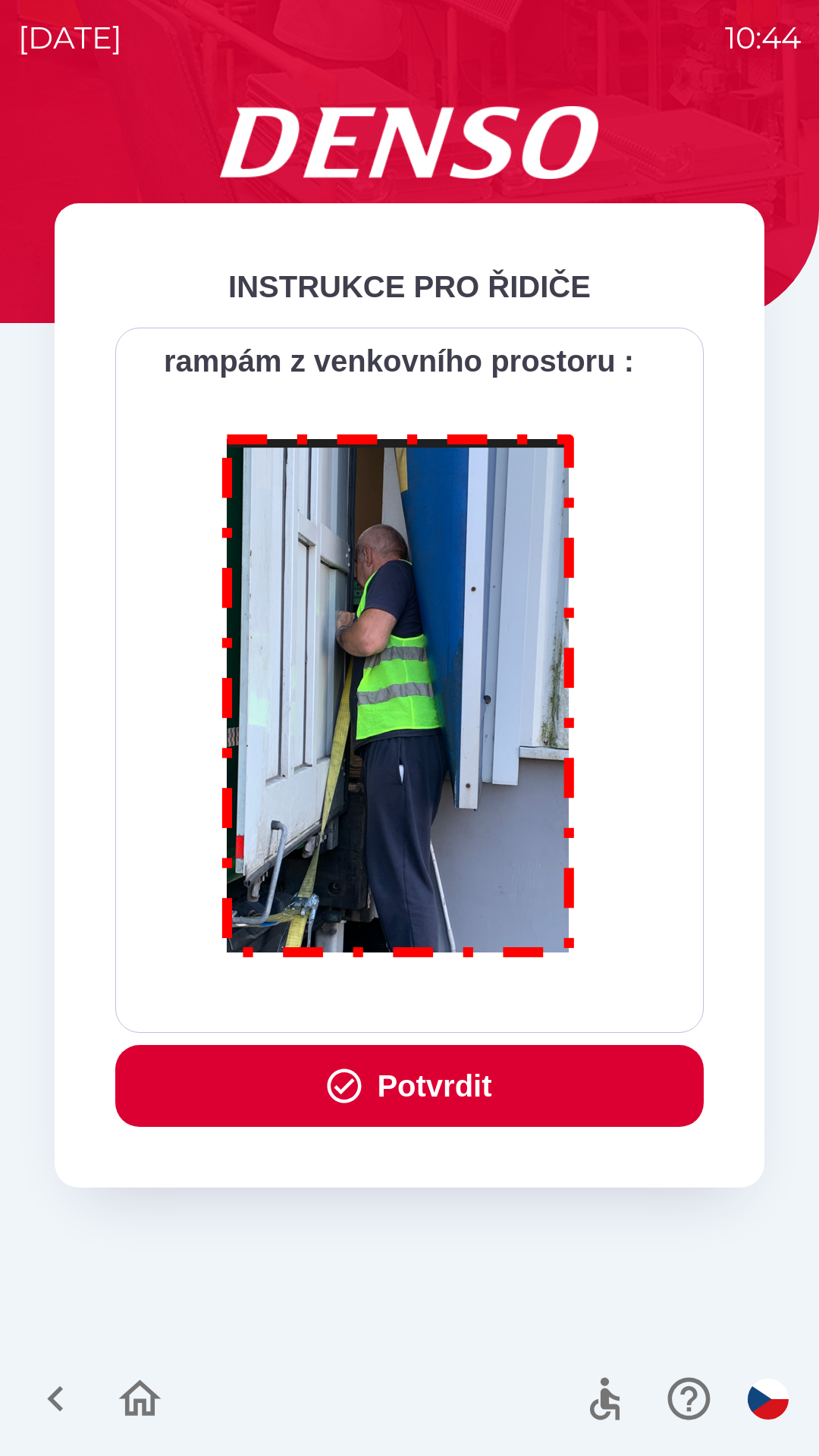
click at [314, 981] on p at bounding box center [399, 698] width 529 height 569
click at [320, 982] on p at bounding box center [399, 698] width 529 height 569
click at [320, 980] on p at bounding box center [399, 698] width 529 height 569
click at [415, 1077] on button "Potvrdit" at bounding box center [410, 1086] width 588 height 82
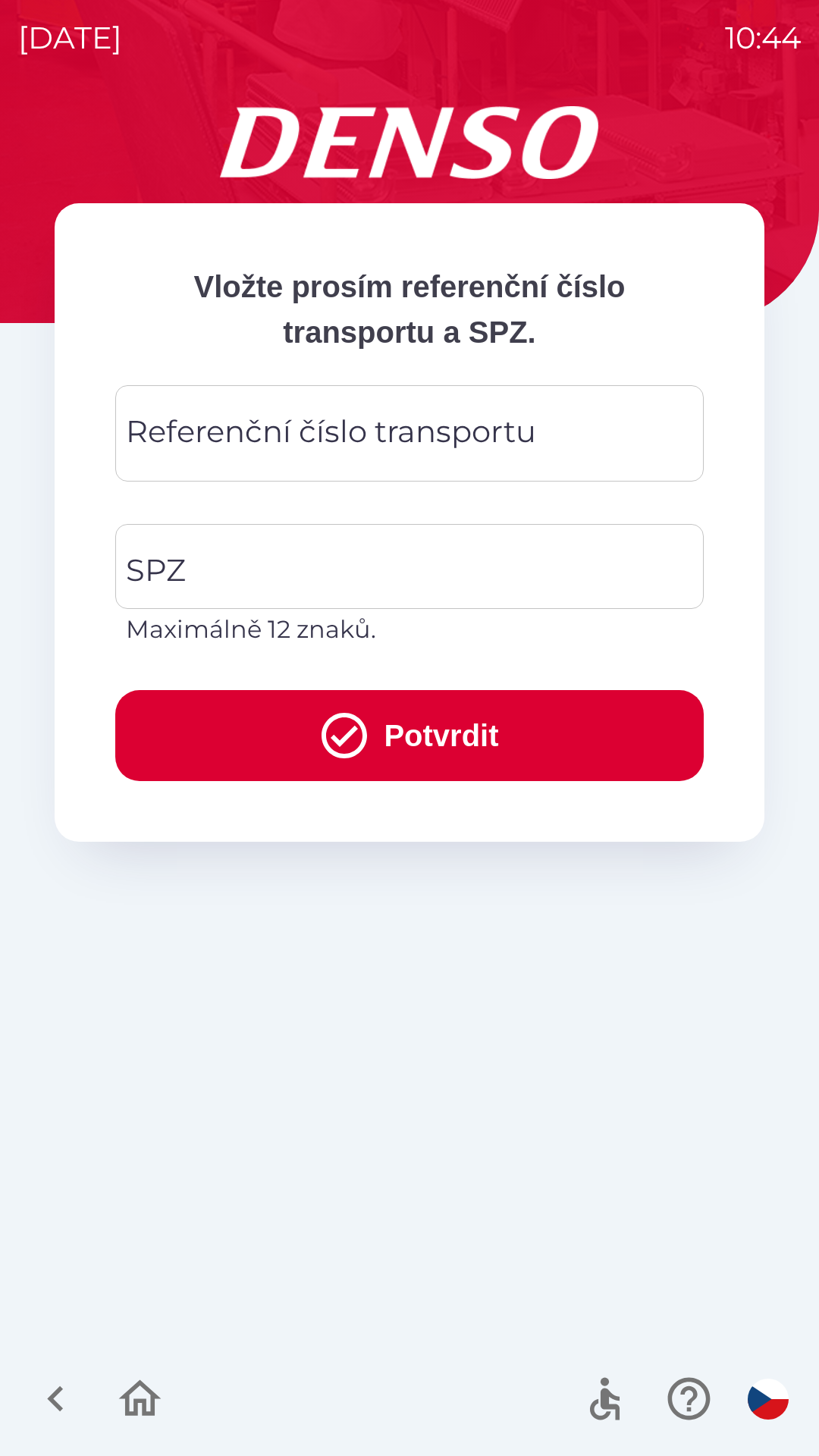
click at [289, 425] on div "Referenční číslo transportu Referenční číslo transportu" at bounding box center [410, 433] width 588 height 96
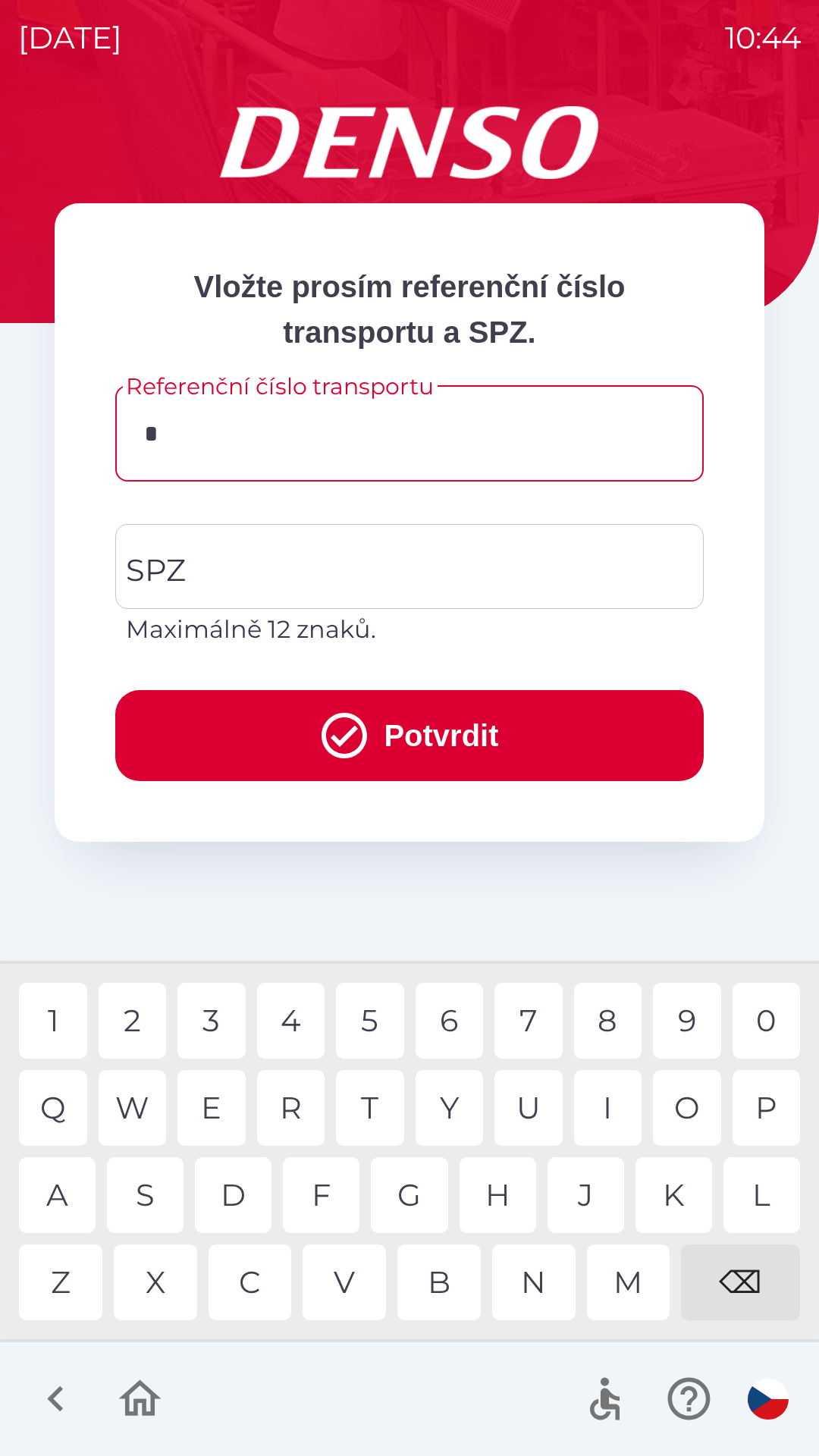
click at [662, 1189] on div "K" at bounding box center [674, 1195] width 76 height 76
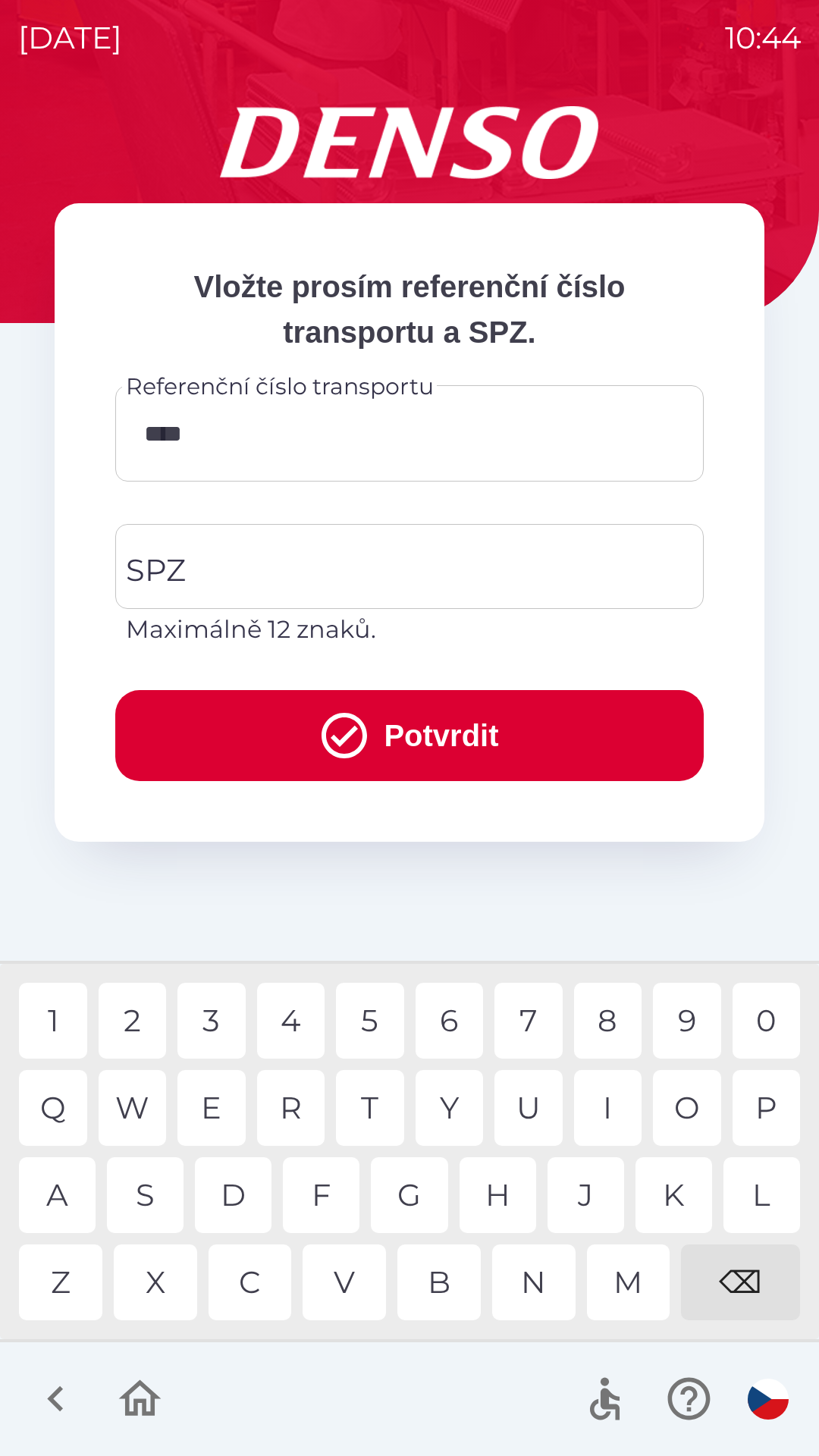
click at [782, 1015] on div "0" at bounding box center [766, 1020] width 68 height 76
click at [209, 1019] on div "3" at bounding box center [211, 1020] width 68 height 76
type input "******"
click at [217, 566] on input "SPZ" at bounding box center [398, 566] width 552 height 71
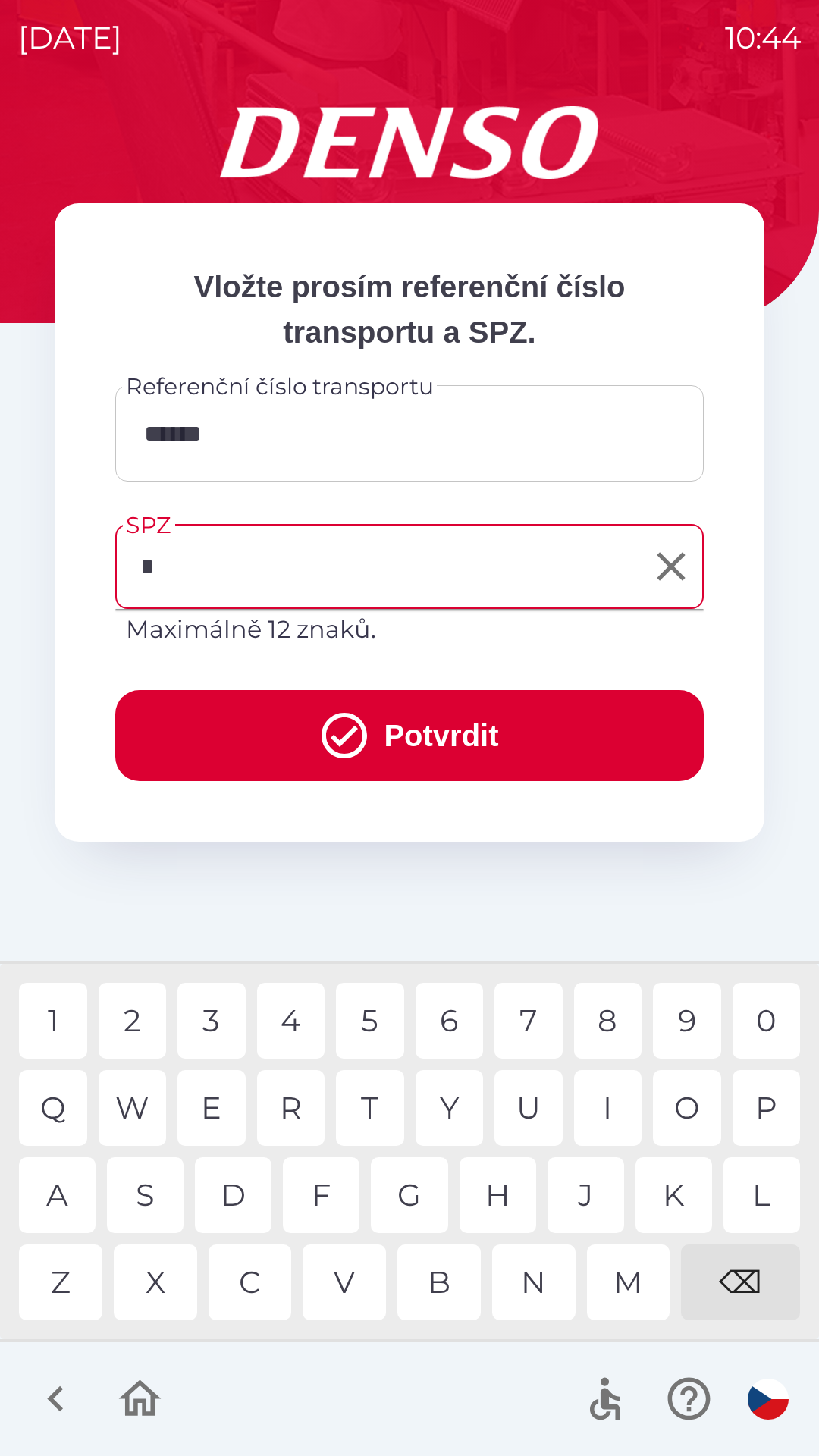
click at [447, 1031] on div "6" at bounding box center [449, 1020] width 68 height 76
click at [767, 1105] on div "P" at bounding box center [766, 1108] width 68 height 76
click at [678, 1013] on div "9" at bounding box center [687, 1020] width 68 height 76
click at [130, 1027] on div "2" at bounding box center [132, 1020] width 68 height 76
click at [448, 1018] on div "6" at bounding box center [449, 1020] width 68 height 76
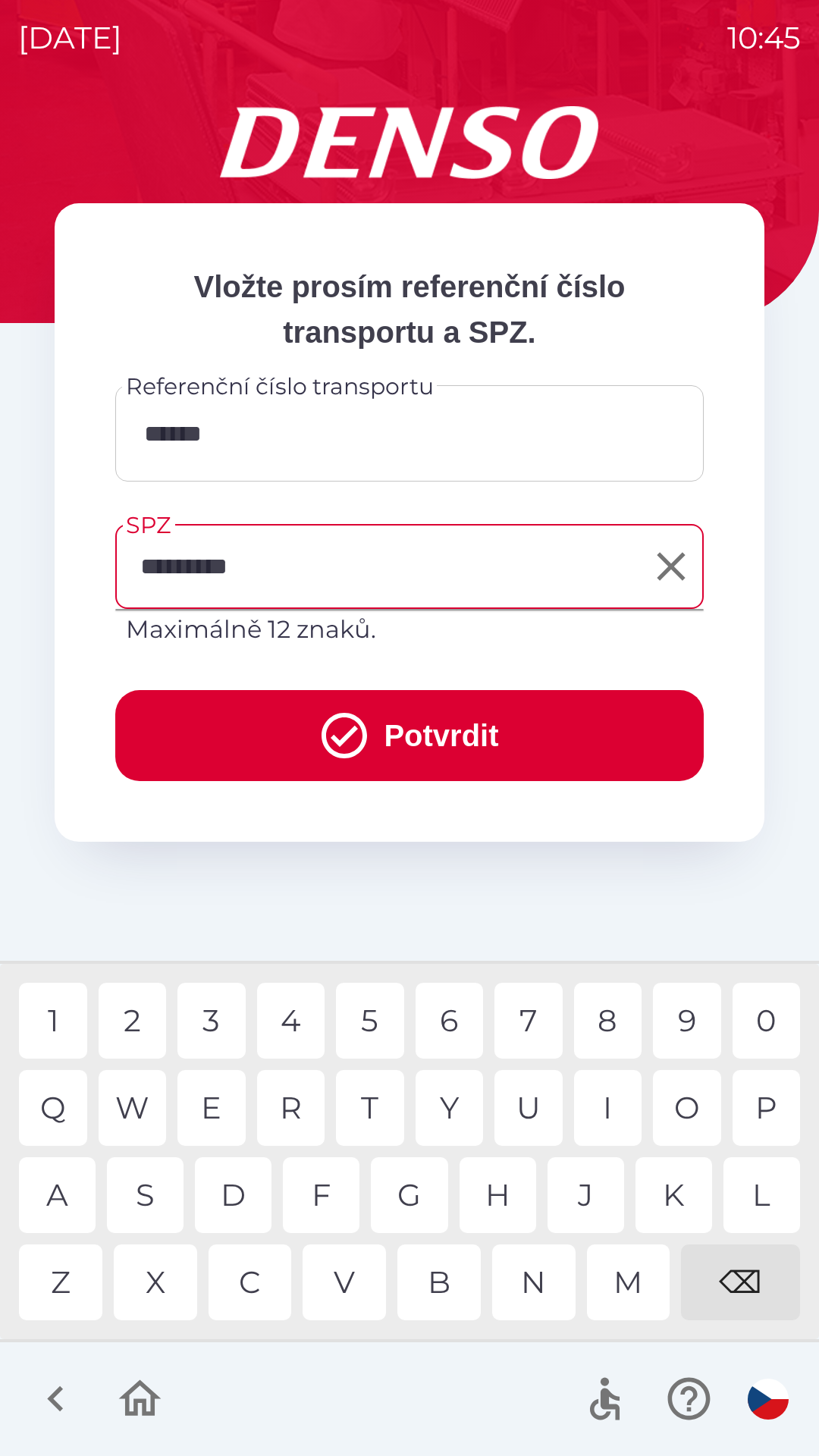
click at [763, 1102] on div "P" at bounding box center [766, 1108] width 68 height 76
click at [750, 1027] on div "0" at bounding box center [766, 1020] width 68 height 76
type input "**********"
click at [137, 1021] on div "2" at bounding box center [132, 1020] width 68 height 76
click at [606, 1022] on div "8" at bounding box center [607, 1020] width 68 height 76
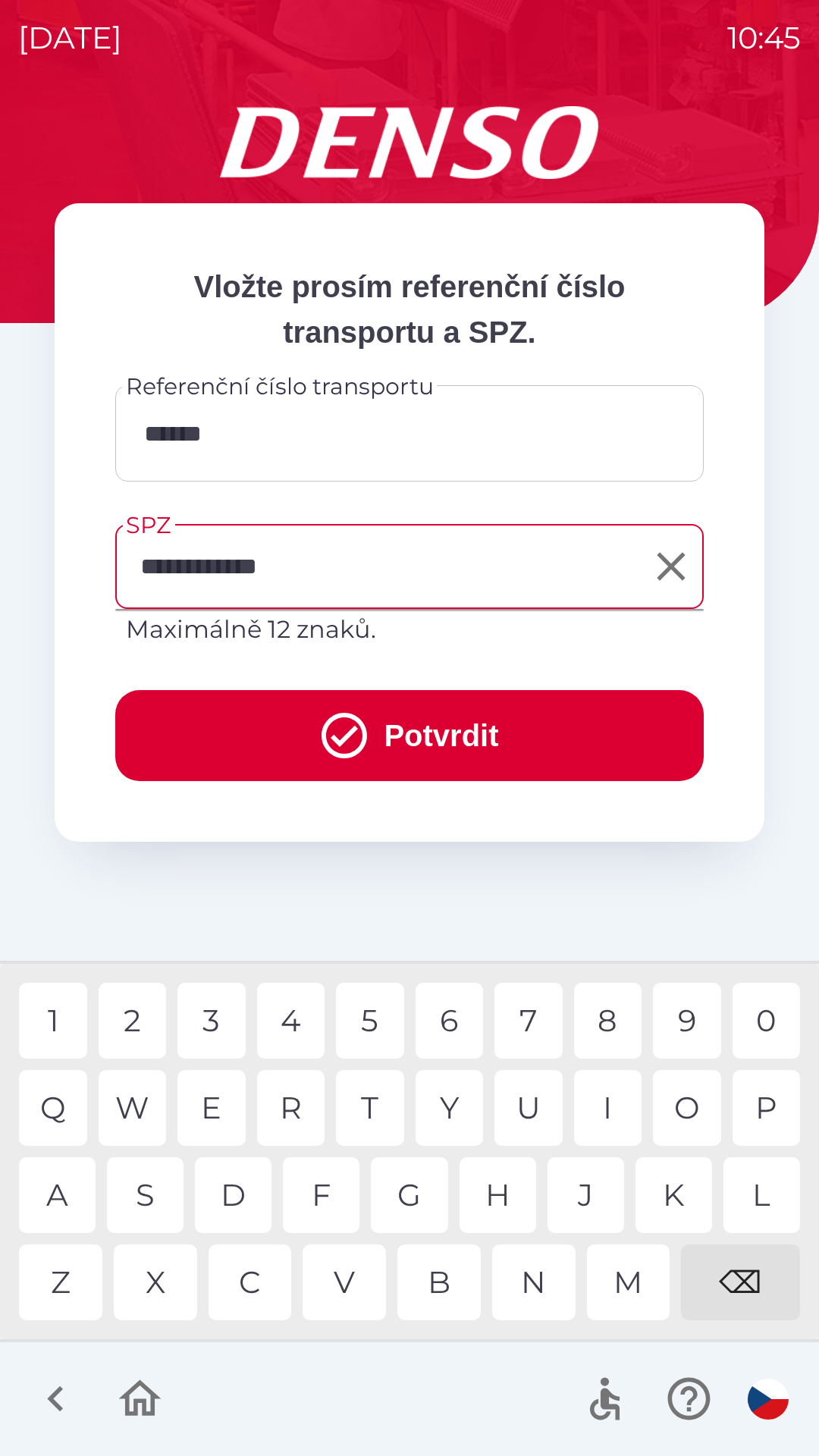
click at [440, 721] on button "Potvrdit" at bounding box center [410, 735] width 588 height 91
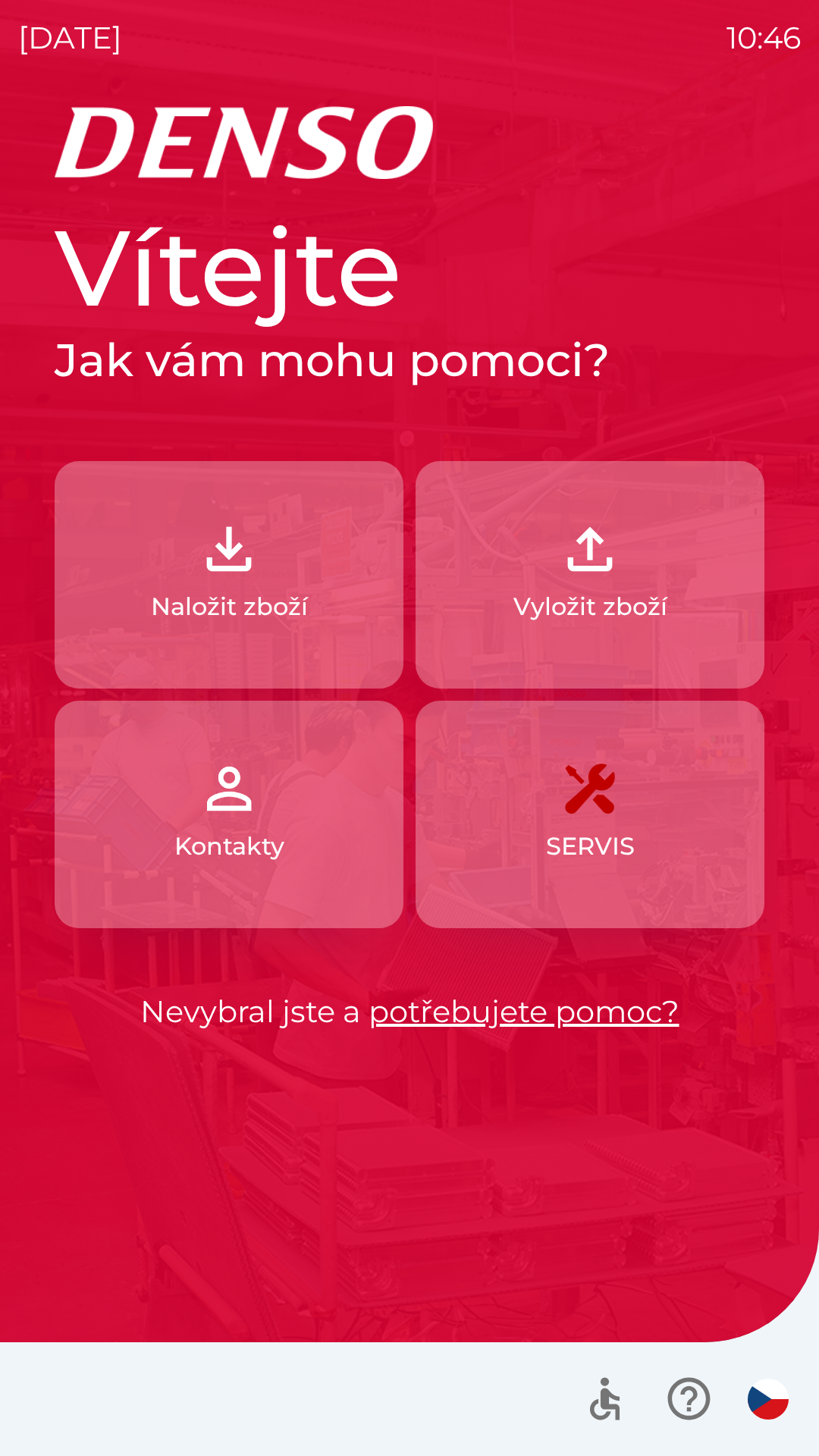
click at [264, 606] on p "Naložit zboží" at bounding box center [229, 607] width 157 height 37
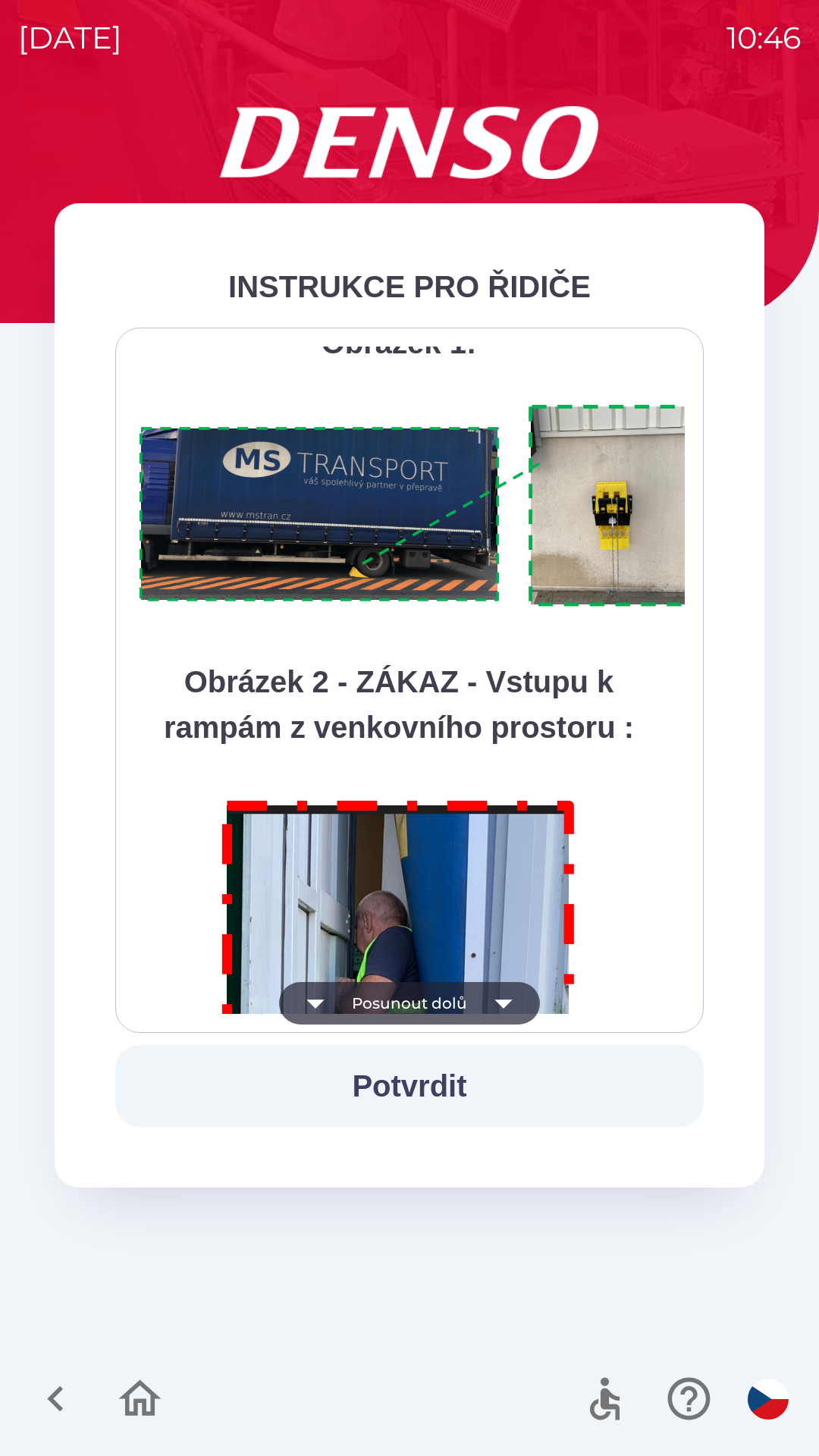
scroll to position [8521, 0]
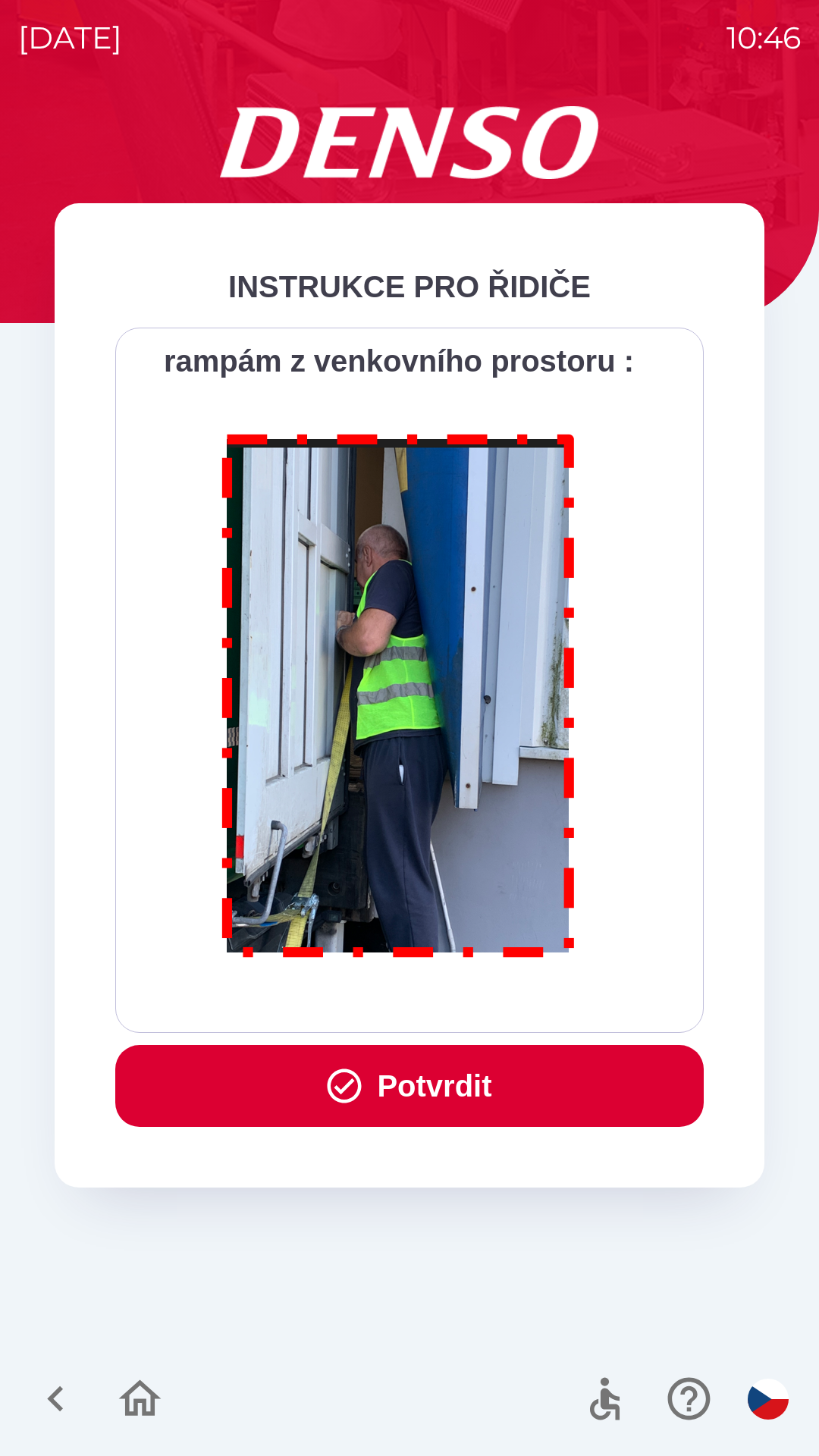
click at [460, 1071] on button "Potvrdit" at bounding box center [410, 1086] width 588 height 82
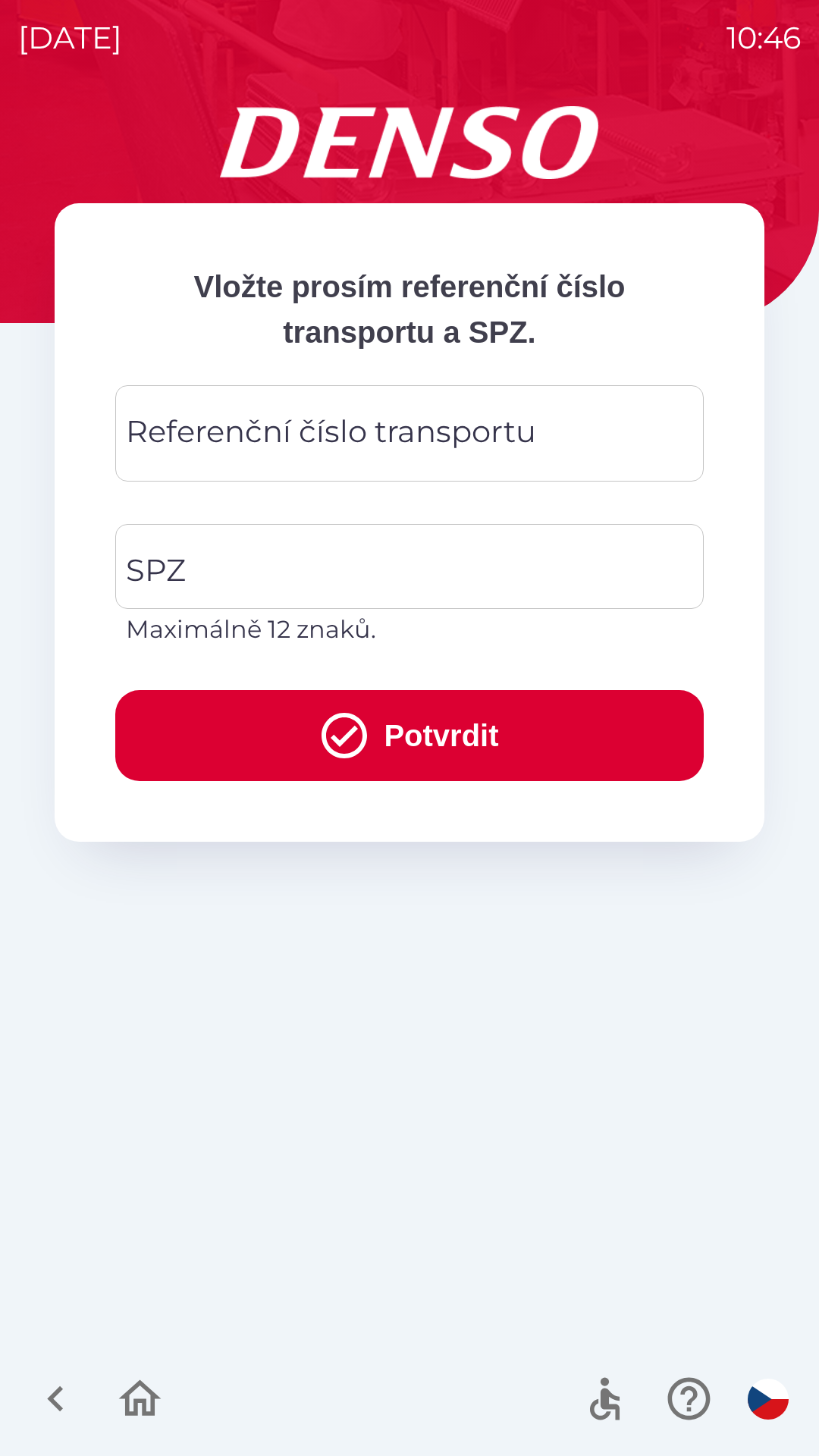
click at [447, 425] on div "Referenční číslo transportu Referenční číslo transportu" at bounding box center [410, 433] width 588 height 96
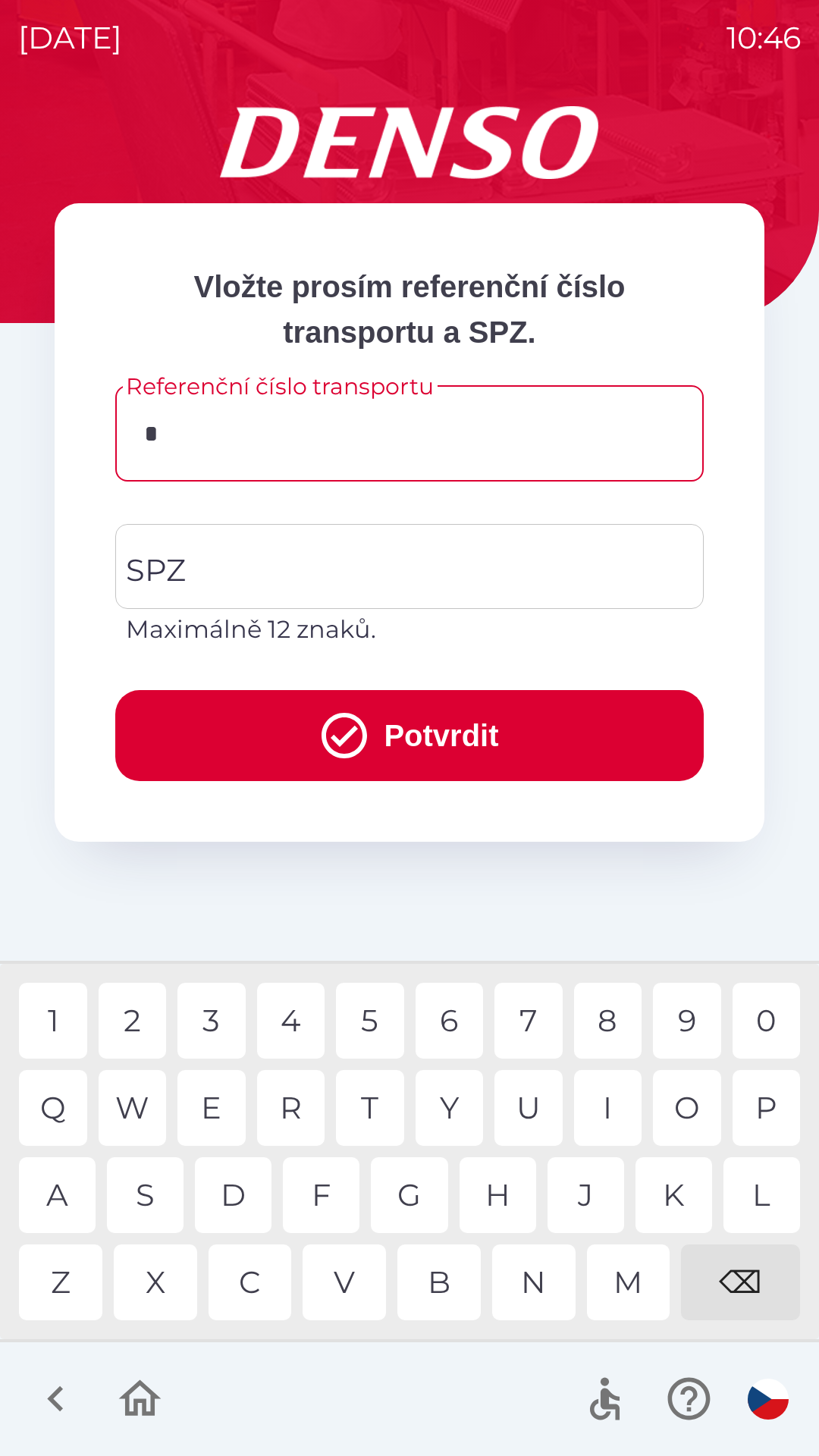
click at [240, 1194] on div "D" at bounding box center [233, 1195] width 76 height 76
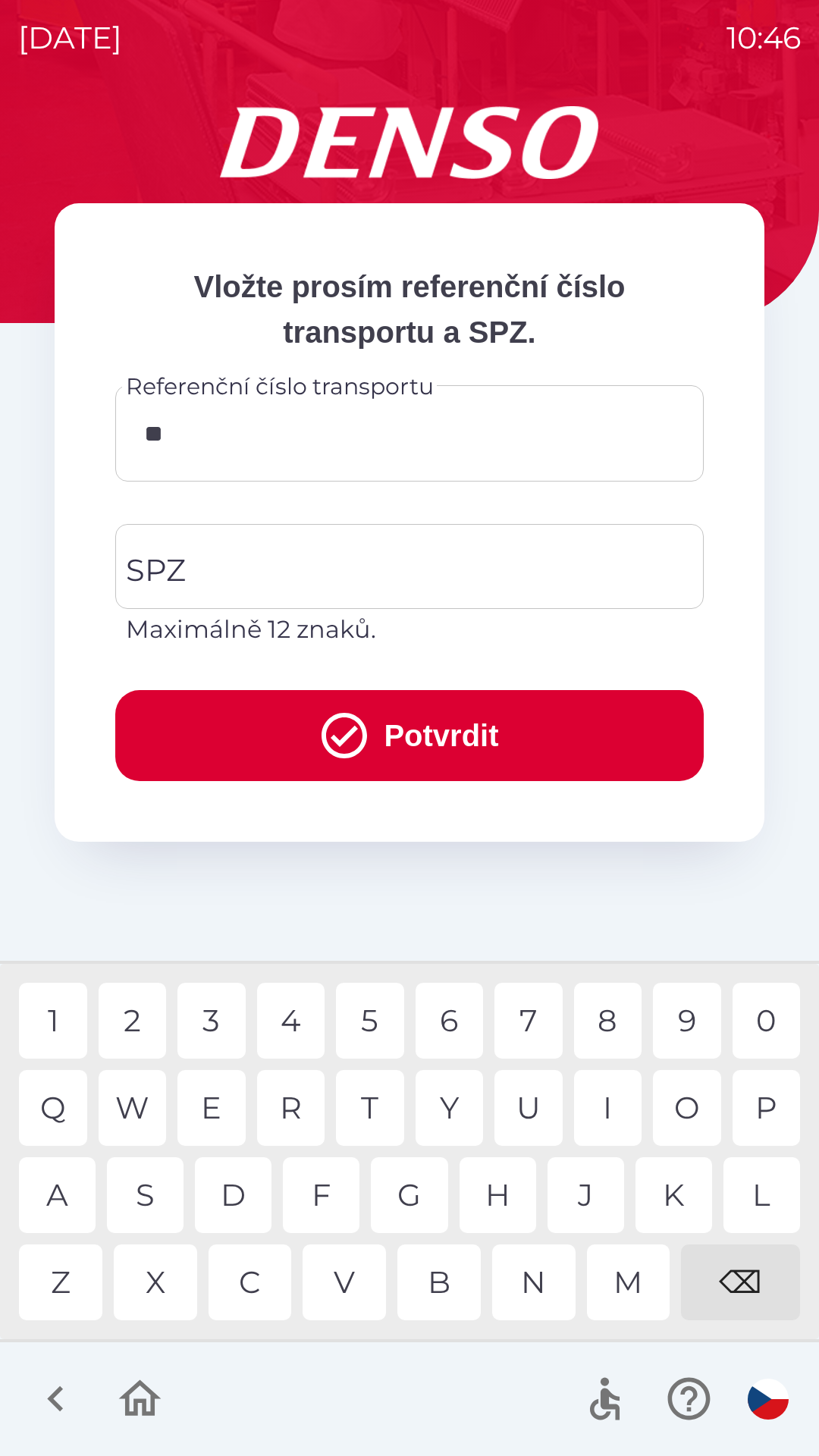
click at [663, 1199] on div "K" at bounding box center [674, 1195] width 76 height 76
type input "******"
click at [204, 1018] on div "3" at bounding box center [211, 1020] width 68 height 76
click at [333, 578] on input "SPZ" at bounding box center [398, 566] width 552 height 71
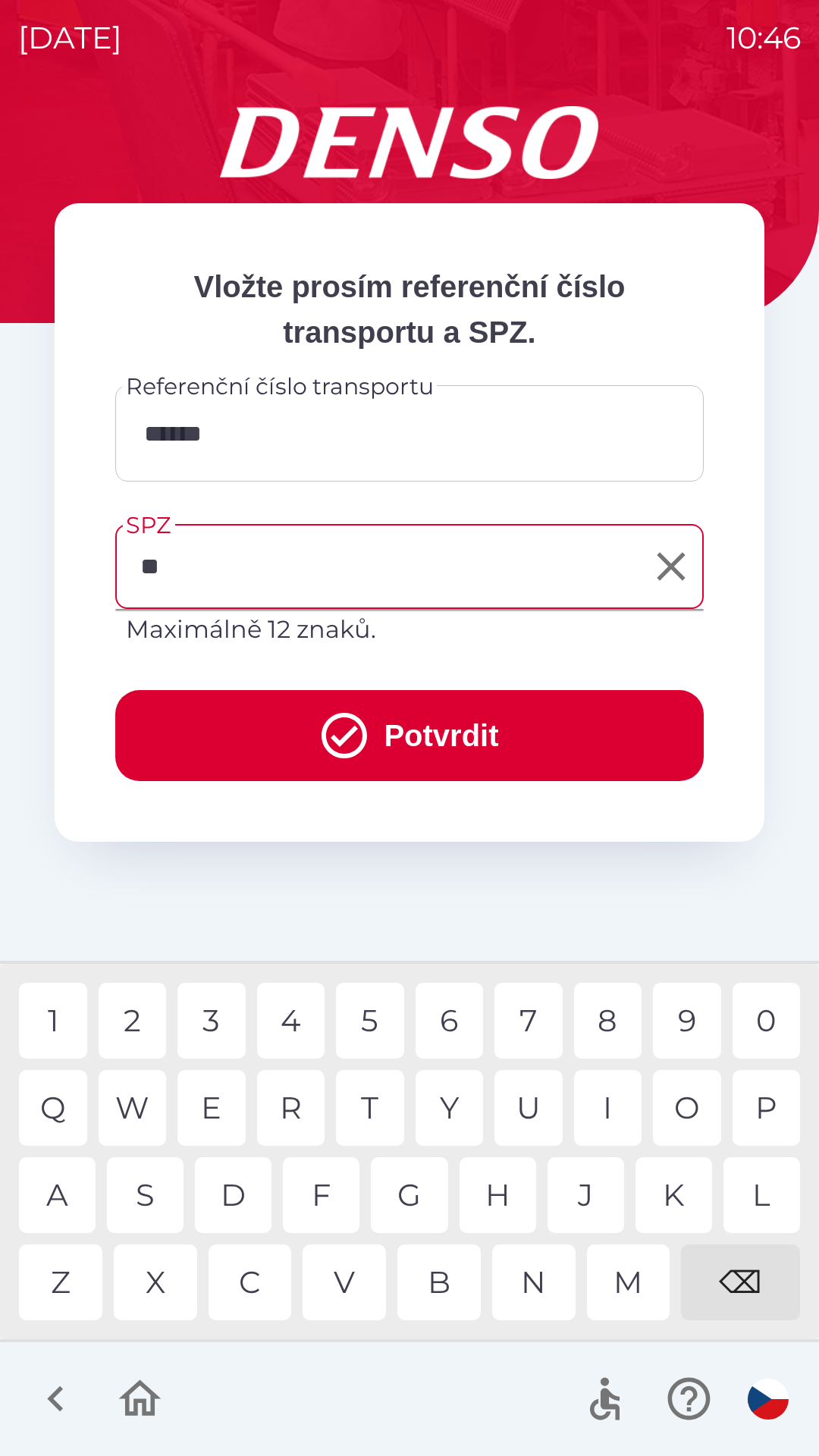
click at [159, 1184] on div "S" at bounding box center [145, 1195] width 76 height 76
click at [452, 1011] on div "6" at bounding box center [449, 1020] width 68 height 76
click at [376, 1003] on div "5" at bounding box center [370, 1020] width 68 height 76
type input "*******"
click at [141, 1000] on div "2" at bounding box center [132, 1020] width 68 height 76
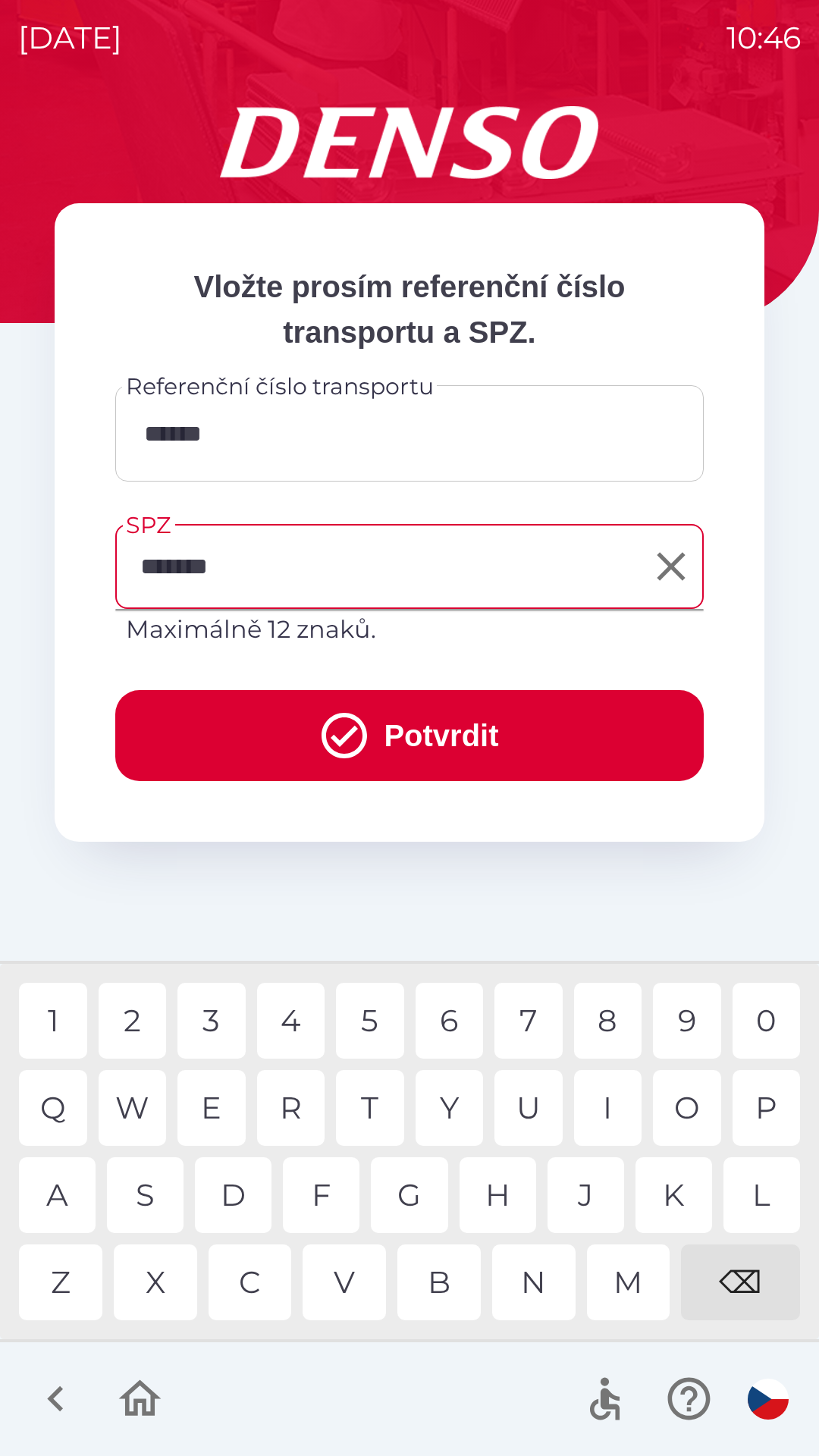
click at [397, 726] on button "Potvrdit" at bounding box center [410, 735] width 588 height 91
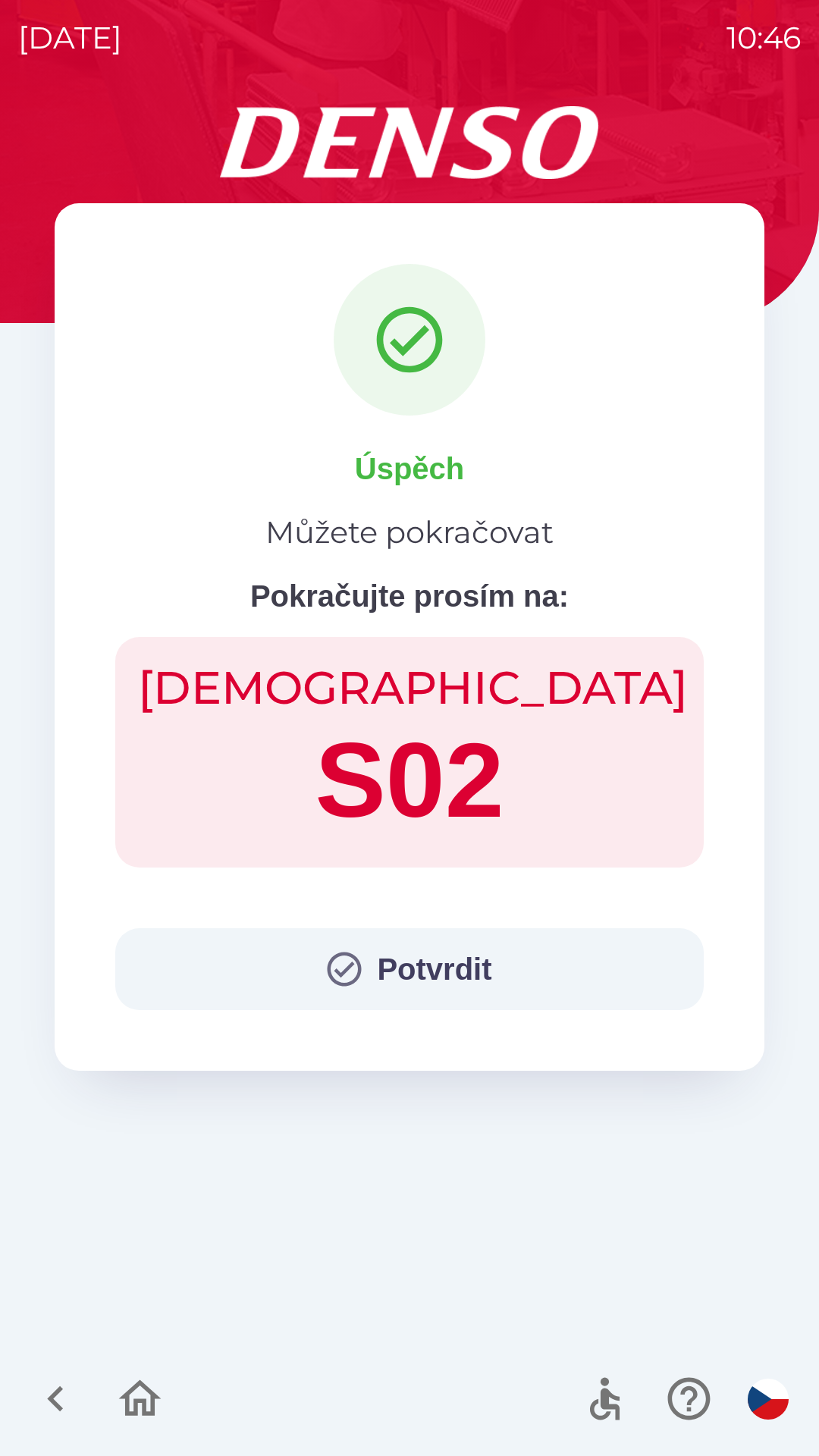
click at [468, 950] on button "Potvrdit" at bounding box center [410, 969] width 588 height 82
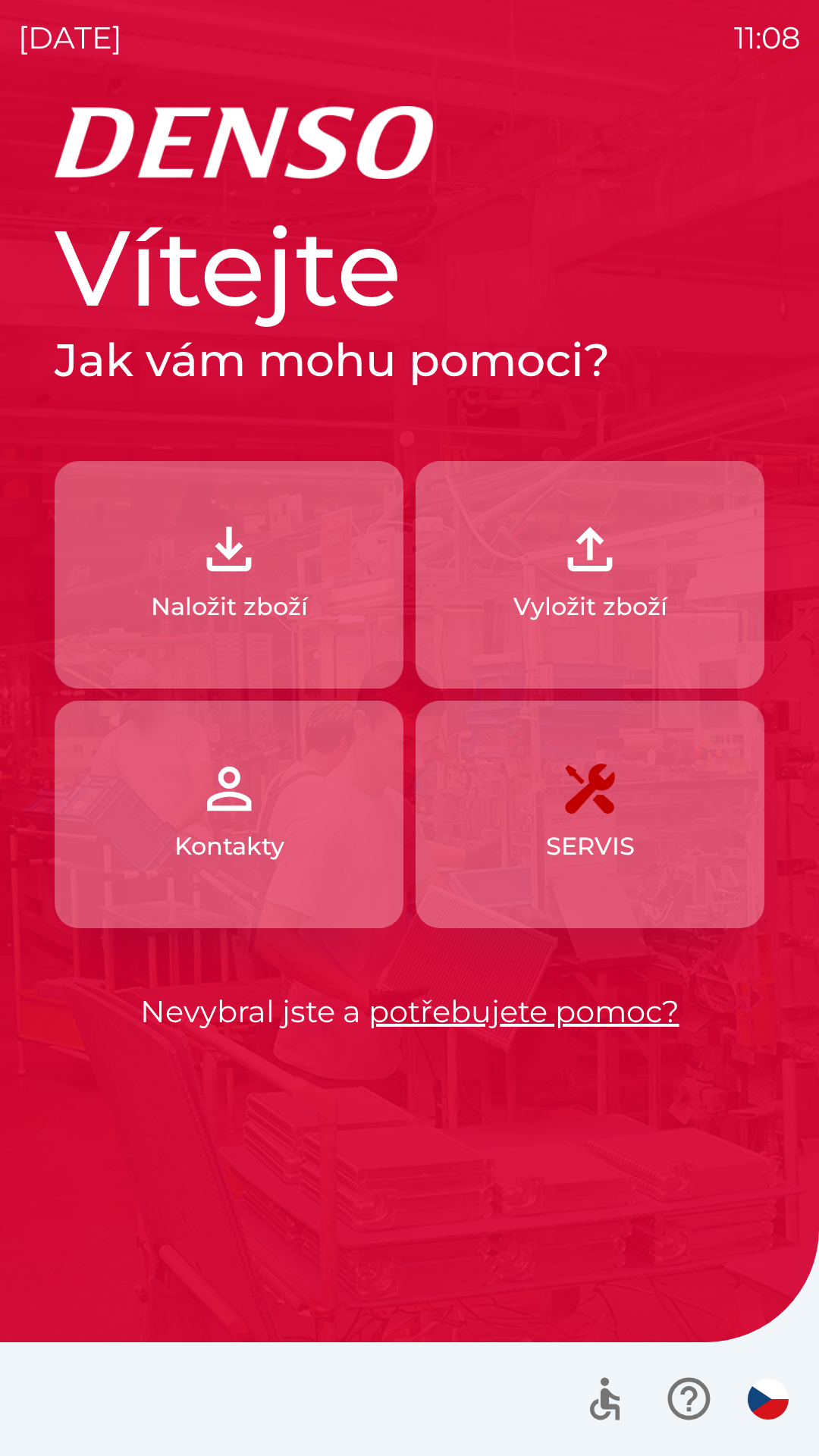
click at [579, 565] on img "button" at bounding box center [590, 548] width 66 height 66
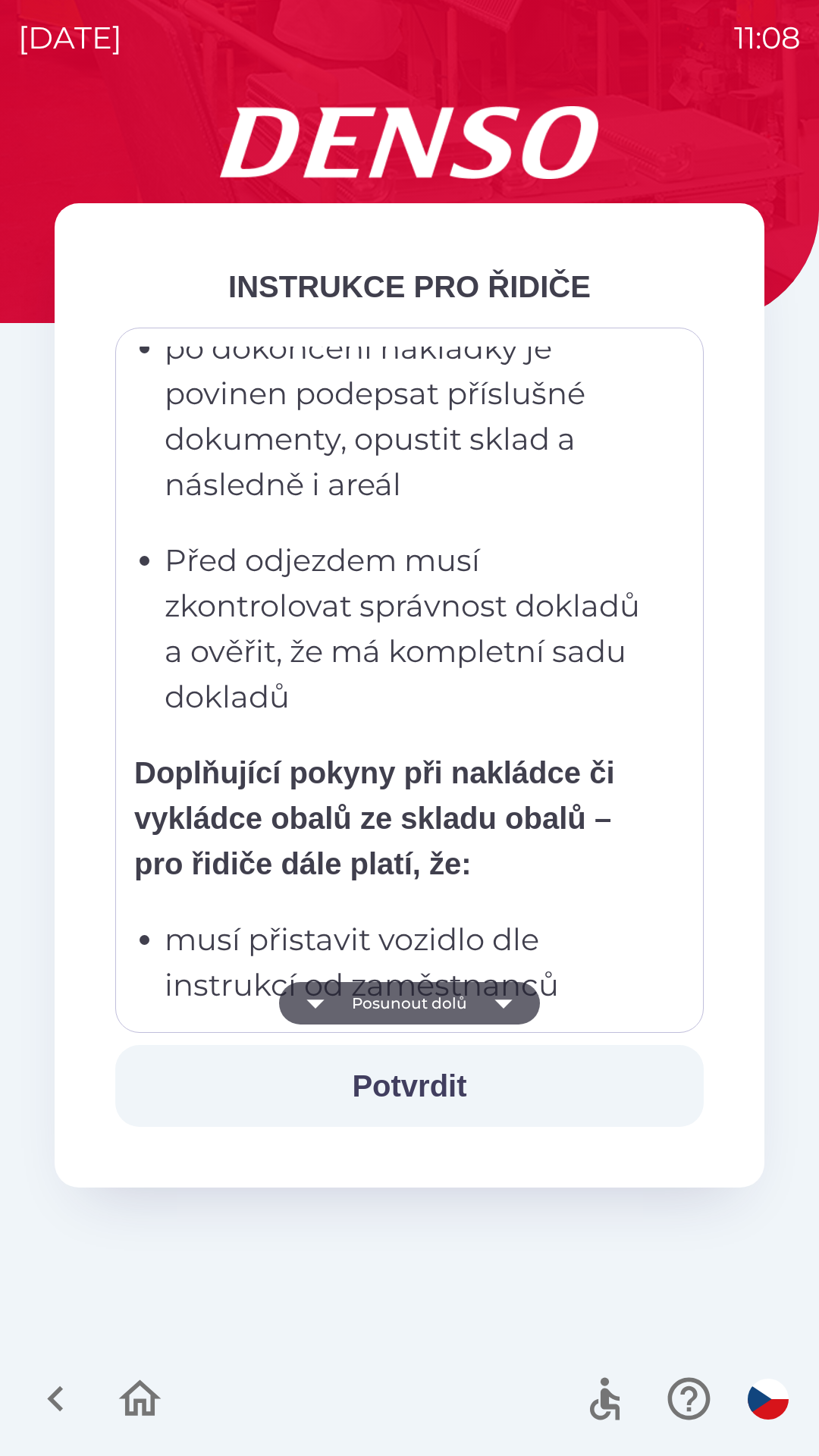
click at [351, 1083] on p "musí spolupracovat při manipulaci, a to zejména v nákladovém prostoru svého voz…" at bounding box center [413, 1174] width 499 height 182
click at [380, 917] on p "musí přistavit vozidlo dle instrukcí od zaměstnanců skladu a dbát jejich pokynů" at bounding box center [413, 985] width 499 height 137
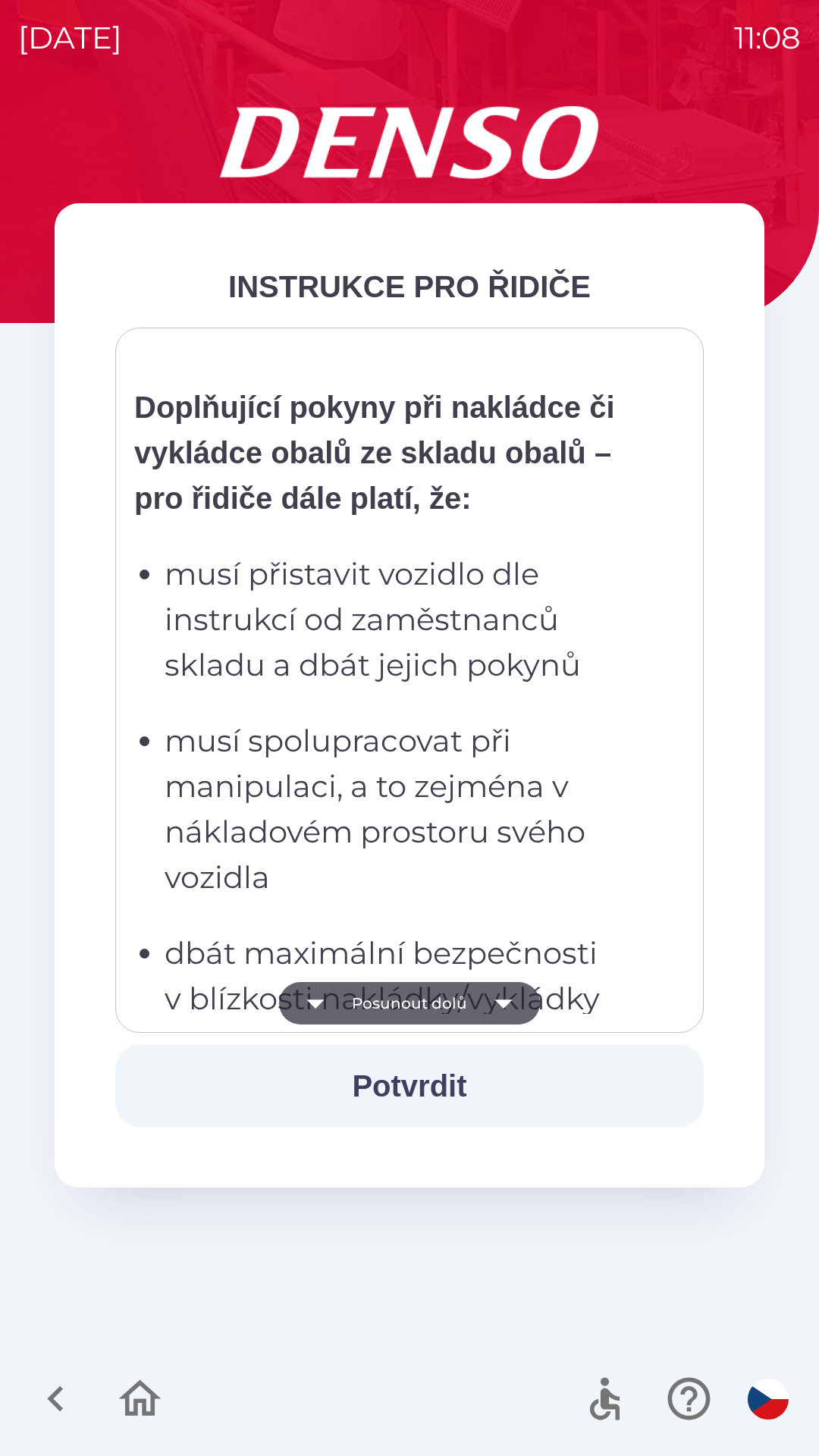
click at [371, 831] on p "musí spolupracovat při manipulaci, a to zejména v nákladovém prostoru svého voz…" at bounding box center [413, 809] width 499 height 182
click at [383, 749] on p "musí spolupracovat při manipulaci, a to zejména v nákladovém prostoru svého voz…" at bounding box center [413, 809] width 499 height 182
click at [415, 610] on p "musí přistavit vozidlo dle instrukcí od zaměstnanců skladu a dbát jejich pokynů" at bounding box center [413, 620] width 499 height 137
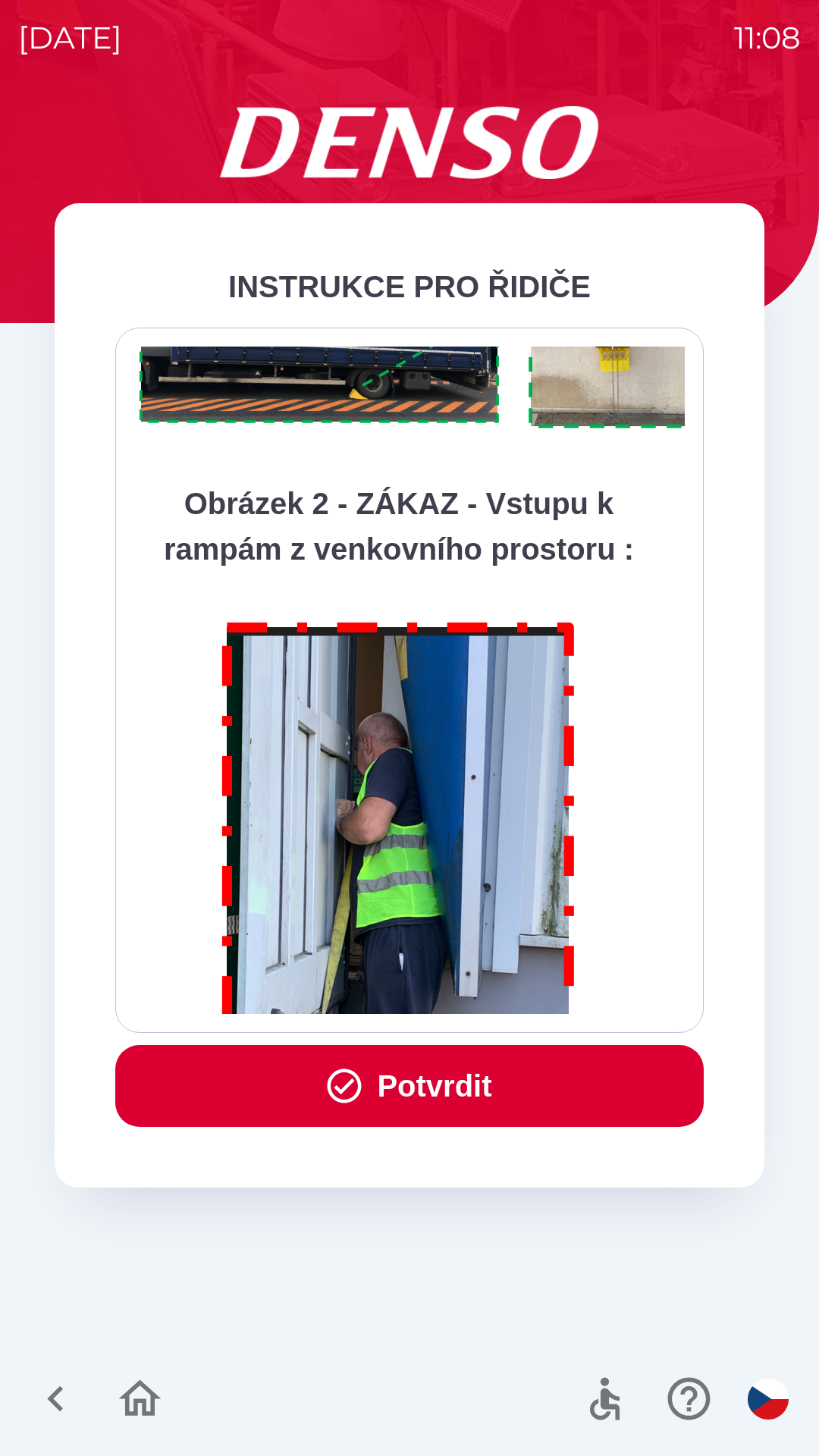
scroll to position [8521, 0]
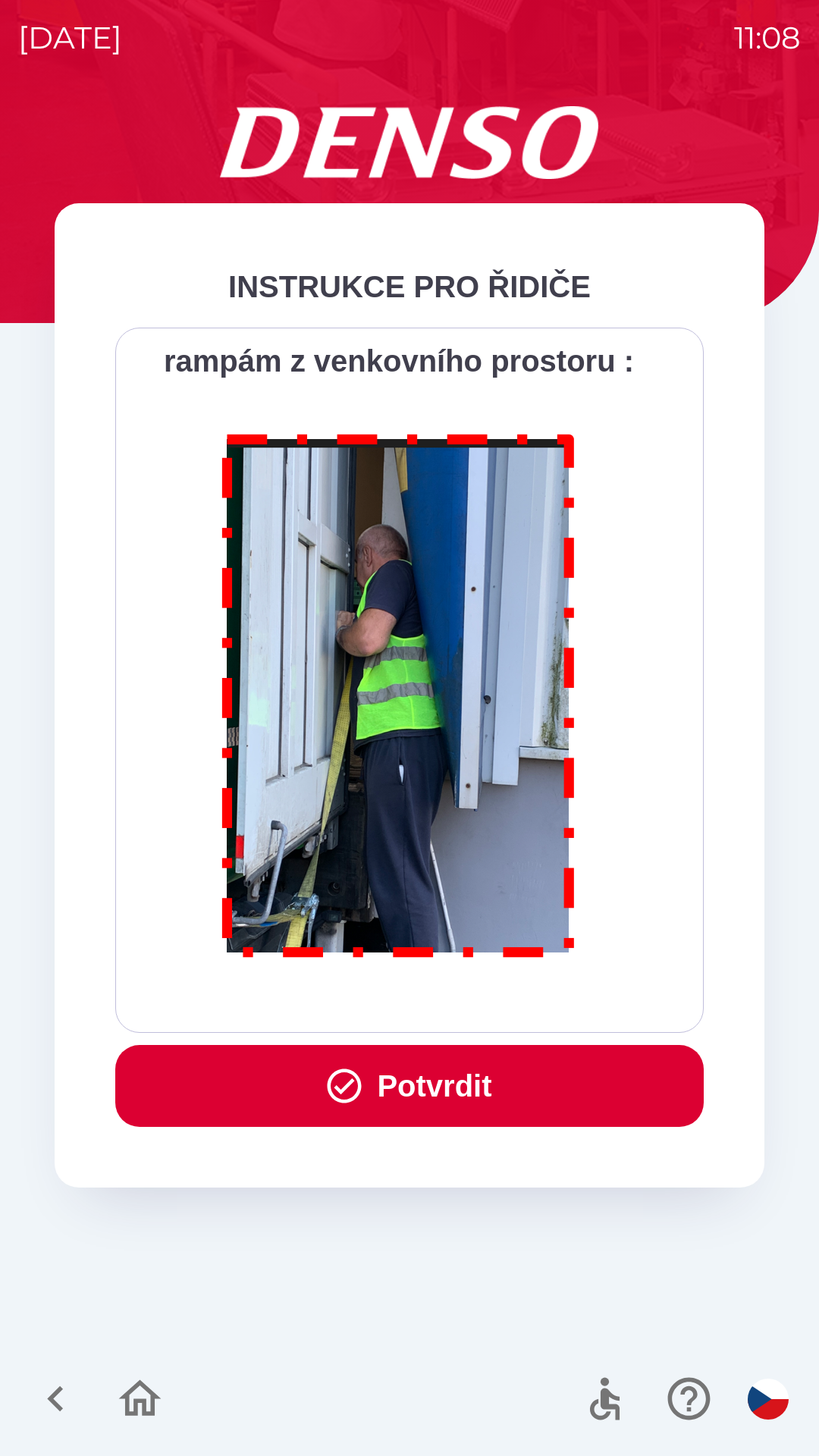
click at [434, 1074] on button "Potvrdit" at bounding box center [410, 1086] width 588 height 82
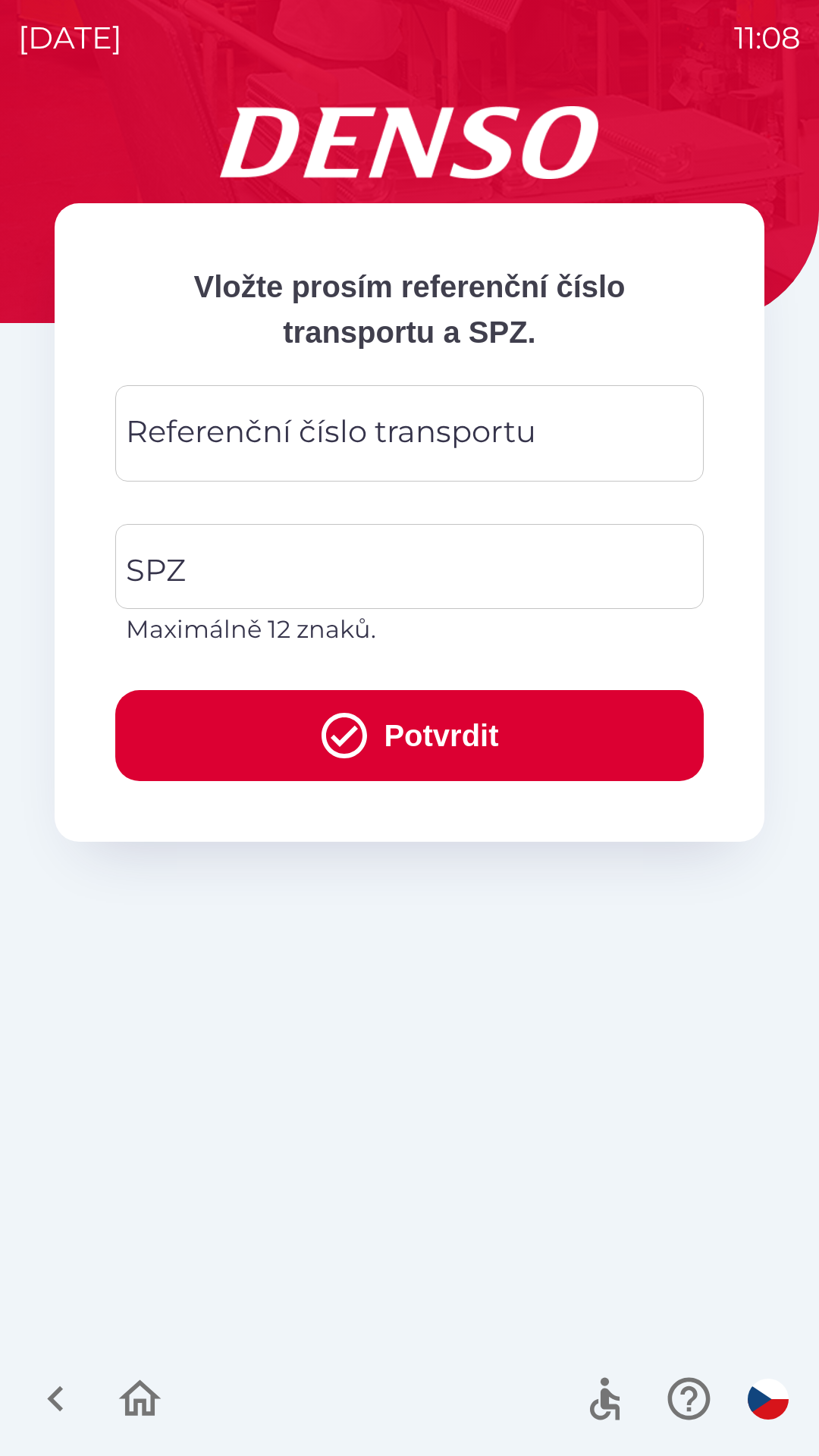
click at [394, 425] on div "Referenční číslo transportu Referenční číslo transportu" at bounding box center [410, 433] width 588 height 96
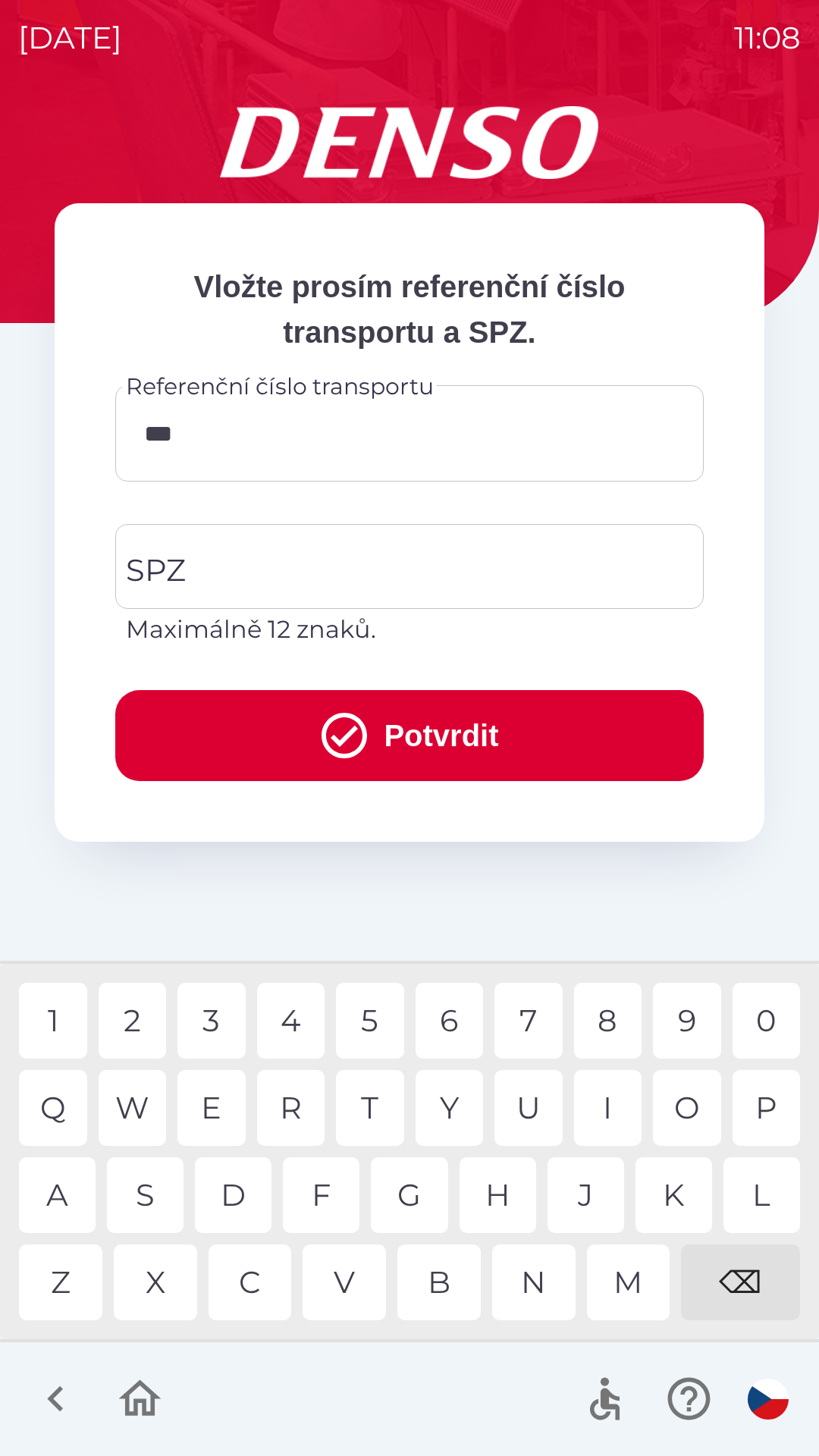
click at [293, 1011] on div "4" at bounding box center [290, 1020] width 68 height 76
click at [775, 1017] on div "0" at bounding box center [766, 1020] width 68 height 76
type input "*******"
click at [218, 1001] on div "3" at bounding box center [211, 1020] width 68 height 76
click at [360, 559] on input "SPZ" at bounding box center [398, 566] width 552 height 71
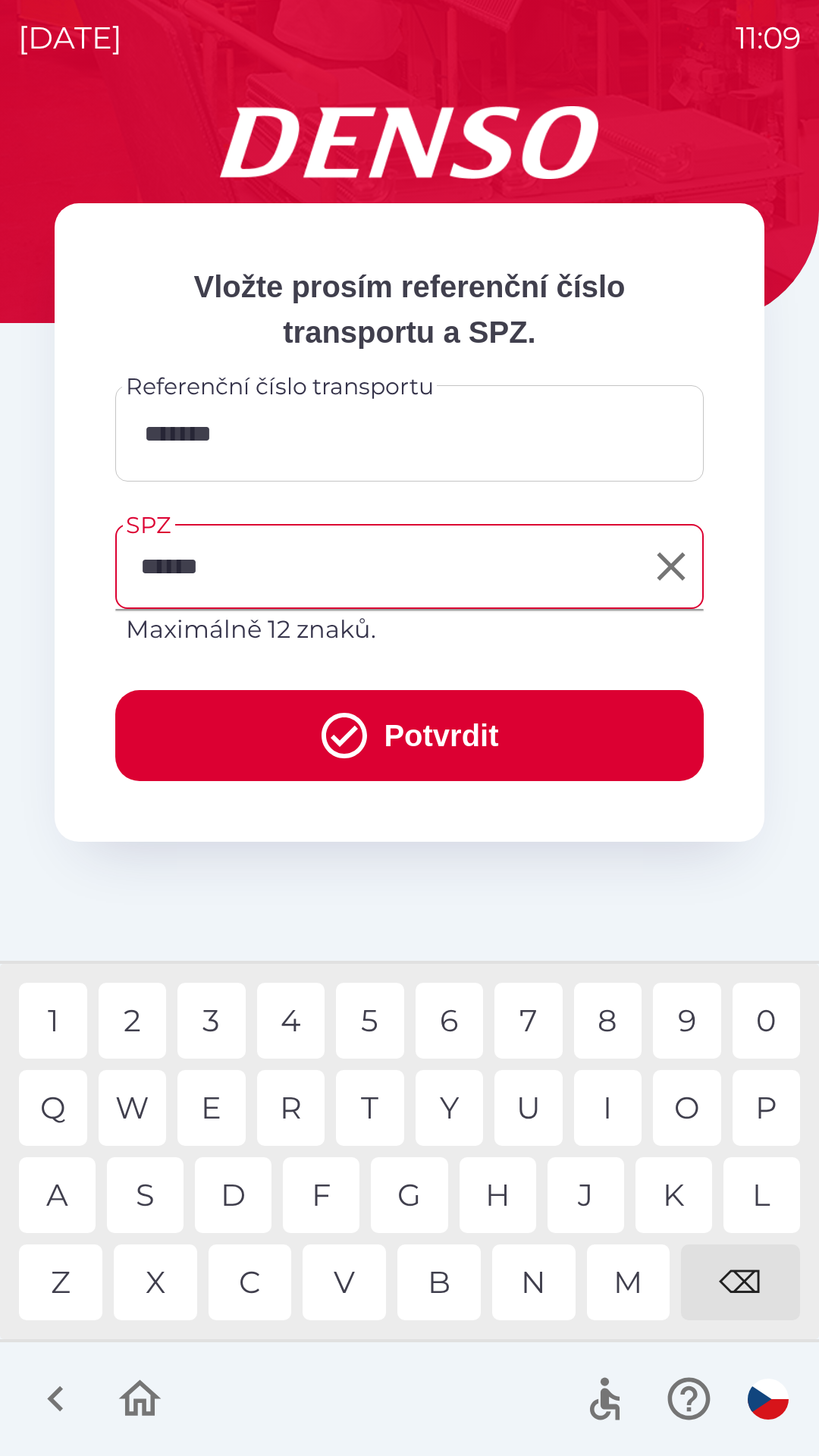
type input "*******"
click at [425, 732] on button "Potvrdit" at bounding box center [410, 735] width 588 height 91
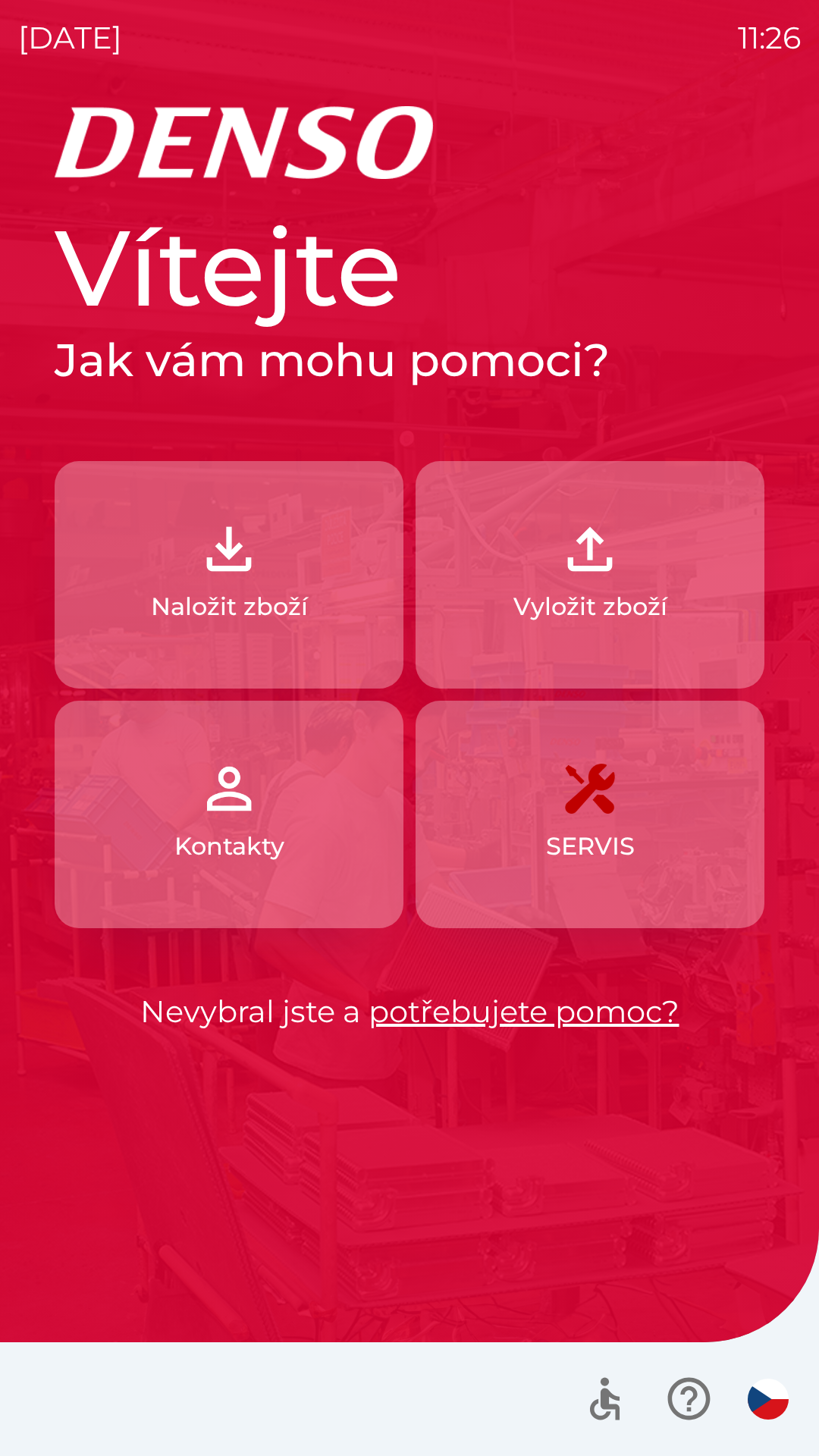
click at [233, 612] on p "Naložit zboží" at bounding box center [229, 607] width 157 height 37
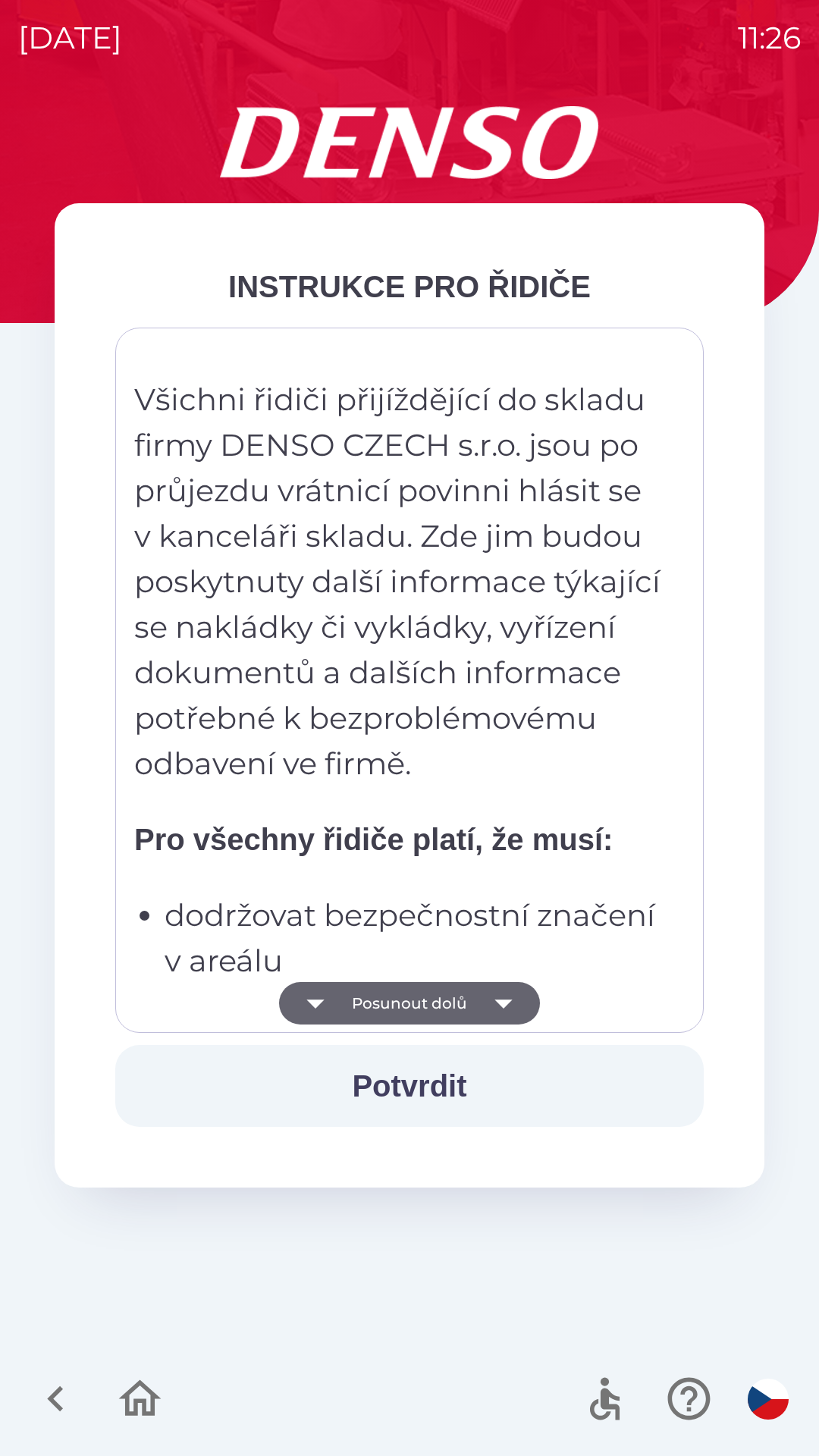
click at [511, 997] on icon "button" at bounding box center [503, 1003] width 43 height 43
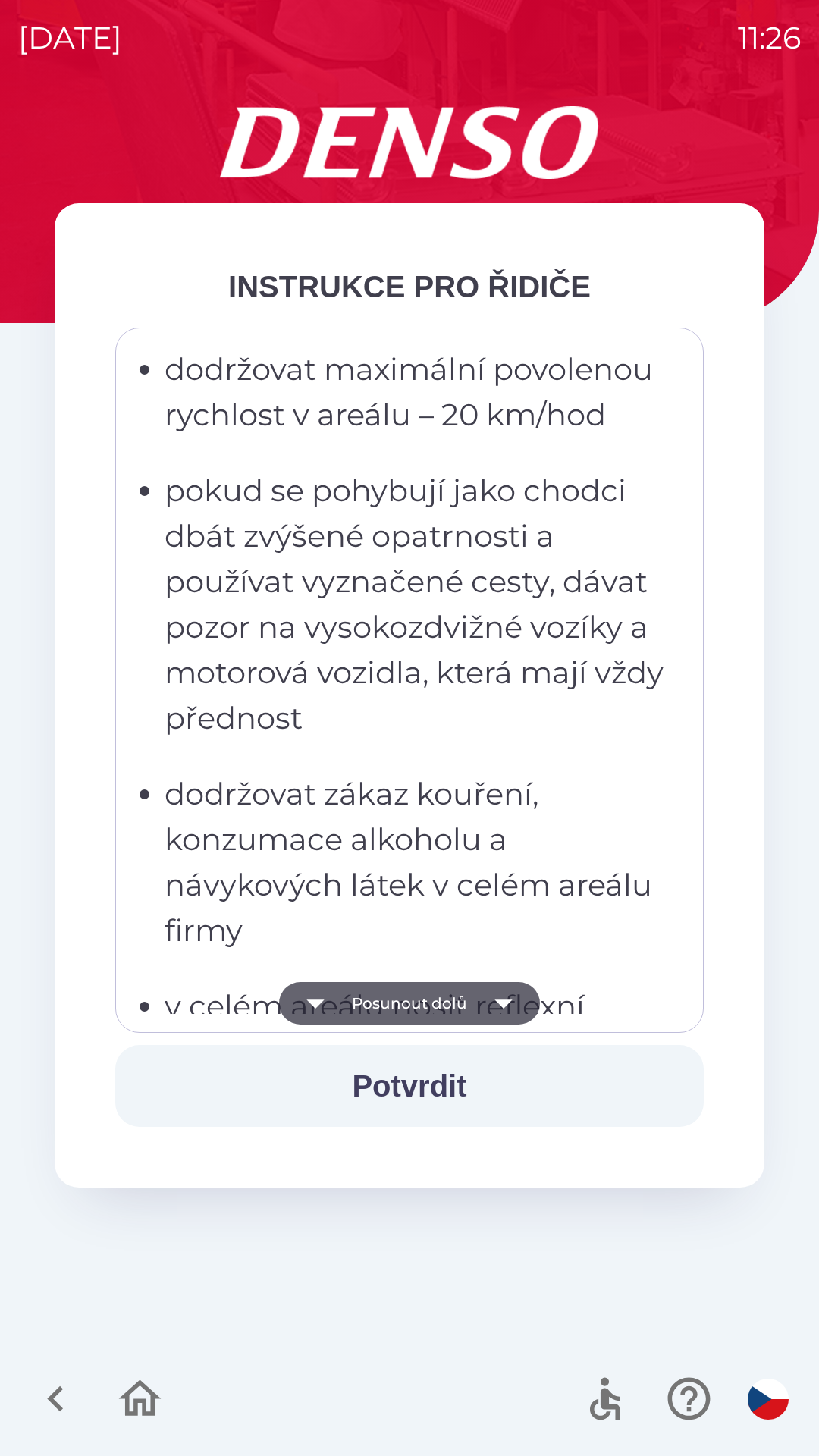
click at [510, 1008] on icon "button" at bounding box center [503, 1003] width 43 height 43
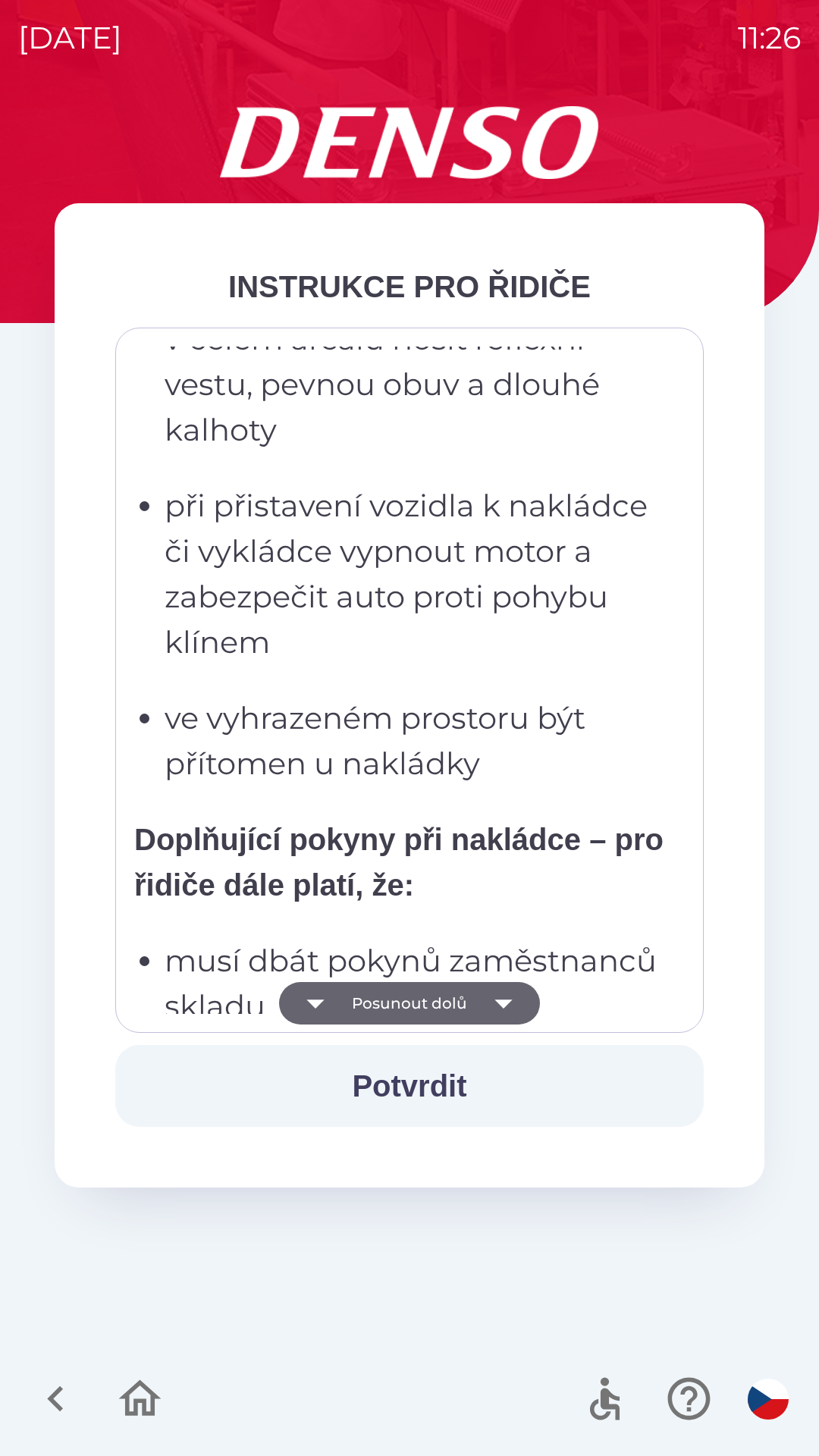
click at [511, 1009] on icon "button" at bounding box center [503, 1003] width 43 height 43
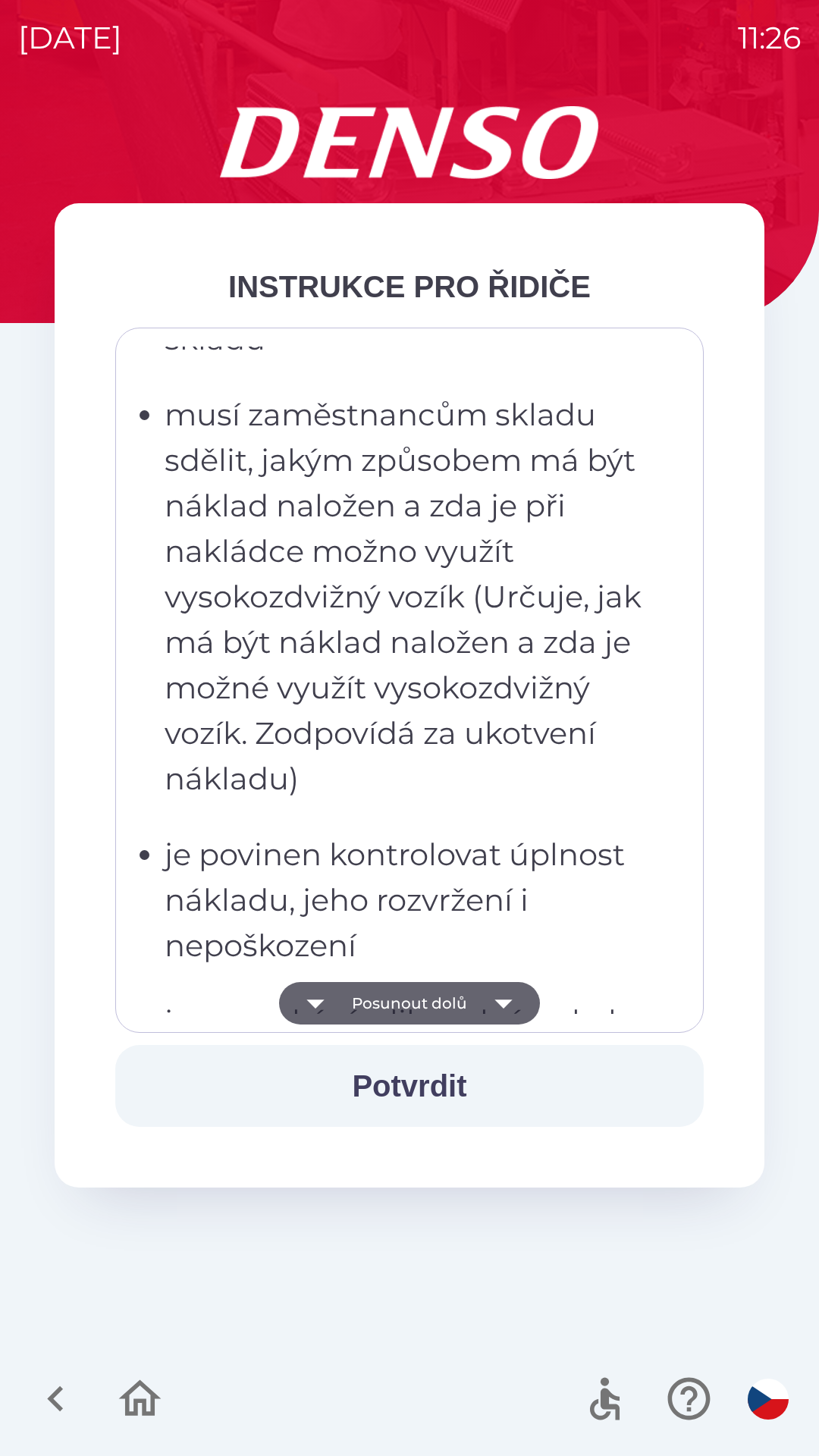
click at [516, 1010] on icon "button" at bounding box center [503, 1003] width 43 height 43
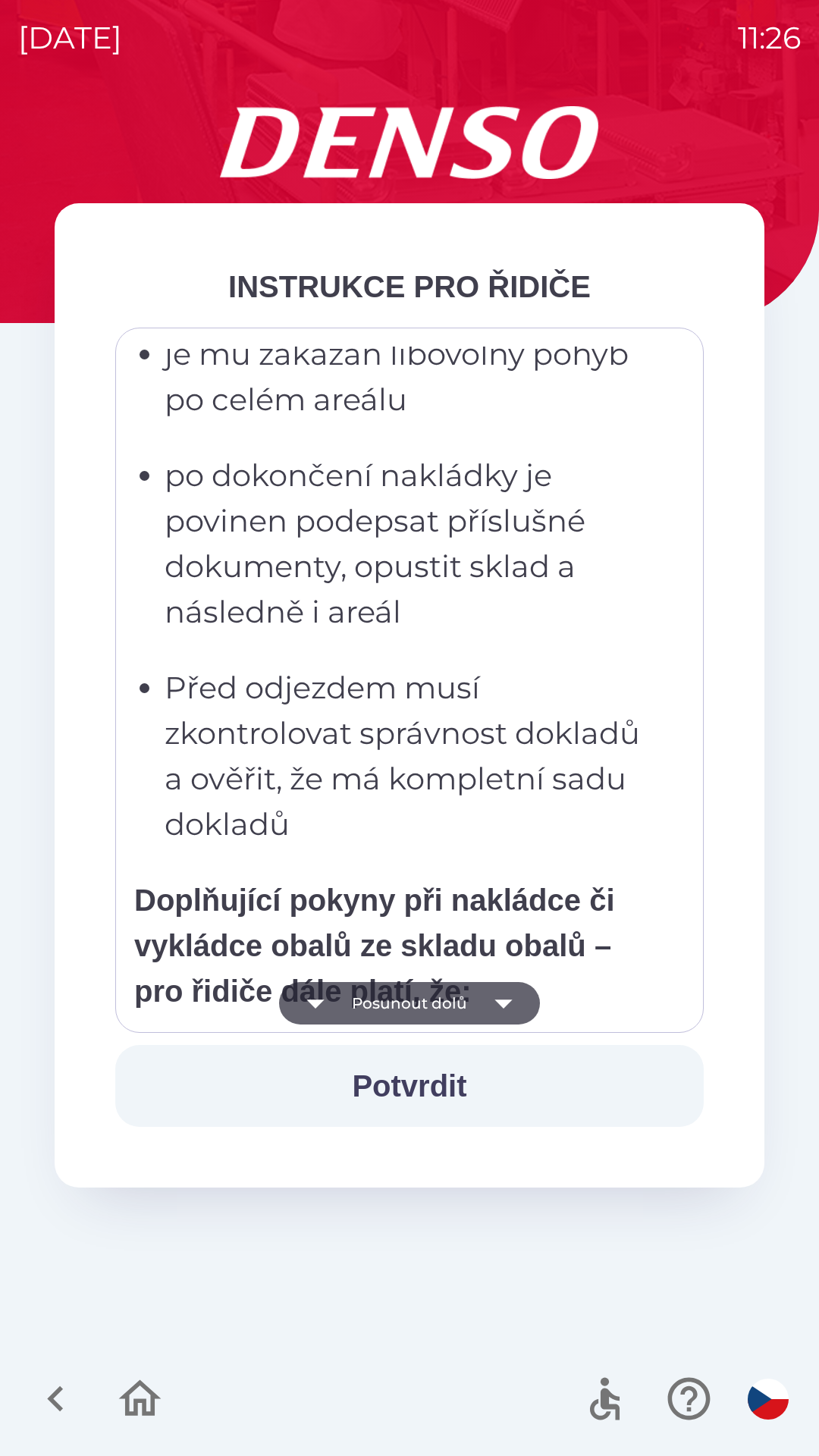
click at [508, 1011] on icon "button" at bounding box center [503, 1003] width 43 height 43
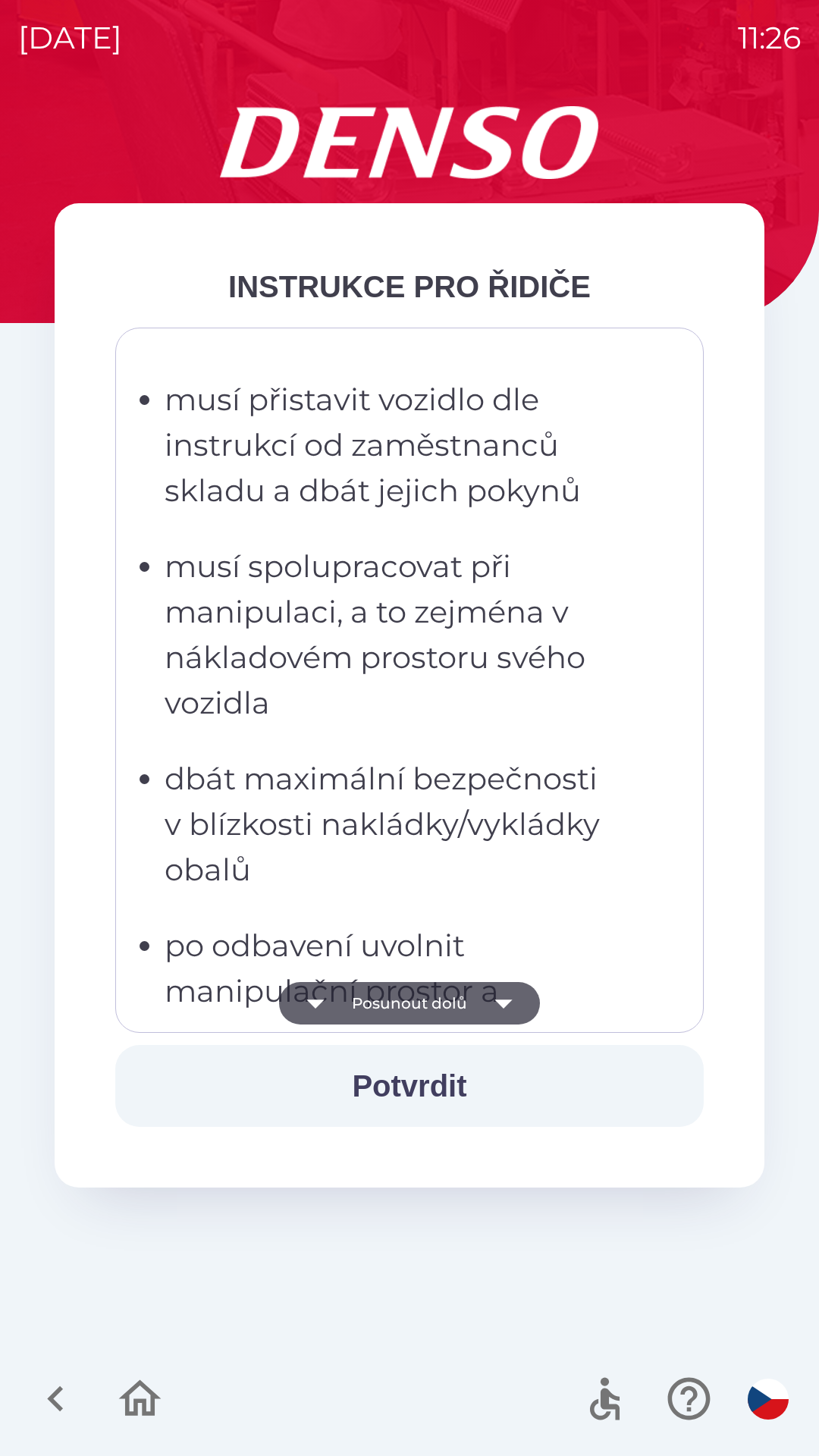
click at [505, 1014] on icon "button" at bounding box center [503, 1003] width 43 height 43
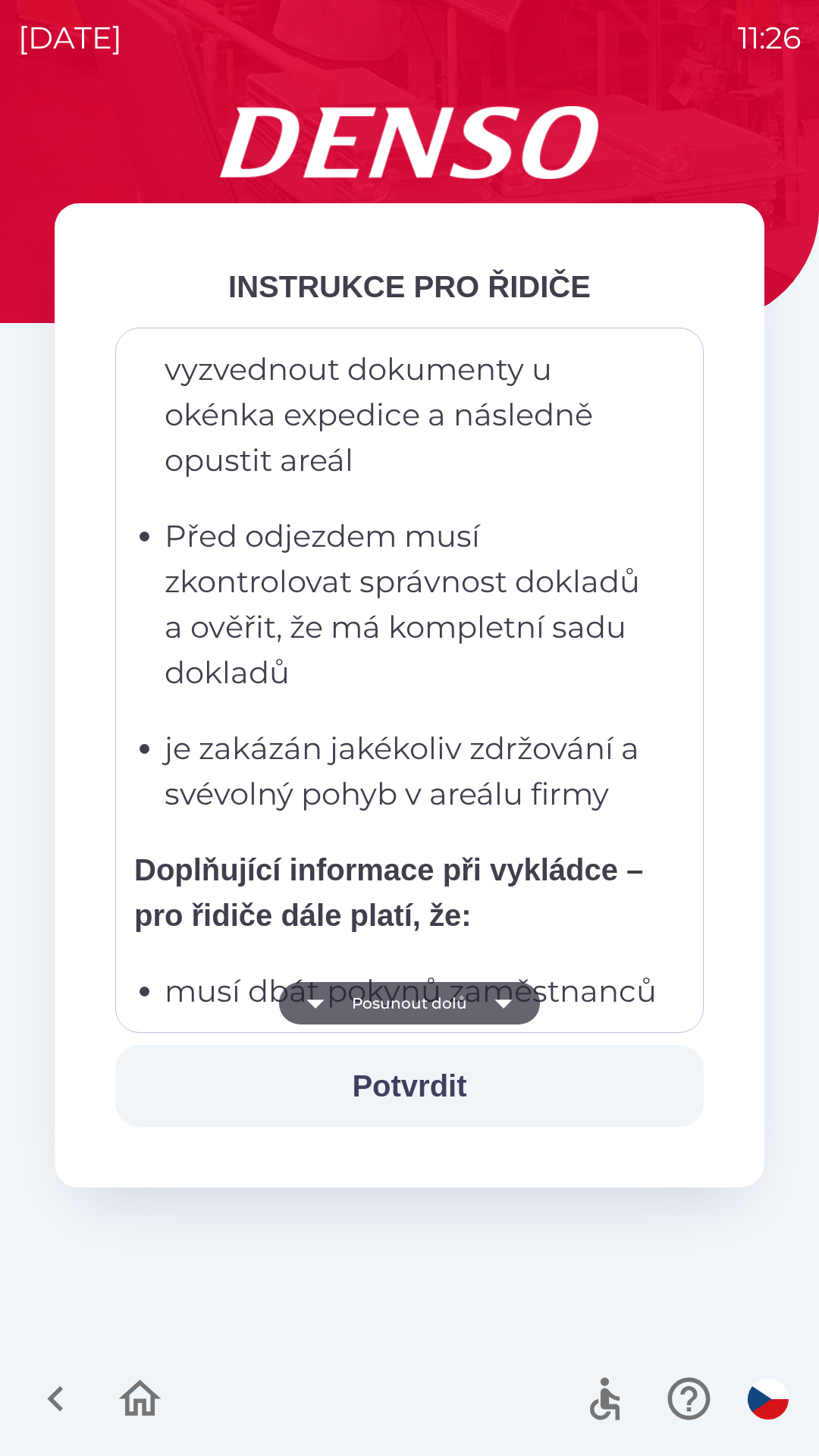
click at [507, 1008] on icon "button" at bounding box center [503, 1003] width 43 height 43
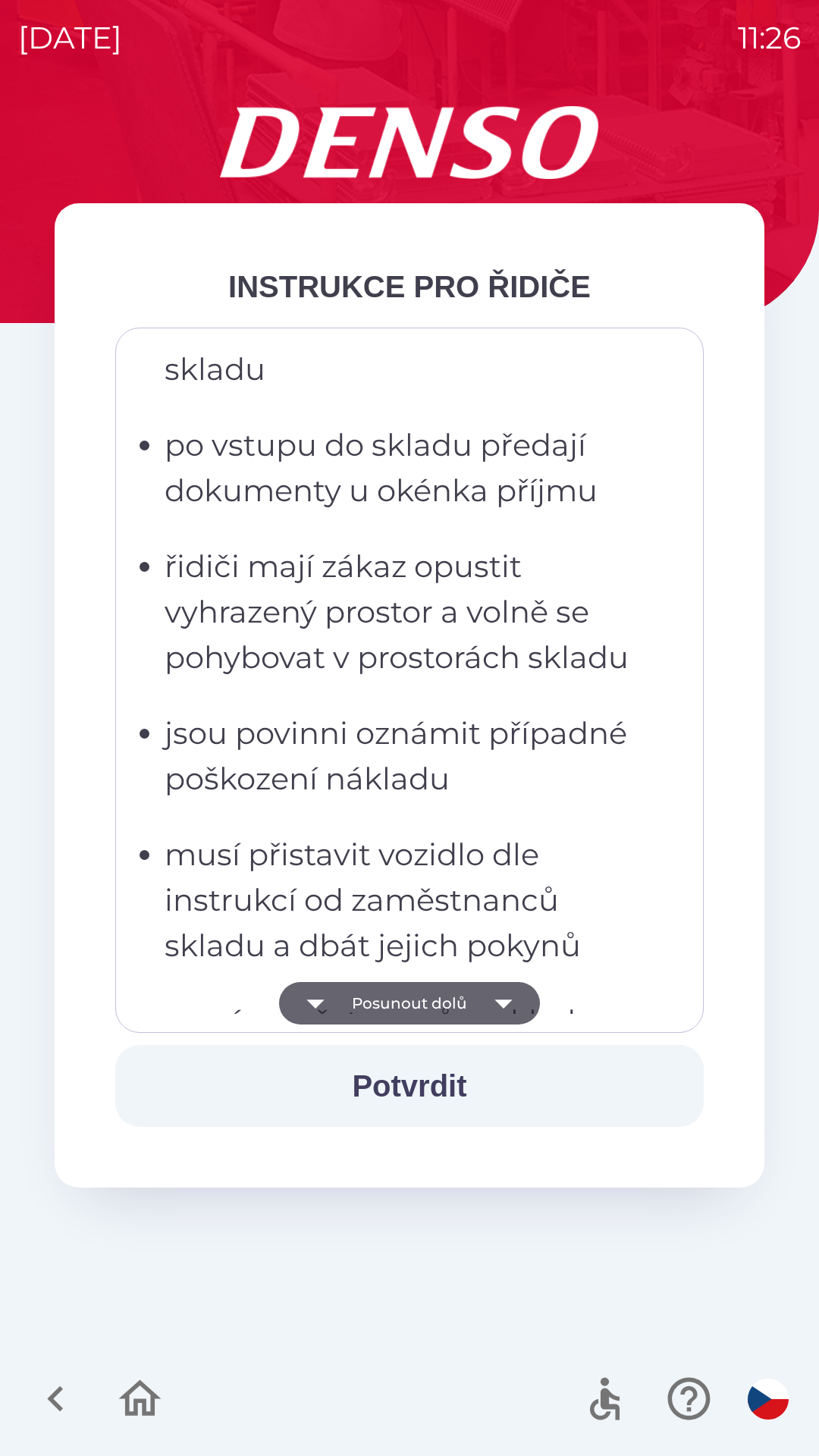
click at [508, 1005] on icon "button" at bounding box center [503, 1003] width 43 height 43
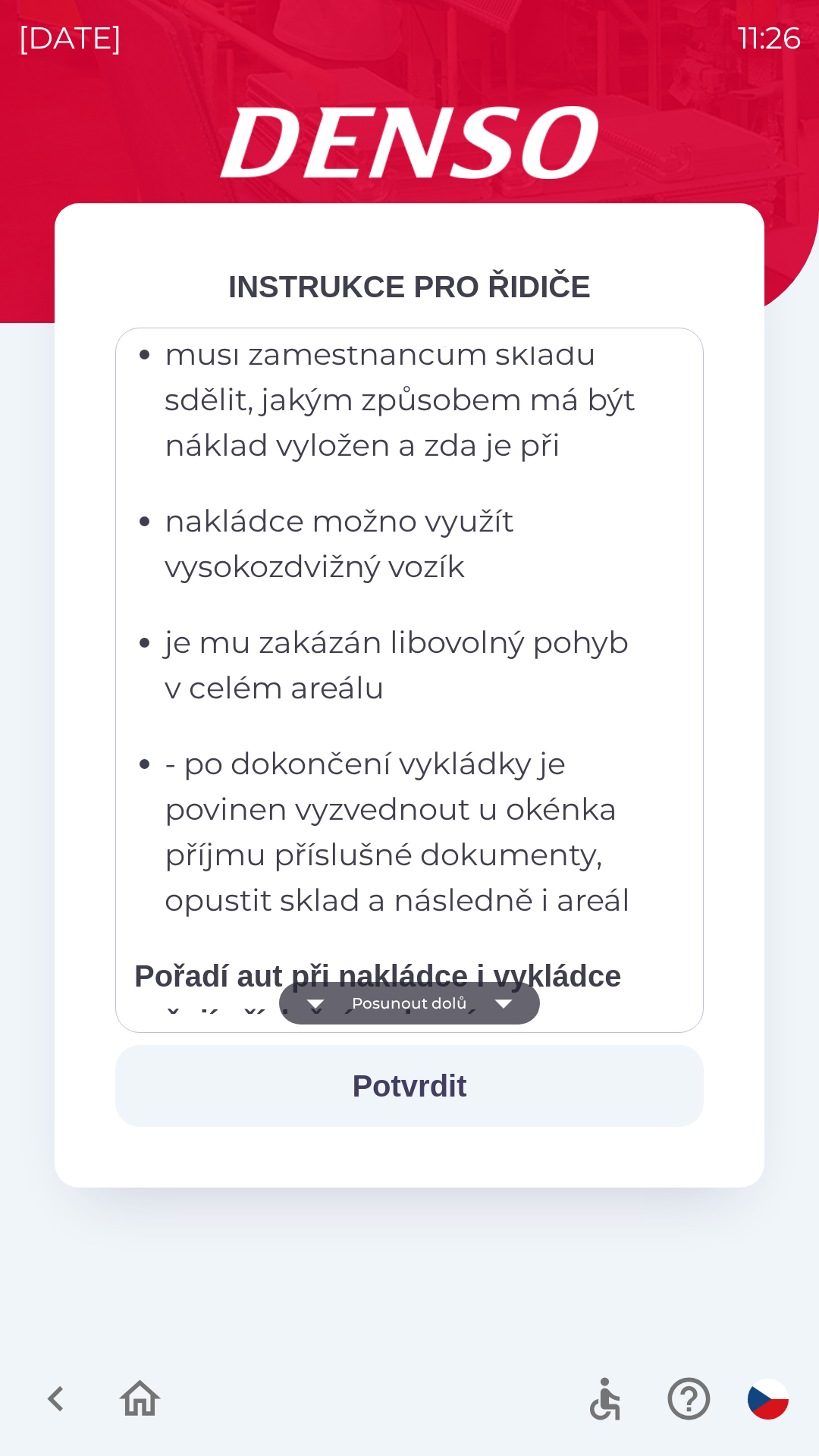
click at [503, 1004] on icon "button" at bounding box center [503, 1004] width 18 height 9
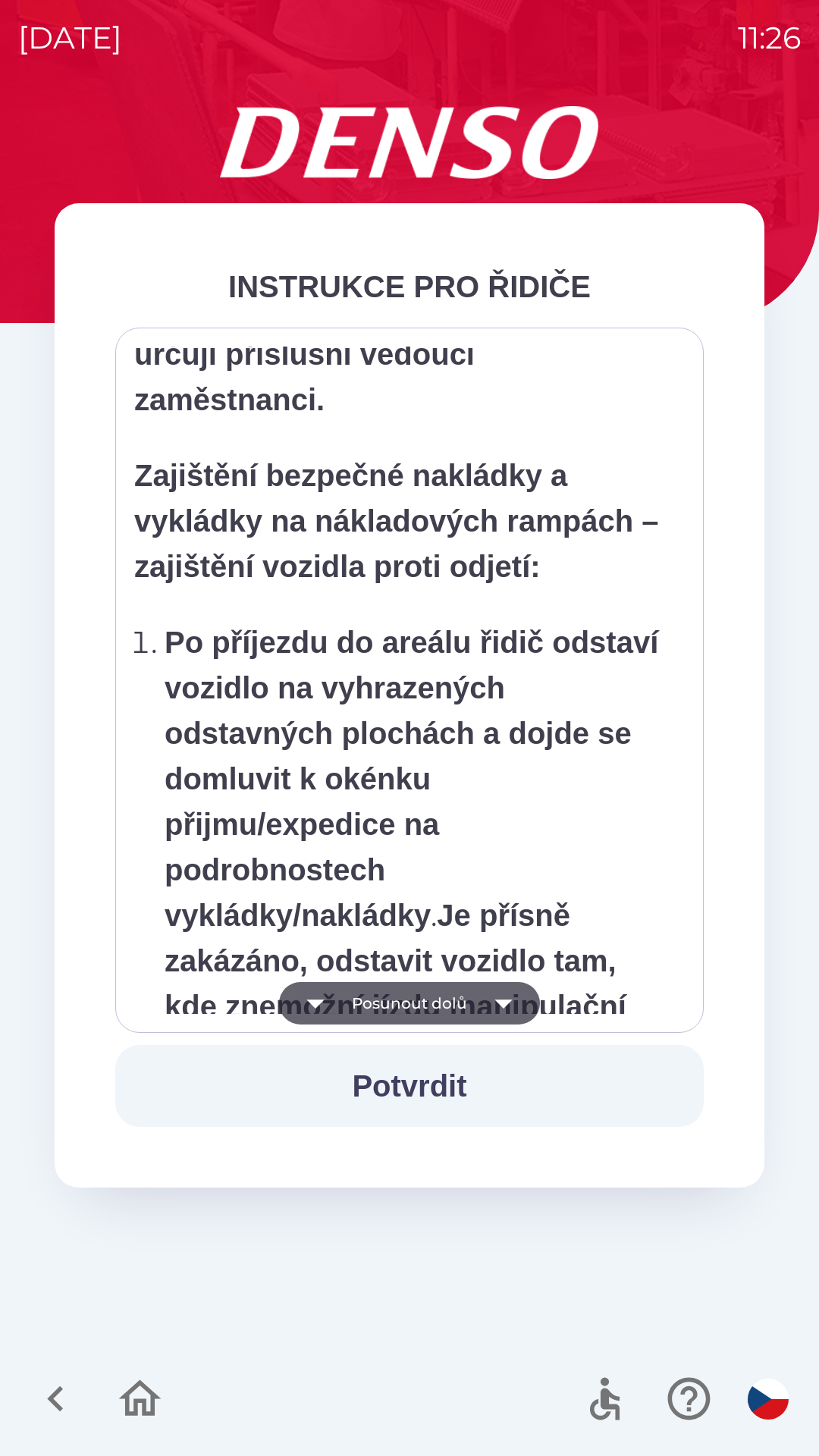
click at [514, 999] on icon "button" at bounding box center [503, 1003] width 43 height 43
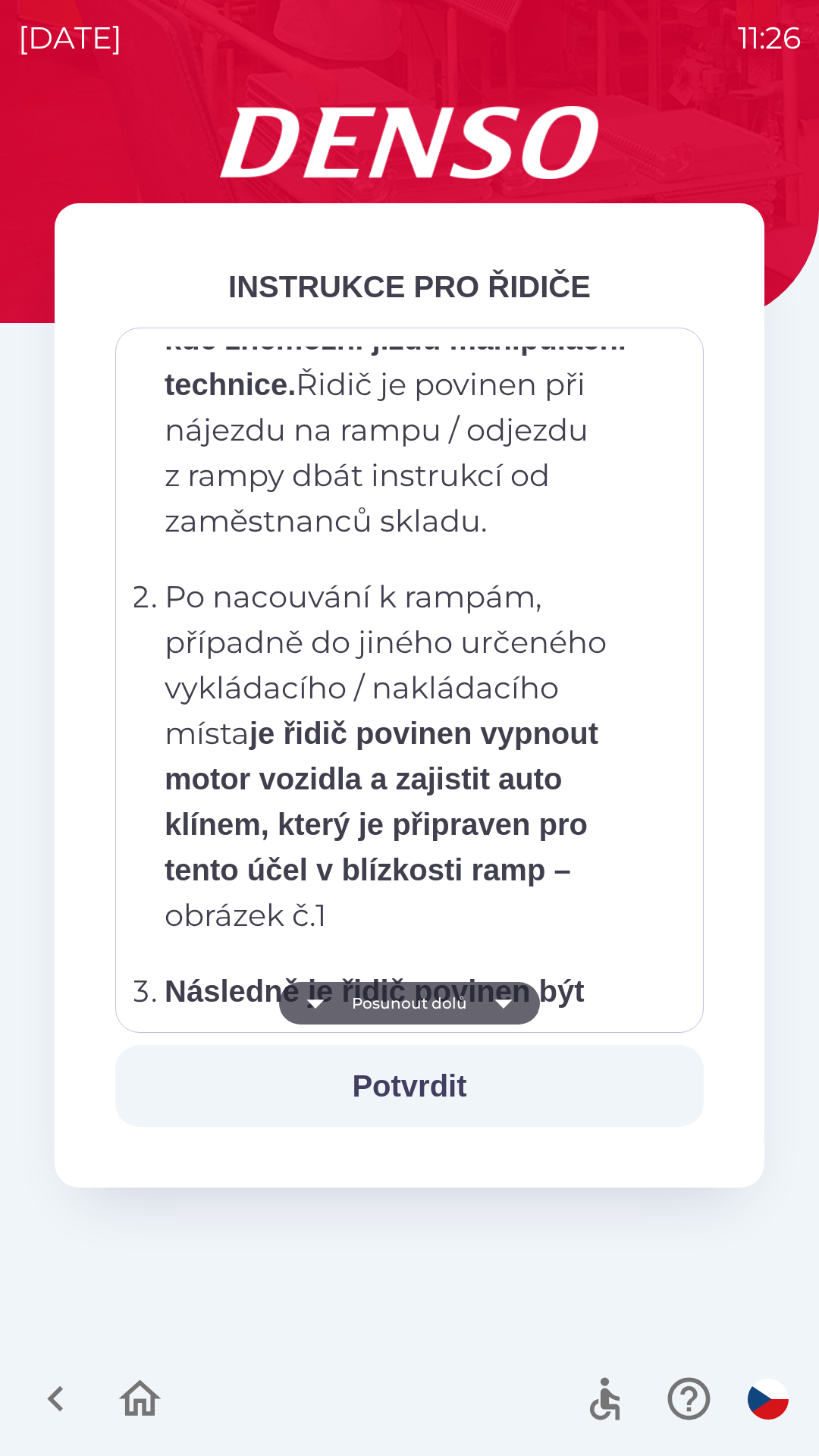
click at [503, 1007] on icon "button" at bounding box center [503, 1004] width 18 height 9
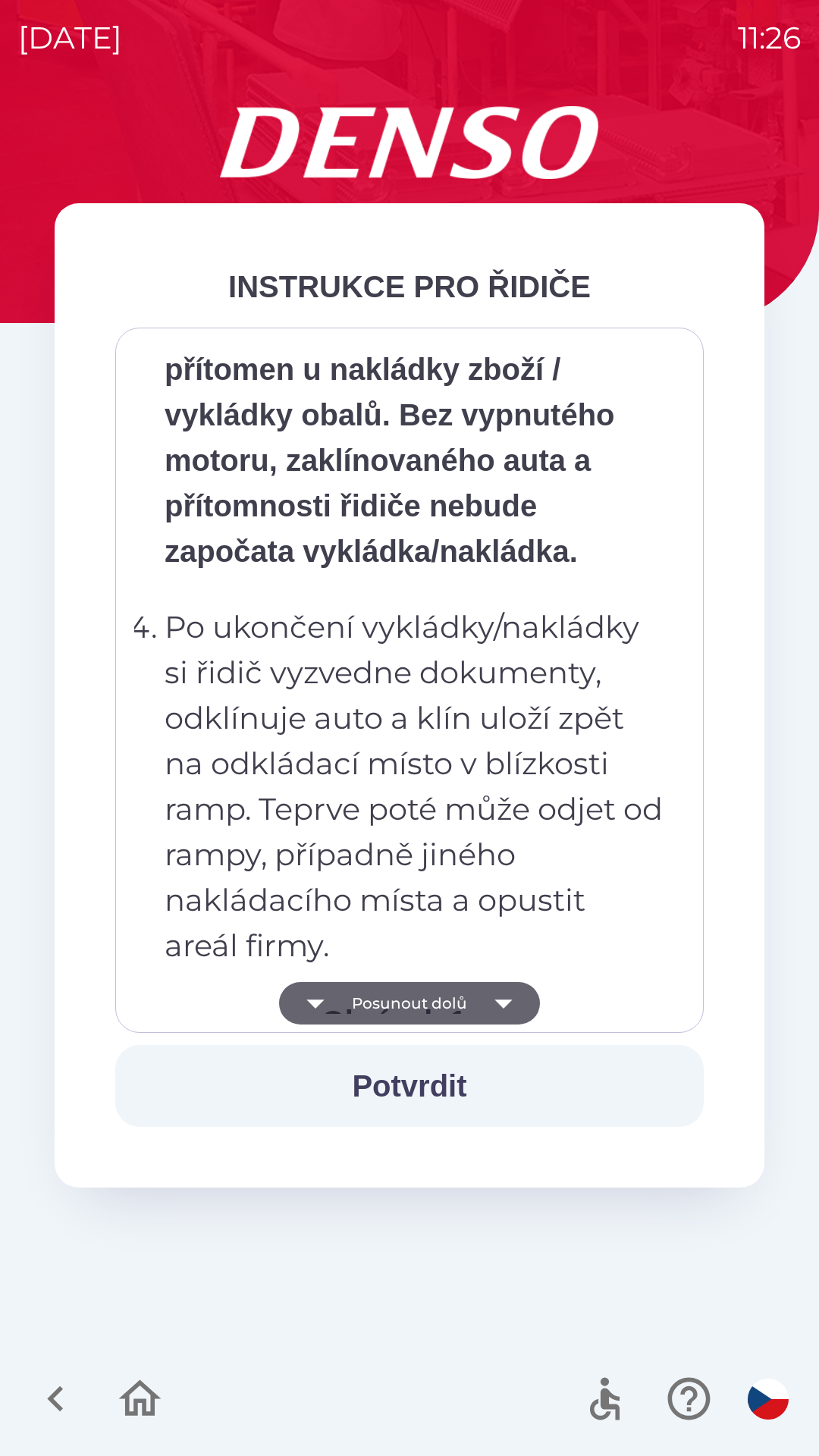
click at [500, 996] on icon "button" at bounding box center [503, 1003] width 43 height 43
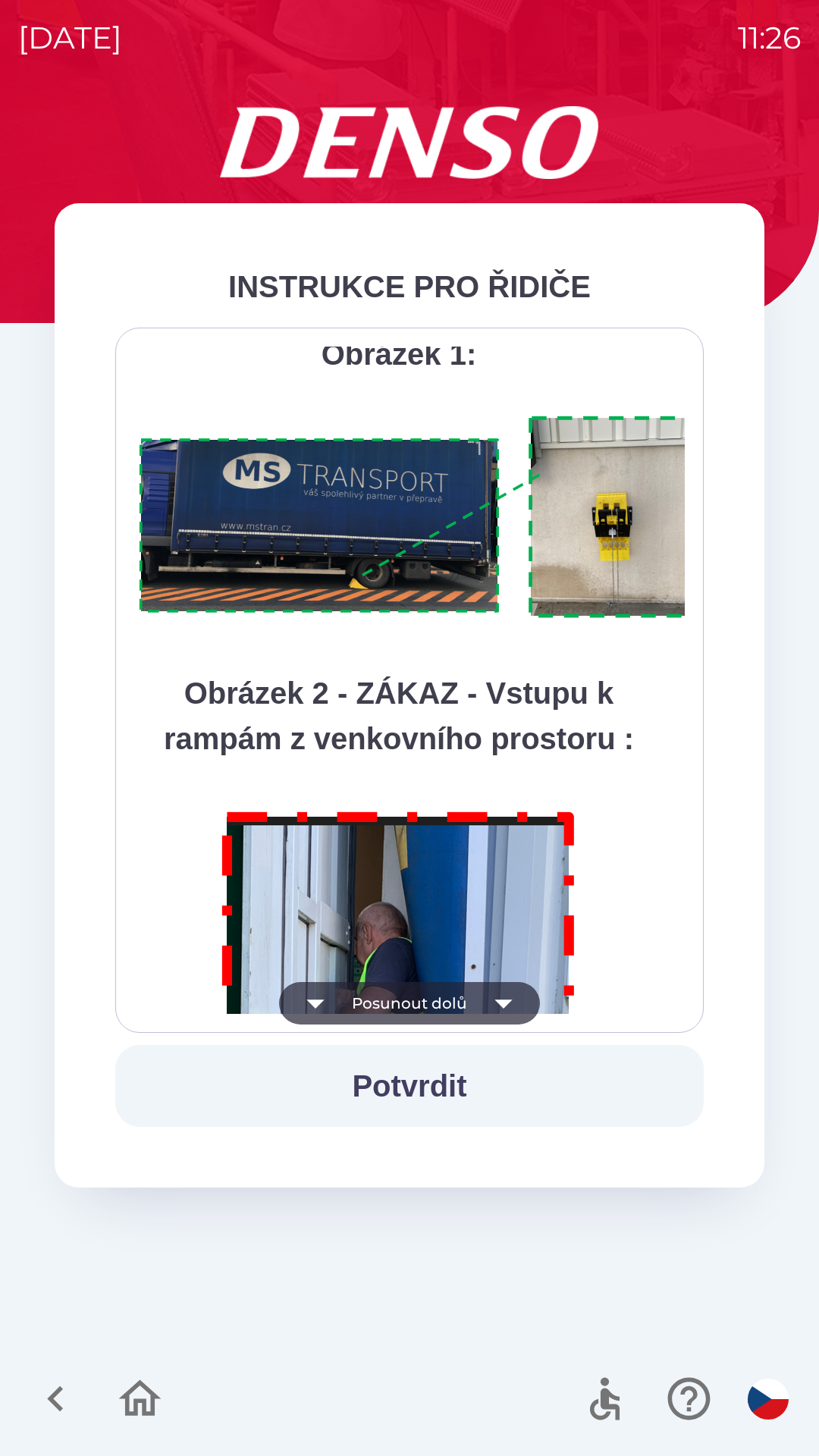
click at [488, 992] on icon "button" at bounding box center [503, 1003] width 43 height 43
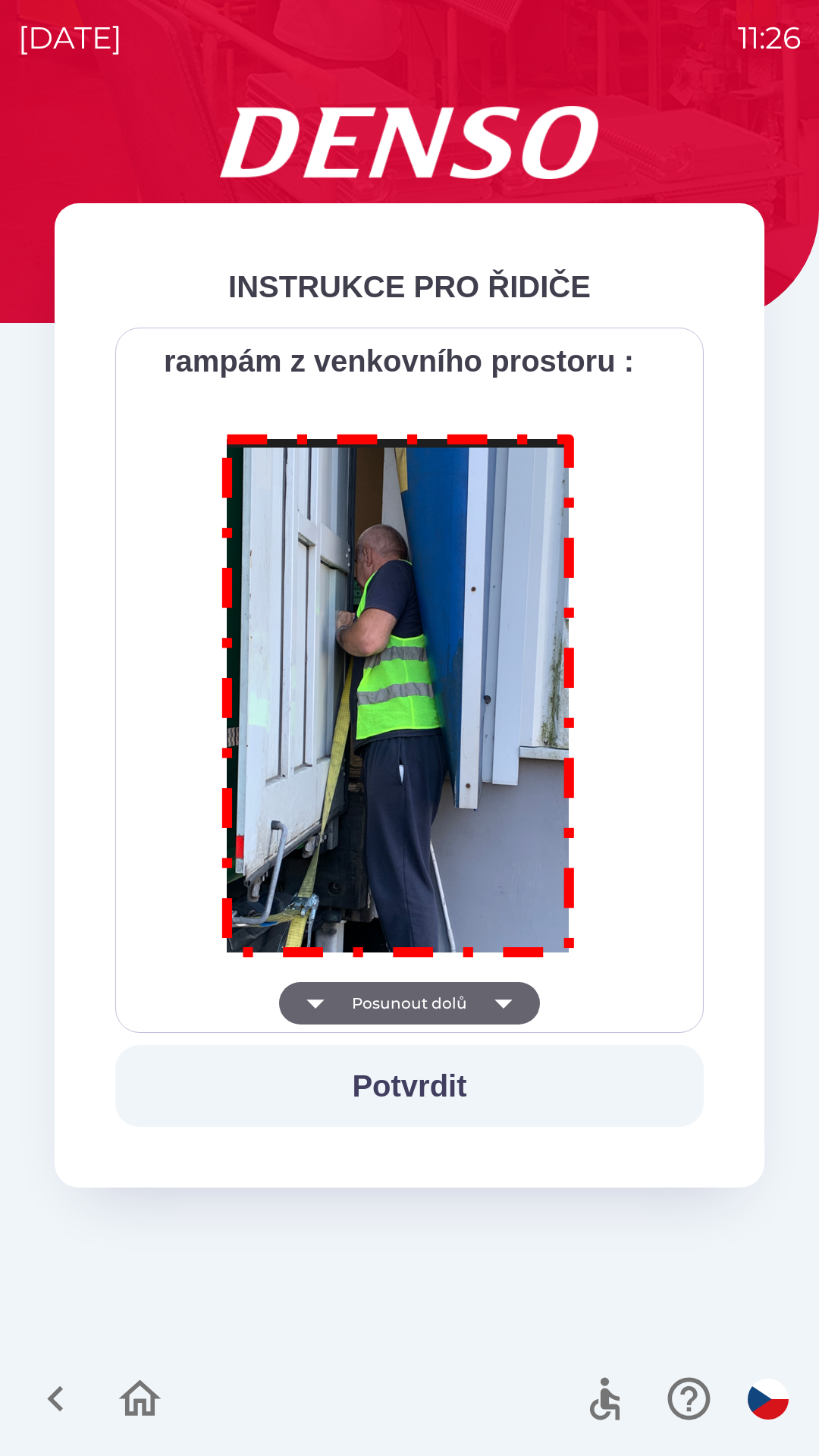
click at [493, 986] on div "Všichni řidiči přijíždějící do skladu firmy DENSO CZECH s.r.o. jsou po průjezdu…" at bounding box center [410, 680] width 551 height 667
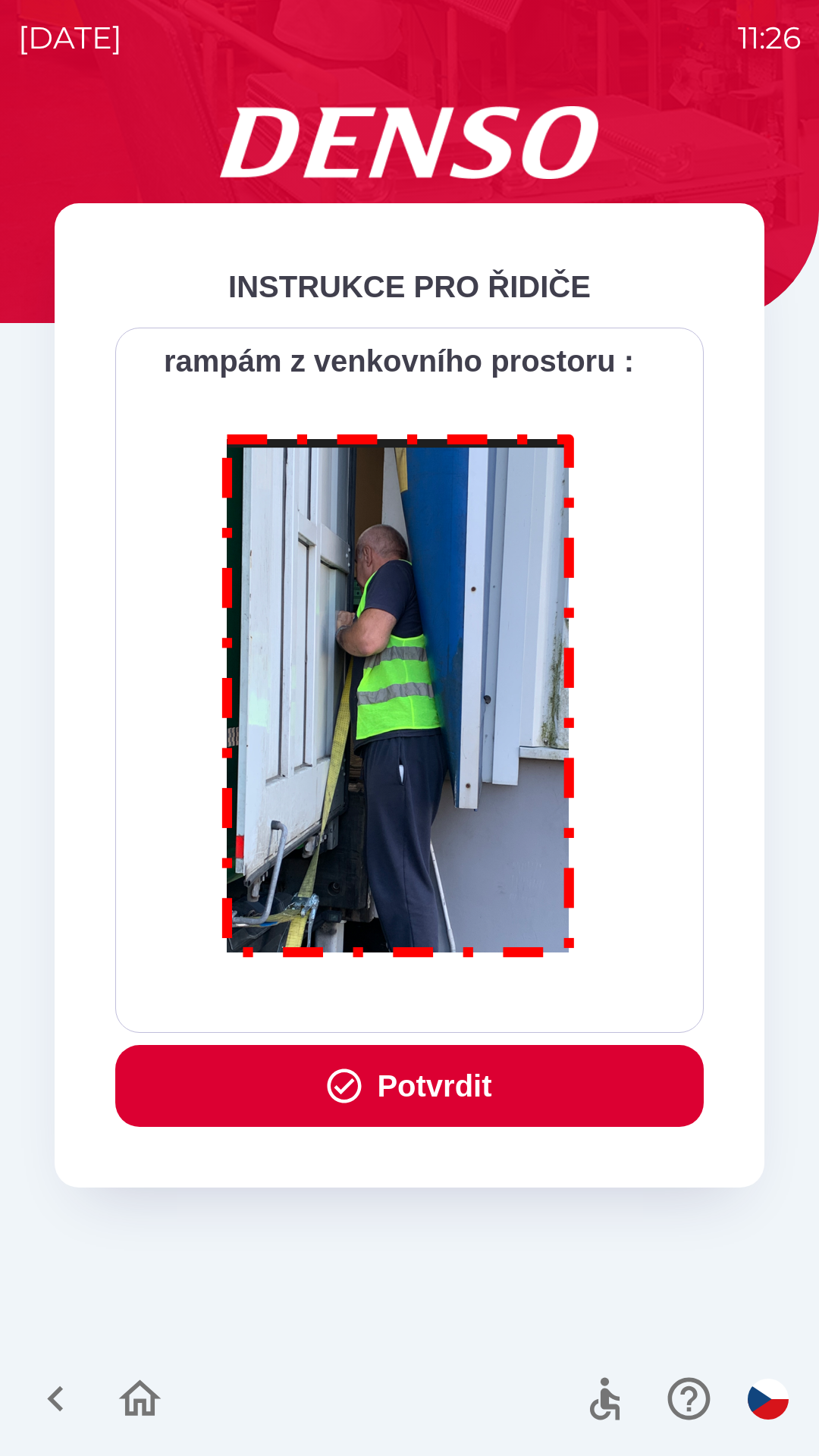
click at [503, 993] on div "Všichni řidiči přijíždějící do skladu firmy DENSO CZECH s.r.o. jsou po průjezdu…" at bounding box center [410, 680] width 551 height 667
click at [458, 1083] on button "Potvrdit" at bounding box center [410, 1086] width 588 height 82
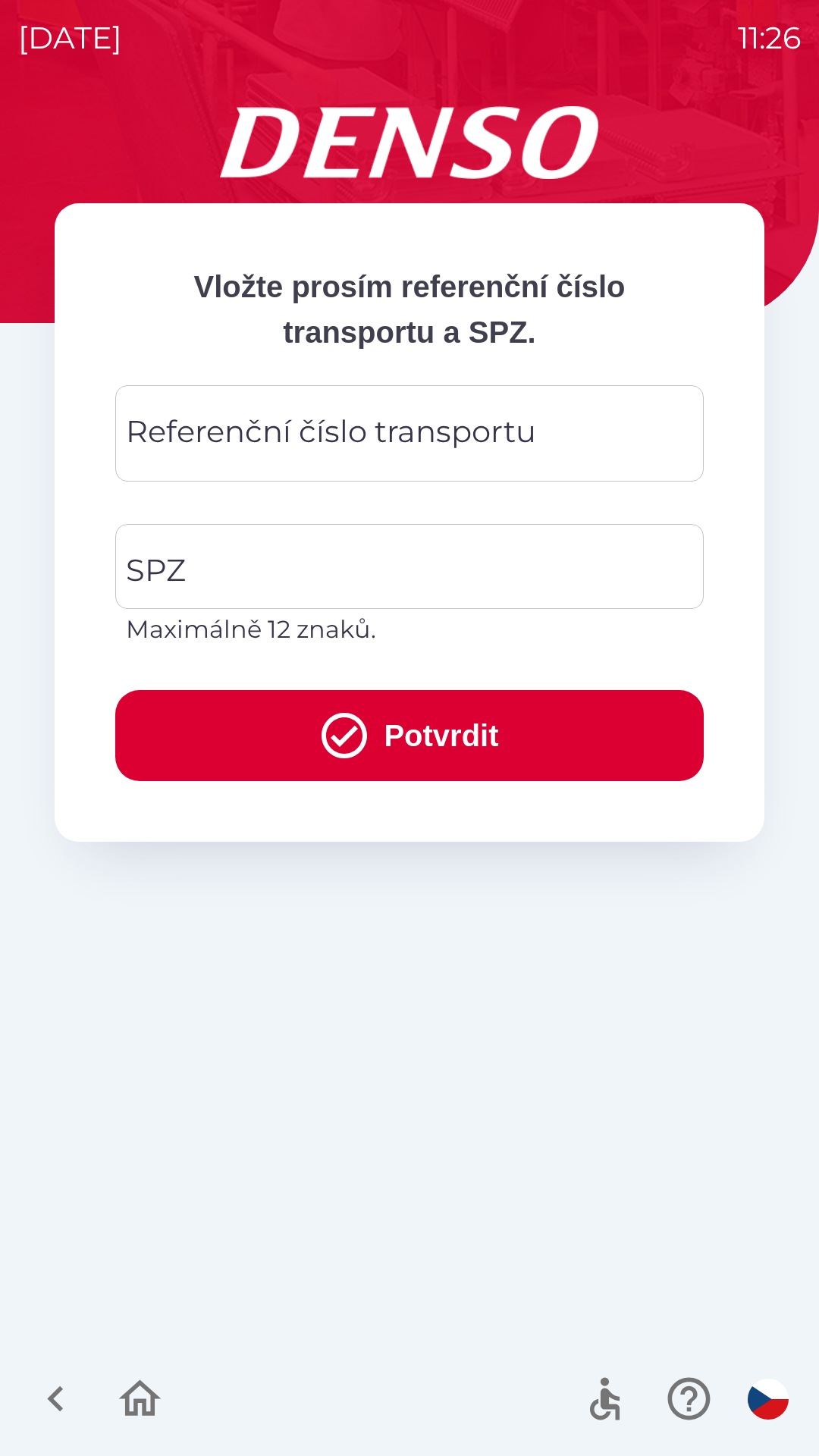
click at [480, 437] on div "Referenční číslo transportu Referenční číslo transportu" at bounding box center [410, 433] width 588 height 96
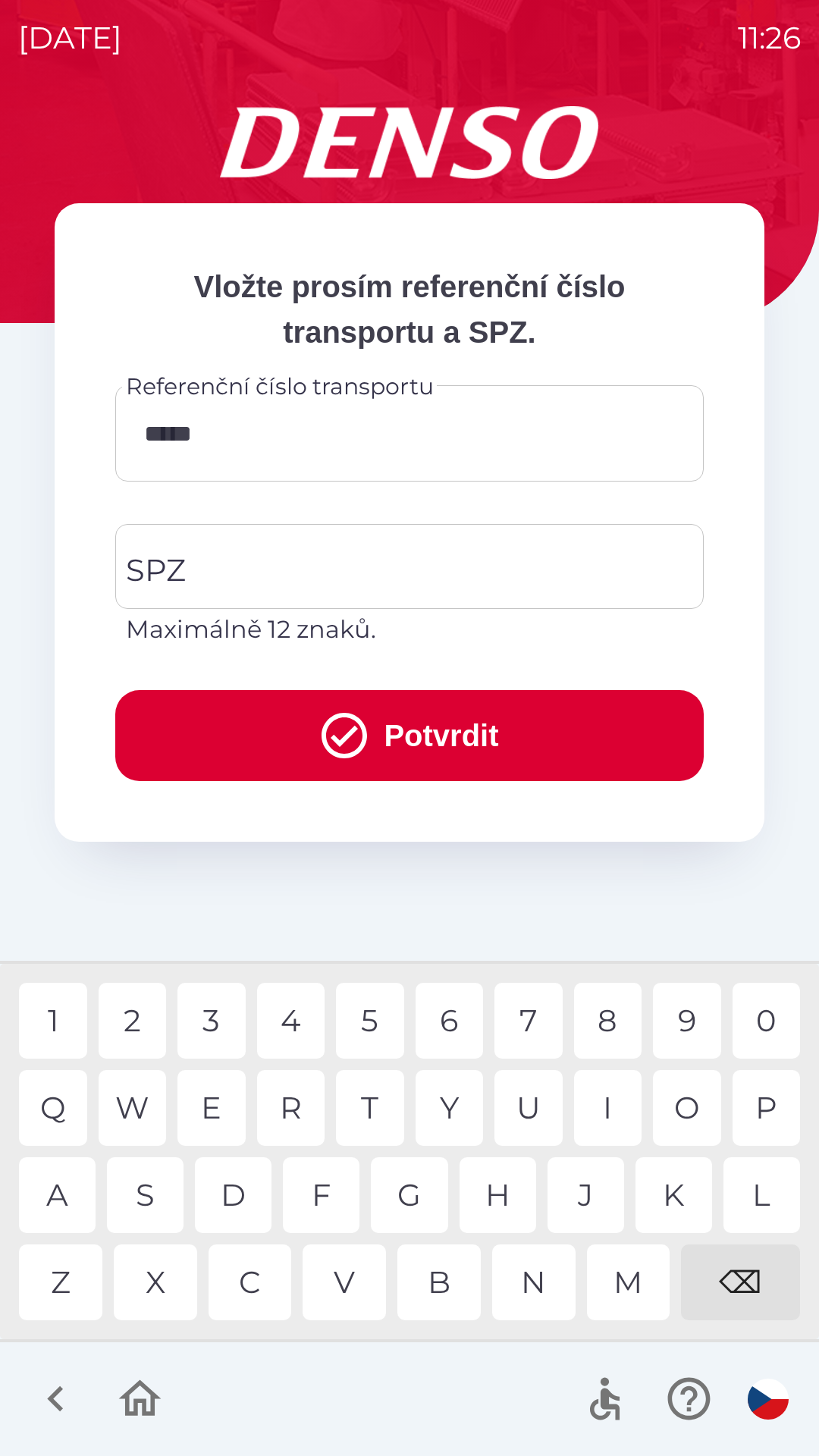
type input "******"
click at [223, 1013] on div "3" at bounding box center [211, 1020] width 68 height 76
click at [251, 581] on input "SPZ" at bounding box center [398, 566] width 552 height 71
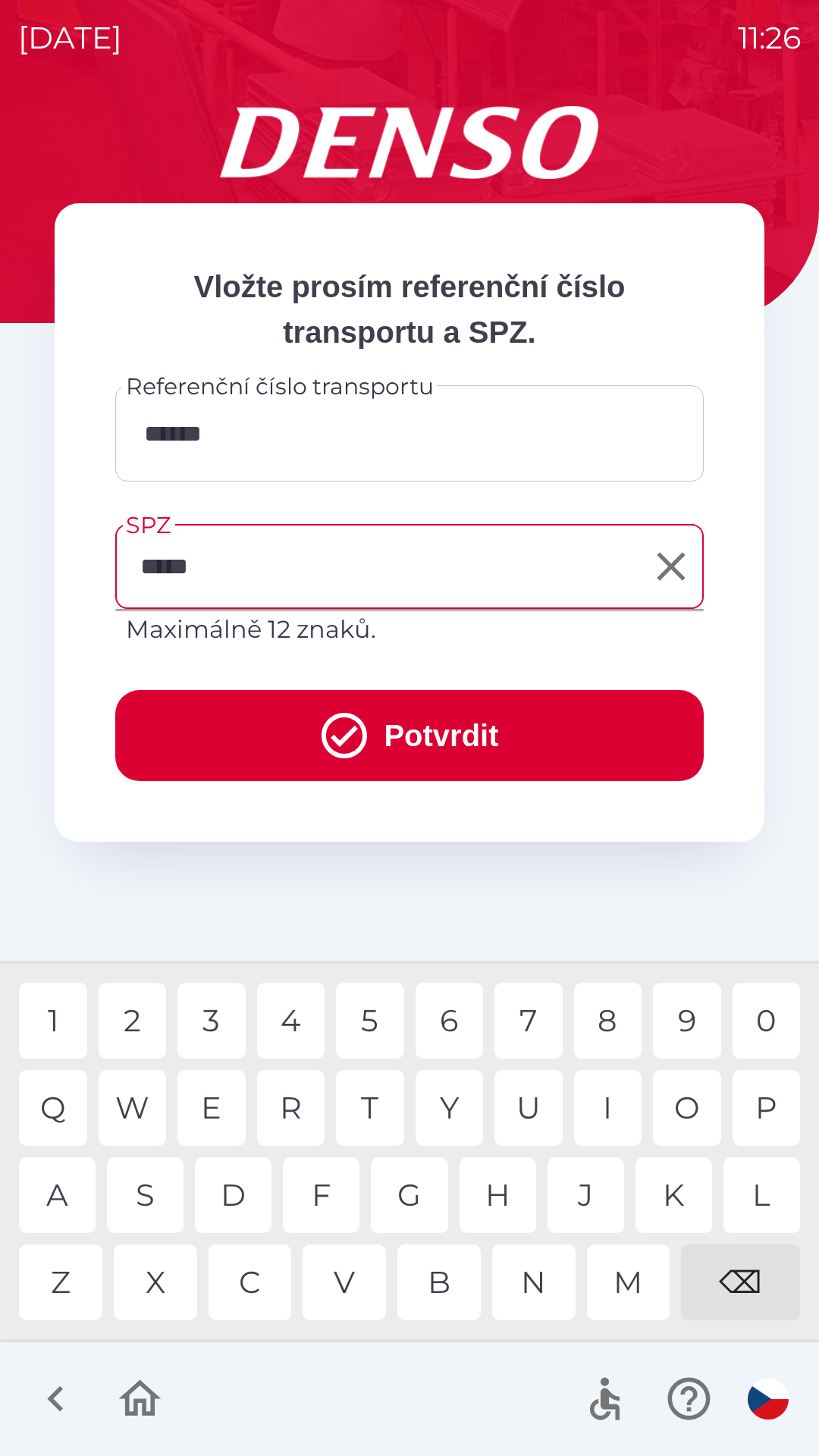
click at [754, 1014] on div "0" at bounding box center [766, 1020] width 68 height 76
click at [526, 1011] on div "7" at bounding box center [528, 1020] width 68 height 76
type input "*******"
click at [452, 736] on button "Potvrdit" at bounding box center [410, 735] width 588 height 91
